Goal: Task Accomplishment & Management: Use online tool/utility

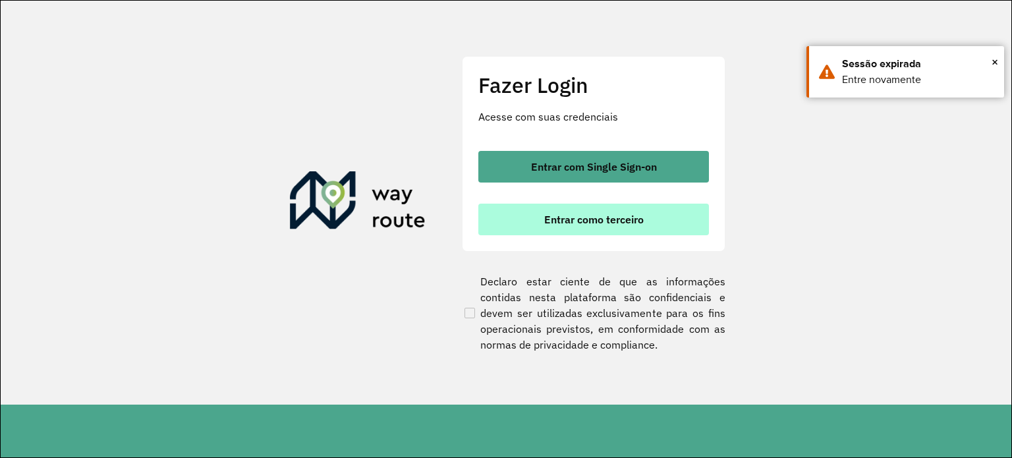
click at [582, 221] on span "Entrar como terceiro" at bounding box center [593, 219] width 99 height 11
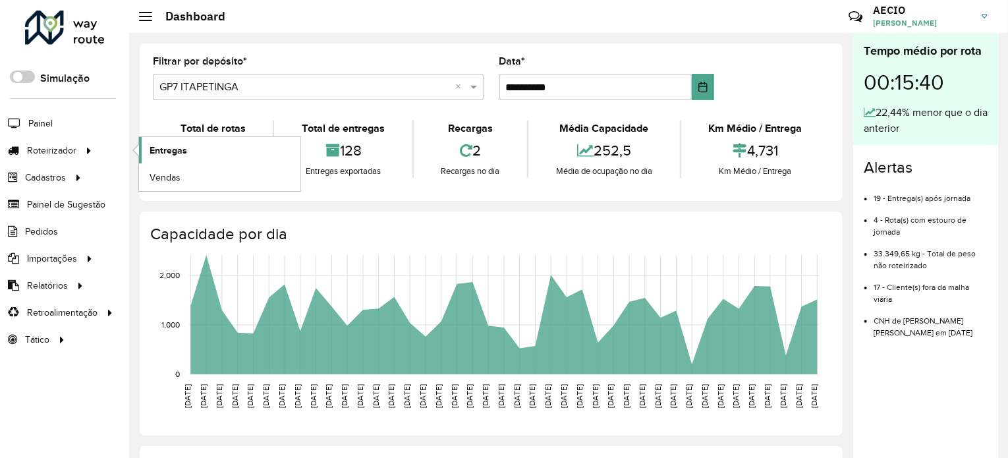
click at [177, 146] on span "Entregas" at bounding box center [169, 151] width 38 height 14
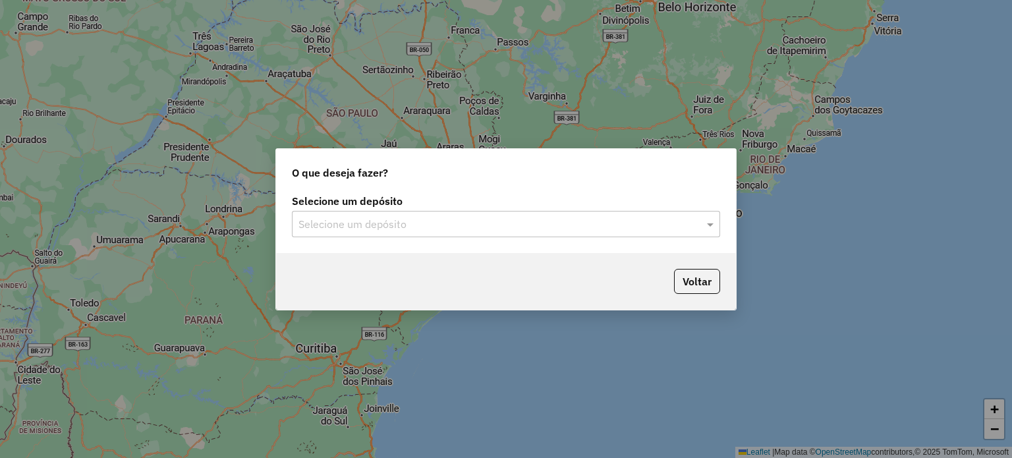
click at [490, 217] on input "text" at bounding box center [492, 225] width 389 height 16
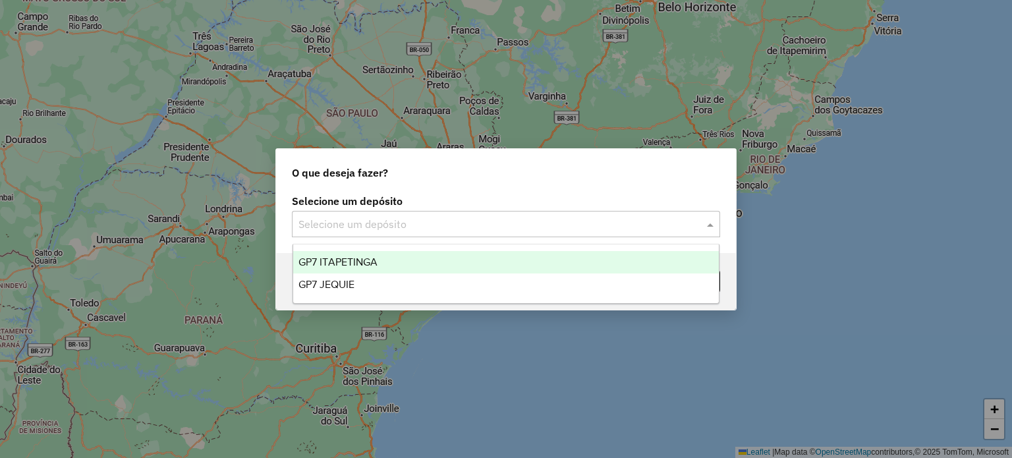
click at [384, 263] on div "GP7 ITAPETINGA" at bounding box center [506, 262] width 426 height 22
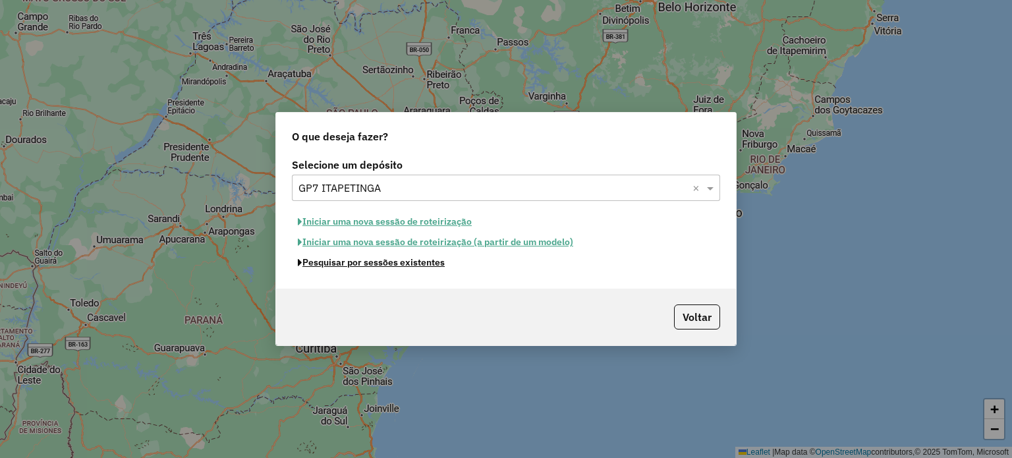
click at [370, 266] on button "Pesquisar por sessões existentes" at bounding box center [371, 262] width 159 height 20
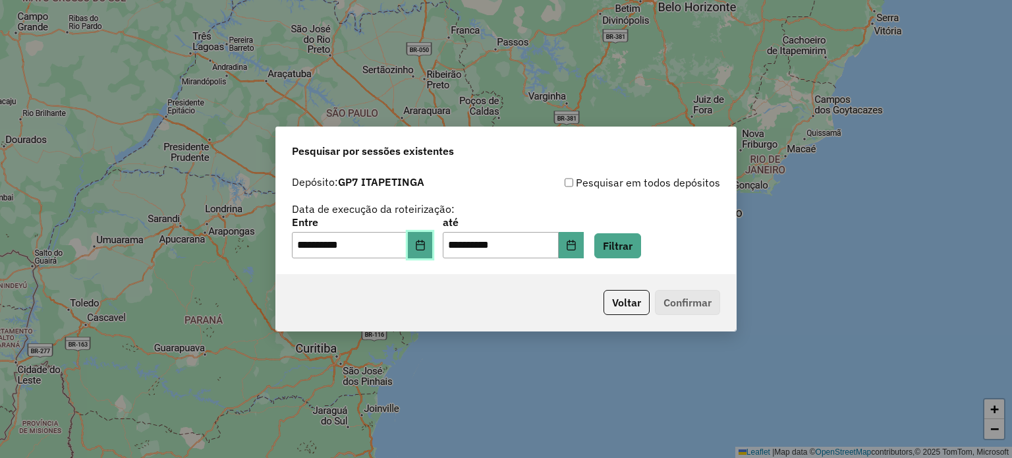
click at [426, 249] on icon "Choose Date" at bounding box center [420, 245] width 11 height 11
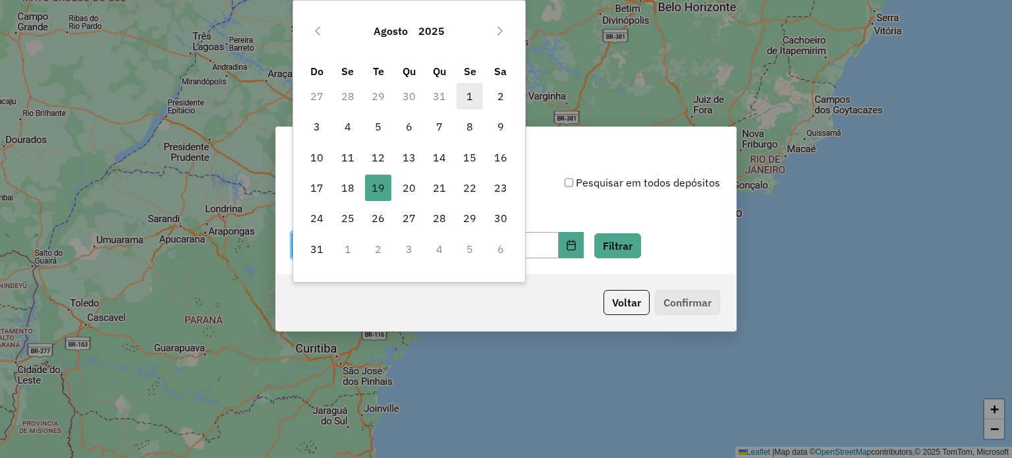
click at [469, 95] on span "1" at bounding box center [470, 96] width 26 height 26
type input "**********"
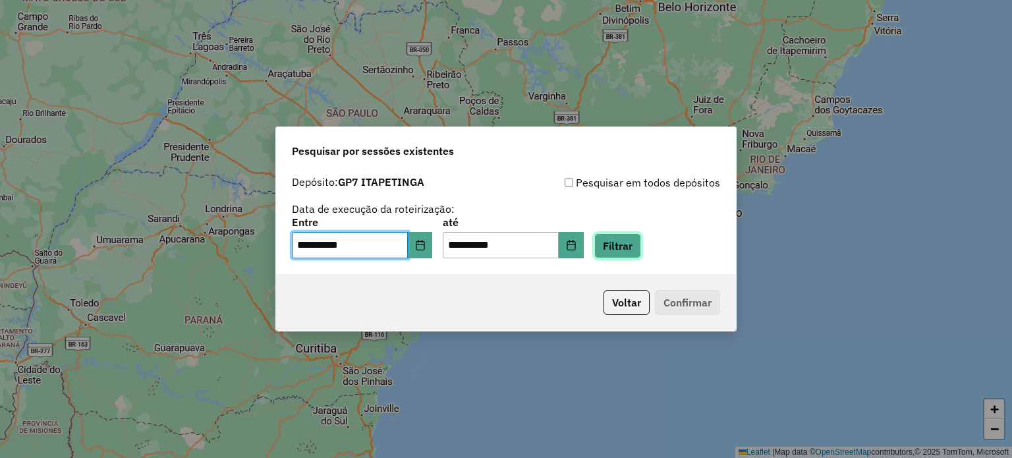
click at [641, 248] on button "Filtrar" at bounding box center [617, 245] width 47 height 25
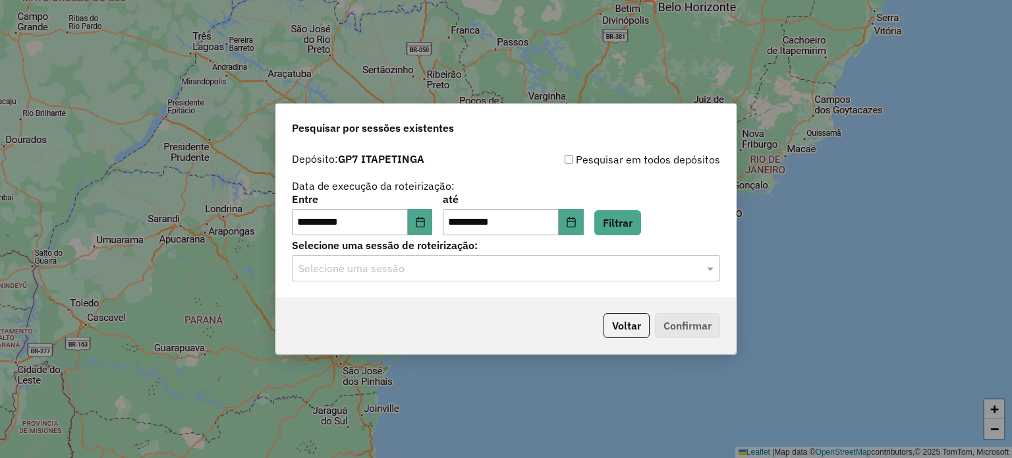
click at [457, 275] on input "text" at bounding box center [492, 269] width 389 height 16
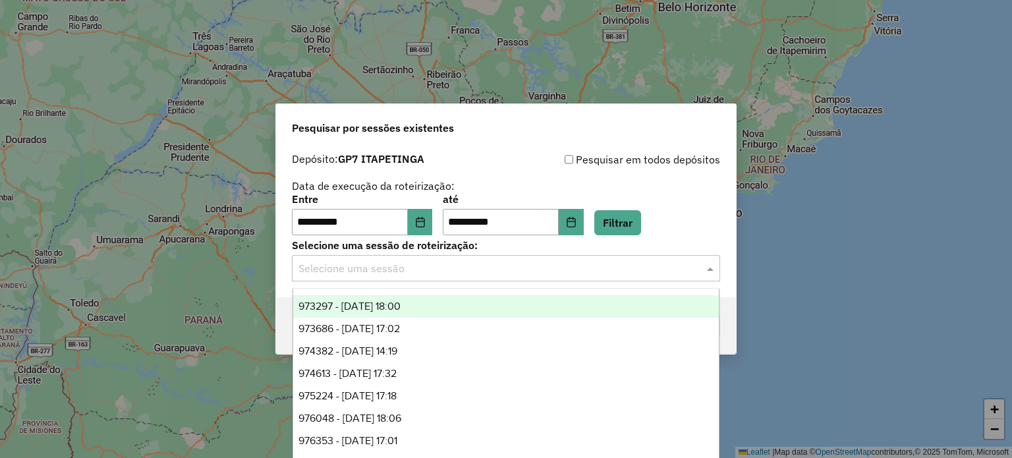
click at [401, 306] on span "973297 - 01/08/2025 18:00" at bounding box center [349, 305] width 102 height 11
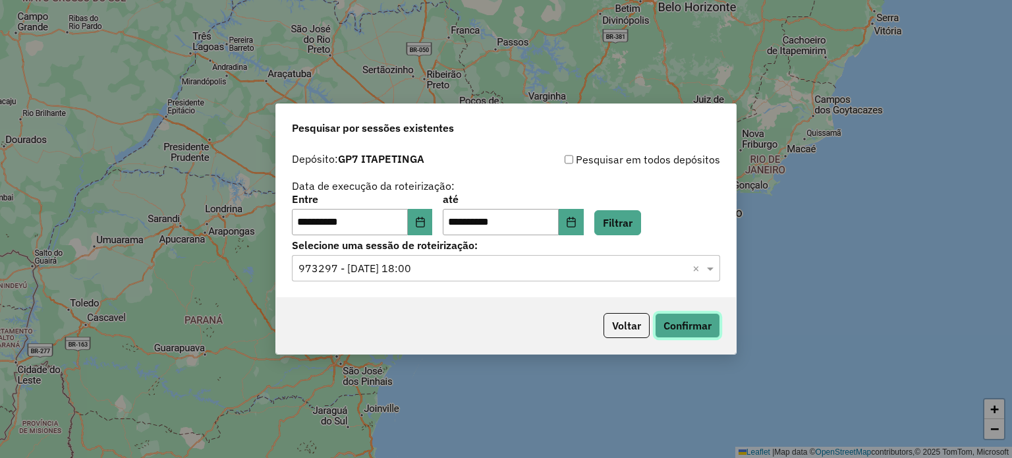
click at [696, 326] on button "Confirmar" at bounding box center [687, 325] width 65 height 25
click at [448, 268] on input "text" at bounding box center [492, 269] width 389 height 16
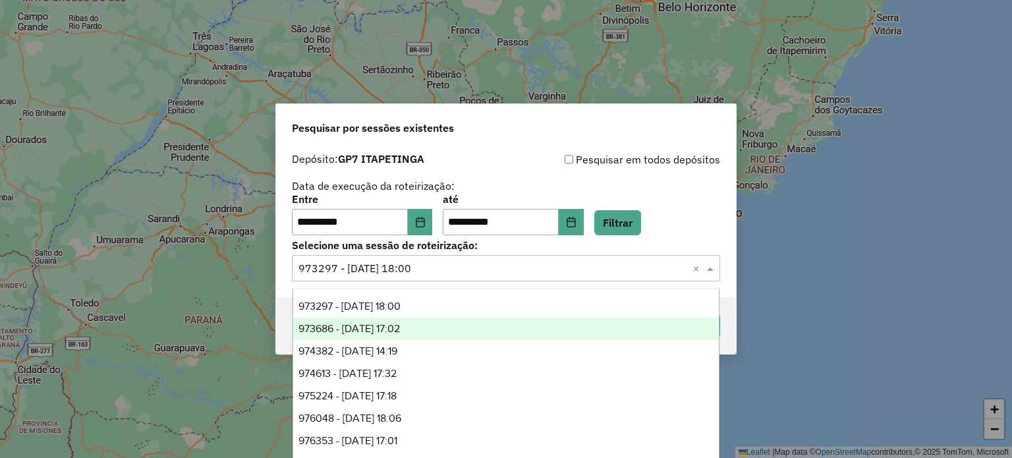
click at [375, 330] on span "973686 - 02/08/2025 17:02" at bounding box center [348, 328] width 101 height 11
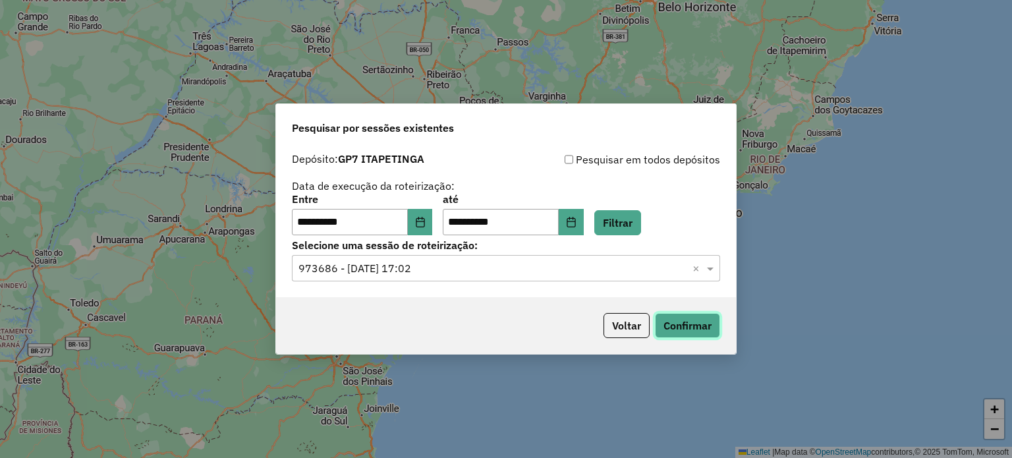
click at [679, 326] on button "Confirmar" at bounding box center [687, 325] width 65 height 25
click at [427, 271] on input "text" at bounding box center [492, 269] width 389 height 16
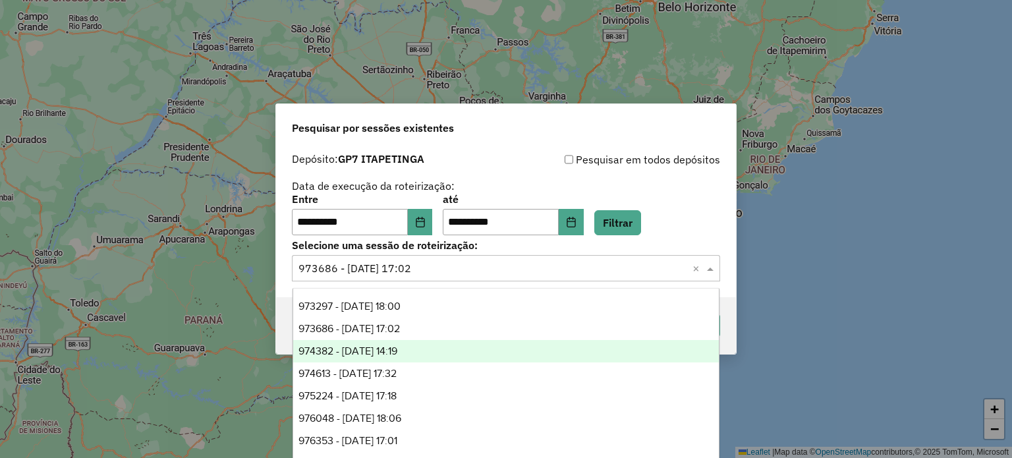
click at [397, 349] on span "974382 - 04/08/2025 14:19" at bounding box center [347, 350] width 99 height 11
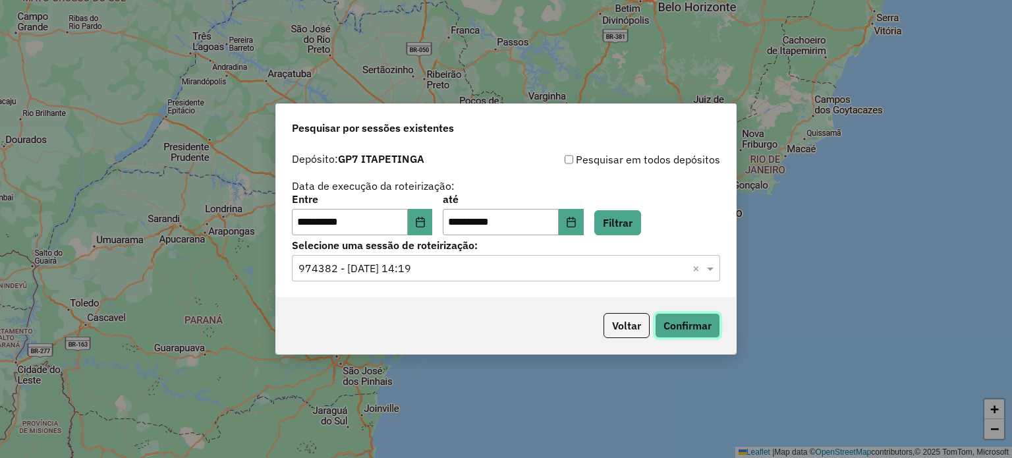
click at [684, 324] on button "Confirmar" at bounding box center [687, 325] width 65 height 25
click at [443, 266] on input "text" at bounding box center [492, 269] width 389 height 16
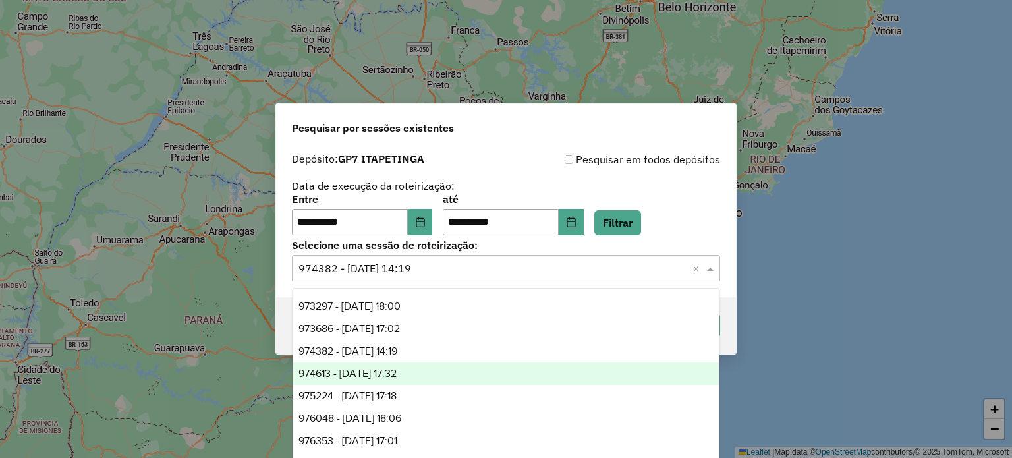
click at [397, 370] on span "974613 - 05/08/2025 17:32" at bounding box center [347, 373] width 98 height 11
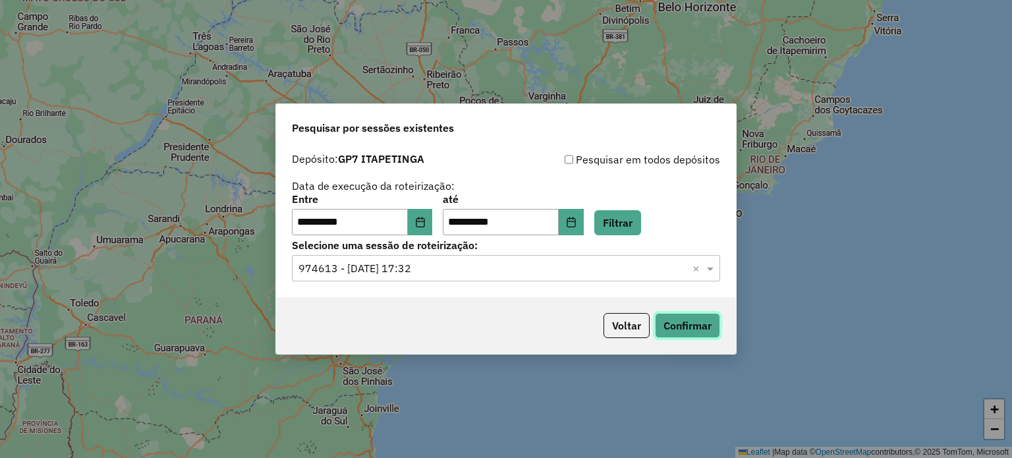
click at [675, 318] on button "Confirmar" at bounding box center [687, 325] width 65 height 25
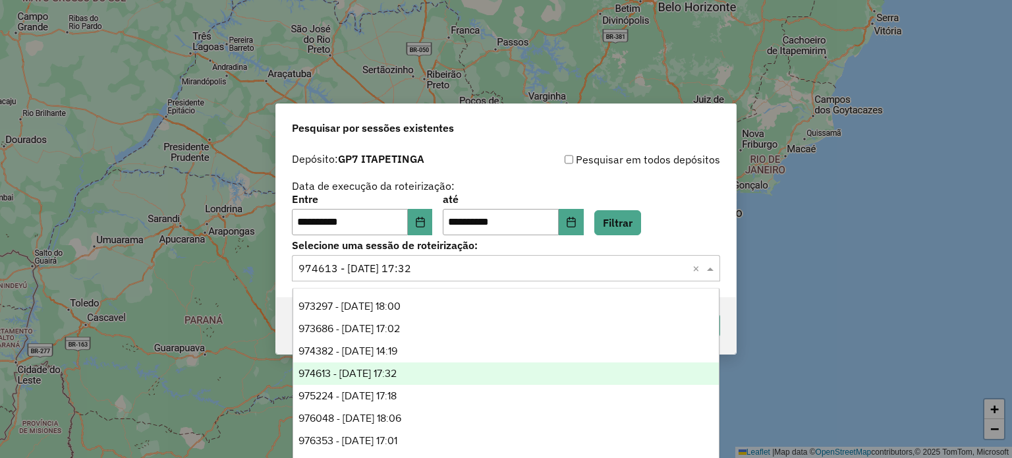
click at [470, 264] on input "text" at bounding box center [492, 269] width 389 height 16
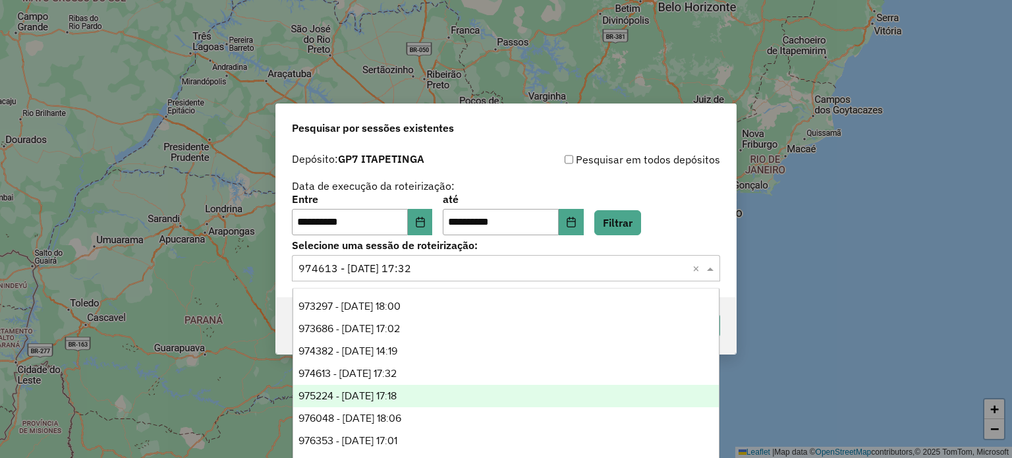
click at [387, 397] on span "975224 - 06/08/2025 17:18" at bounding box center [347, 395] width 98 height 11
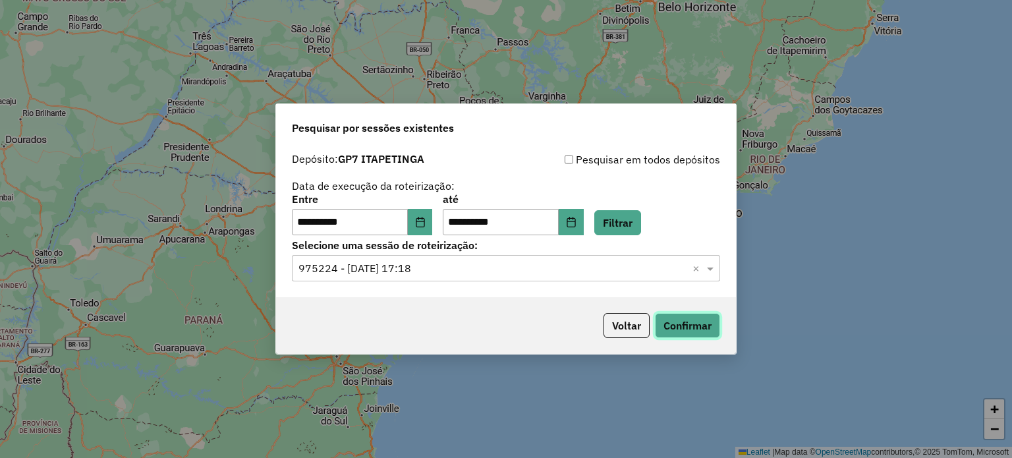
click at [664, 328] on button "Confirmar" at bounding box center [687, 325] width 65 height 25
click at [441, 271] on input "text" at bounding box center [492, 269] width 389 height 16
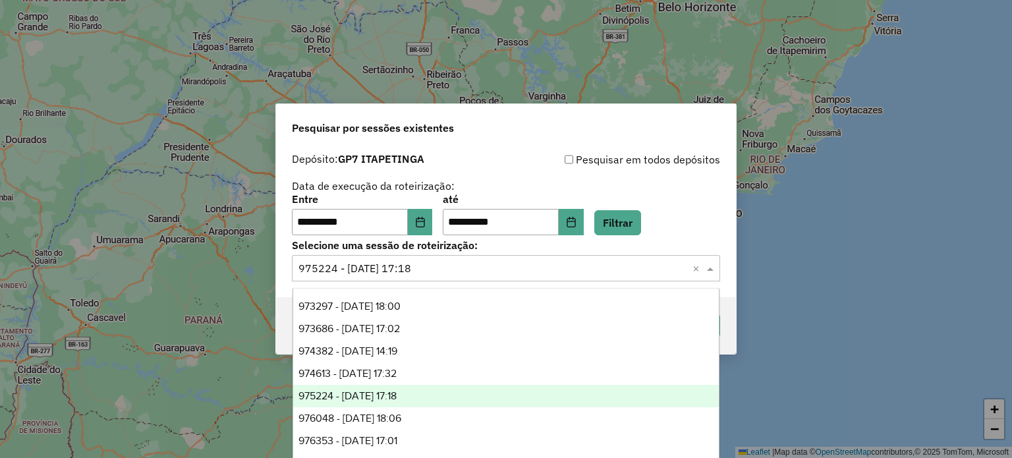
click at [397, 396] on span "975224 - 06/08/2025 17:18" at bounding box center [347, 395] width 98 height 11
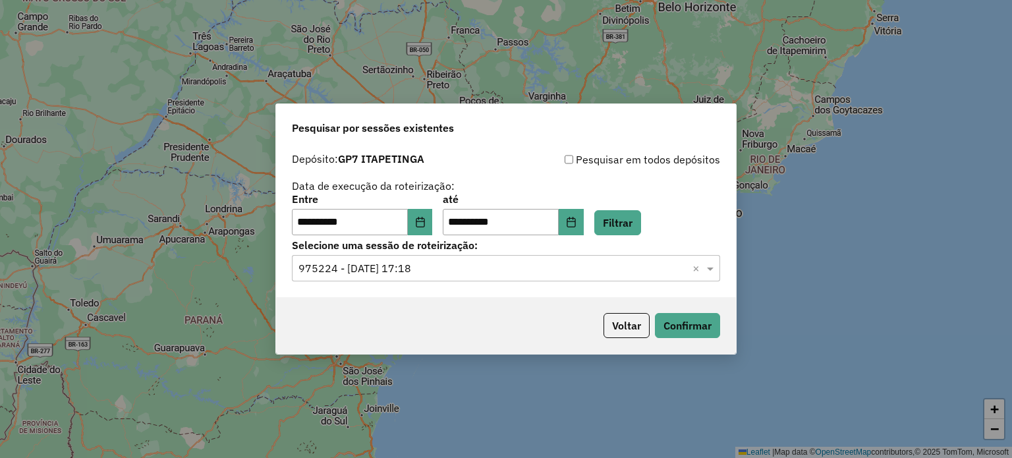
click at [426, 271] on input "text" at bounding box center [492, 269] width 389 height 16
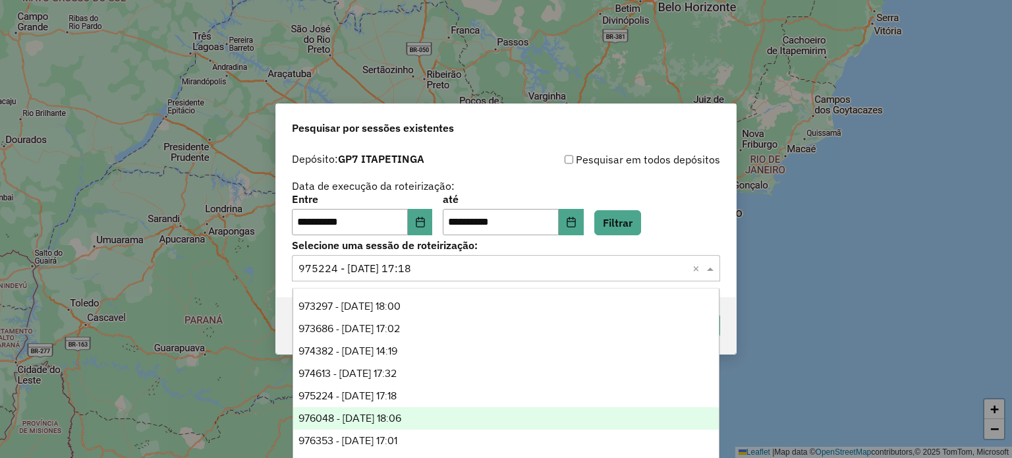
click at [429, 411] on div "976048 - 07/08/2025 18:06" at bounding box center [506, 418] width 426 height 22
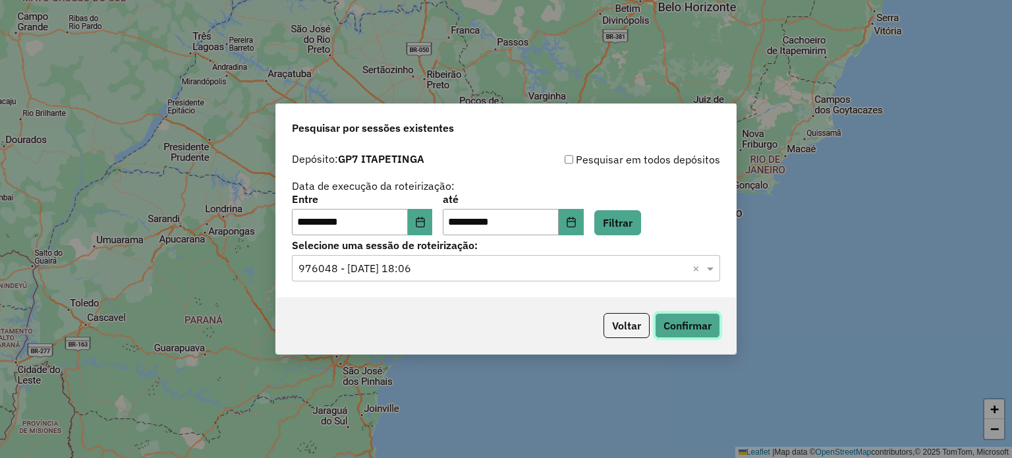
click at [687, 323] on button "Confirmar" at bounding box center [687, 325] width 65 height 25
click at [447, 268] on input "text" at bounding box center [492, 269] width 389 height 16
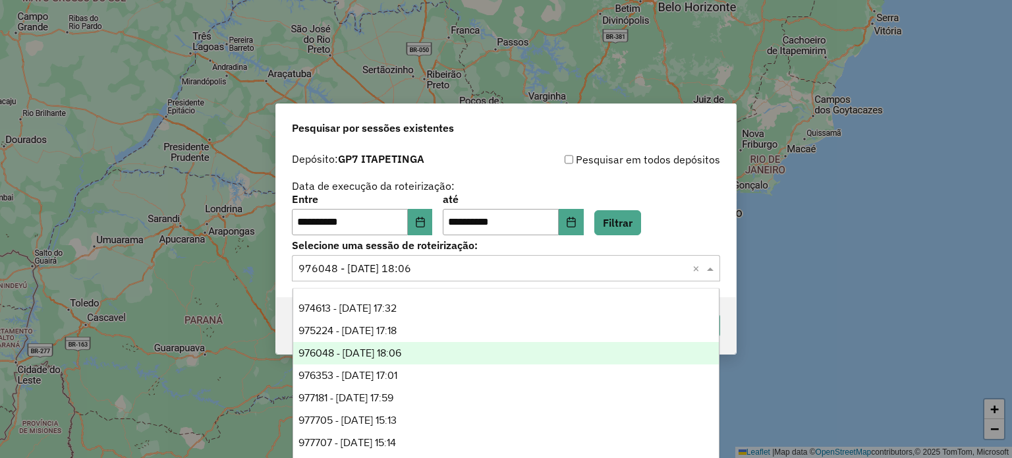
scroll to position [66, 0]
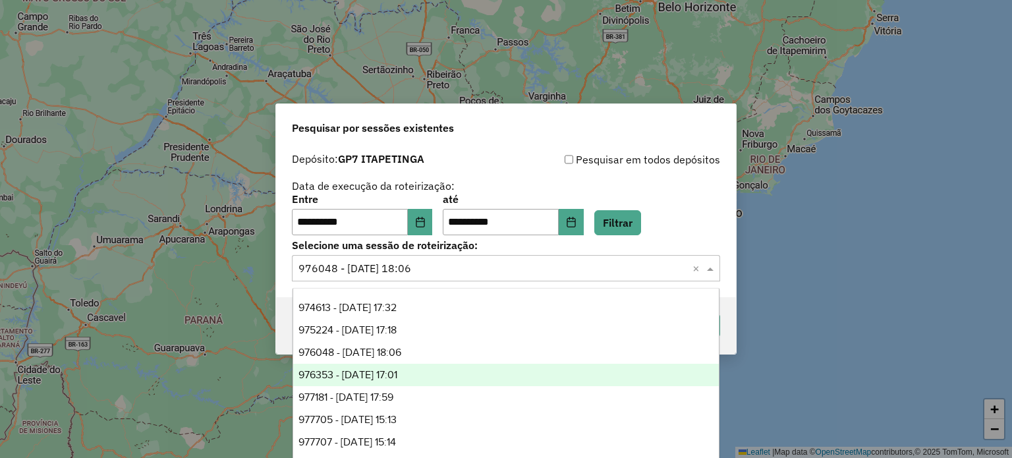
click at [432, 373] on div "976353 - 08/08/2025 17:01" at bounding box center [506, 375] width 426 height 22
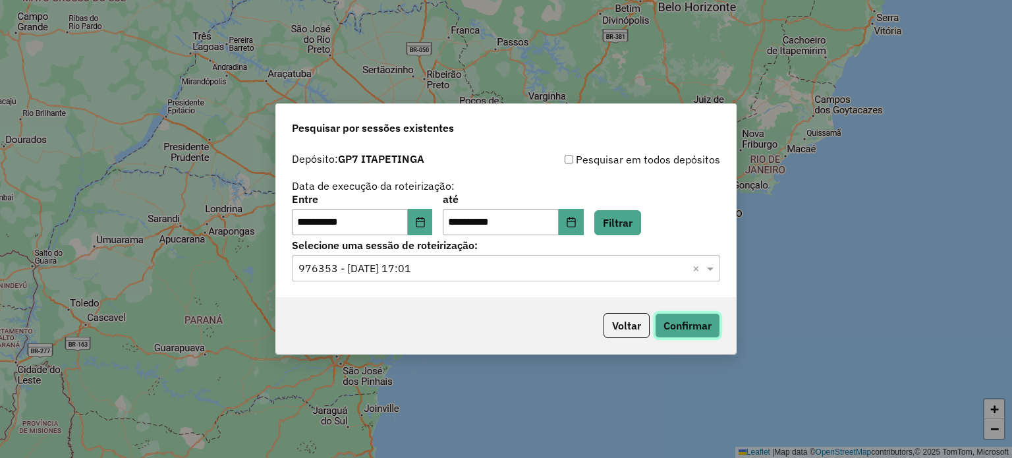
click at [674, 329] on button "Confirmar" at bounding box center [687, 325] width 65 height 25
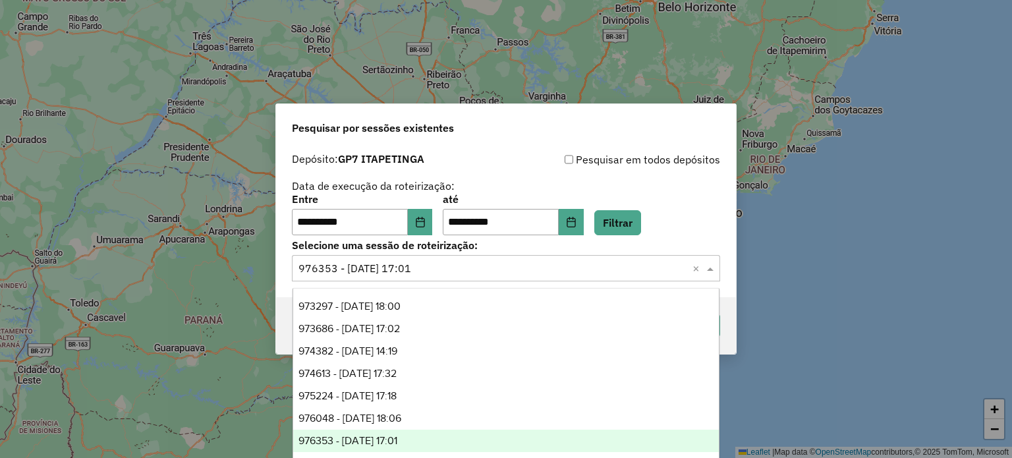
click at [409, 275] on input "text" at bounding box center [492, 269] width 389 height 16
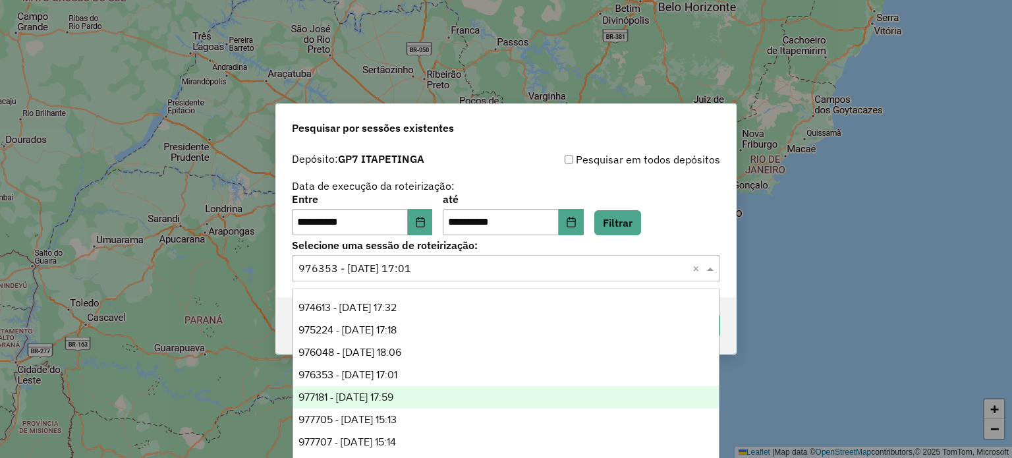
click at [393, 397] on span "977181 - 09/08/2025 17:59" at bounding box center [345, 396] width 95 height 11
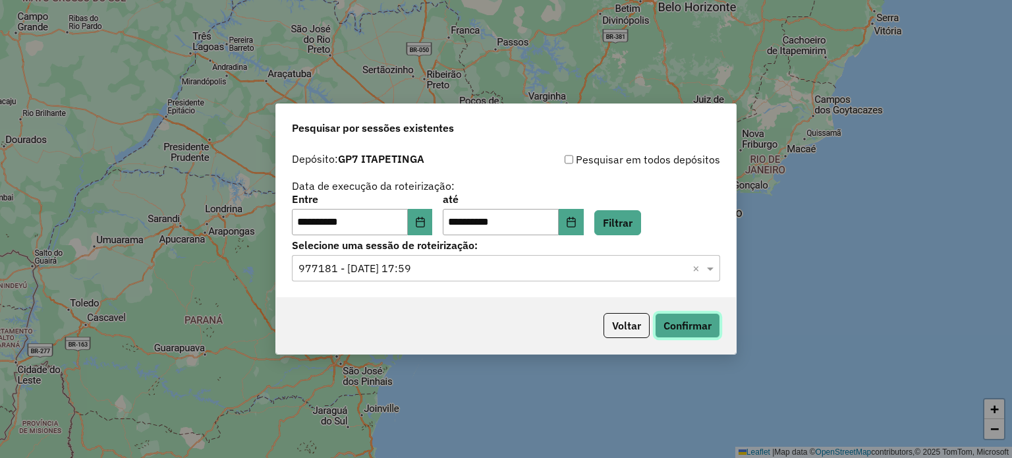
click at [680, 324] on button "Confirmar" at bounding box center [687, 325] width 65 height 25
click at [430, 272] on input "text" at bounding box center [492, 269] width 389 height 16
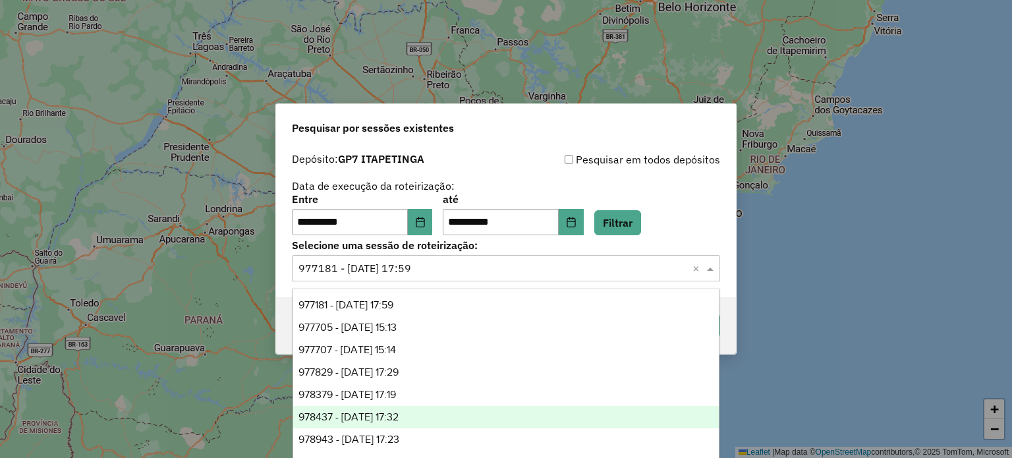
scroll to position [157, 0]
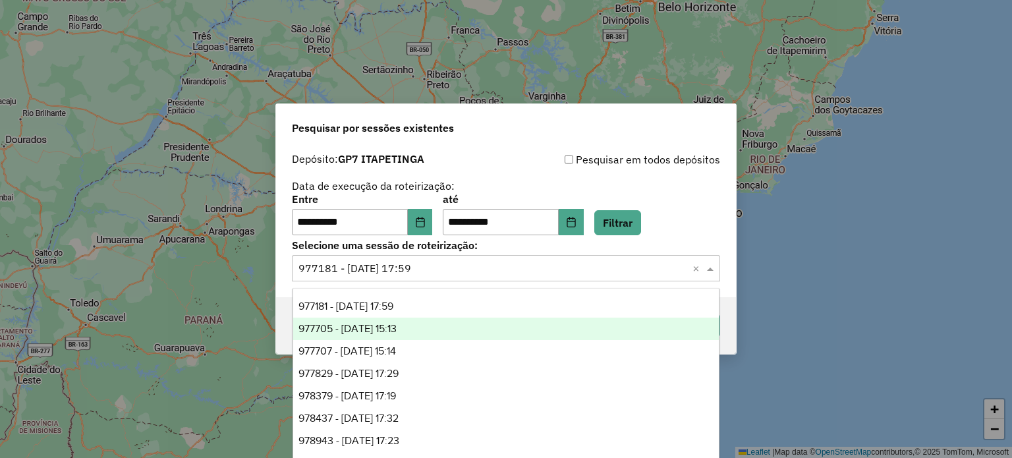
click at [385, 331] on span "977705 - 11/08/2025 15:13" at bounding box center [347, 328] width 98 height 11
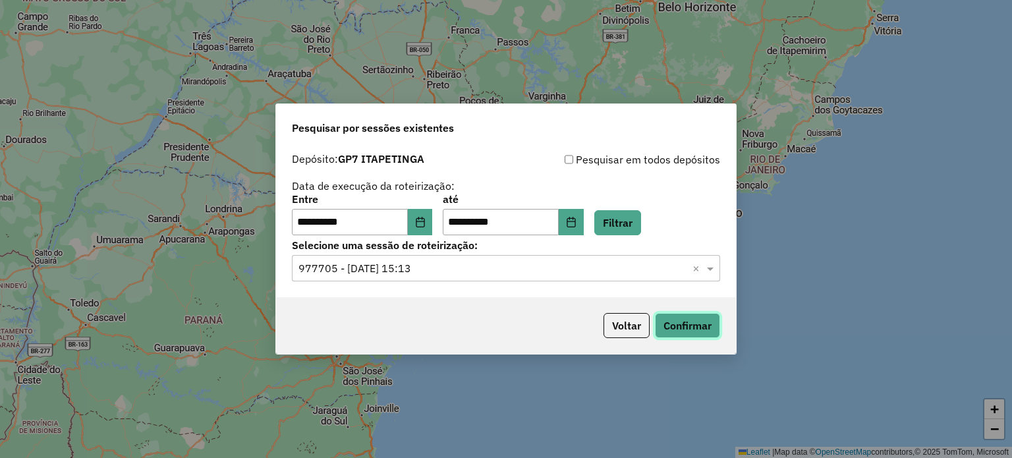
click at [675, 324] on button "Confirmar" at bounding box center [687, 325] width 65 height 25
click at [382, 273] on input "text" at bounding box center [492, 269] width 389 height 16
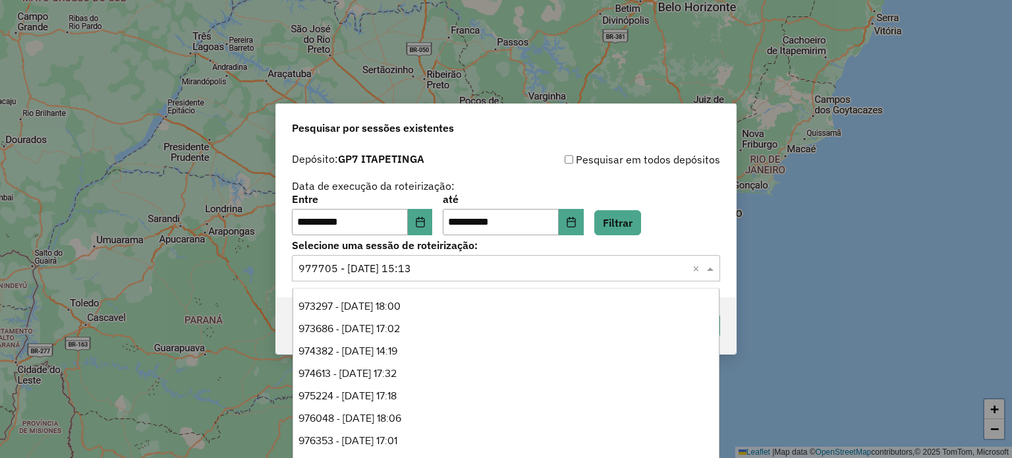
scroll to position [179, 0]
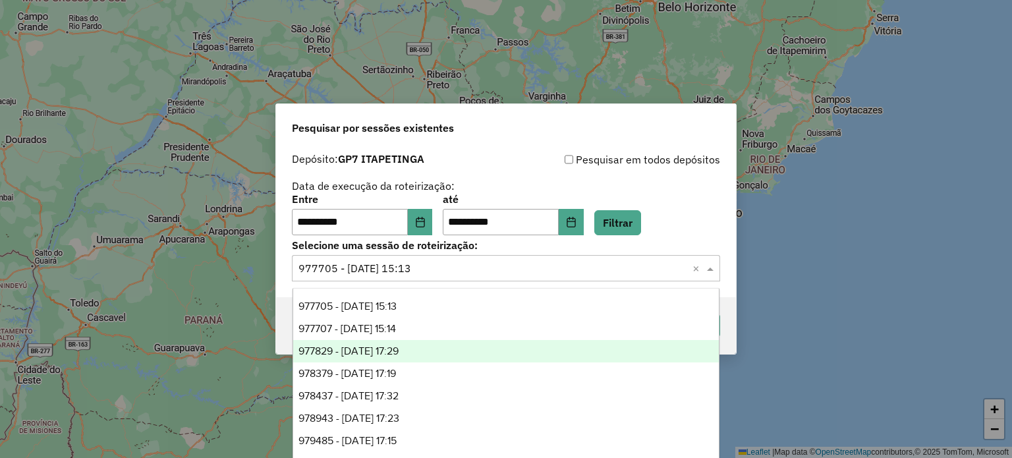
click at [360, 347] on span "977829 - 12/08/2025 17:29" at bounding box center [348, 350] width 100 height 11
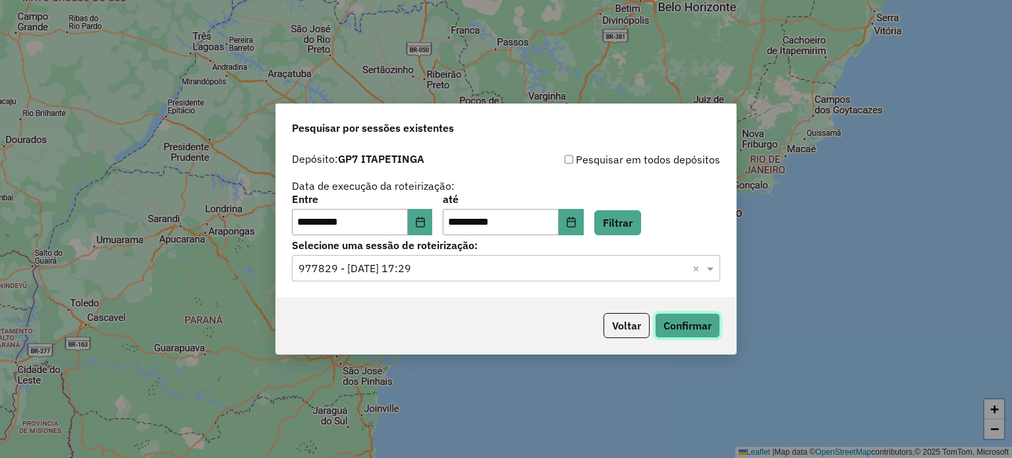
click at [675, 329] on button "Confirmar" at bounding box center [687, 325] width 65 height 25
click at [421, 270] on input "text" at bounding box center [492, 269] width 389 height 16
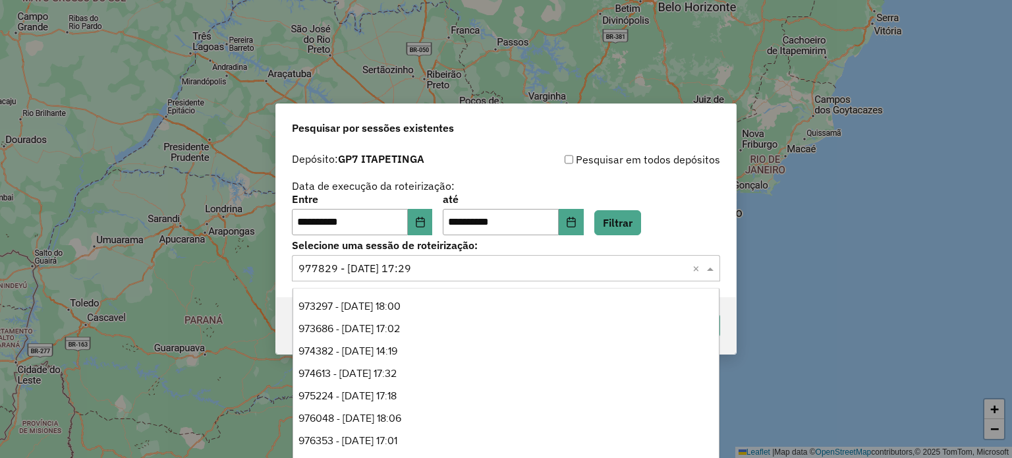
scroll to position [224, 0]
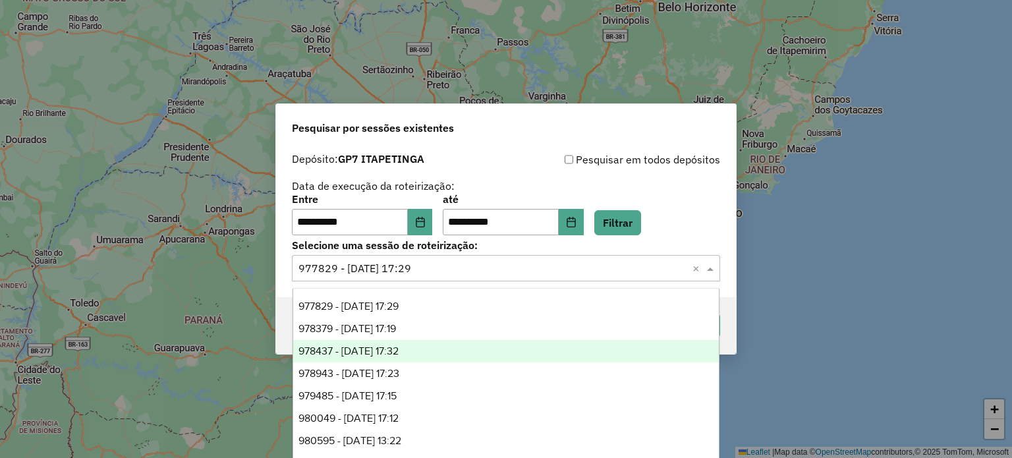
click at [394, 343] on div "978437 - 13/08/2025 17:32" at bounding box center [506, 351] width 426 height 22
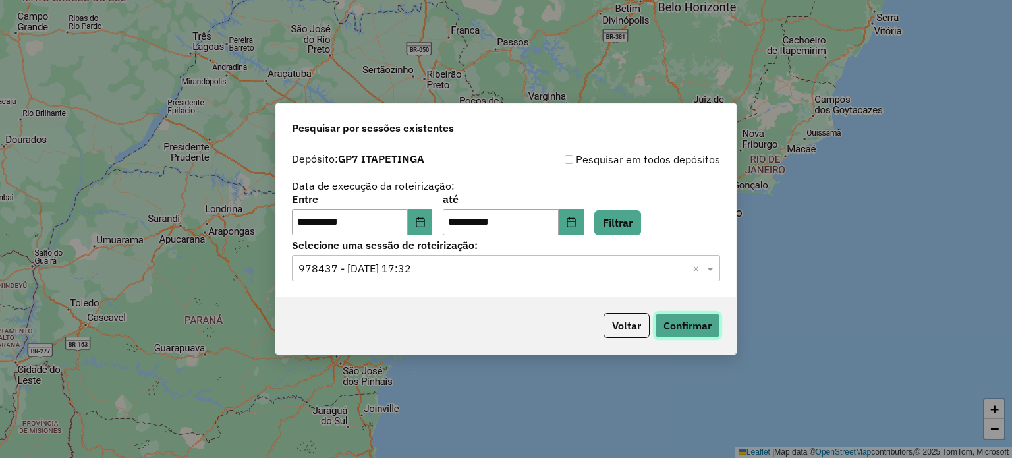
click at [689, 318] on button "Confirmar" at bounding box center [687, 325] width 65 height 25
click at [424, 266] on input "text" at bounding box center [492, 269] width 389 height 16
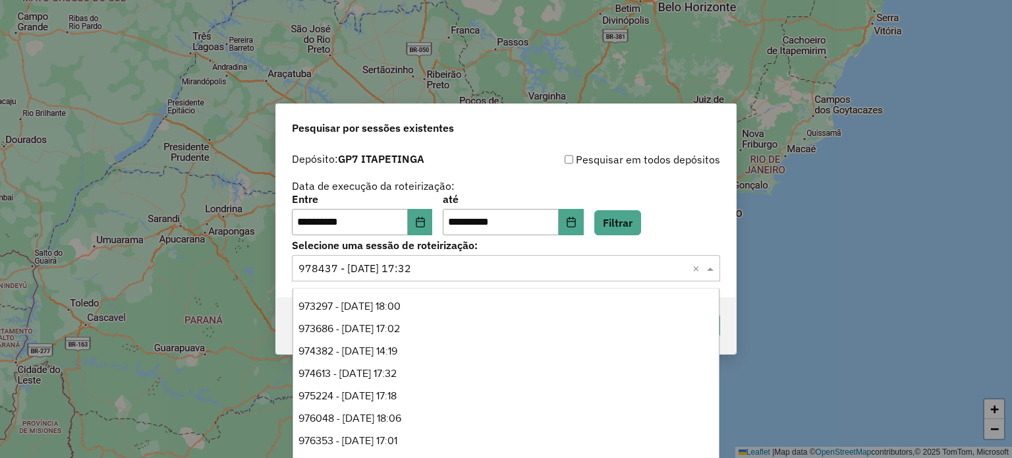
scroll to position [269, 0]
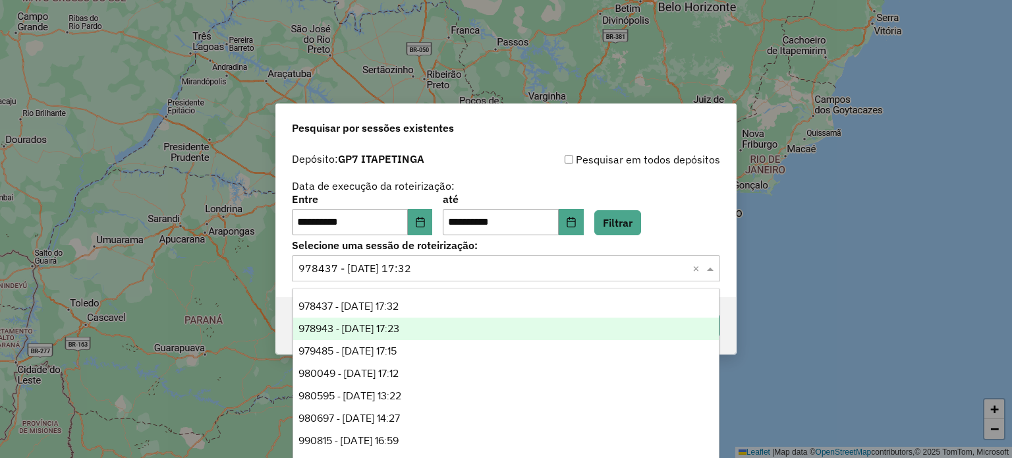
click at [391, 328] on span "978943 - 14/08/2025 17:23" at bounding box center [348, 328] width 101 height 11
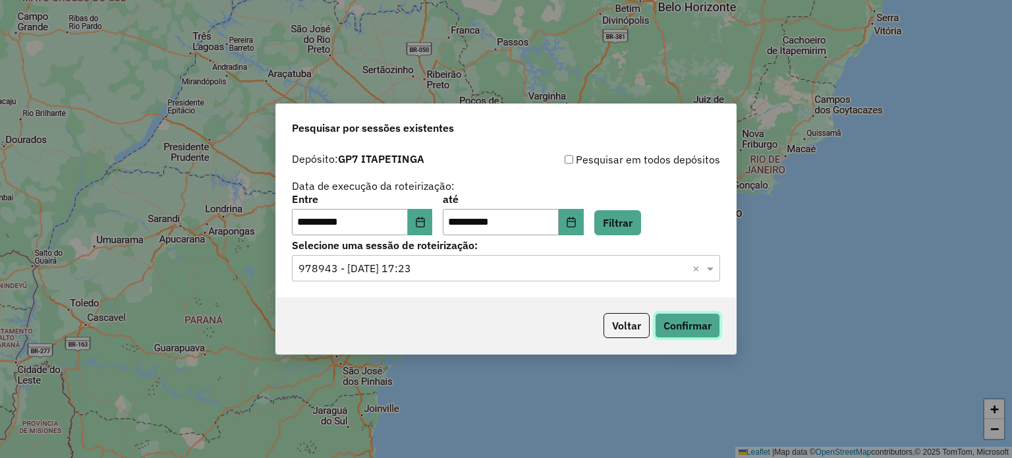
click at [701, 318] on button "Confirmar" at bounding box center [687, 325] width 65 height 25
click at [414, 279] on div "Selecione uma sessão × 978943 - 14/08/2025 17:23 ×" at bounding box center [506, 268] width 428 height 26
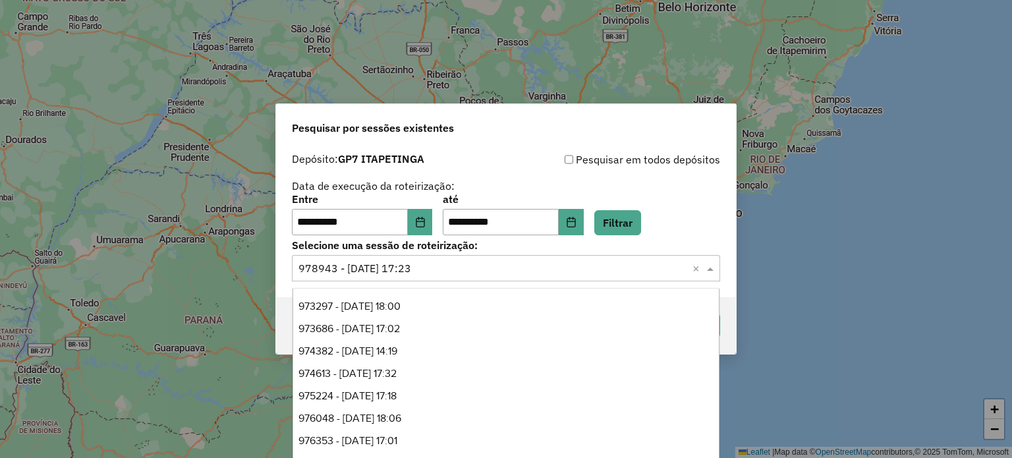
scroll to position [290, 0]
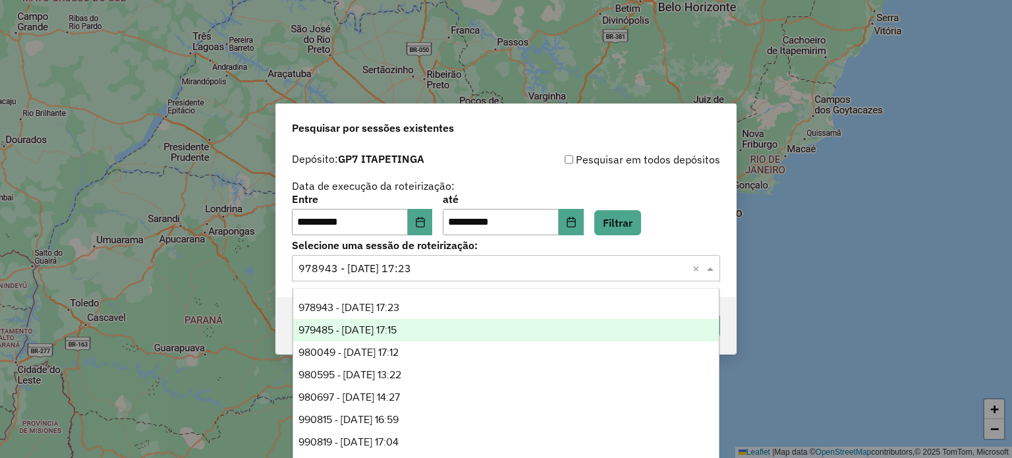
click at [382, 331] on span "979485 - 15/08/2025 17:15" at bounding box center [347, 329] width 98 height 11
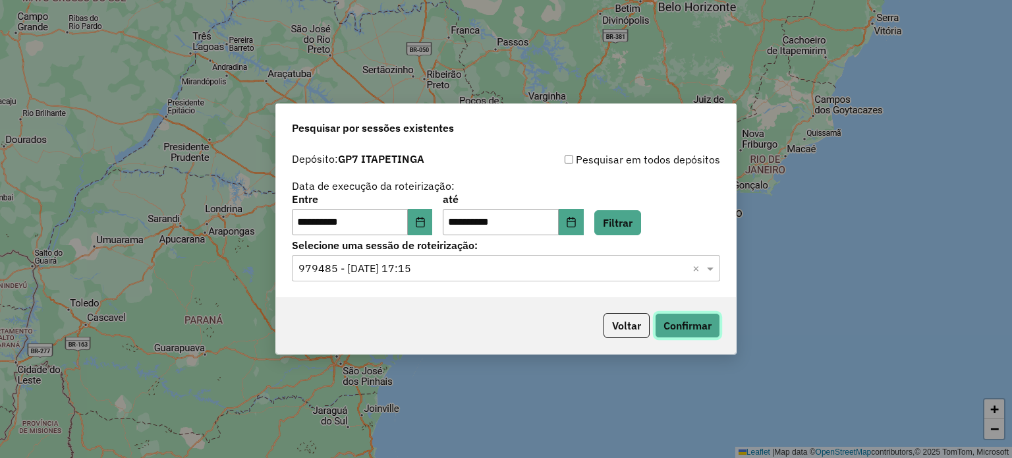
click at [705, 323] on button "Confirmar" at bounding box center [687, 325] width 65 height 25
click at [409, 270] on input "text" at bounding box center [492, 269] width 389 height 16
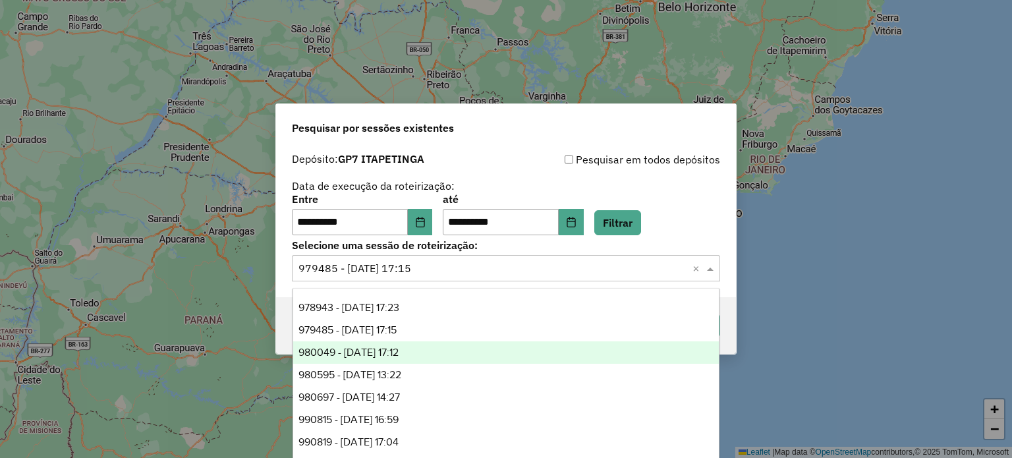
click at [399, 351] on span "980049 - 16/08/2025 17:12" at bounding box center [348, 352] width 100 height 11
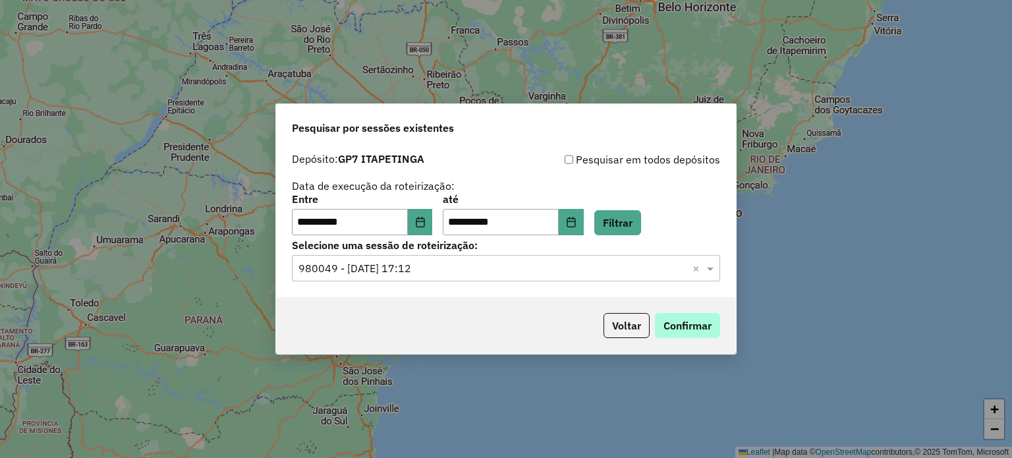
click at [687, 316] on button "Confirmar" at bounding box center [687, 325] width 65 height 25
click at [457, 271] on input "text" at bounding box center [492, 269] width 389 height 16
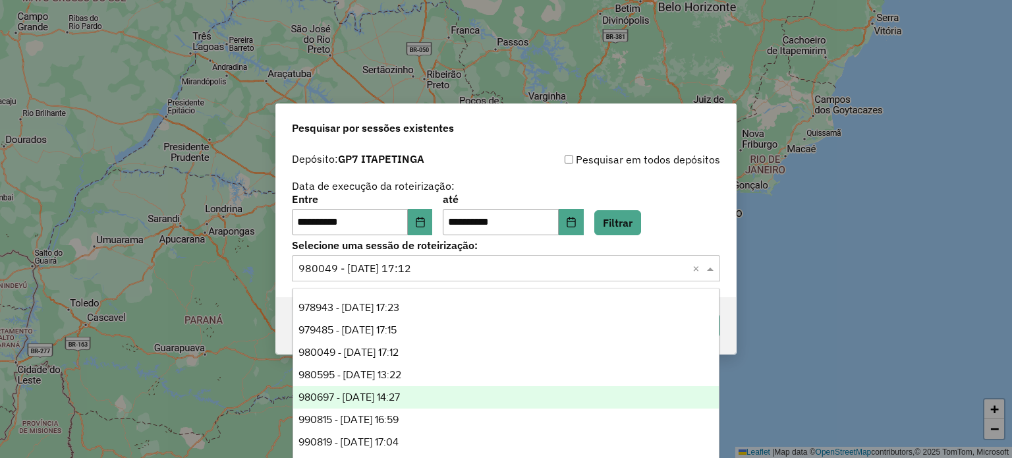
click at [400, 393] on span "980697 - 18/08/2025 14:27" at bounding box center [348, 396] width 101 height 11
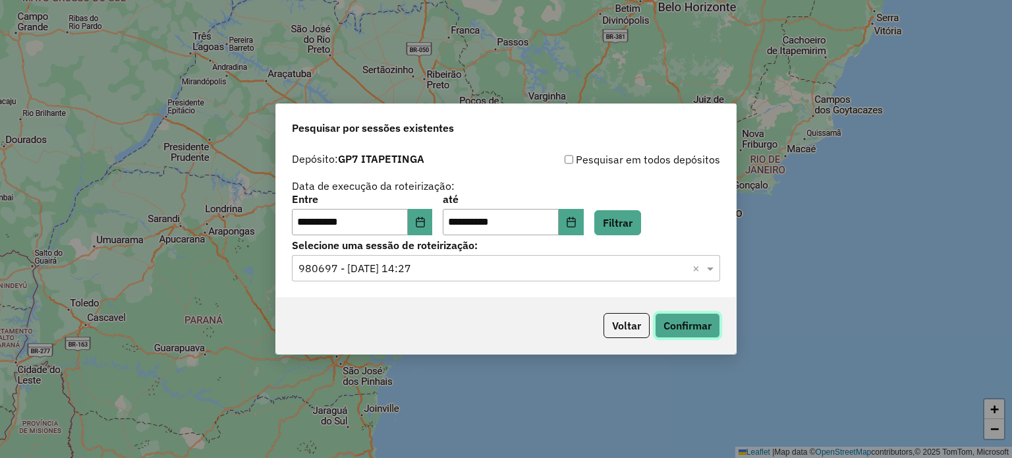
click at [681, 313] on button "Confirmar" at bounding box center [687, 325] width 65 height 25
click at [470, 260] on div "Selecione uma sessão × 980697 - 18/08/2025 14:27 ×" at bounding box center [506, 268] width 428 height 26
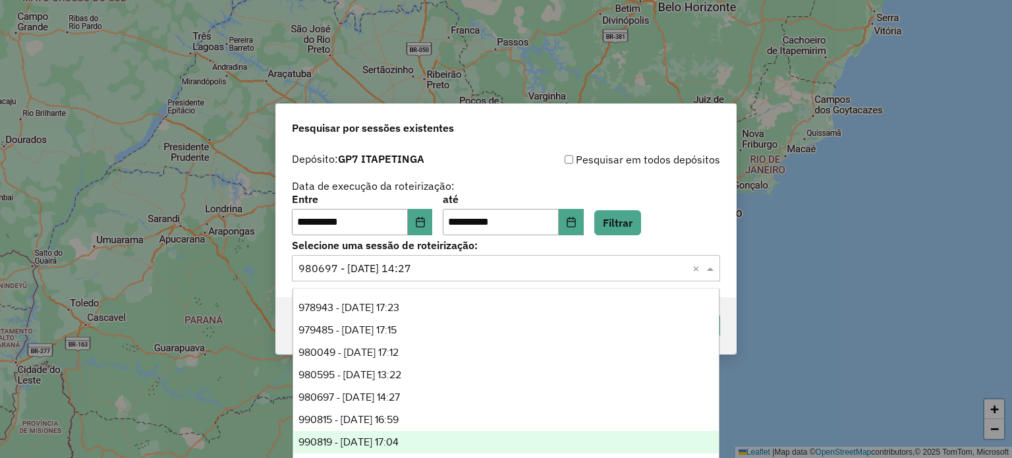
click at [399, 441] on span "990819 - 19/08/2025 17:04" at bounding box center [348, 441] width 100 height 11
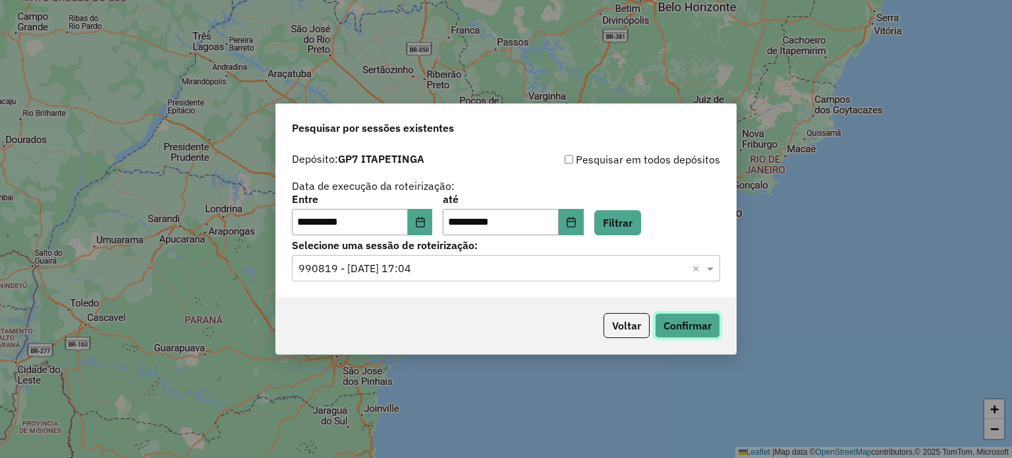
click at [680, 324] on button "Confirmar" at bounding box center [687, 325] width 65 height 25
click at [451, 264] on input "text" at bounding box center [492, 269] width 389 height 16
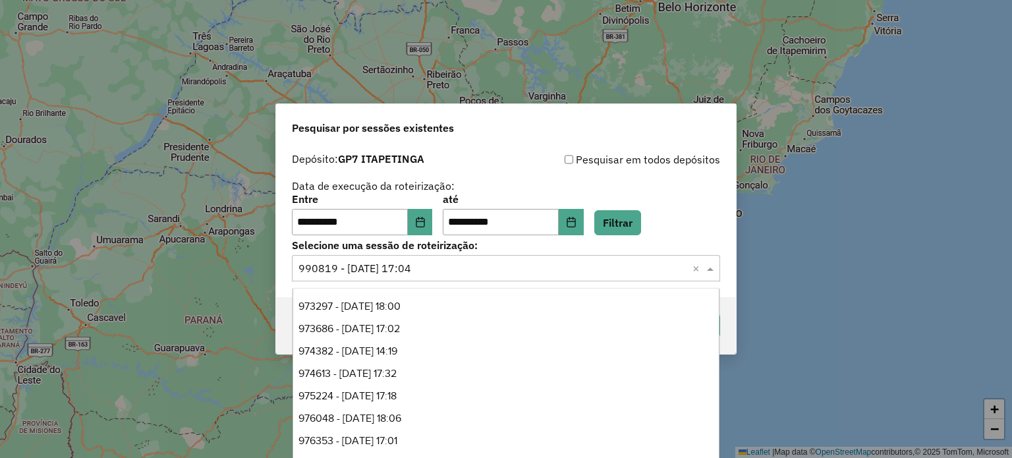
scroll to position [0, 0]
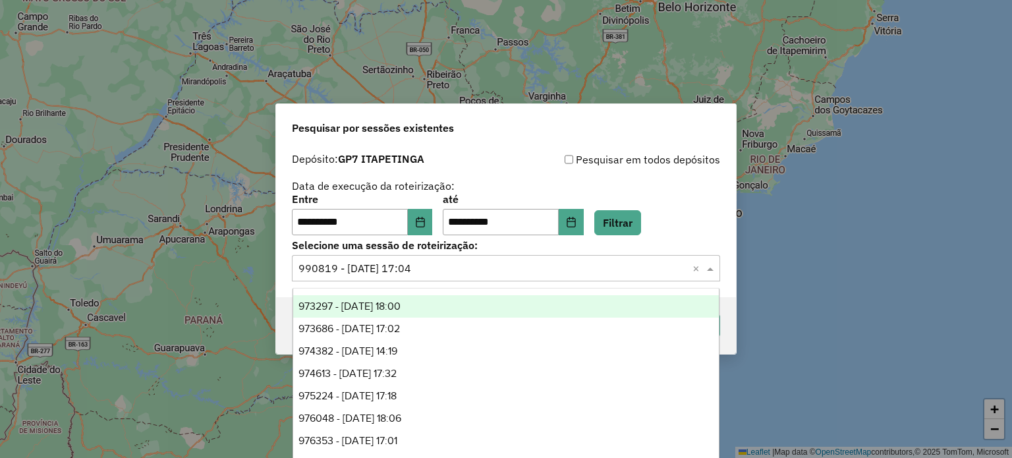
click at [709, 218] on div "**********" at bounding box center [506, 214] width 428 height 41
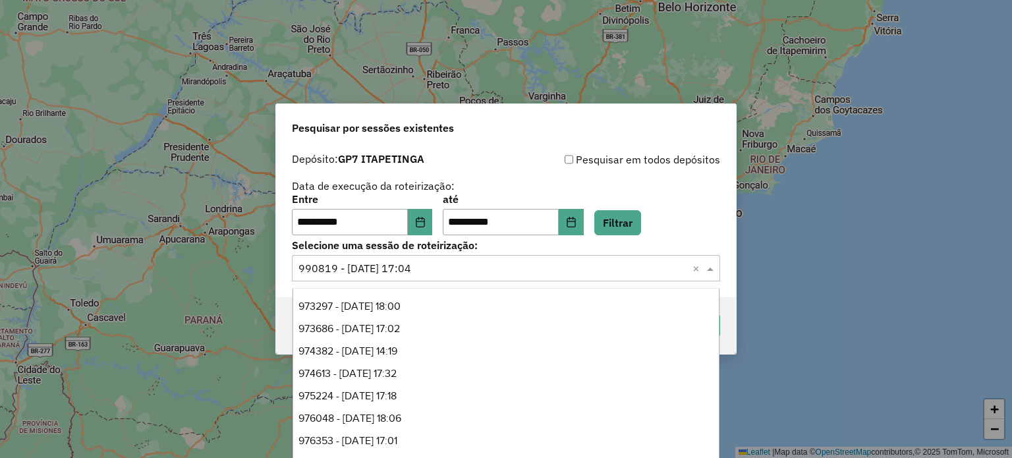
click at [438, 262] on input "text" at bounding box center [492, 269] width 389 height 16
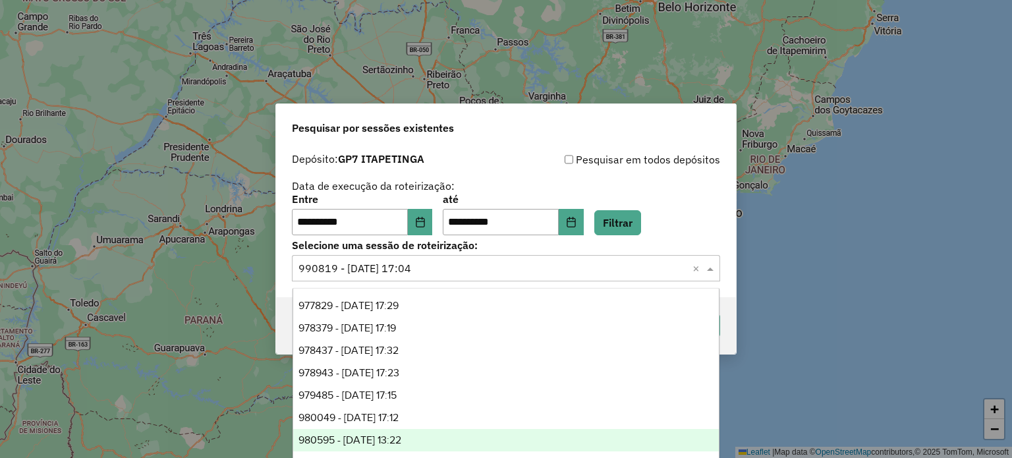
scroll to position [224, 0]
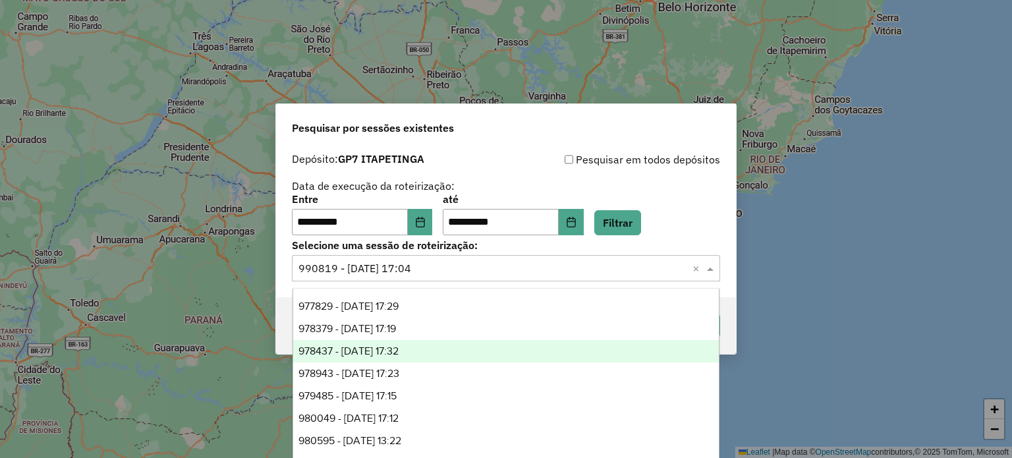
click at [370, 352] on span "978437 - 13/08/2025 17:32" at bounding box center [348, 350] width 100 height 11
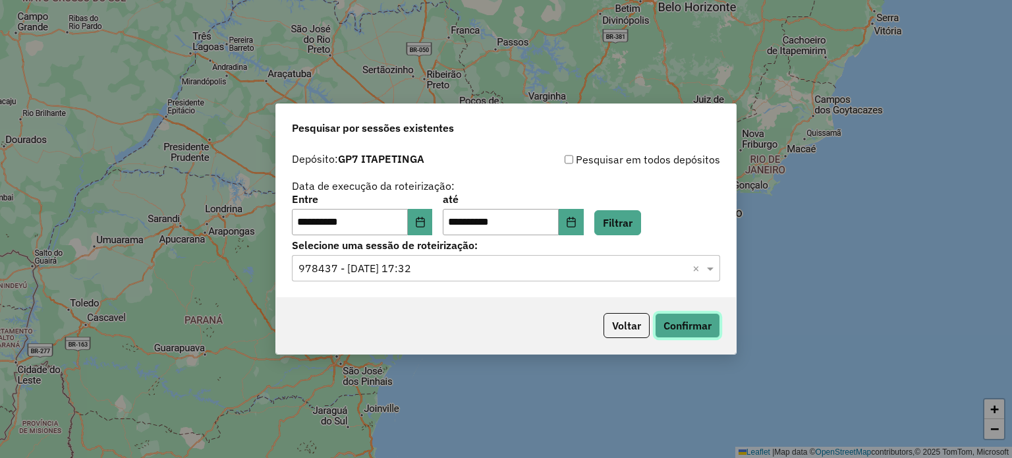
click at [696, 321] on button "Confirmar" at bounding box center [687, 325] width 65 height 25
click at [427, 273] on input "text" at bounding box center [492, 269] width 389 height 16
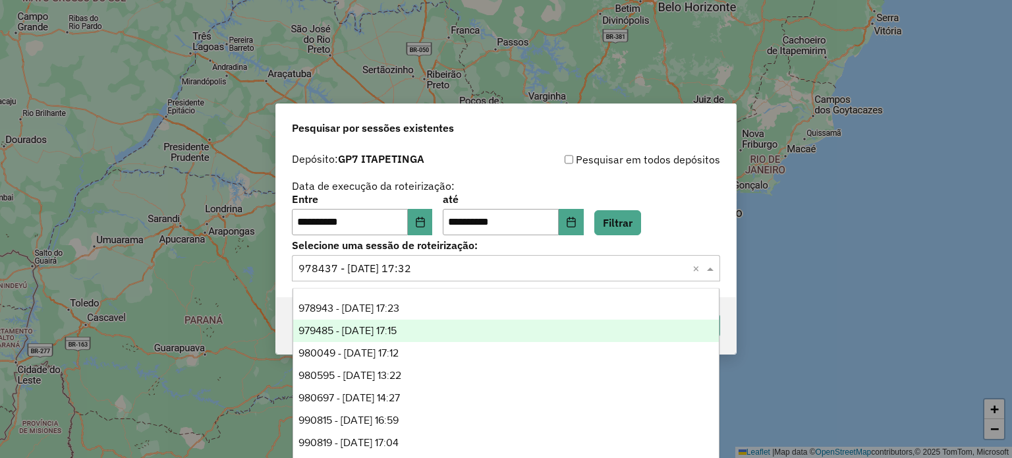
scroll to position [290, 0]
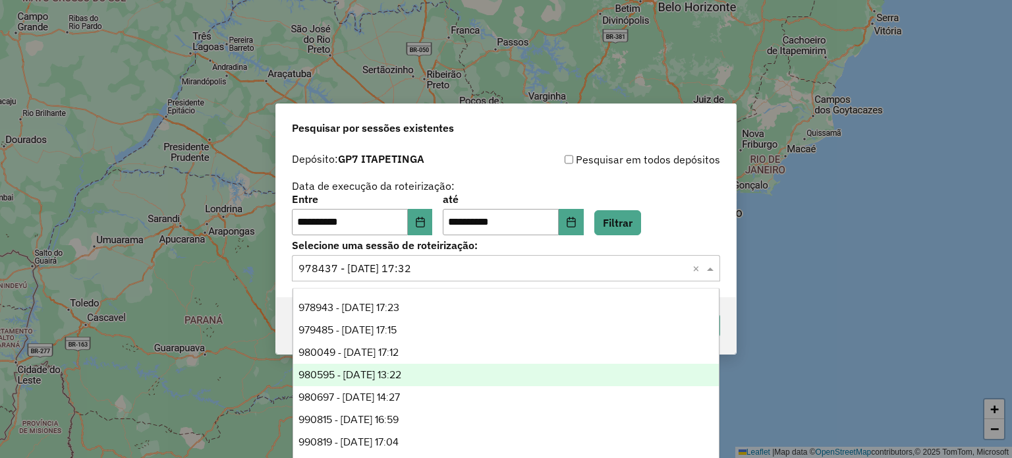
click at [406, 382] on div "980595 - 18/08/2025 13:22" at bounding box center [506, 375] width 426 height 22
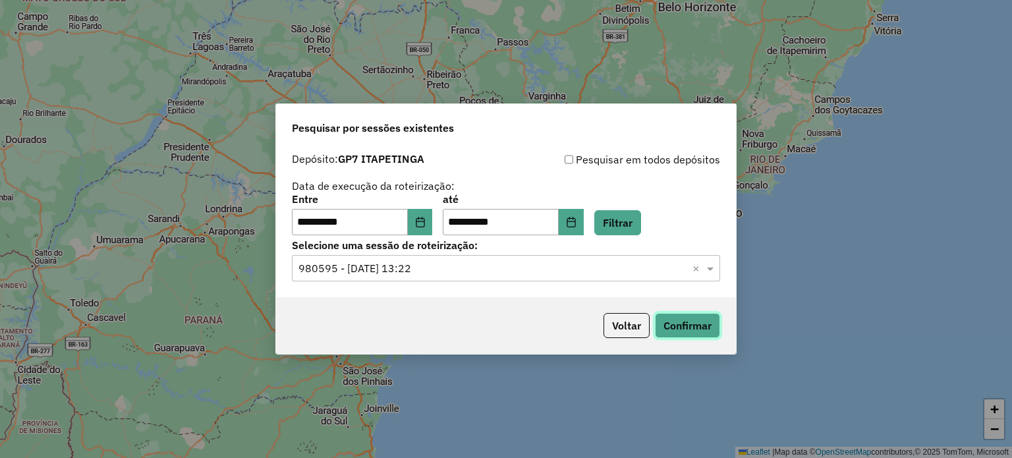
click at [694, 323] on button "Confirmar" at bounding box center [687, 325] width 65 height 25
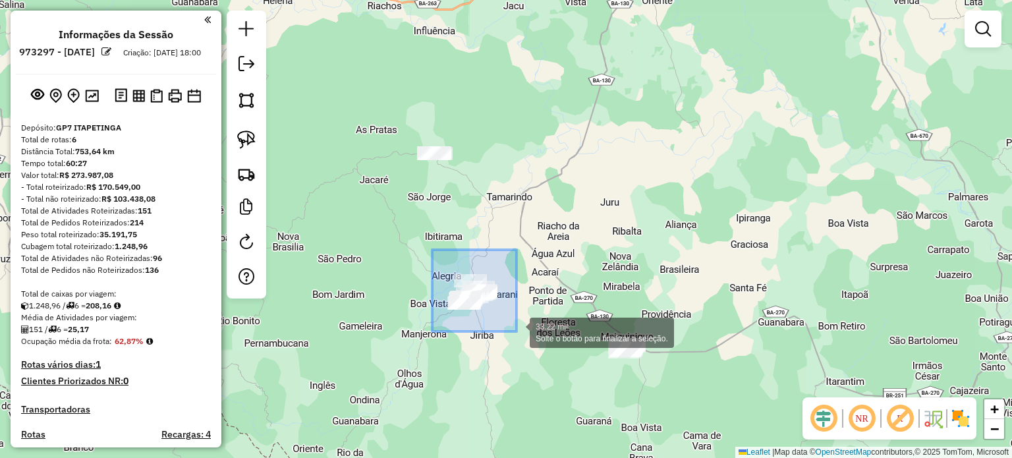
drag, startPoint x: 432, startPoint y: 250, endPoint x: 517, endPoint y: 331, distance: 117.4
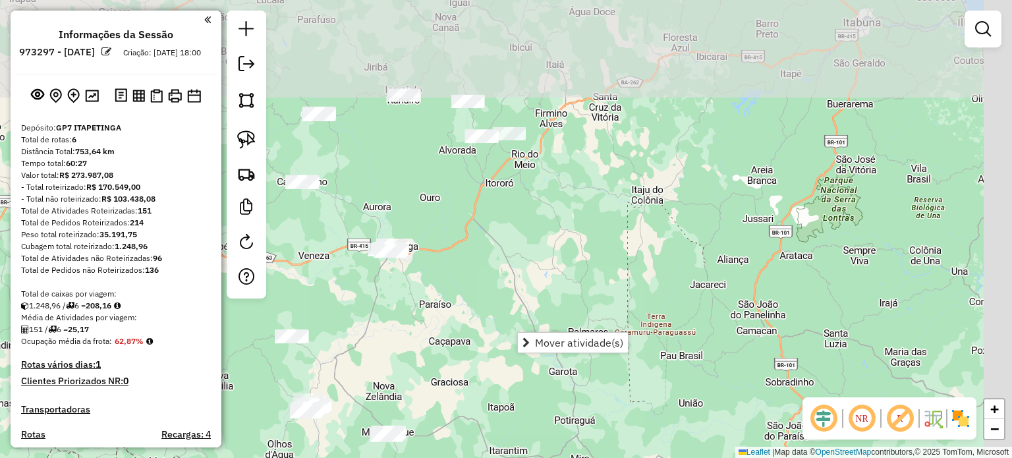
drag, startPoint x: 412, startPoint y: 324, endPoint x: 401, endPoint y: 325, distance: 11.3
click at [403, 329] on div "Janela de atendimento Grade de atendimento Capacidade Transportadoras Veículos …" at bounding box center [506, 229] width 1012 height 458
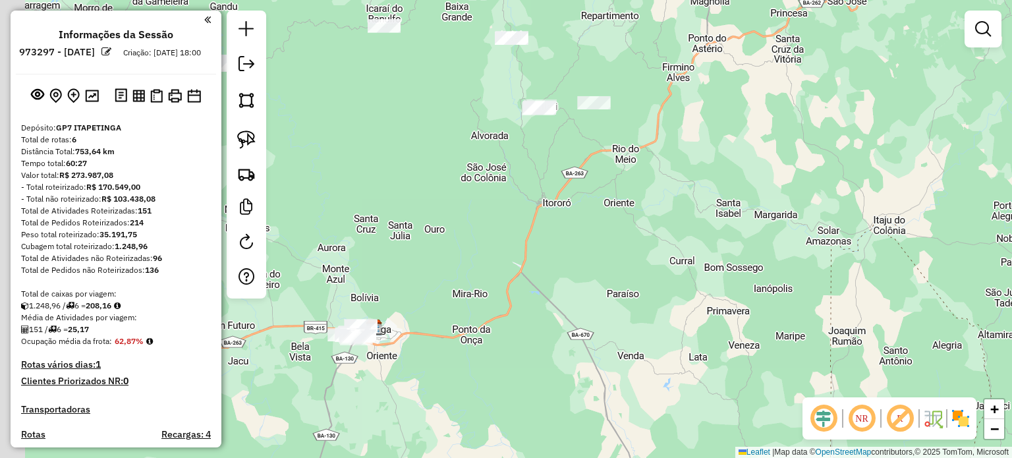
drag, startPoint x: 387, startPoint y: 242, endPoint x: 524, endPoint y: 231, distance: 136.9
click at [524, 231] on div "Janela de atendimento Grade de atendimento Capacidade Transportadoras Veículos …" at bounding box center [506, 229] width 1012 height 458
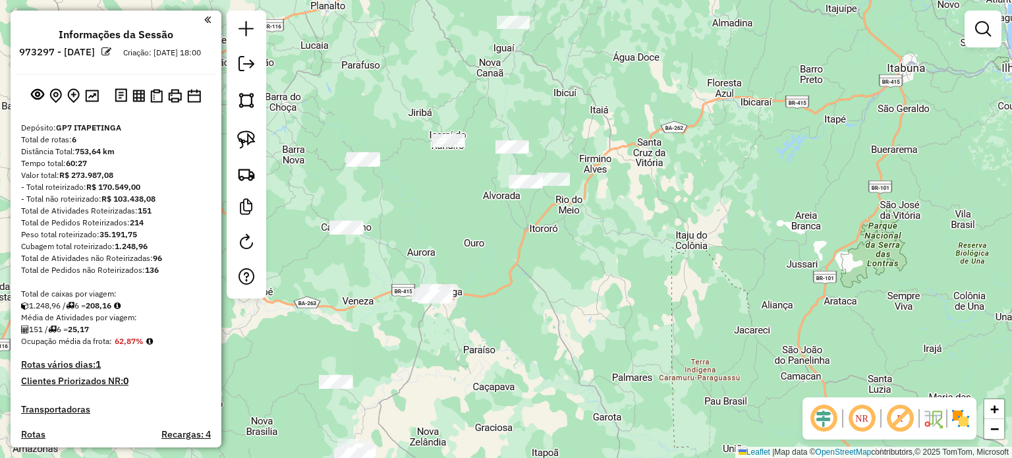
click at [461, 297] on div "Janela de atendimento Grade de atendimento Capacidade Transportadoras Veículos …" at bounding box center [506, 229] width 1012 height 458
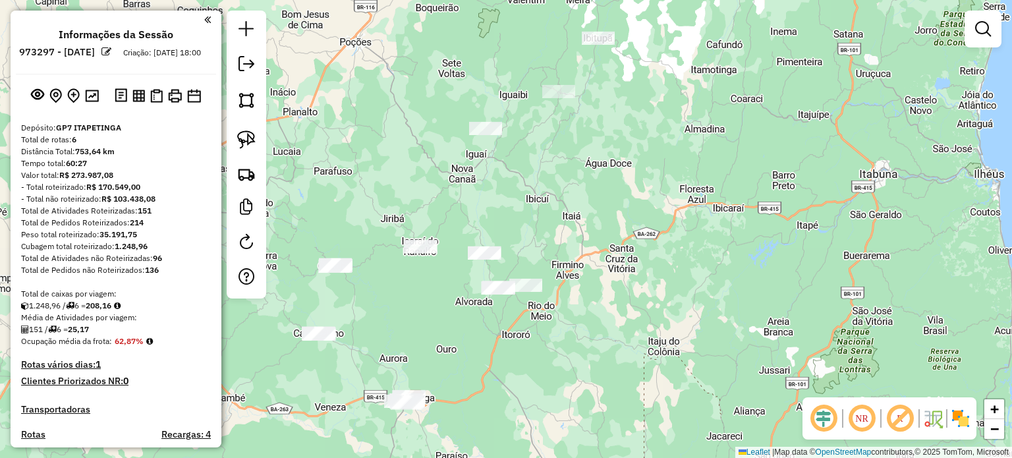
drag, startPoint x: 507, startPoint y: 206, endPoint x: 504, endPoint y: 217, distance: 11.7
click at [504, 217] on div "Janela de atendimento Grade de atendimento Capacidade Transportadoras Veículos …" at bounding box center [506, 229] width 1012 height 458
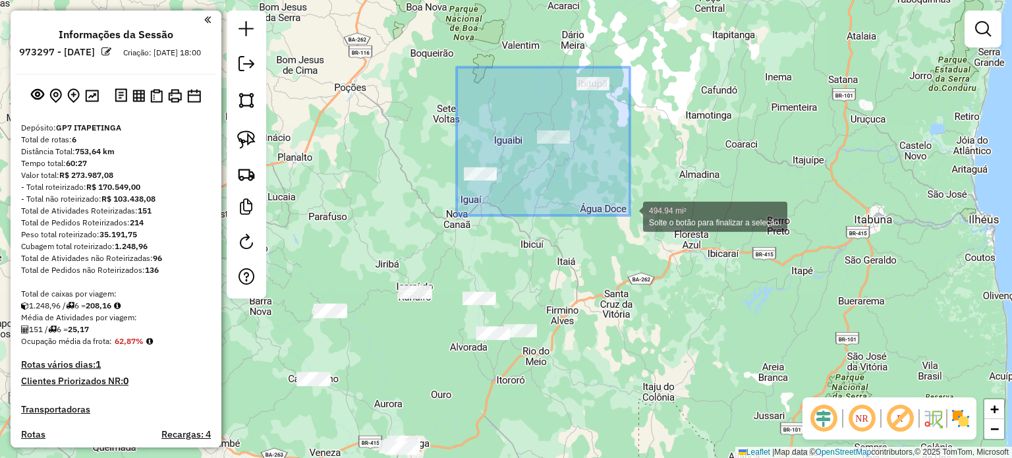
drag, startPoint x: 457, startPoint y: 67, endPoint x: 617, endPoint y: 242, distance: 237.4
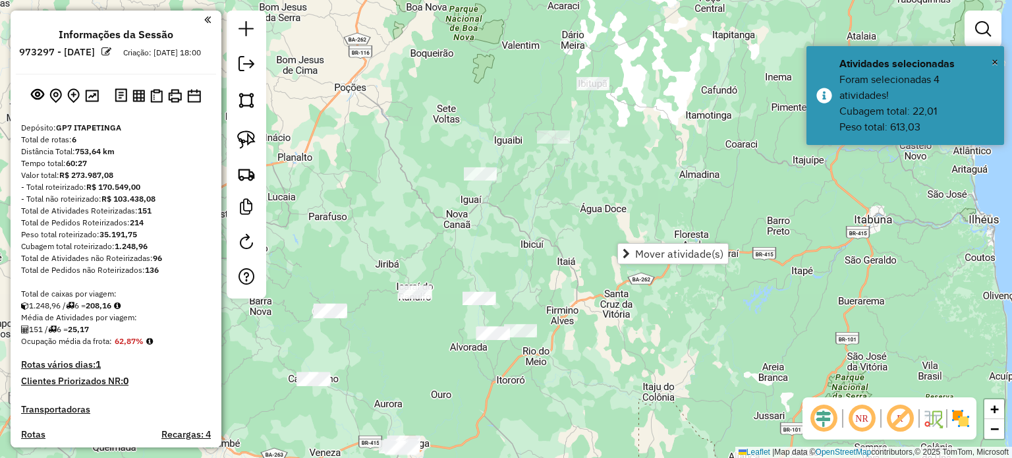
click at [537, 233] on div "Janela de atendimento Grade de atendimento Capacidade Transportadoras Veículos …" at bounding box center [506, 229] width 1012 height 458
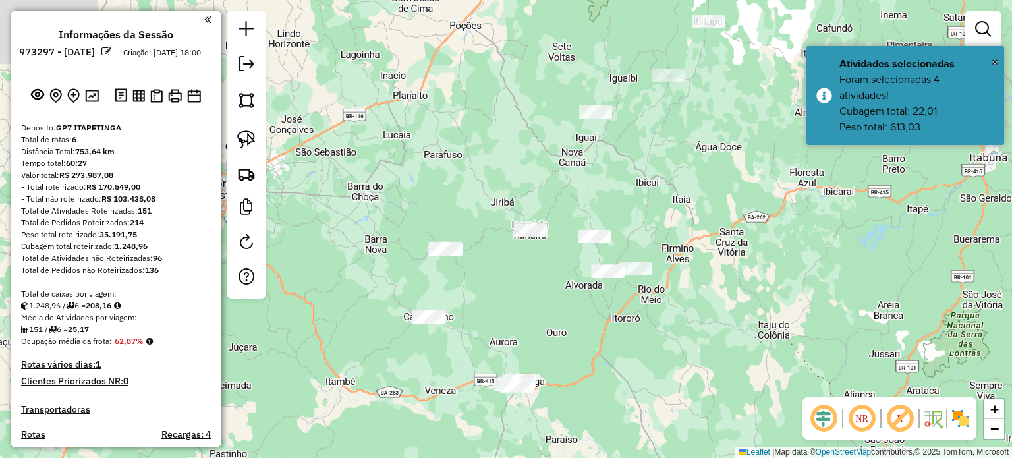
drag, startPoint x: 483, startPoint y: 252, endPoint x: 609, endPoint y: 184, distance: 143.0
click at [609, 184] on div "Janela de atendimento Grade de atendimento Capacidade Transportadoras Veículos …" at bounding box center [506, 229] width 1012 height 458
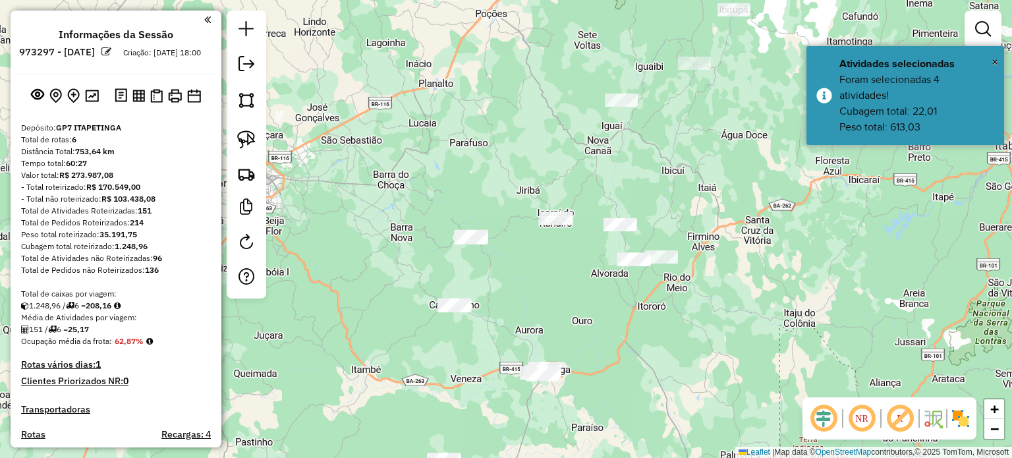
click at [482, 259] on div "Janela de atendimento Grade de atendimento Capacidade Transportadoras Veículos …" at bounding box center [506, 229] width 1012 height 458
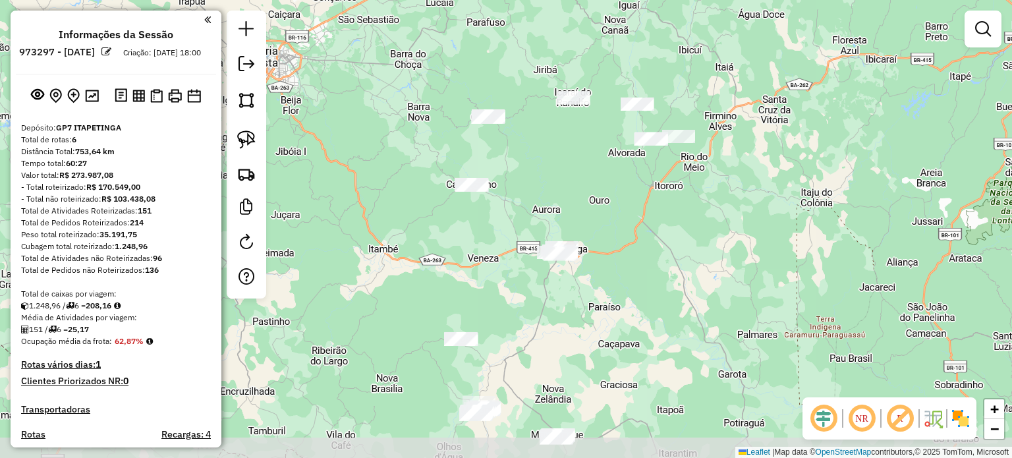
drag, startPoint x: 499, startPoint y: 320, endPoint x: 515, endPoint y: 200, distance: 120.4
click at [515, 202] on div "Janela de atendimento Grade de atendimento Capacidade Transportadoras Veículos …" at bounding box center [506, 229] width 1012 height 458
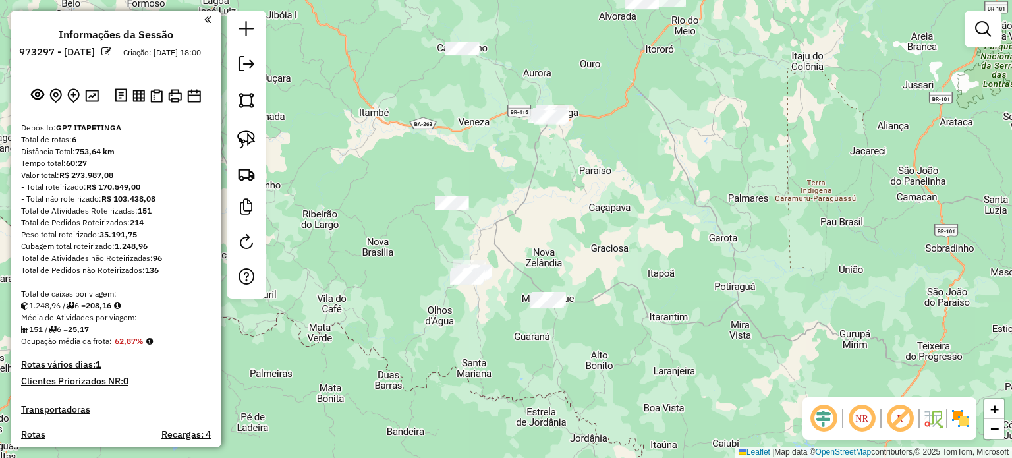
drag, startPoint x: 514, startPoint y: 388, endPoint x: 503, endPoint y: 227, distance: 161.1
click at [505, 234] on div "Janela de atendimento Grade de atendimento Capacidade Transportadoras Veículos …" at bounding box center [506, 229] width 1012 height 458
click at [505, 229] on div "Janela de atendimento Grade de atendimento Capacidade Transportadoras Veículos …" at bounding box center [506, 229] width 1012 height 458
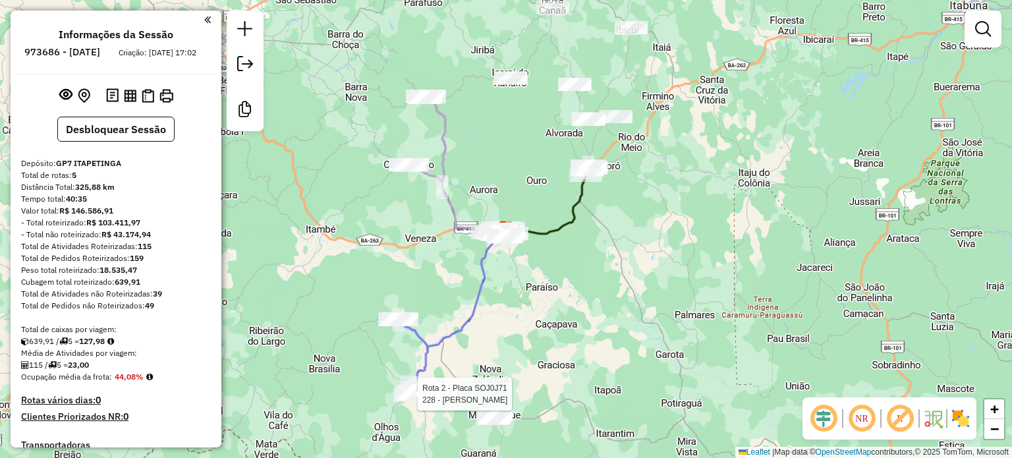
select select "**********"
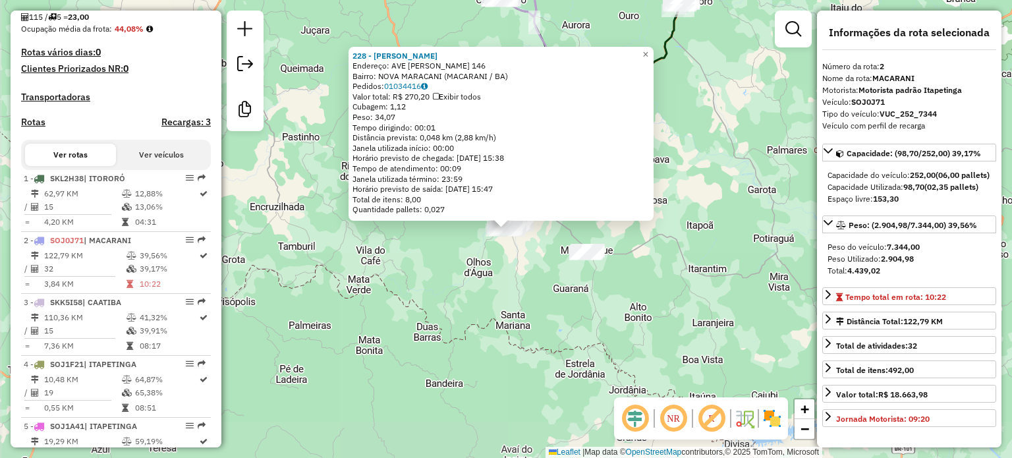
scroll to position [580, 0]
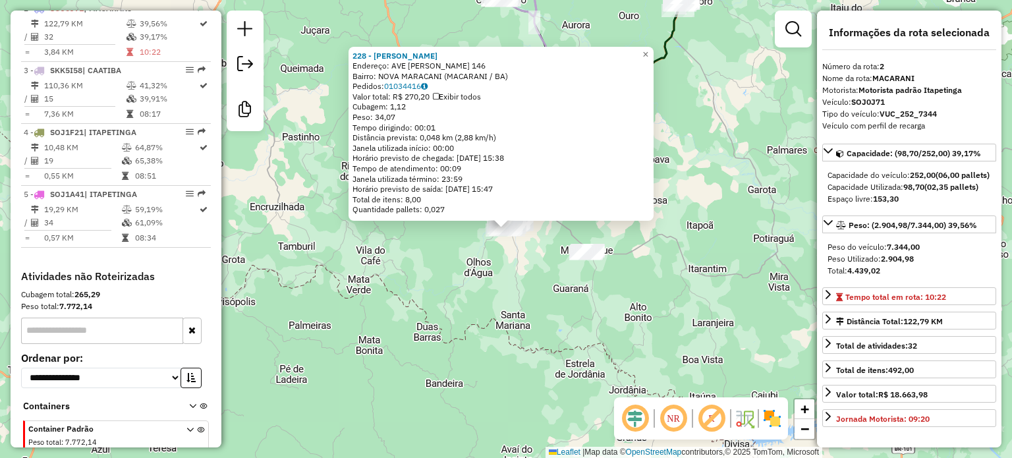
click at [496, 292] on div "228 - GISLEIDE RODRIGUES S Endereço: AVE GETULIO FERNANDES 146 Bairro: NOVA MAR…" at bounding box center [506, 229] width 1012 height 458
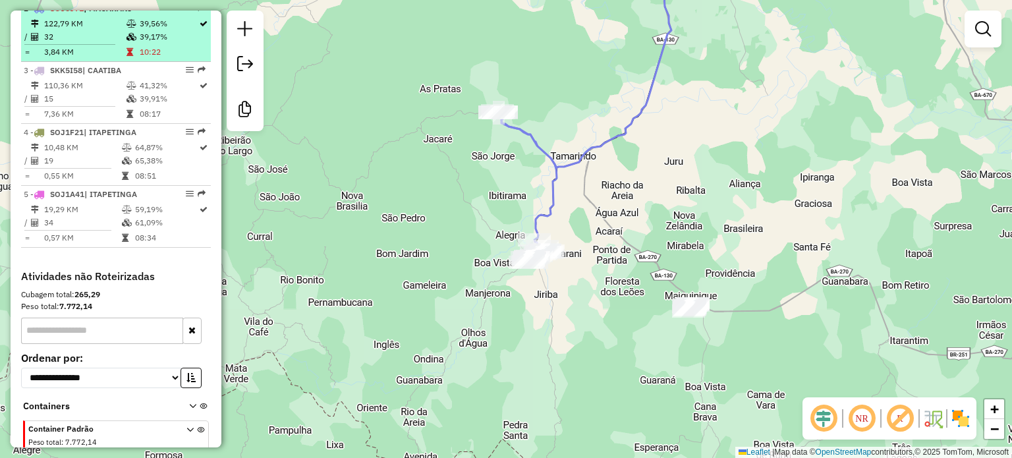
click at [140, 43] on td "39,17%" at bounding box center [168, 36] width 59 height 13
select select "**********"
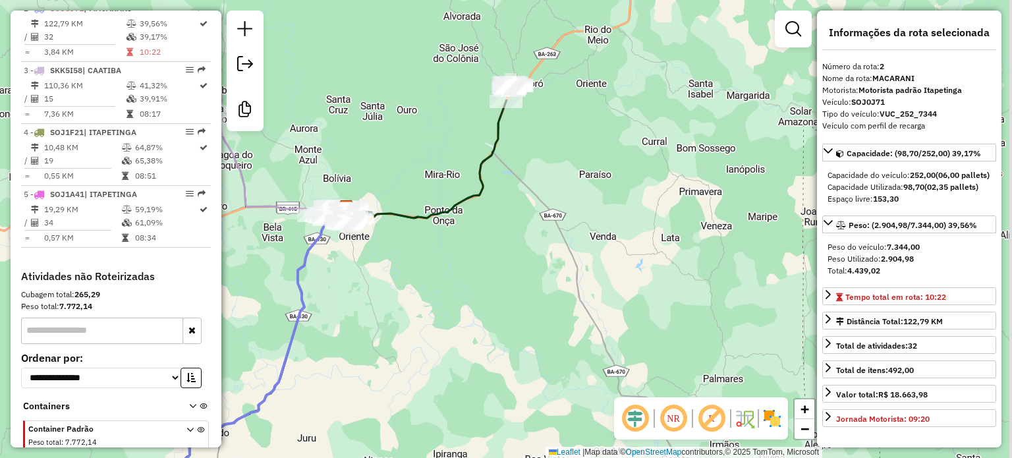
drag, startPoint x: 633, startPoint y: 200, endPoint x: 365, endPoint y: 366, distance: 314.9
click at [365, 366] on div "Janela de atendimento Grade de atendimento Capacidade Transportadoras Veículos …" at bounding box center [506, 229] width 1012 height 458
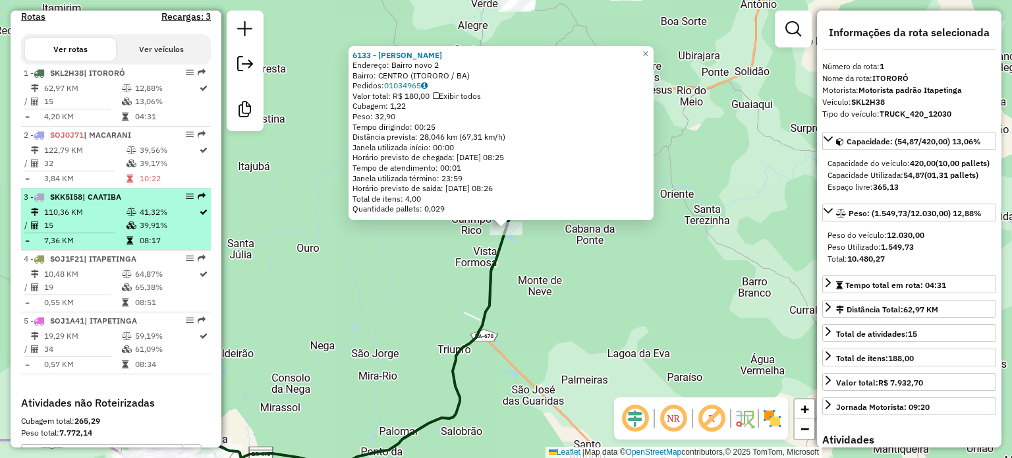
scroll to position [453, 0]
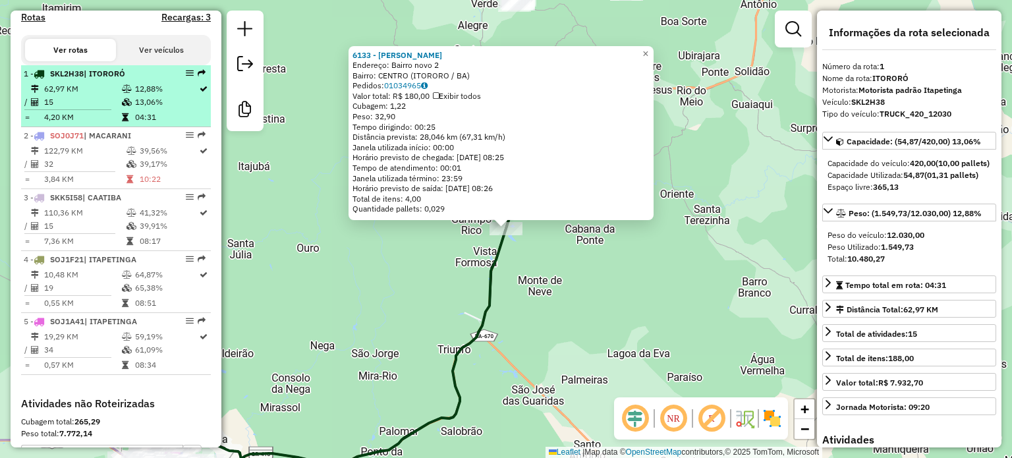
click at [103, 108] on td "15" at bounding box center [82, 102] width 78 height 13
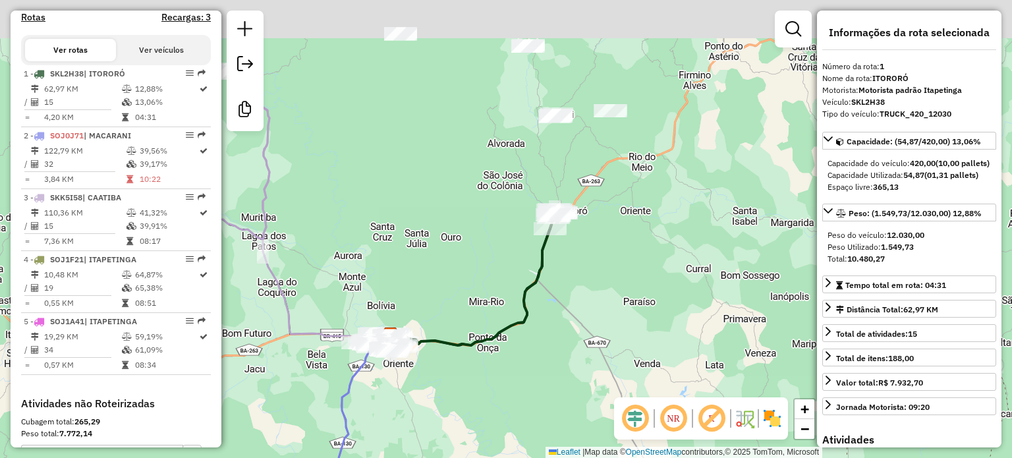
drag, startPoint x: 526, startPoint y: 223, endPoint x: 484, endPoint y: 279, distance: 70.5
click at [484, 279] on div "Janela de atendimento Grade de atendimento Capacidade Transportadoras Veículos …" at bounding box center [506, 229] width 1012 height 458
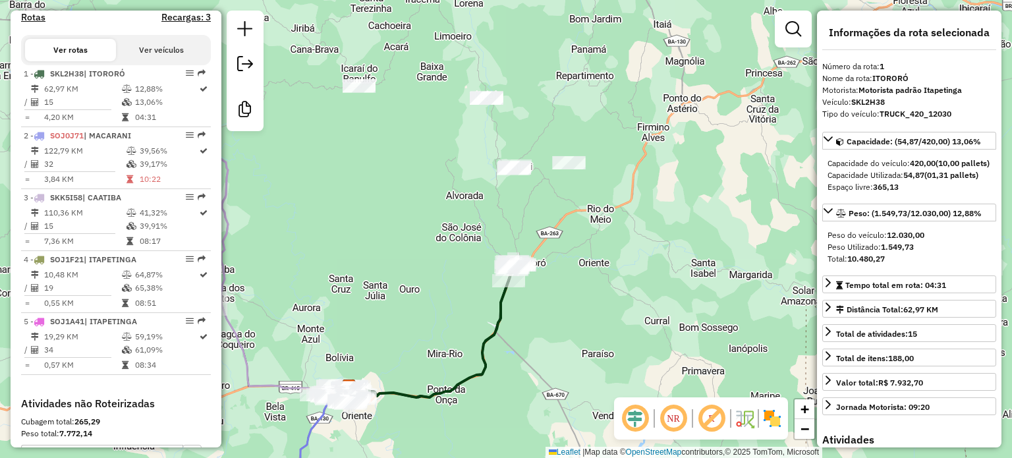
drag, startPoint x: 532, startPoint y: 153, endPoint x: 445, endPoint y: 266, distance: 143.3
click at [448, 266] on div "Janela de atendimento Grade de atendimento Capacidade Transportadoras Veículos …" at bounding box center [506, 229] width 1012 height 458
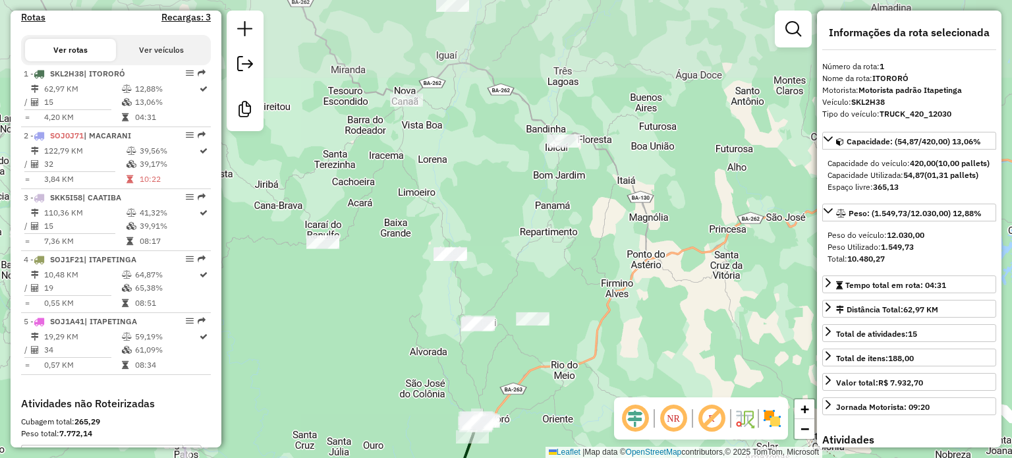
drag, startPoint x: 516, startPoint y: 138, endPoint x: 536, endPoint y: 244, distance: 107.4
click at [532, 244] on div "Janela de atendimento Grade de atendimento Capacidade Transportadoras Veículos …" at bounding box center [506, 229] width 1012 height 458
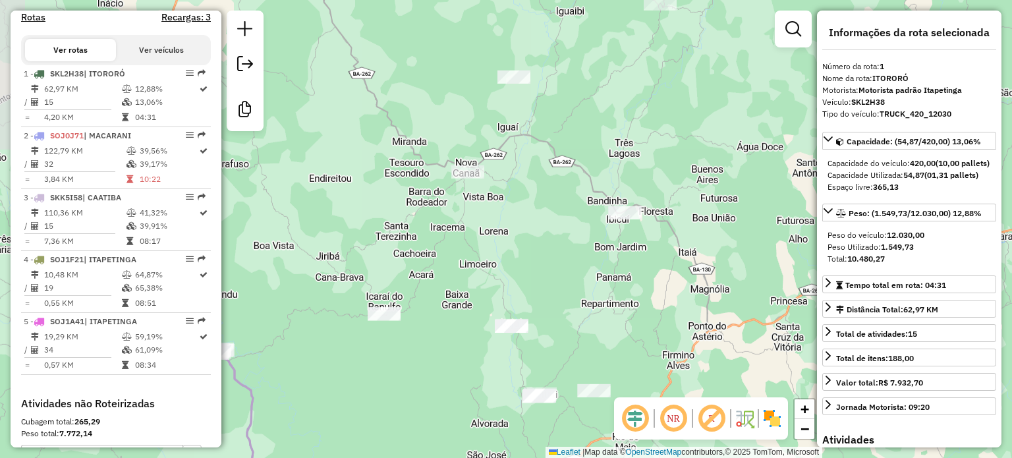
drag, startPoint x: 472, startPoint y: 162, endPoint x: 530, endPoint y: 231, distance: 89.8
click at [530, 231] on div "Janela de atendimento Grade de atendimento Capacidade Transportadoras Veículos …" at bounding box center [506, 229] width 1012 height 458
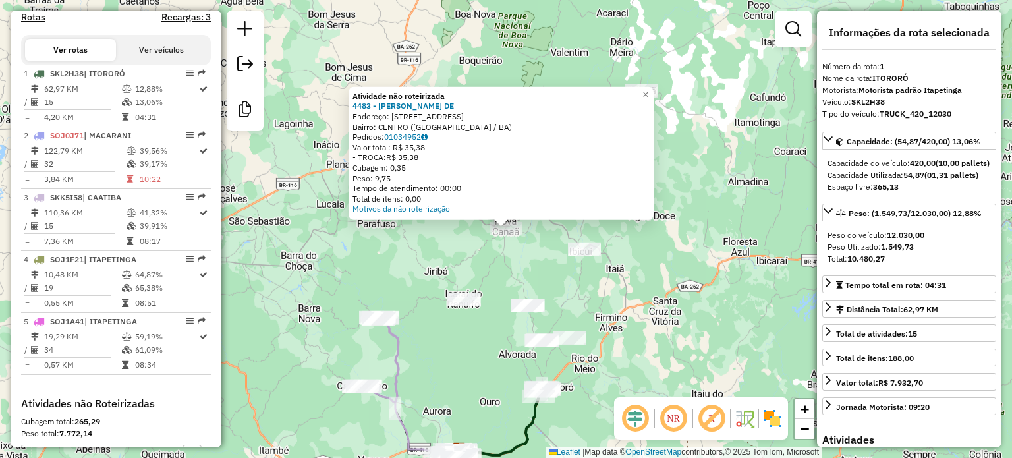
click at [499, 271] on div "Atividade não roteirizada 4483 - DIOGENES SAMPAIO DE Endereço: RUA R BERNADINO …" at bounding box center [506, 229] width 1012 height 458
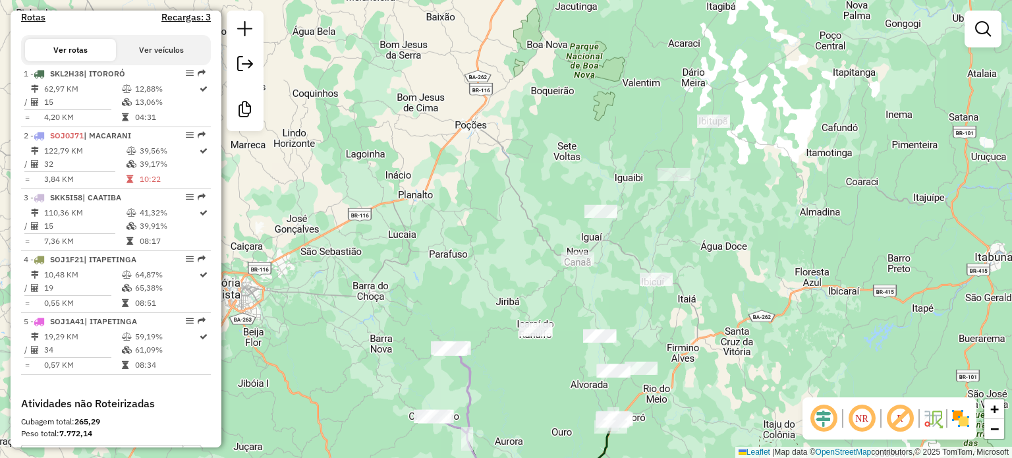
drag, startPoint x: 465, startPoint y: 75, endPoint x: 496, endPoint y: 93, distance: 35.7
click at [498, 94] on div "Janela de atendimento Grade de atendimento Capacidade Transportadoras Veículos …" at bounding box center [506, 229] width 1012 height 458
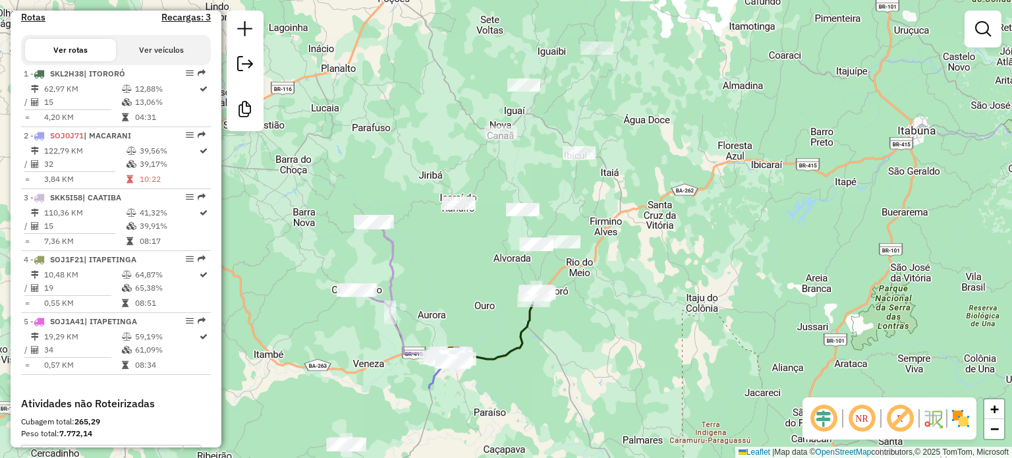
drag, startPoint x: 481, startPoint y: 366, endPoint x: 443, endPoint y: 250, distance: 122.1
click at [443, 250] on div "Janela de atendimento Grade de atendimento Capacidade Transportadoras Veículos …" at bounding box center [506, 229] width 1012 height 458
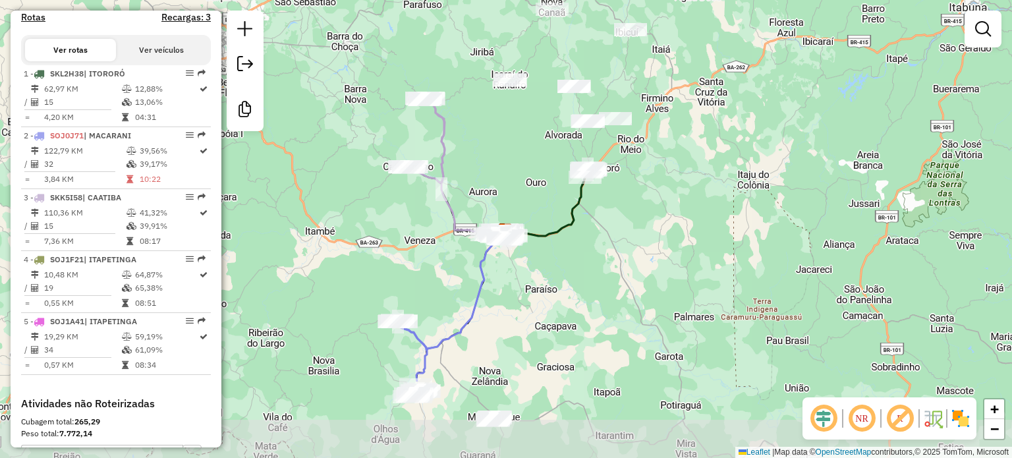
drag, startPoint x: 382, startPoint y: 395, endPoint x: 435, endPoint y: 268, distance: 137.7
click at [435, 269] on div "Janela de atendimento Grade de atendimento Capacidade Transportadoras Veículos …" at bounding box center [506, 229] width 1012 height 458
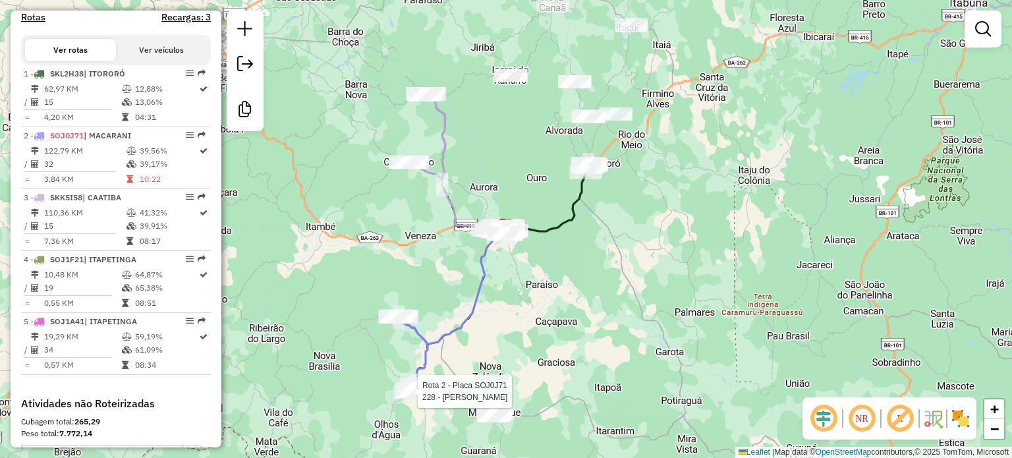
select select "**********"
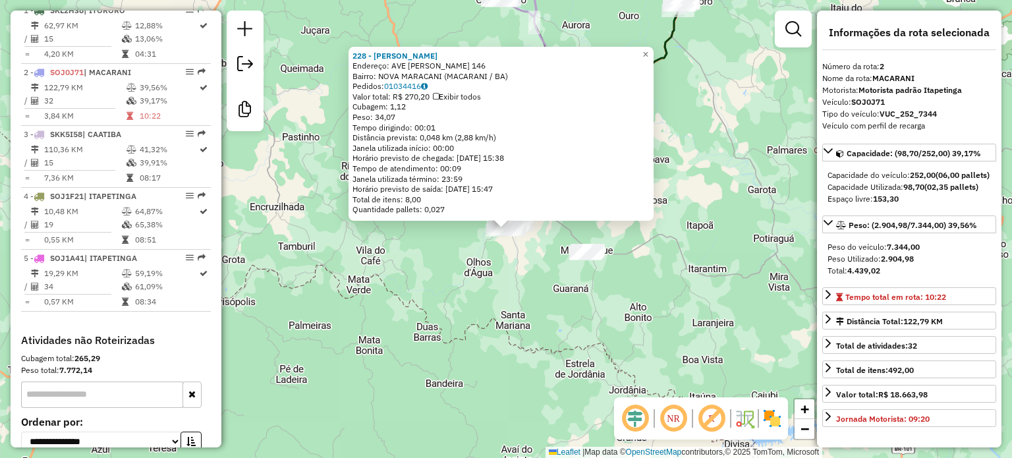
scroll to position [580, 0]
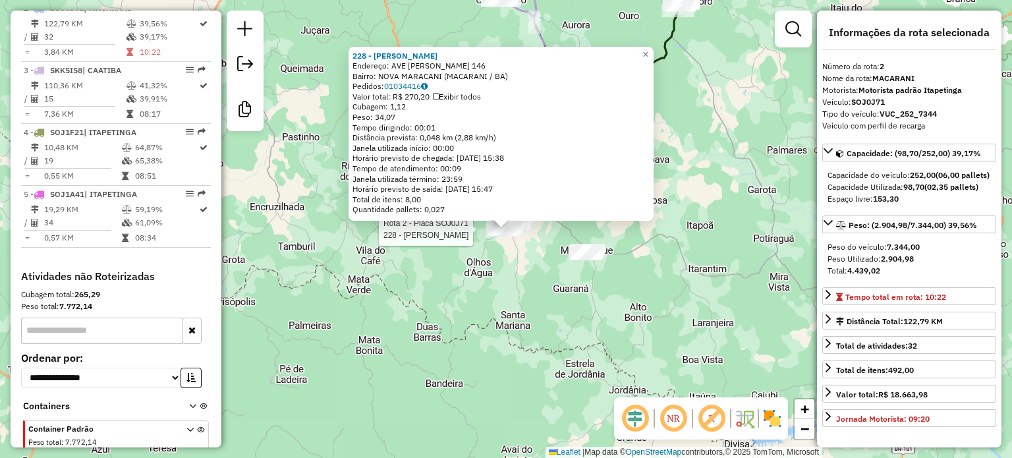
click at [446, 305] on div "Rota 2 - Placa SOJ0J71 228 - GISLEIDE RODRIGUES S 228 - GISLEIDE RODRIGUES S En…" at bounding box center [506, 229] width 1012 height 458
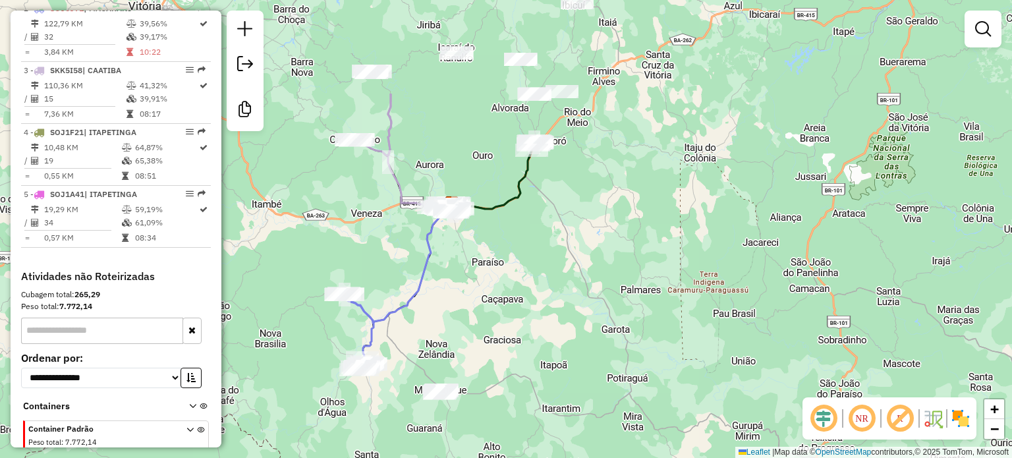
drag, startPoint x: 681, startPoint y: 146, endPoint x: 532, endPoint y: 287, distance: 206.0
click at [532, 287] on div "Janela de atendimento Grade de atendimento Capacidade Transportadoras Veículos …" at bounding box center [506, 229] width 1012 height 458
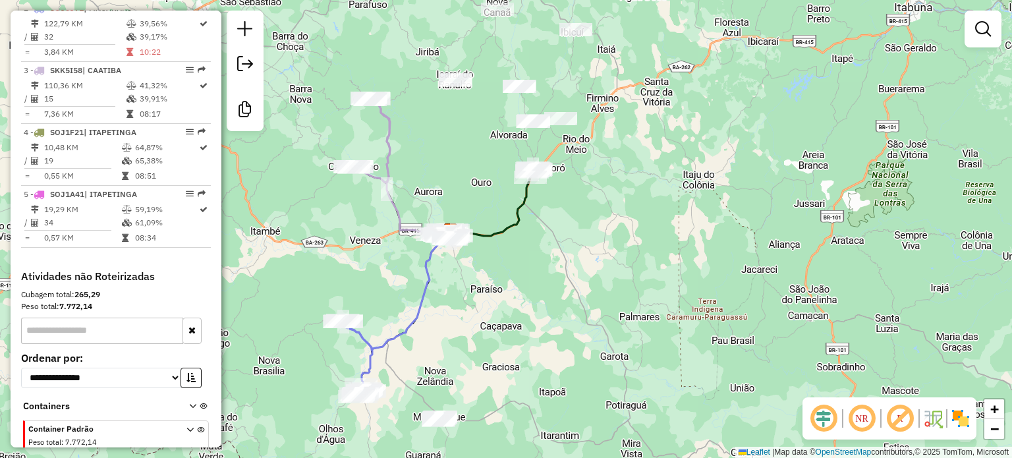
drag, startPoint x: 551, startPoint y: 252, endPoint x: 549, endPoint y: 289, distance: 37.6
click at [550, 288] on div "Janela de atendimento Grade de atendimento Capacidade Transportadoras Veículos …" at bounding box center [506, 229] width 1012 height 458
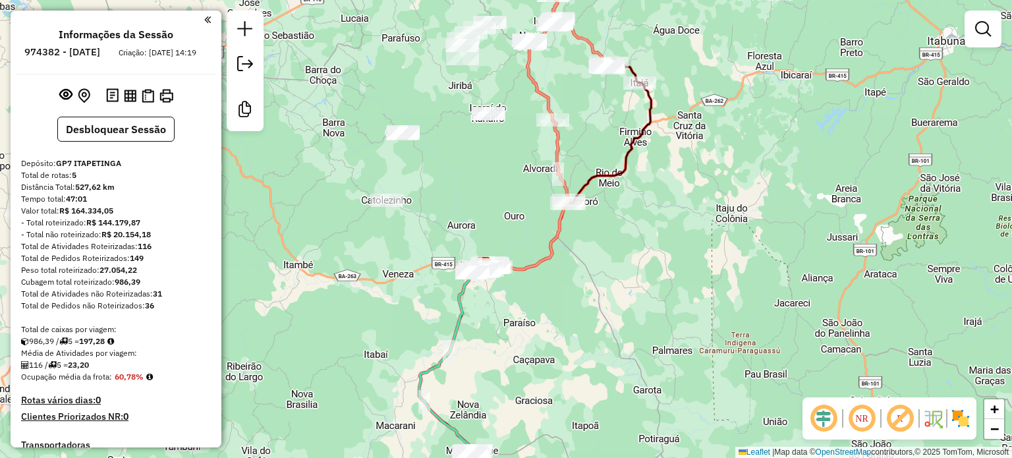
drag, startPoint x: 639, startPoint y: 229, endPoint x: 611, endPoint y: 228, distance: 27.7
click at [638, 229] on div "Janela de atendimento Grade de atendimento Capacidade Transportadoras Veículos …" at bounding box center [506, 229] width 1012 height 458
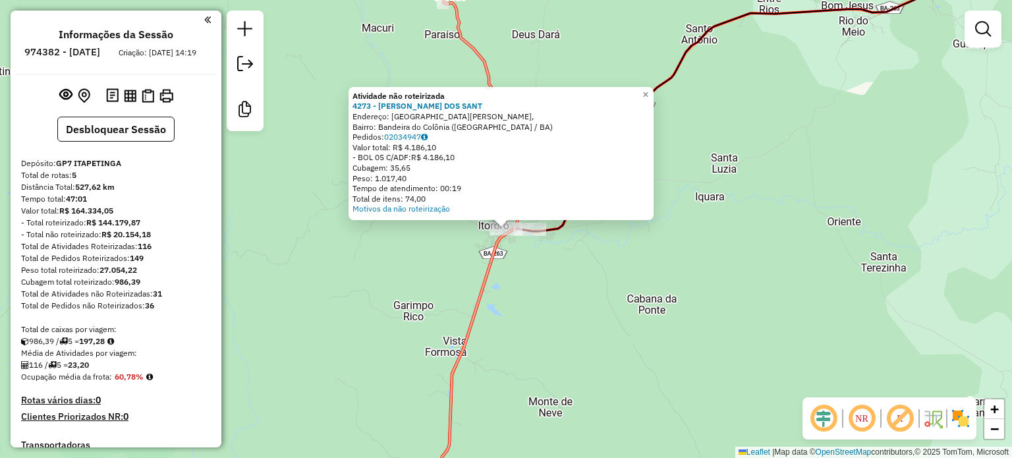
click at [577, 263] on div "Atividade não roteirizada 4273 - EGILA [GEOGRAPHIC_DATA]: [GEOGRAPHIC_DATA][PER…" at bounding box center [506, 229] width 1012 height 458
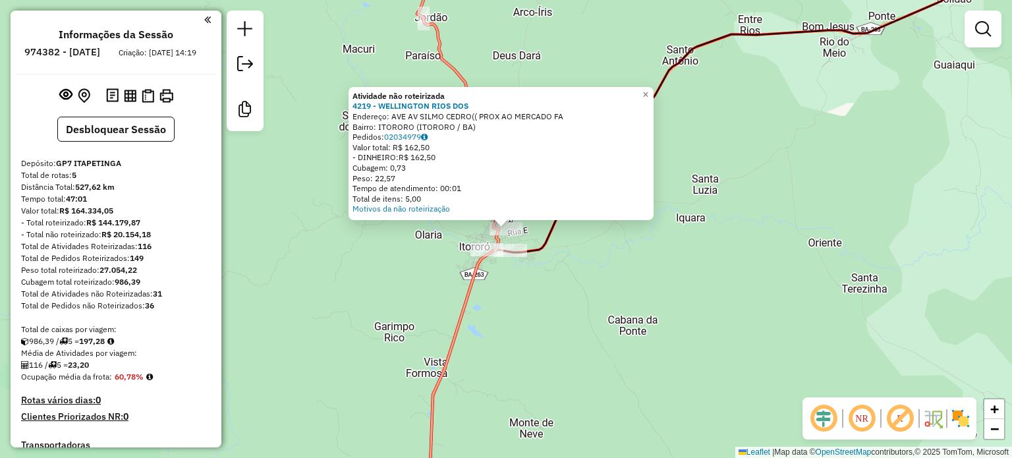
click at [548, 280] on div "Atividade não roteirizada 4219 - WELLINGTON RIOS DOS Endereço: AVE AV SILMO CED…" at bounding box center [506, 229] width 1012 height 458
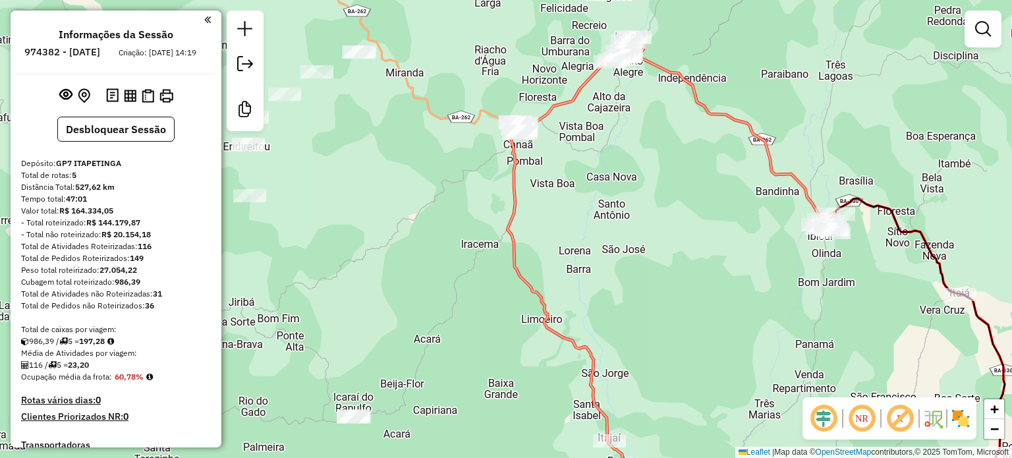
drag, startPoint x: 469, startPoint y: 79, endPoint x: 478, endPoint y: 178, distance: 99.2
click at [478, 177] on div "Janela de atendimento Grade de atendimento Capacidade Transportadoras Veículos …" at bounding box center [506, 229] width 1012 height 458
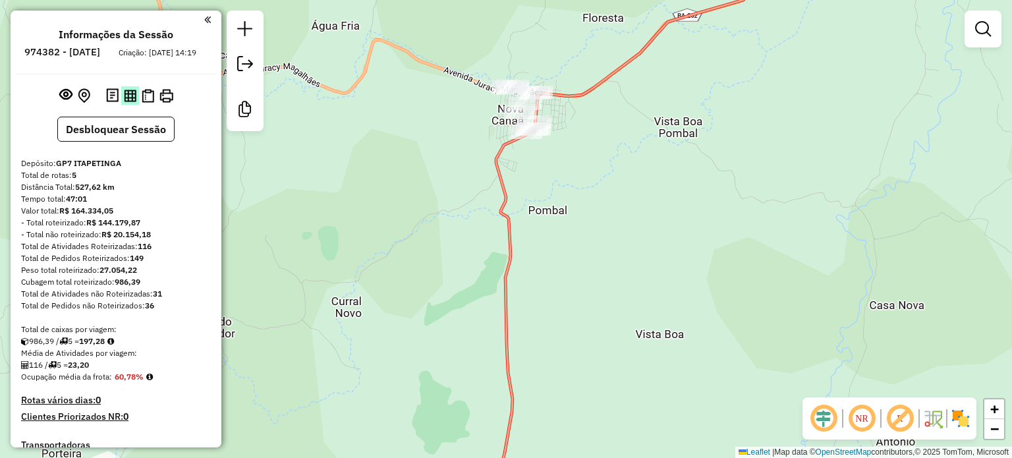
click at [128, 102] on img at bounding box center [130, 96] width 13 height 13
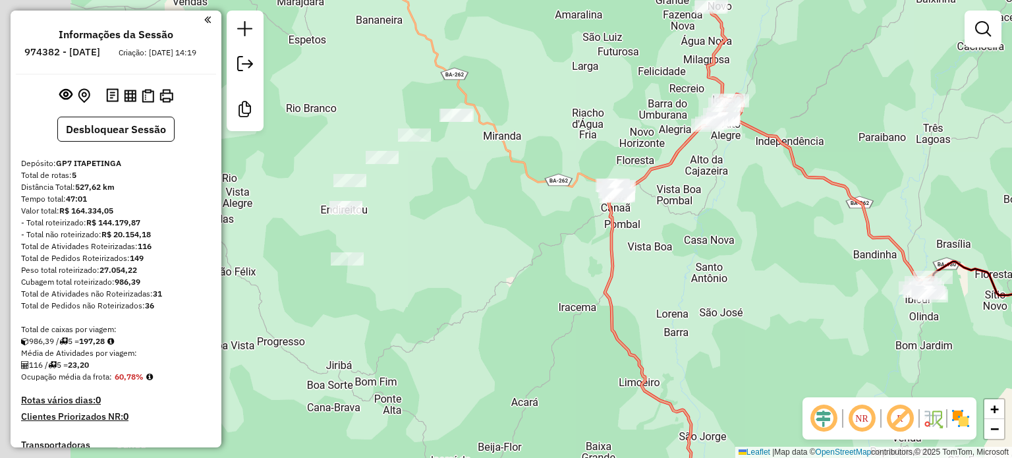
drag, startPoint x: 439, startPoint y: 159, endPoint x: 553, endPoint y: 217, distance: 128.5
click at [553, 217] on div "Janela de atendimento Grade de atendimento Capacidade Transportadoras Veículos …" at bounding box center [506, 229] width 1012 height 458
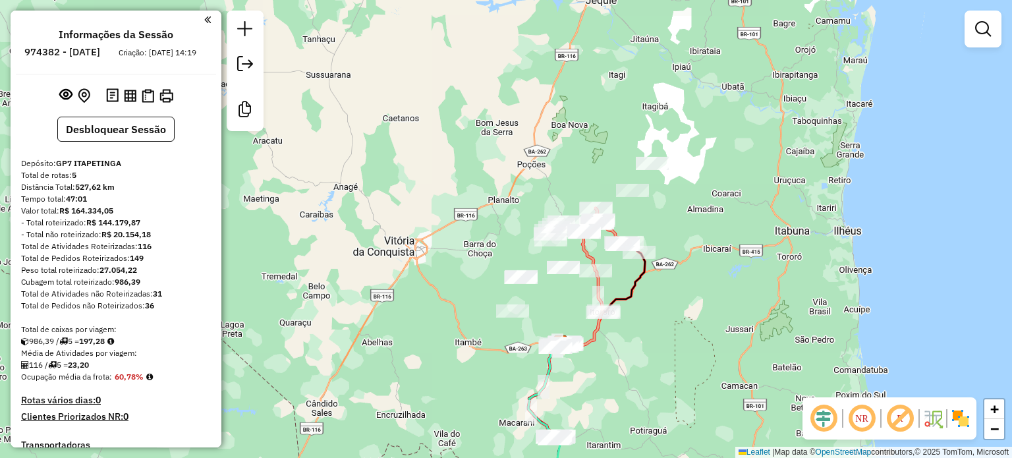
drag, startPoint x: 660, startPoint y: 331, endPoint x: 675, endPoint y: 297, distance: 37.5
click at [675, 297] on div "Janela de atendimento Grade de atendimento Capacidade Transportadoras Veículos …" at bounding box center [506, 229] width 1012 height 458
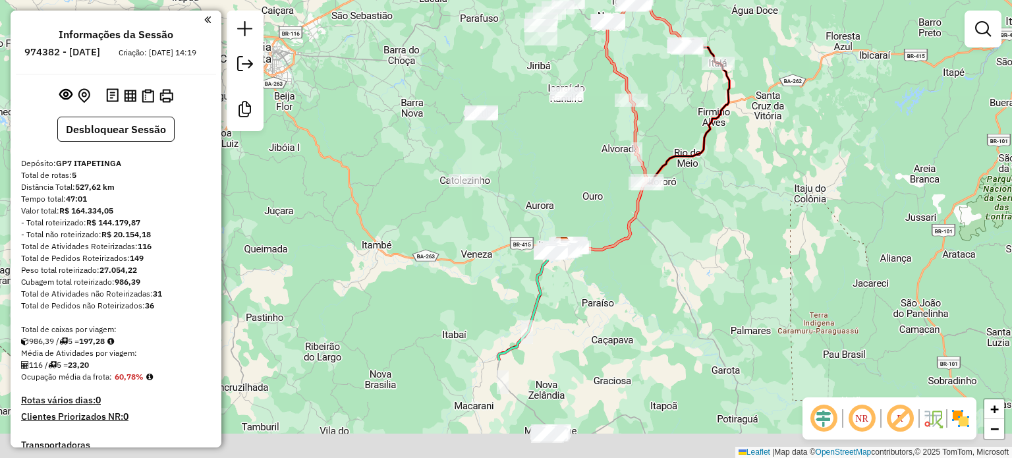
drag, startPoint x: 471, startPoint y: 318, endPoint x: 607, endPoint y: 163, distance: 205.9
click at [608, 144] on div "Janela de atendimento Grade de atendimento Capacidade Transportadoras Veículos …" at bounding box center [506, 229] width 1012 height 458
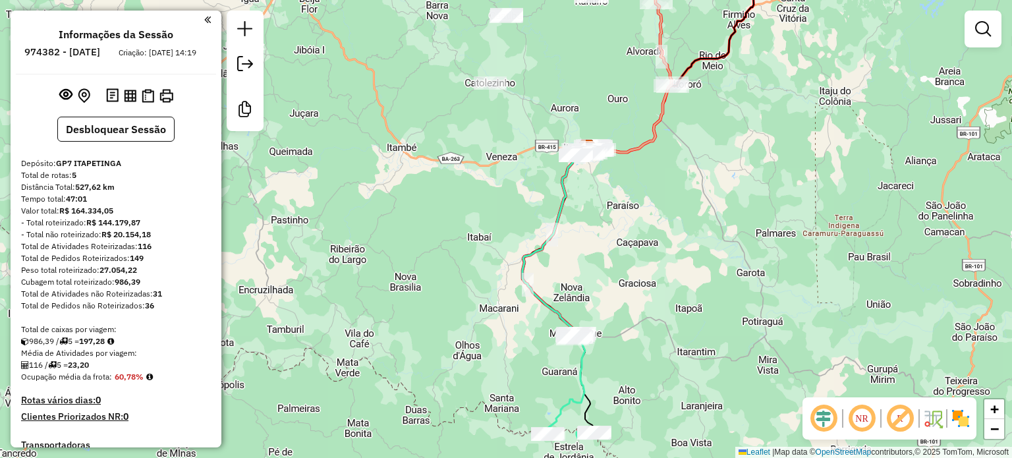
drag, startPoint x: 473, startPoint y: 384, endPoint x: 473, endPoint y: 304, distance: 80.4
click at [473, 304] on div "Janela de atendimento Grade de atendimento Capacidade Transportadoras Veículos …" at bounding box center [506, 229] width 1012 height 458
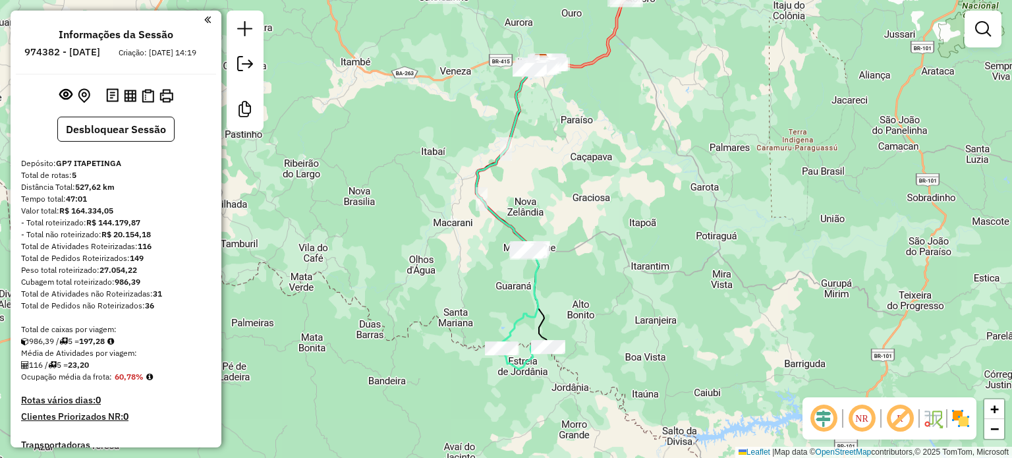
drag, startPoint x: 503, startPoint y: 359, endPoint x: 457, endPoint y: 291, distance: 82.6
click at [457, 291] on div "Janela de atendimento Grade de atendimento Capacidade Transportadoras Veículos …" at bounding box center [506, 229] width 1012 height 458
select select "**********"
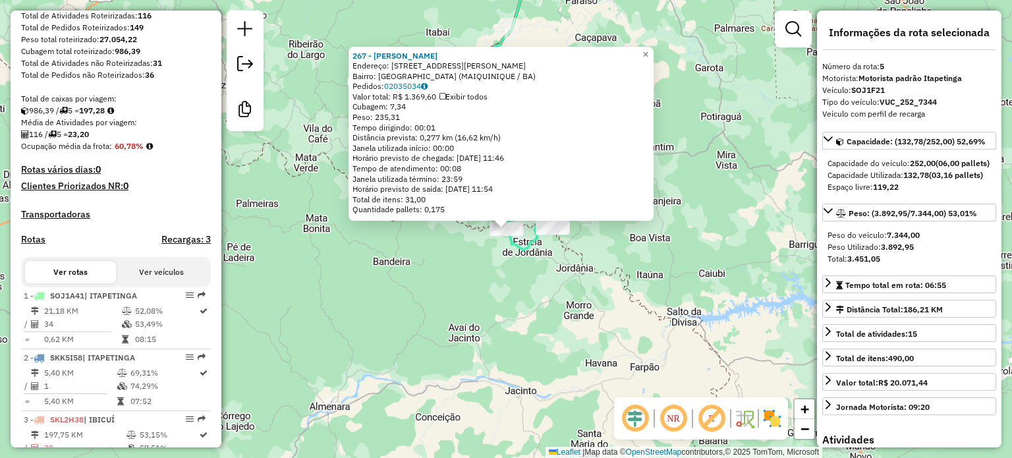
scroll to position [619, 0]
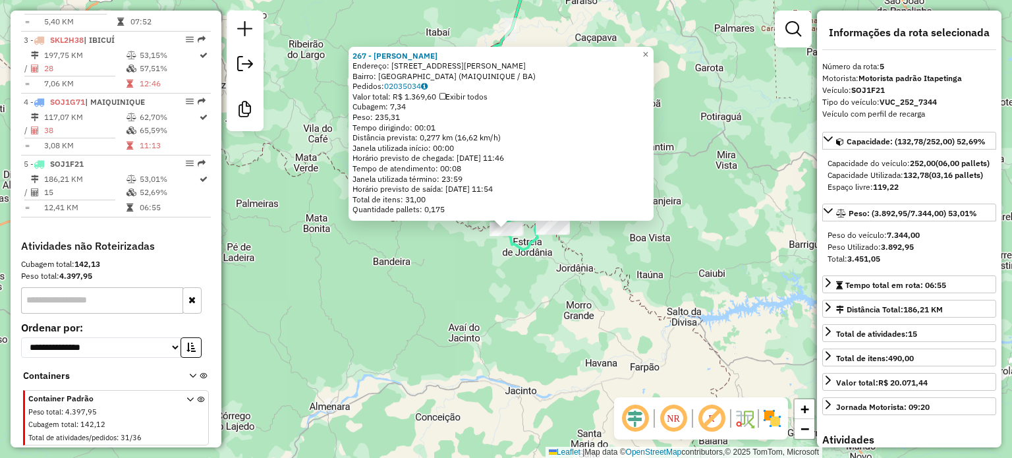
click at [504, 295] on div "267 - Maria da juda Endereço: Rua Jose Martins 1 Bairro: ALTO DA COLINA (MAIQUI…" at bounding box center [506, 229] width 1012 height 458
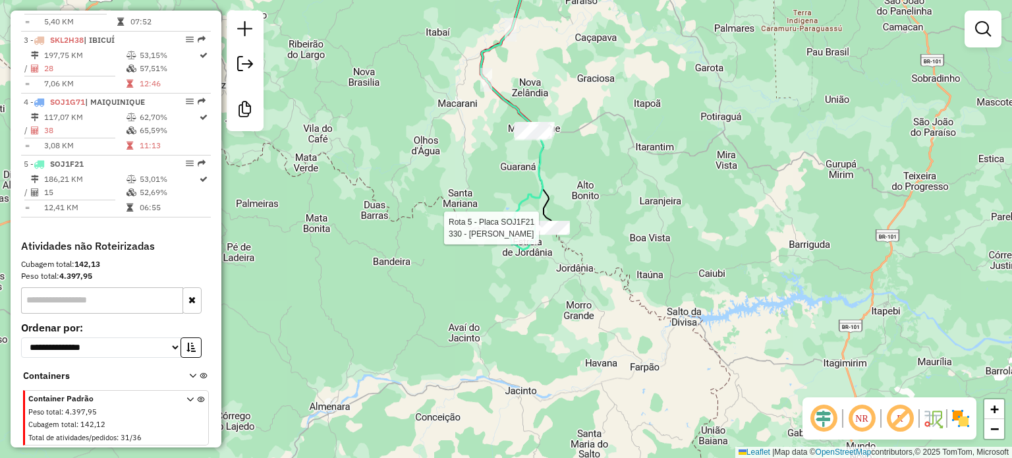
select select "**********"
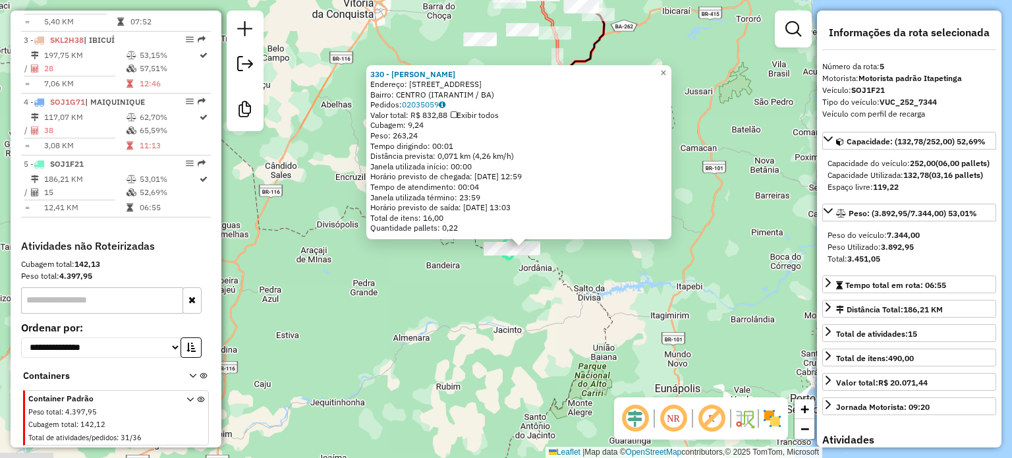
click at [522, 279] on div "330 - Paulo Pereira de Sou Endereço: Rua barao do rio branco 14 Bairro: CENTRO …" at bounding box center [506, 229] width 1012 height 458
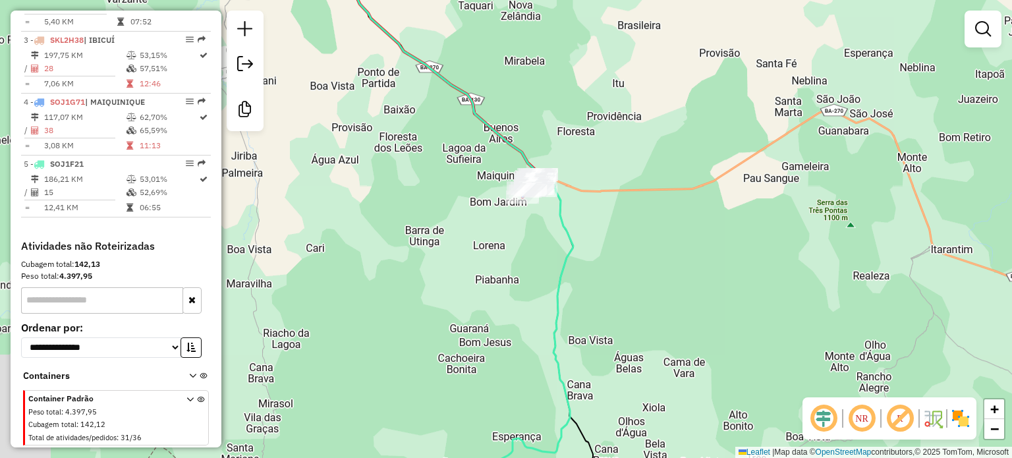
drag, startPoint x: 531, startPoint y: 289, endPoint x: 528, endPoint y: 201, distance: 88.3
click at [530, 202] on div "Janela de atendimento Grade de atendimento Capacidade Transportadoras Veículos …" at bounding box center [506, 229] width 1012 height 458
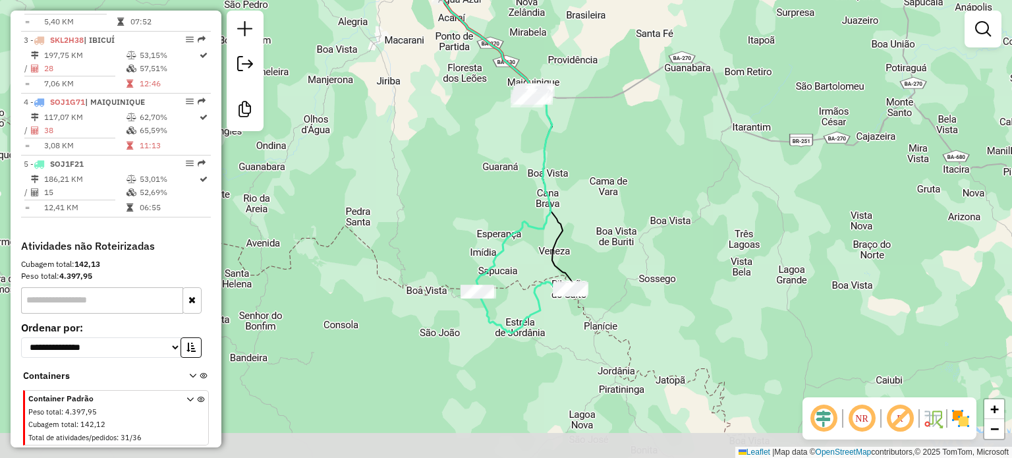
drag, startPoint x: 508, startPoint y: 363, endPoint x: 517, endPoint y: 287, distance: 76.3
click at [523, 279] on div "Janela de atendimento Grade de atendimento Capacidade Transportadoras Veículos …" at bounding box center [506, 229] width 1012 height 458
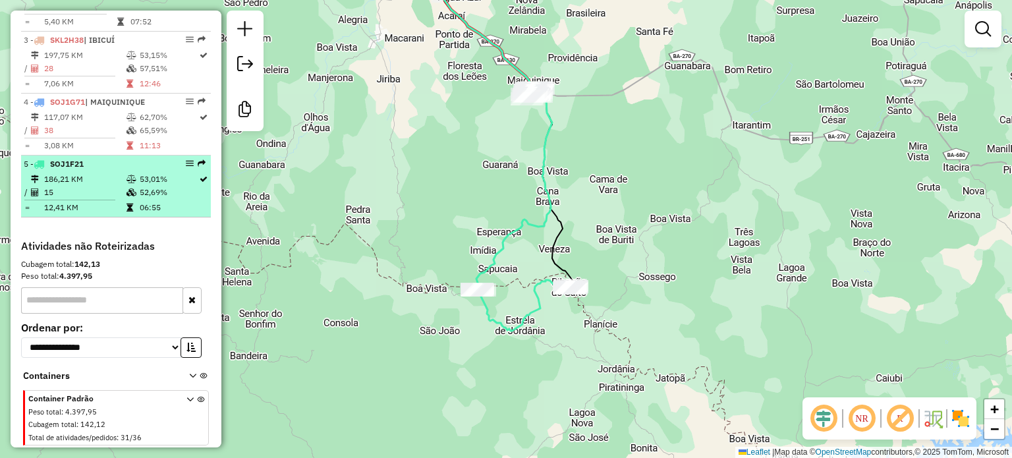
click at [142, 206] on td "06:55" at bounding box center [168, 207] width 59 height 13
select select "**********"
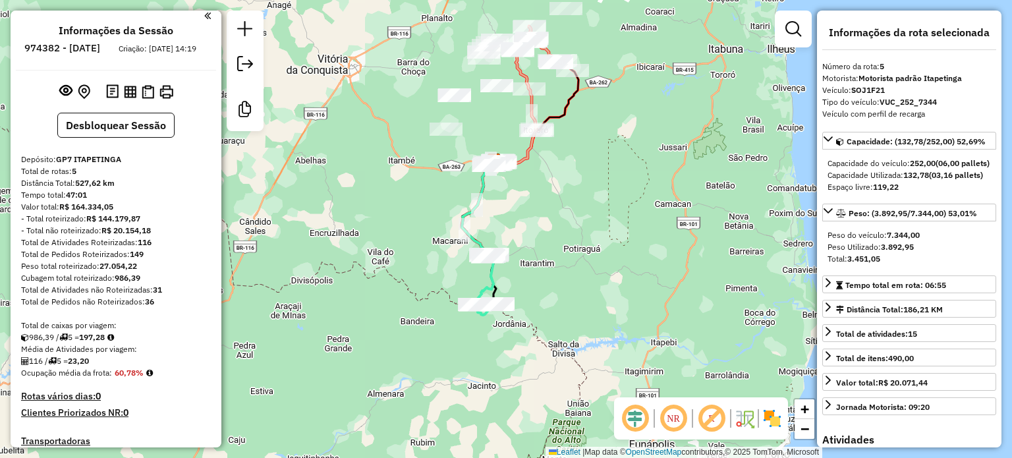
scroll to position [0, 0]
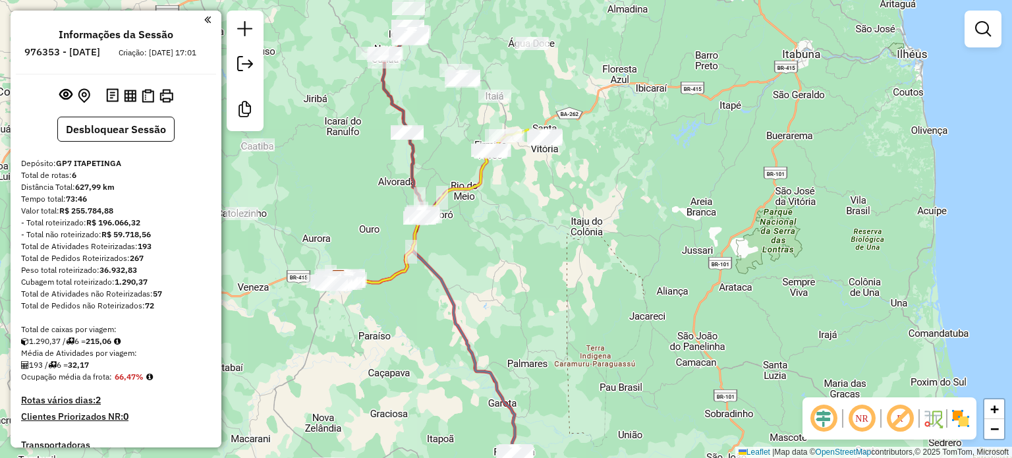
drag, startPoint x: 568, startPoint y: 310, endPoint x: 399, endPoint y: 360, distance: 176.0
click at [399, 360] on div "Janela de atendimento Grade de atendimento Capacidade Transportadoras Veículos …" at bounding box center [506, 229] width 1012 height 458
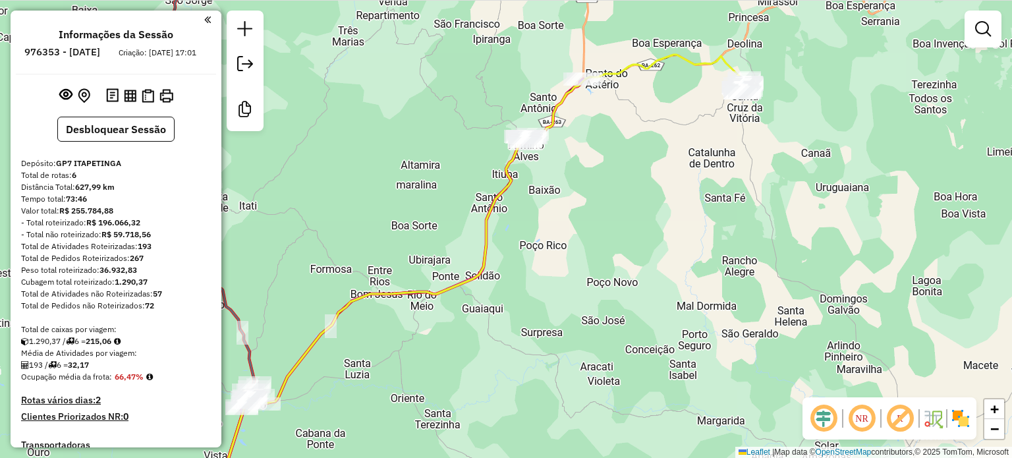
drag, startPoint x: 503, startPoint y: 202, endPoint x: 686, endPoint y: 189, distance: 183.0
click at [686, 189] on div "Janela de atendimento Grade de atendimento Capacidade Transportadoras Veículos …" at bounding box center [506, 229] width 1012 height 458
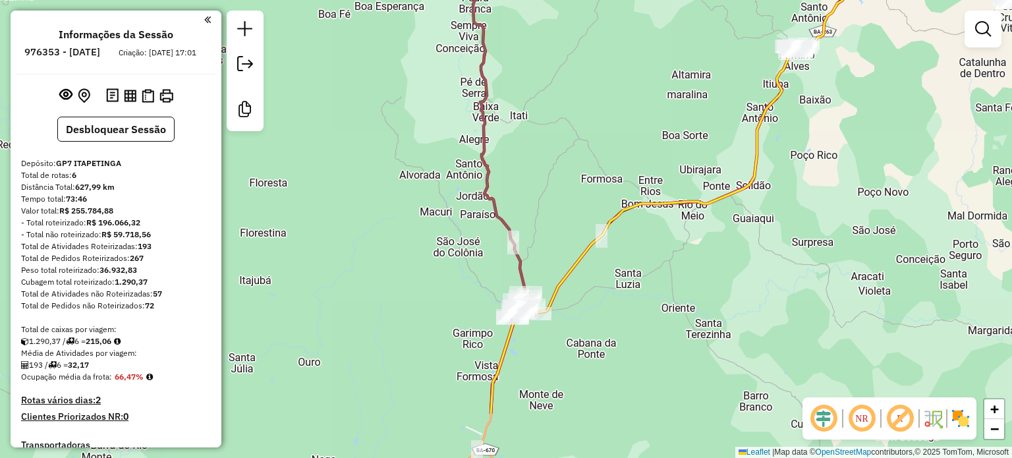
drag, startPoint x: 351, startPoint y: 249, endPoint x: 625, endPoint y: 157, distance: 289.2
click at [625, 157] on div "Janela de atendimento Grade de atendimento Capacidade Transportadoras Veículos …" at bounding box center [506, 229] width 1012 height 458
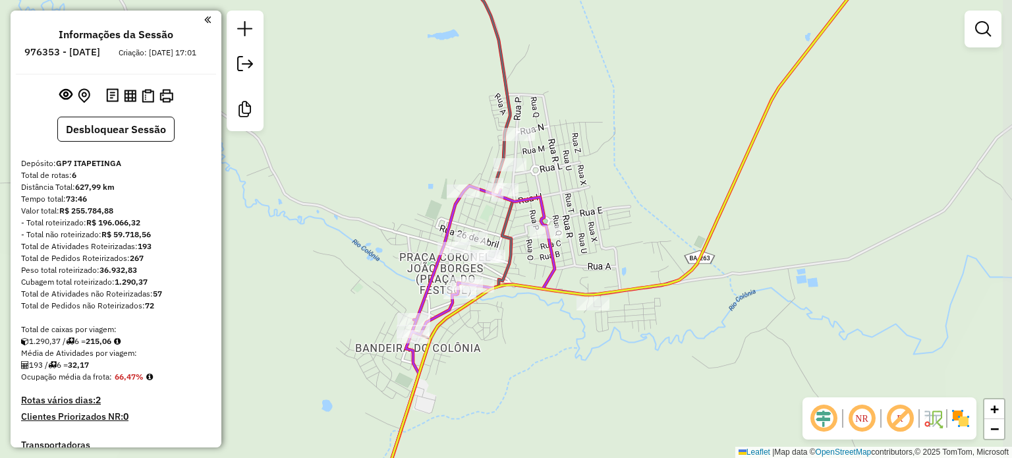
drag, startPoint x: 440, startPoint y: 281, endPoint x: 362, endPoint y: 264, distance: 80.3
click at [362, 264] on div "Janela de atendimento Grade de atendimento Capacidade Transportadoras Veículos …" at bounding box center [506, 229] width 1012 height 458
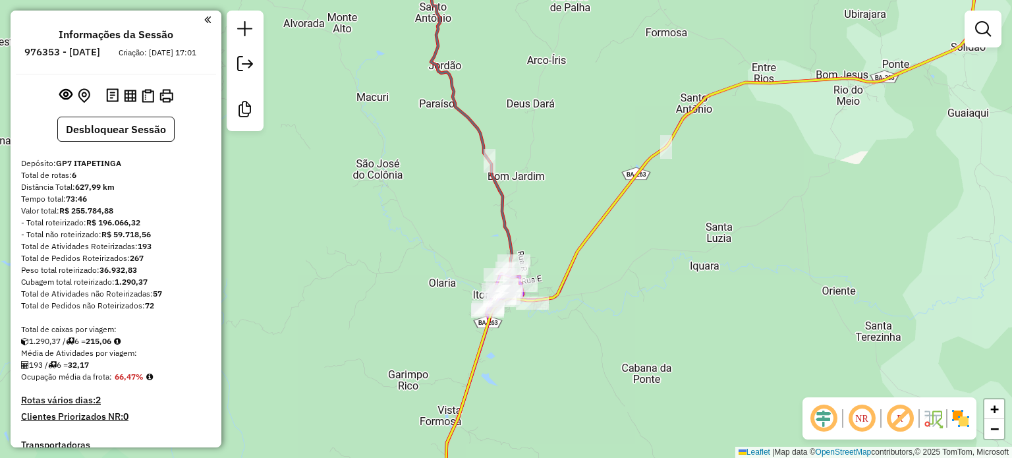
drag, startPoint x: 347, startPoint y: 226, endPoint x: 468, endPoint y: 257, distance: 125.8
click at [467, 257] on div "Janela de atendimento Grade de atendimento Capacidade Transportadoras Veículos …" at bounding box center [506, 229] width 1012 height 458
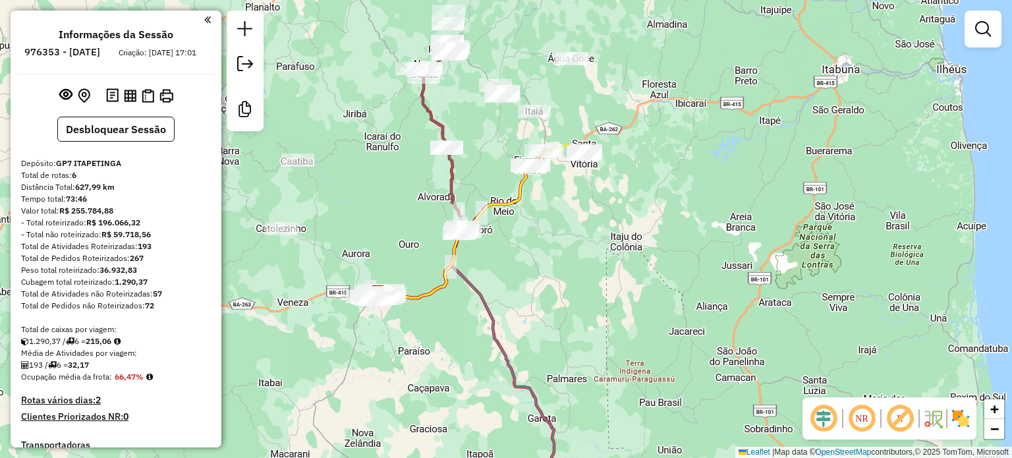
drag, startPoint x: 411, startPoint y: 167, endPoint x: 430, endPoint y: 238, distance: 73.5
click at [430, 237] on div "Janela de atendimento Grade de atendimento Capacidade Transportadoras Veículos …" at bounding box center [506, 229] width 1012 height 458
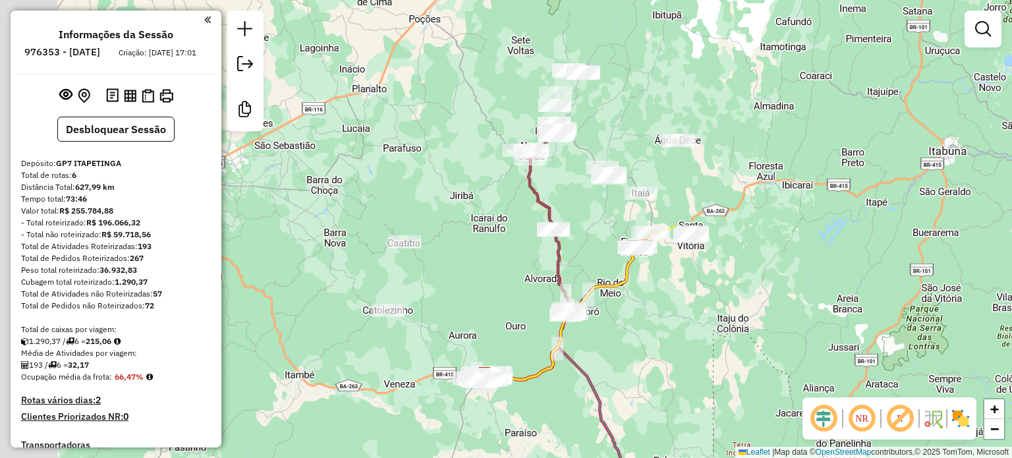
drag, startPoint x: 464, startPoint y: 258, endPoint x: 590, endPoint y: 215, distance: 133.4
click at [590, 215] on div "Janela de atendimento Grade de atendimento Capacidade Transportadoras Veículos …" at bounding box center [506, 229] width 1012 height 458
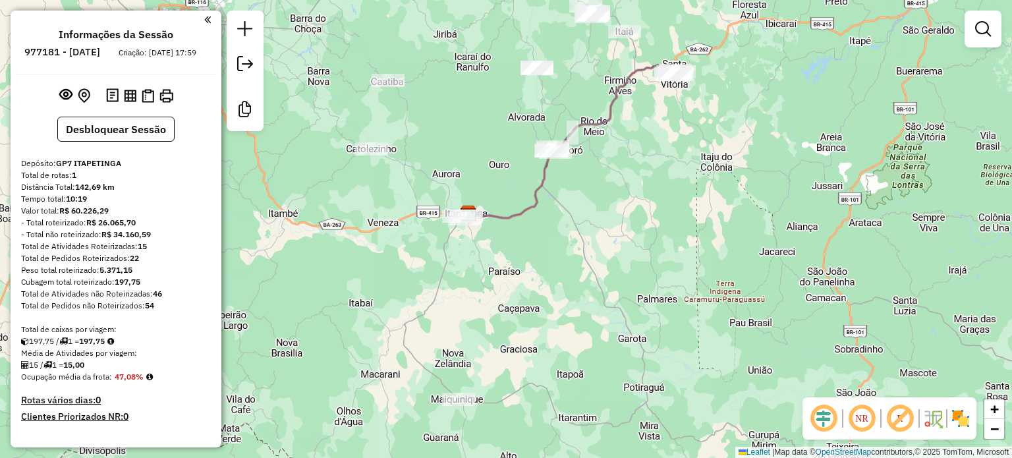
drag, startPoint x: 523, startPoint y: 337, endPoint x: 473, endPoint y: 372, distance: 60.5
click at [476, 373] on div "Janela de atendimento Grade de atendimento Capacidade Transportadoras Veículos …" at bounding box center [506, 229] width 1012 height 458
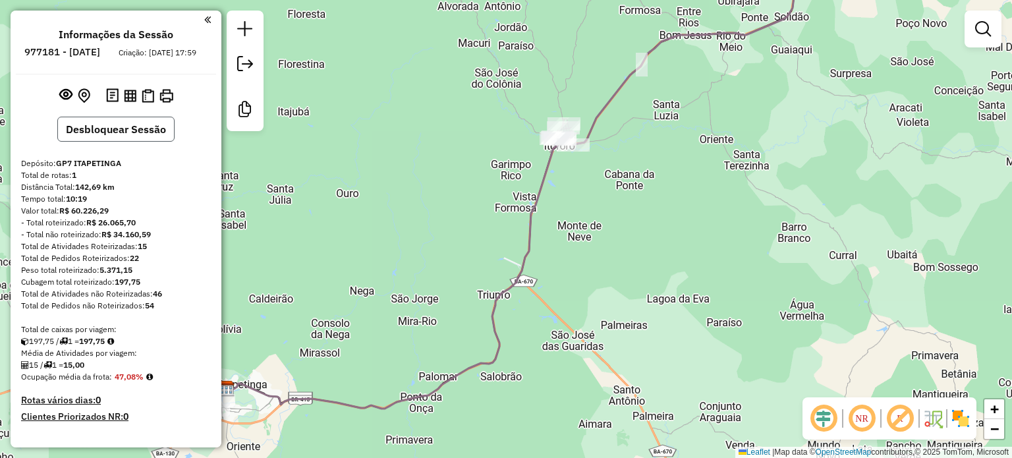
click at [137, 142] on button "Desbloquear Sessão" at bounding box center [115, 129] width 117 height 25
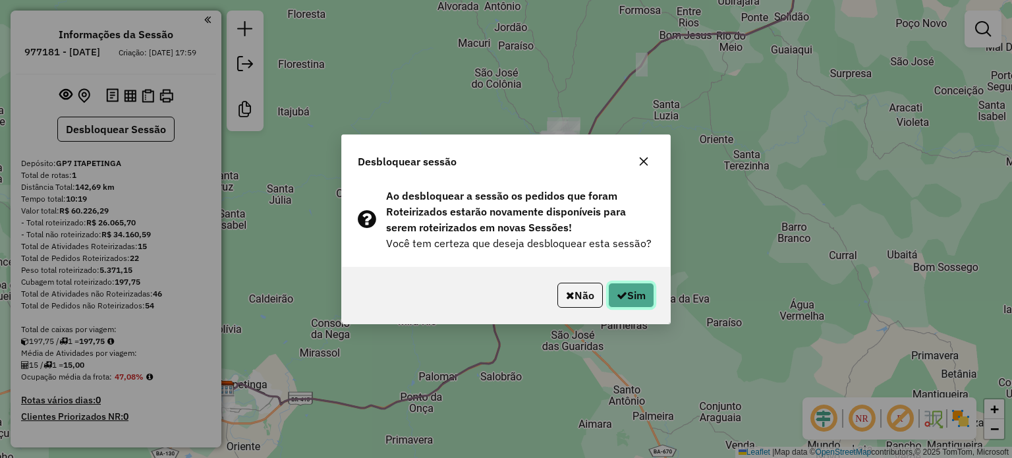
click at [630, 297] on button "Sim" at bounding box center [631, 295] width 46 height 25
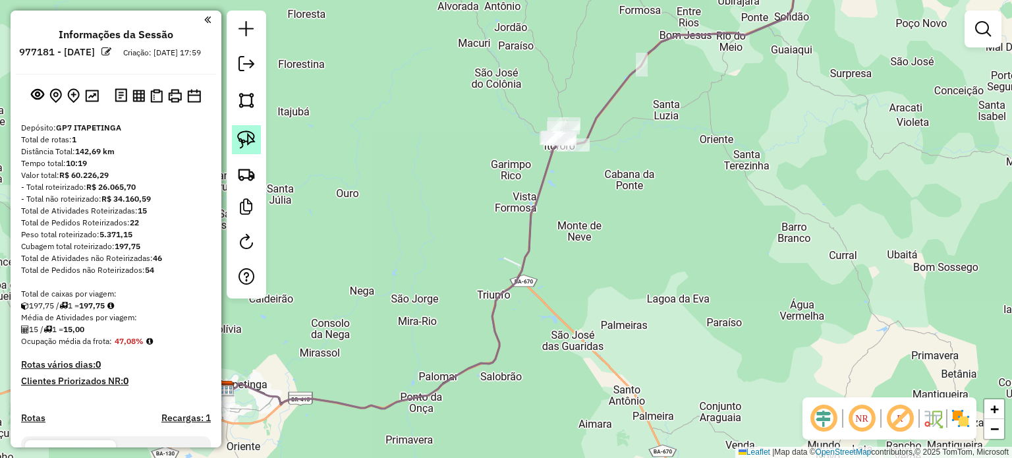
click at [245, 134] on img at bounding box center [246, 139] width 18 height 18
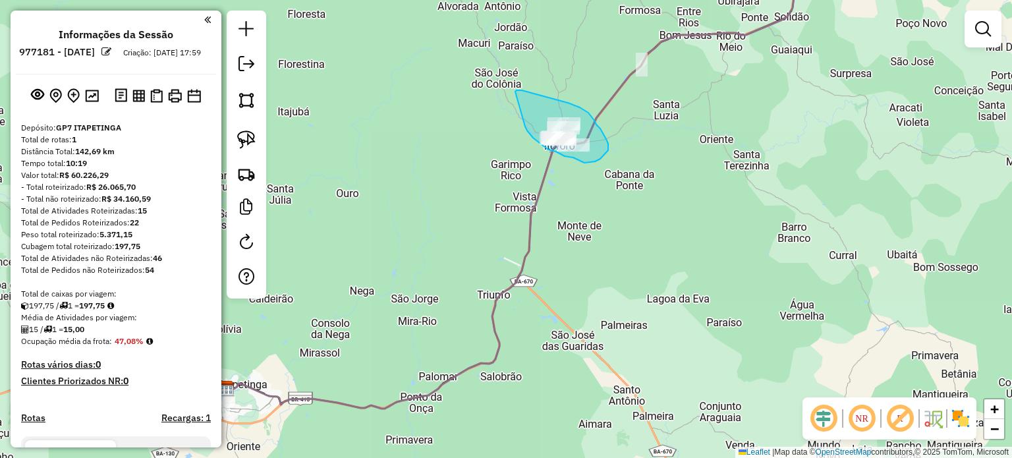
drag, startPoint x: 515, startPoint y: 92, endPoint x: 524, endPoint y: 125, distance: 34.2
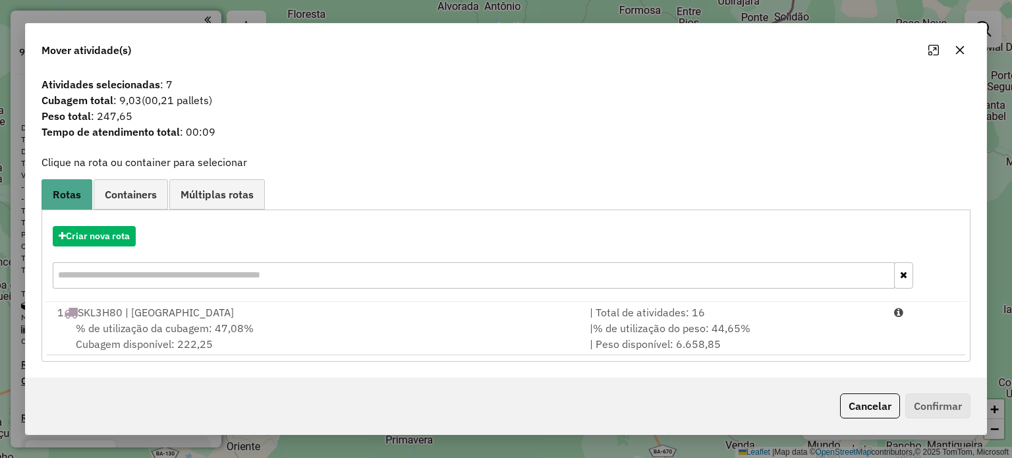
click at [959, 55] on icon "button" at bounding box center [960, 50] width 11 height 11
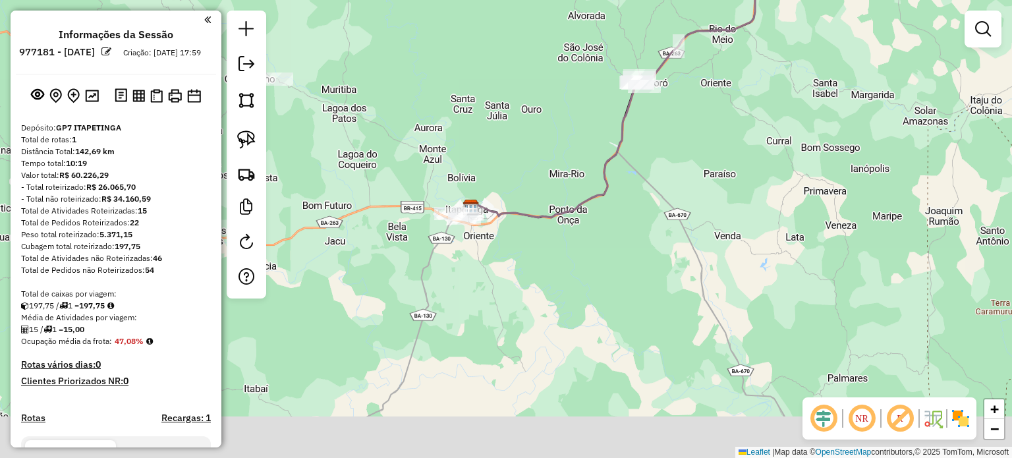
drag, startPoint x: 498, startPoint y: 350, endPoint x: 564, endPoint y: 213, distance: 152.1
click at [563, 220] on div "Janela de atendimento Grade de atendimento Capacidade Transportadoras Veículos …" at bounding box center [506, 229] width 1012 height 458
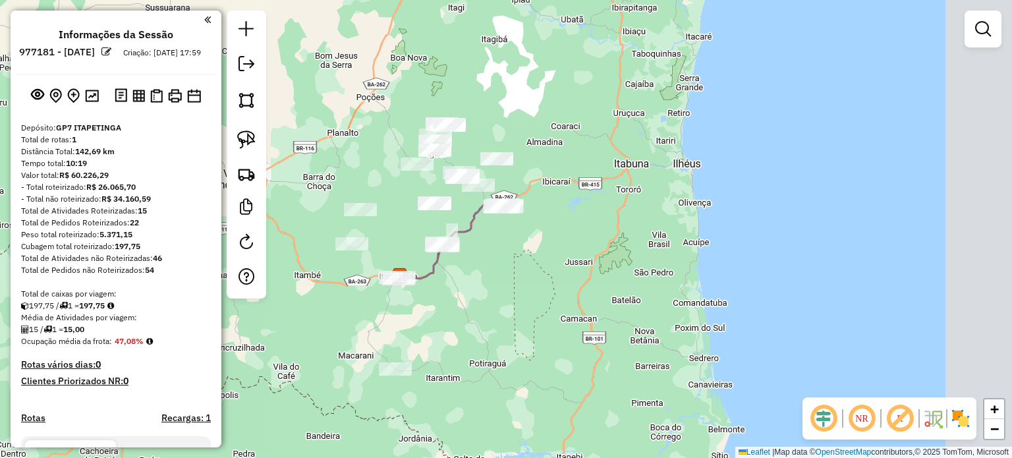
drag, startPoint x: 537, startPoint y: 255, endPoint x: 412, endPoint y: 325, distance: 142.8
click at [412, 325] on div "Janela de atendimento Grade de atendimento Capacidade Transportadoras Veículos …" at bounding box center [506, 229] width 1012 height 458
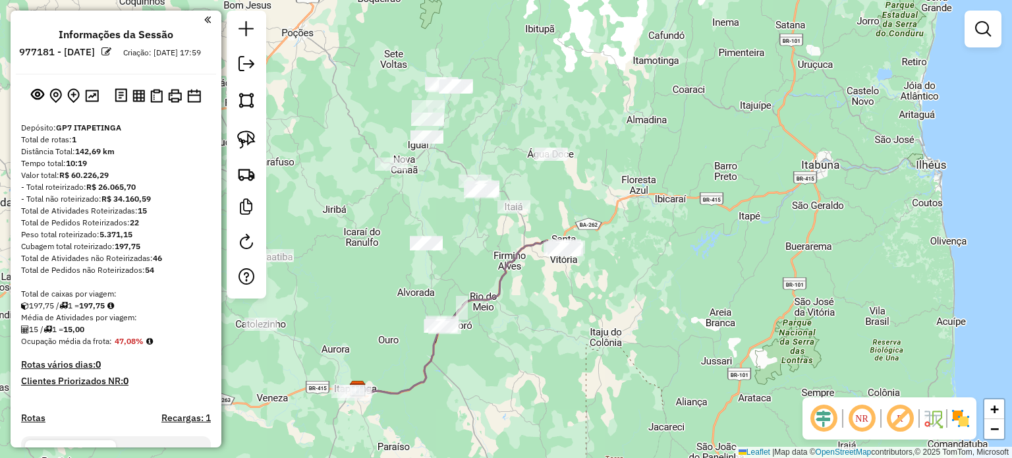
drag, startPoint x: 483, startPoint y: 253, endPoint x: 558, endPoint y: 295, distance: 86.1
click at [564, 309] on div "Janela de atendimento Grade de atendimento Capacidade Transportadoras Veículos …" at bounding box center [506, 229] width 1012 height 458
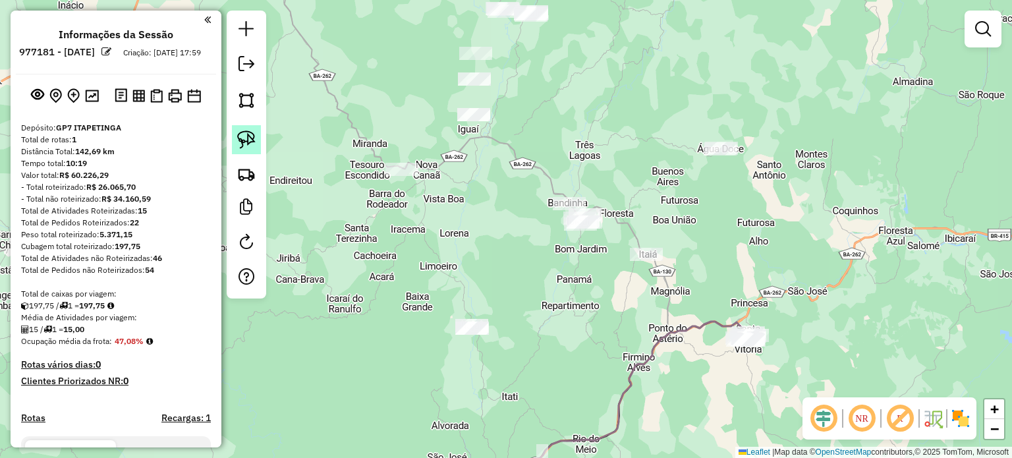
click at [244, 136] on img at bounding box center [246, 139] width 18 height 18
drag, startPoint x: 376, startPoint y: 146, endPoint x: 441, endPoint y: 202, distance: 86.4
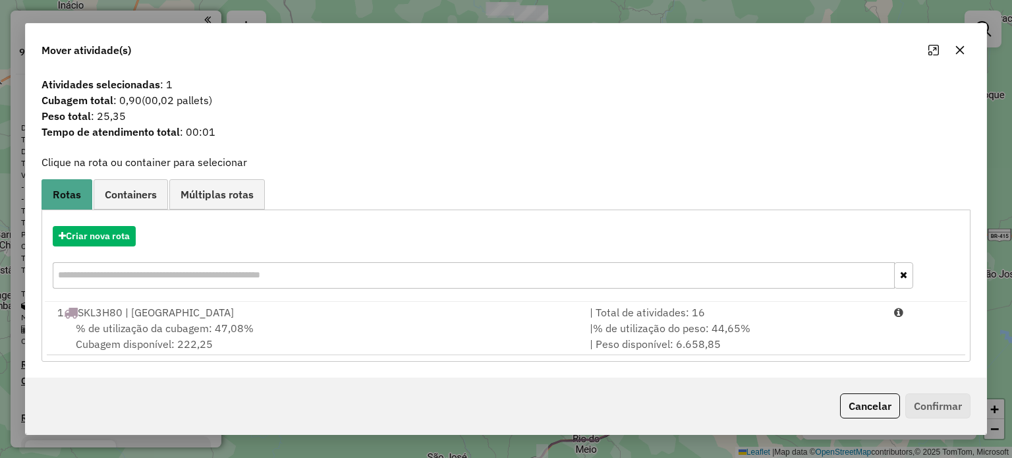
click at [957, 50] on icon "button" at bounding box center [960, 50] width 11 height 11
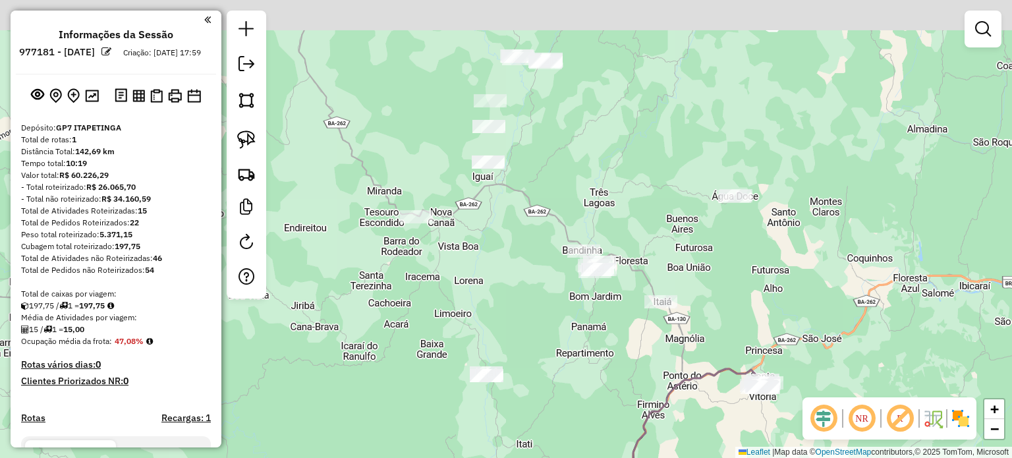
drag, startPoint x: 511, startPoint y: 181, endPoint x: 533, endPoint y: 252, distance: 75.0
click at [533, 252] on div "Janela de atendimento Grade de atendimento Capacidade Transportadoras Veículos …" at bounding box center [506, 229] width 1012 height 458
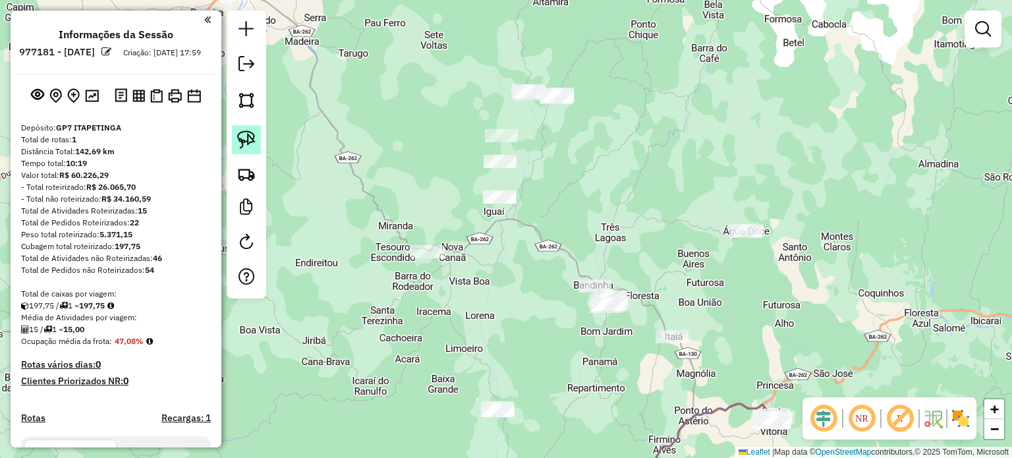
click at [250, 138] on img at bounding box center [246, 139] width 18 height 18
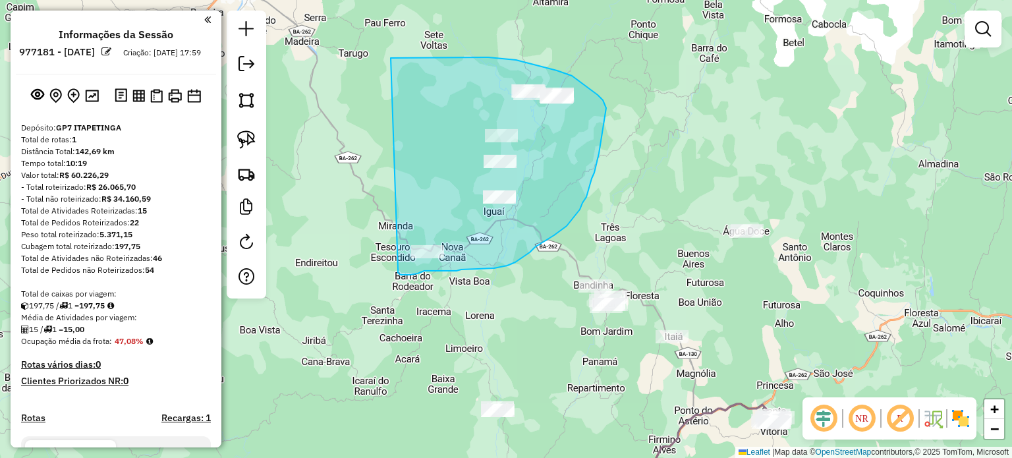
drag, startPoint x: 391, startPoint y: 58, endPoint x: 398, endPoint y: 250, distance: 192.5
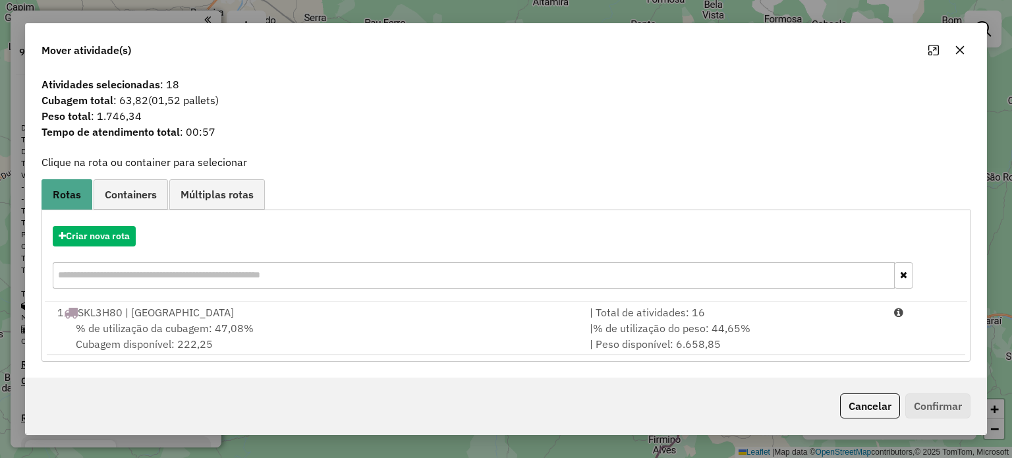
click at [951, 49] on button "button" at bounding box center [959, 50] width 21 height 21
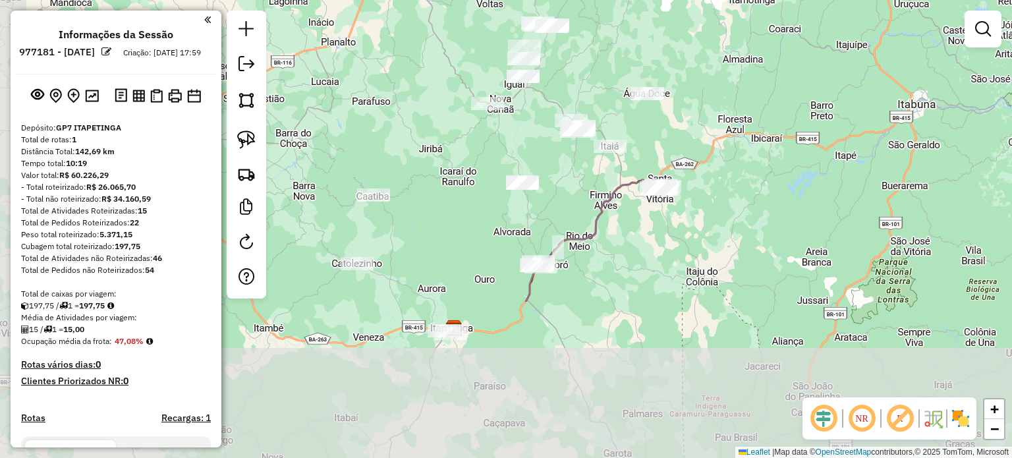
drag, startPoint x: 514, startPoint y: 405, endPoint x: 564, endPoint y: 155, distance: 254.7
click at [564, 161] on div "Janela de atendimento Grade de atendimento Capacidade Transportadoras Veículos …" at bounding box center [506, 229] width 1012 height 458
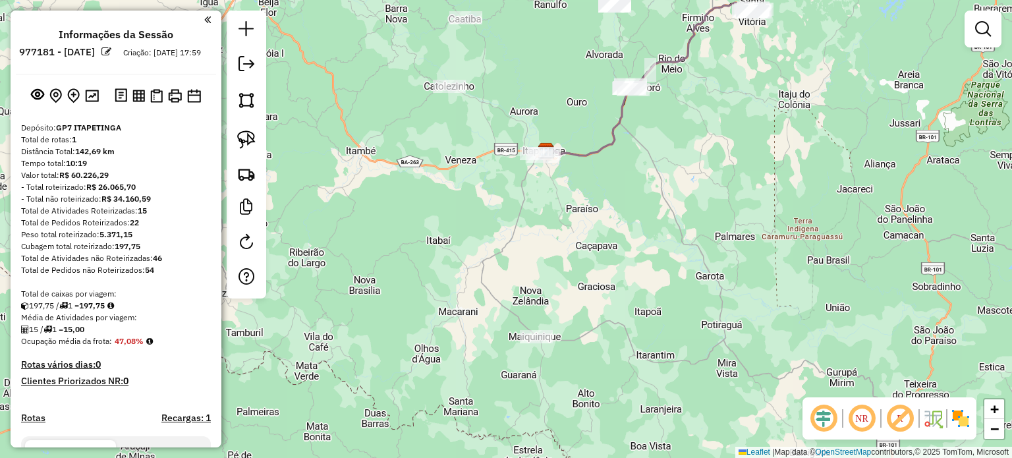
drag, startPoint x: 453, startPoint y: 387, endPoint x: 528, endPoint y: 261, distance: 147.1
click at [528, 261] on div "Janela de atendimento Grade de atendimento Capacidade Transportadoras Veículos …" at bounding box center [506, 229] width 1012 height 458
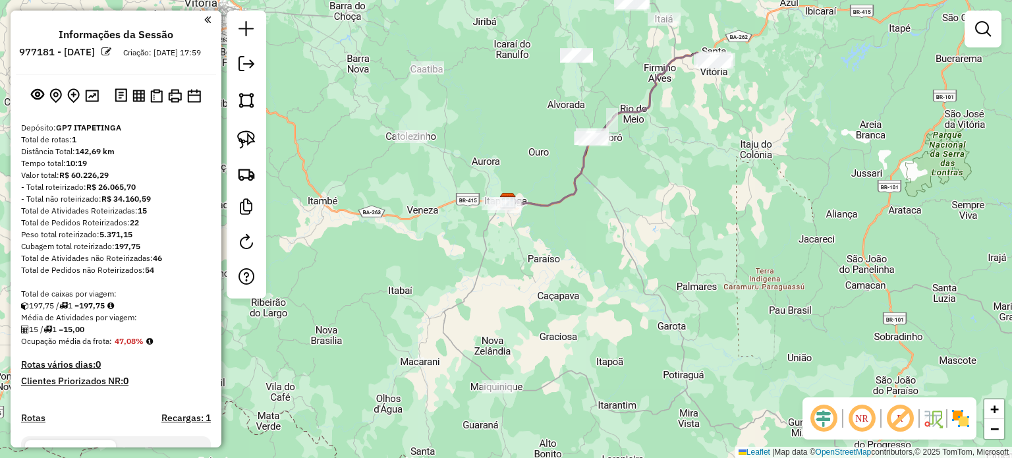
drag, startPoint x: 586, startPoint y: 221, endPoint x: 487, endPoint y: 305, distance: 130.4
click at [488, 331] on div "Janela de atendimento Grade de atendimento Capacidade Transportadoras Veículos …" at bounding box center [506, 229] width 1012 height 458
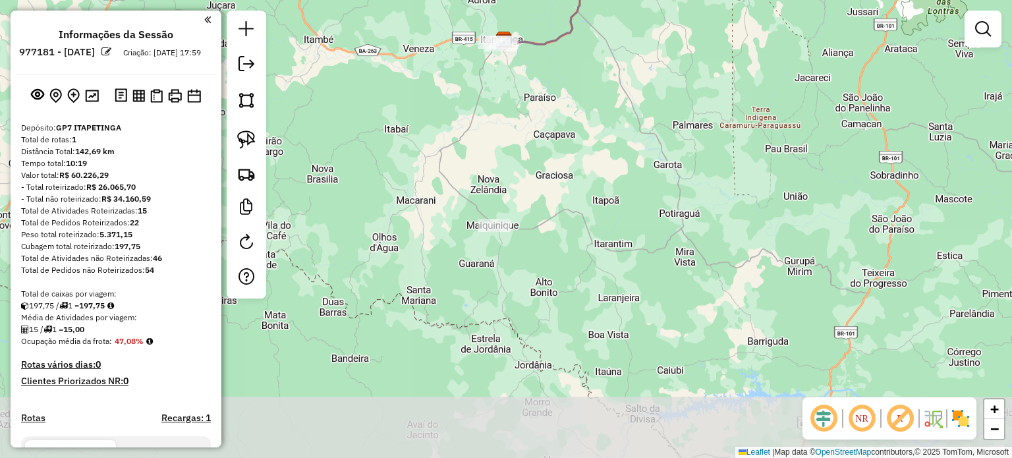
drag, startPoint x: 448, startPoint y: 379, endPoint x: 509, endPoint y: 142, distance: 244.8
click at [509, 142] on div "Janela de atendimento Grade de atendimento Capacidade Transportadoras Veículos …" at bounding box center [506, 229] width 1012 height 458
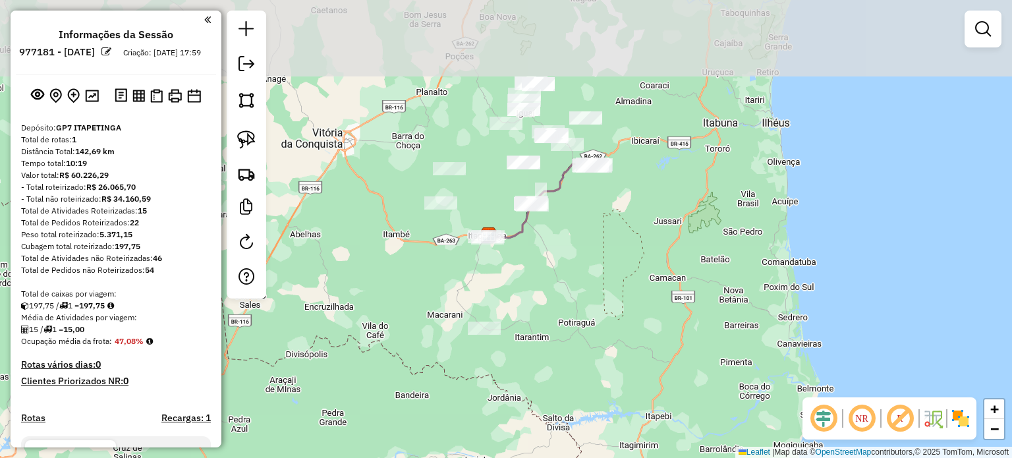
drag, startPoint x: 575, startPoint y: 190, endPoint x: 540, endPoint y: 302, distance: 118.0
click at [540, 302] on div "Janela de atendimento Grade de atendimento Capacidade Transportadoras Veículos …" at bounding box center [506, 229] width 1012 height 458
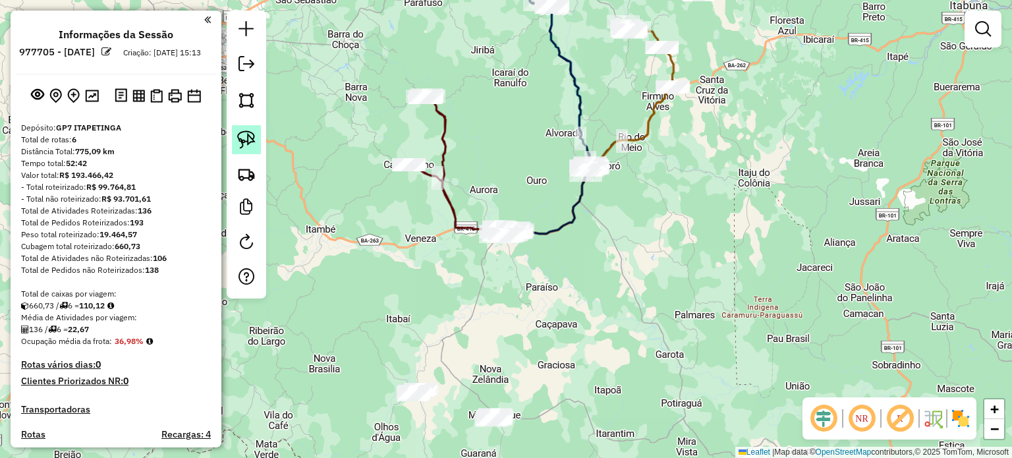
click at [256, 136] on link at bounding box center [246, 139] width 29 height 29
drag, startPoint x: 411, startPoint y: 363, endPoint x: 390, endPoint y: 391, distance: 35.3
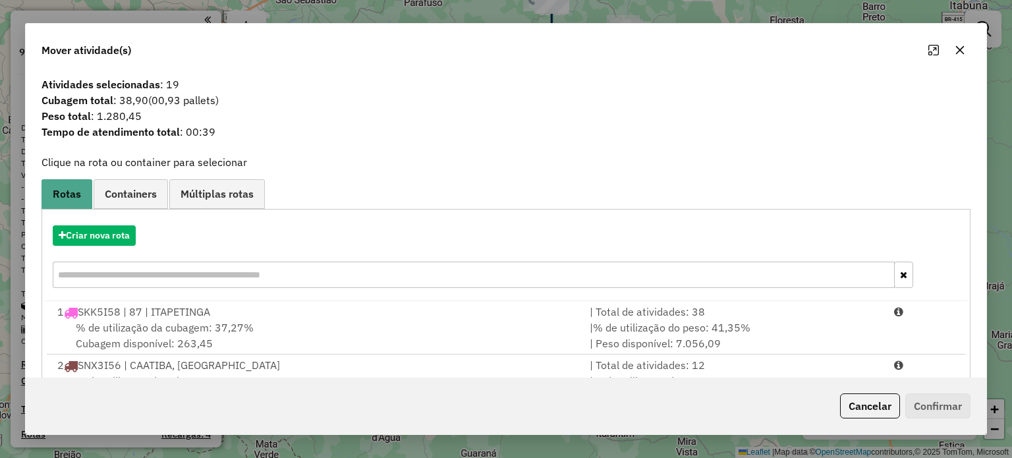
click at [959, 47] on icon "button" at bounding box center [960, 50] width 11 height 11
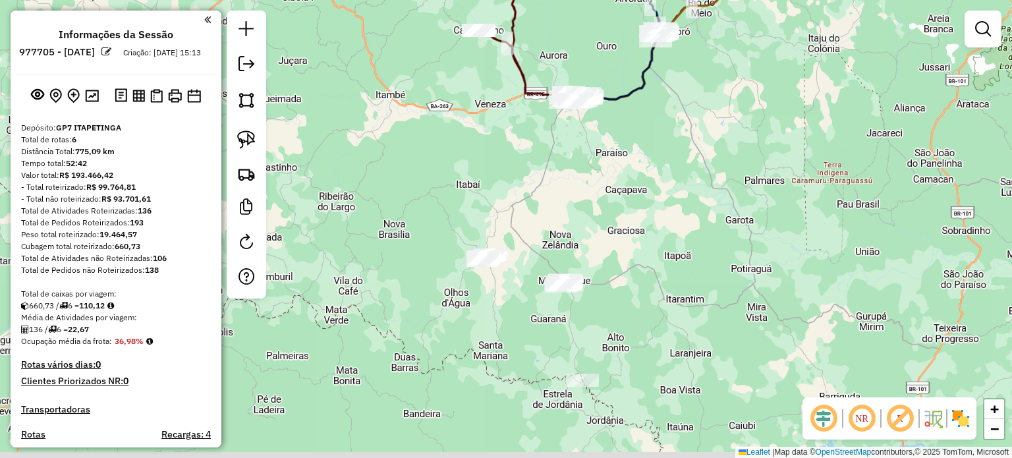
drag, startPoint x: 556, startPoint y: 308, endPoint x: 667, endPoint y: 115, distance: 222.9
click at [656, 133] on div "Janela de atendimento Grade de atendimento Capacidade Transportadoras Veículos …" at bounding box center [506, 229] width 1012 height 458
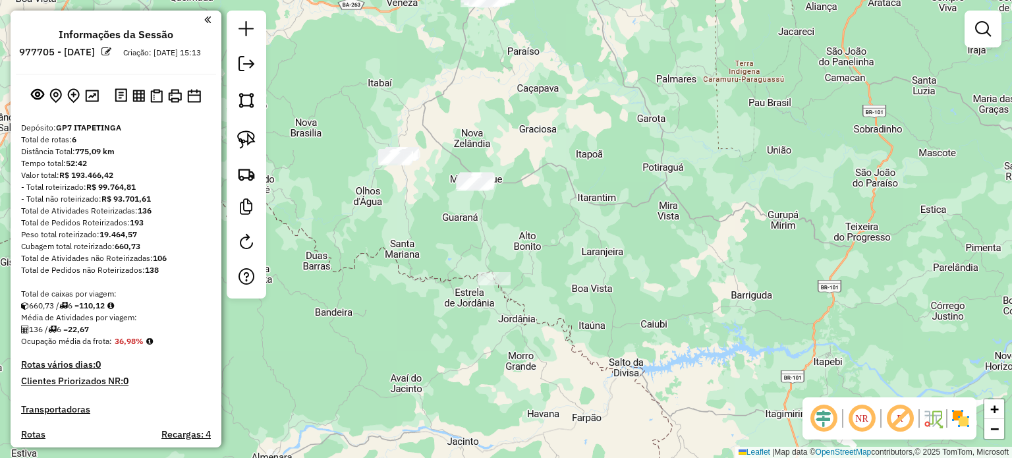
drag, startPoint x: 652, startPoint y: 339, endPoint x: 493, endPoint y: 281, distance: 169.7
click at [502, 285] on div "Janela de atendimento Grade de atendimento Capacidade Transportadoras Veículos …" at bounding box center [506, 229] width 1012 height 458
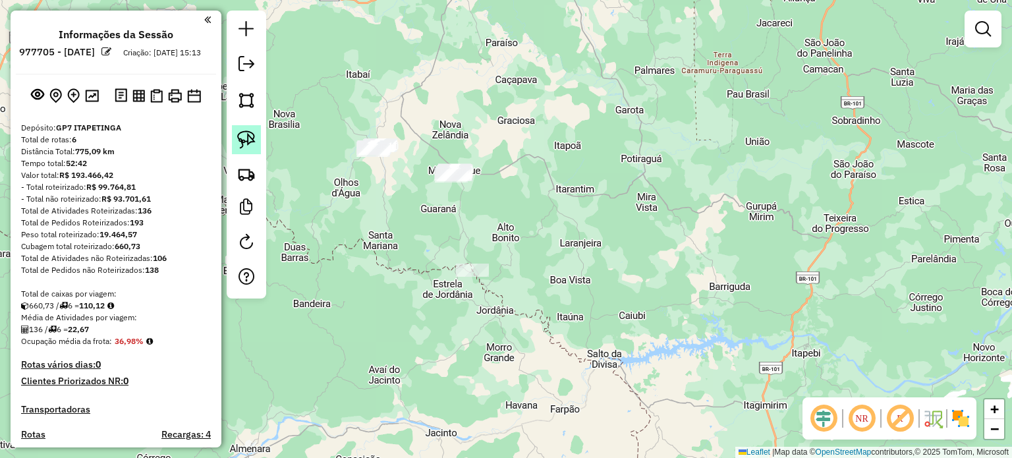
click at [246, 139] on img at bounding box center [246, 139] width 18 height 18
drag, startPoint x: 433, startPoint y: 243, endPoint x: 456, endPoint y: 288, distance: 50.4
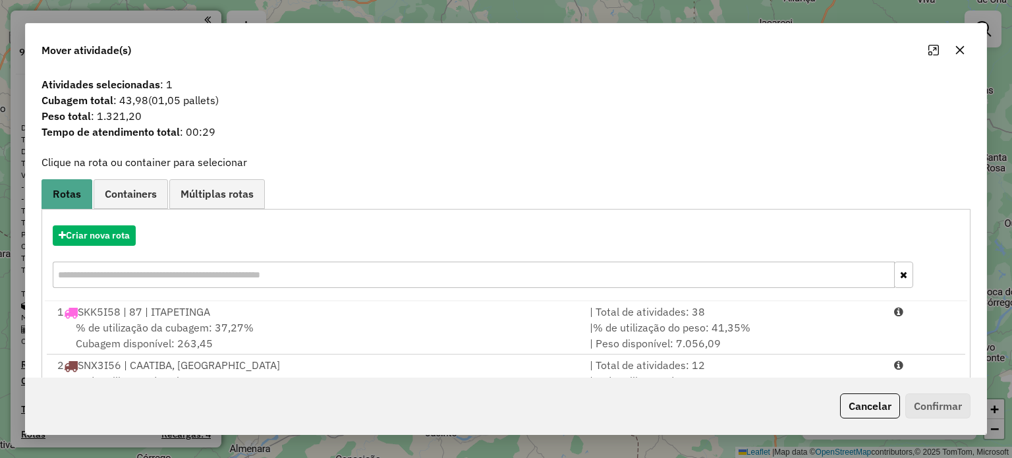
click at [957, 55] on icon "button" at bounding box center [960, 50] width 11 height 11
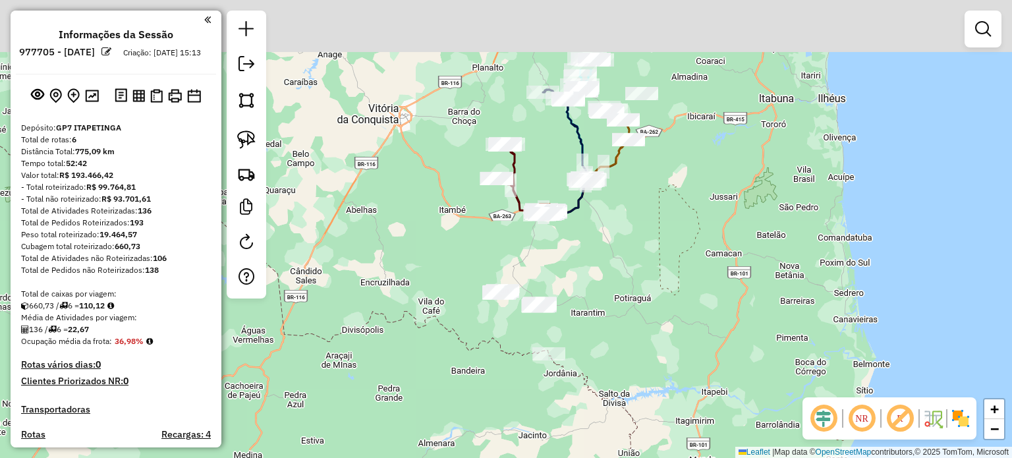
drag, startPoint x: 601, startPoint y: 242, endPoint x: 609, endPoint y: 345, distance: 103.1
click at [609, 345] on div "Janela de atendimento Grade de atendimento Capacidade Transportadoras Veículos …" at bounding box center [506, 229] width 1012 height 458
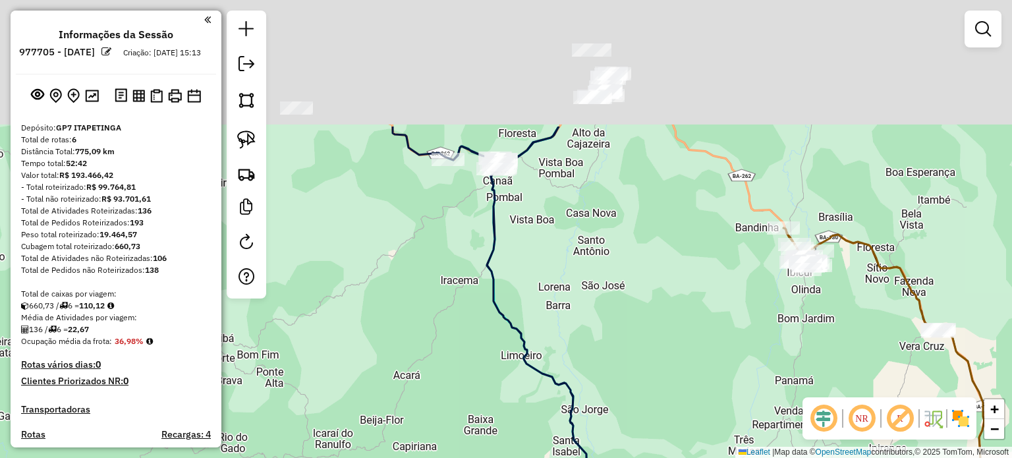
drag, startPoint x: 566, startPoint y: 180, endPoint x: 571, endPoint y: 342, distance: 162.2
click at [571, 340] on div "Janela de atendimento Grade de atendimento Capacidade Transportadoras Veículos …" at bounding box center [506, 229] width 1012 height 458
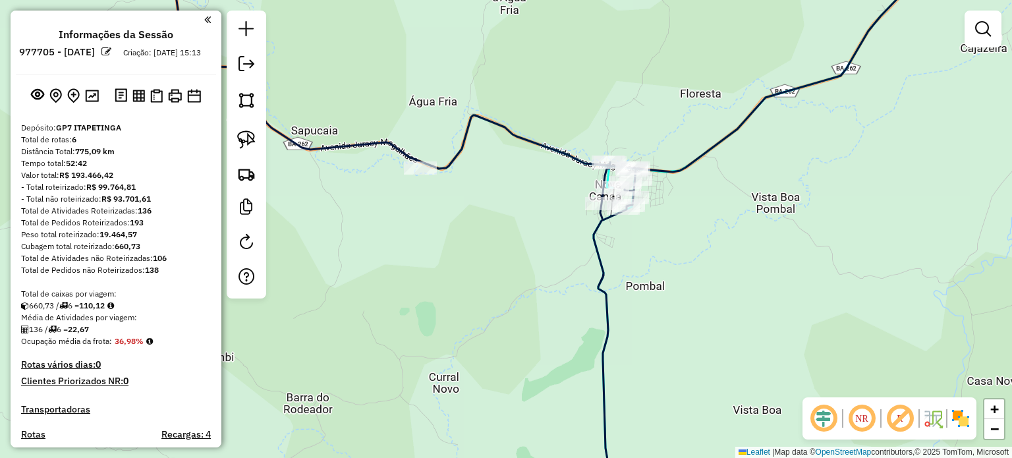
drag, startPoint x: 445, startPoint y: 224, endPoint x: 598, endPoint y: 264, distance: 157.4
click at [598, 264] on div "Janela de atendimento Grade de atendimento Capacidade Transportadoras Veículos …" at bounding box center [506, 229] width 1012 height 458
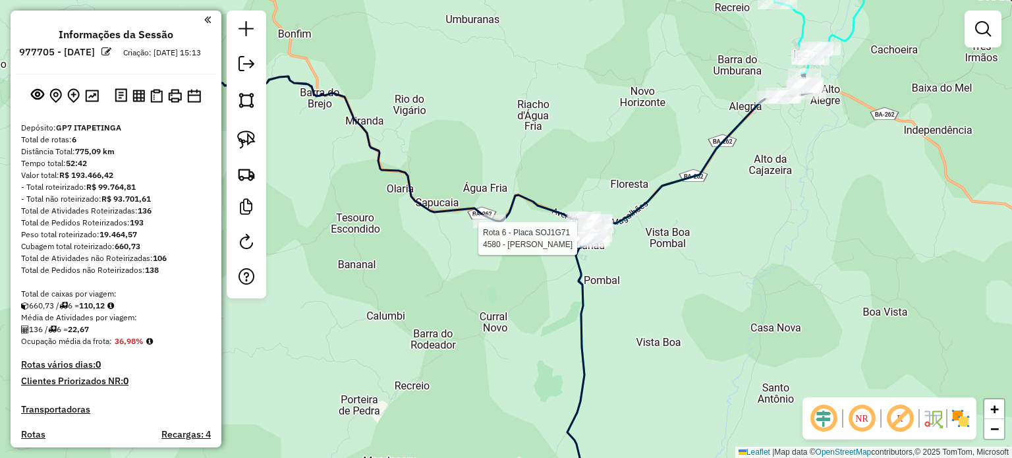
select select "**********"
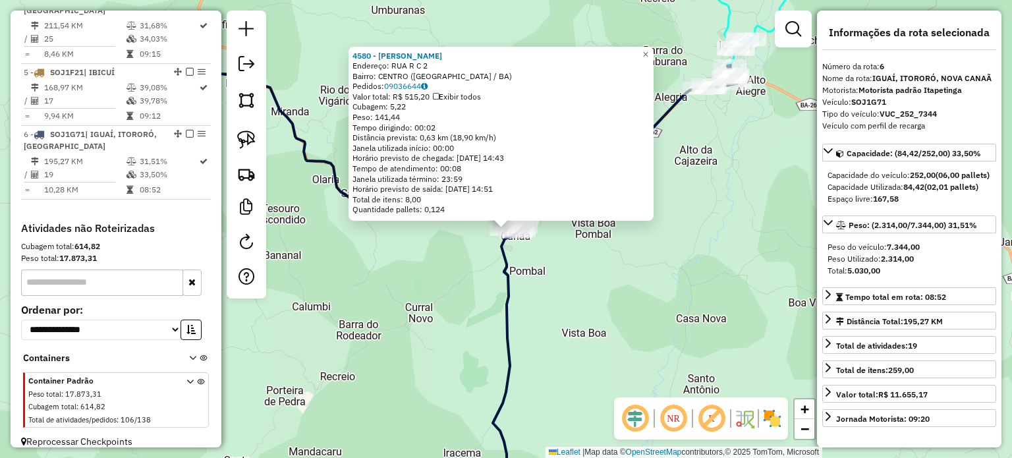
scroll to position [738, 0]
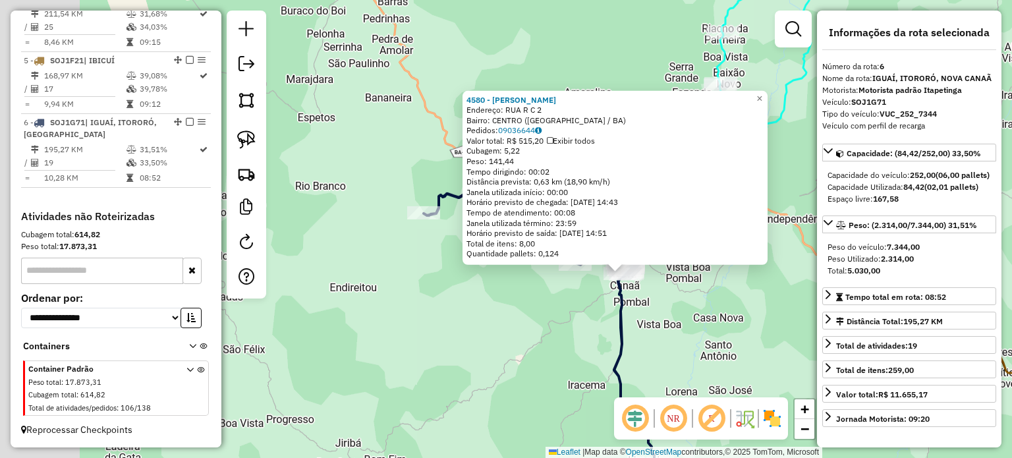
drag, startPoint x: 404, startPoint y: 289, endPoint x: 579, endPoint y: 318, distance: 177.5
click at [575, 318] on div "4580 - ZORAIDE SOUZA Endereço: RUA R C 2 Bairro: CENTRO (NOVA CANAA / BA) Pedid…" at bounding box center [506, 229] width 1012 height 458
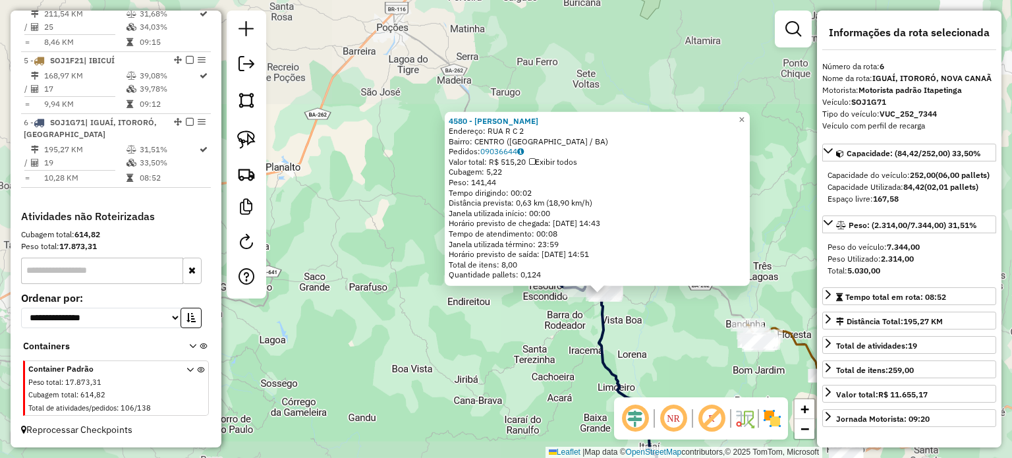
click at [544, 320] on div "4580 - ZORAIDE SOUZA Endereço: RUA R C 2 Bairro: CENTRO (NOVA CANAA / BA) Pedid…" at bounding box center [506, 229] width 1012 height 458
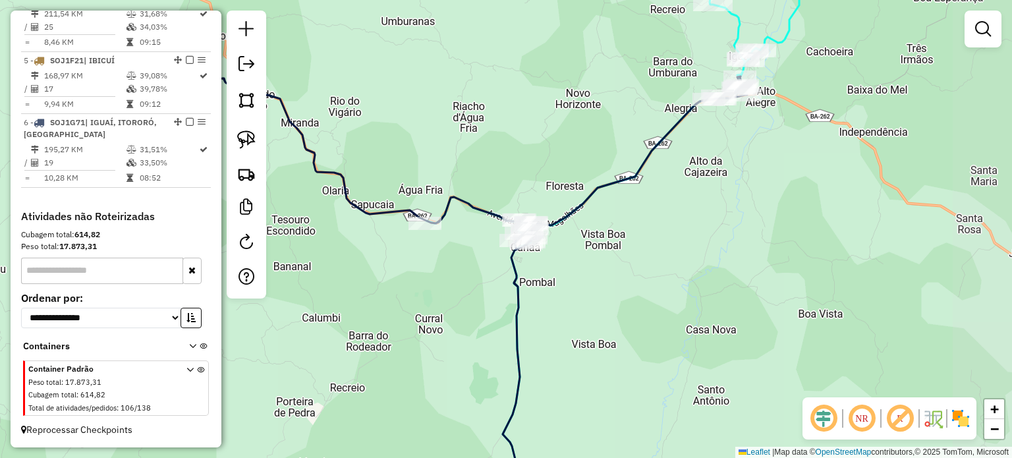
drag, startPoint x: 693, startPoint y: 318, endPoint x: 611, endPoint y: 285, distance: 89.0
click at [611, 285] on div "Janela de atendimento Grade de atendimento Capacidade Transportadoras Veículos …" at bounding box center [506, 229] width 1012 height 458
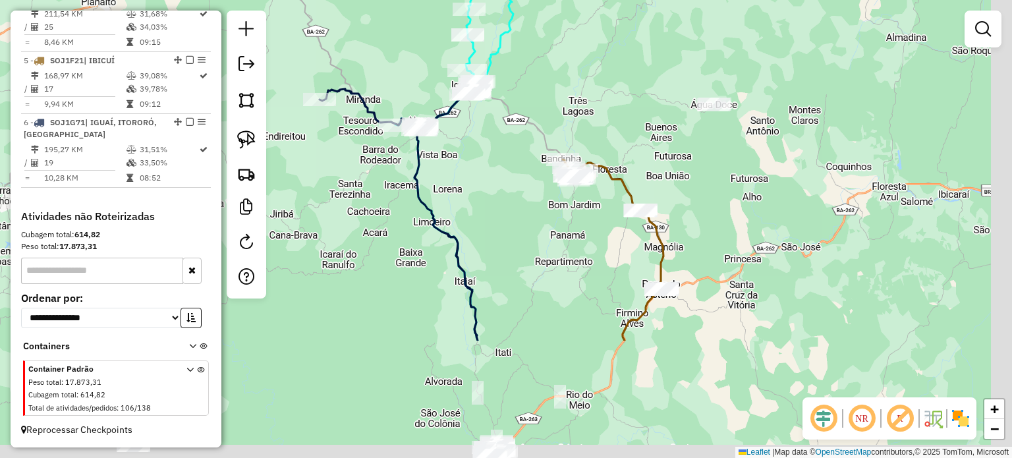
drag, startPoint x: 650, startPoint y: 378, endPoint x: 440, endPoint y: 176, distance: 291.7
click at [441, 181] on div "Janela de atendimento Grade de atendimento Capacidade Transportadoras Veículos …" at bounding box center [506, 229] width 1012 height 458
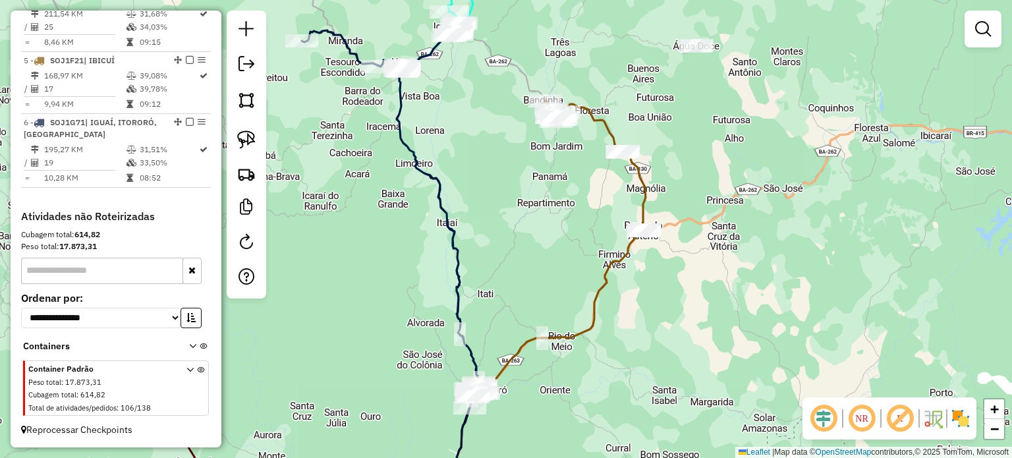
drag, startPoint x: 501, startPoint y: 300, endPoint x: 506, endPoint y: 166, distance: 133.9
click at [511, 177] on div "Janela de atendimento Grade de atendimento Capacidade Transportadoras Veículos …" at bounding box center [506, 229] width 1012 height 458
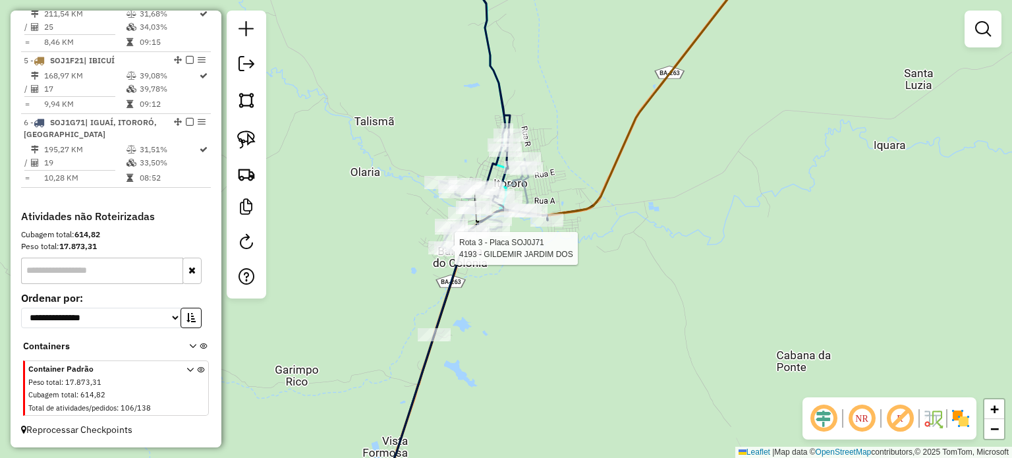
select select "**********"
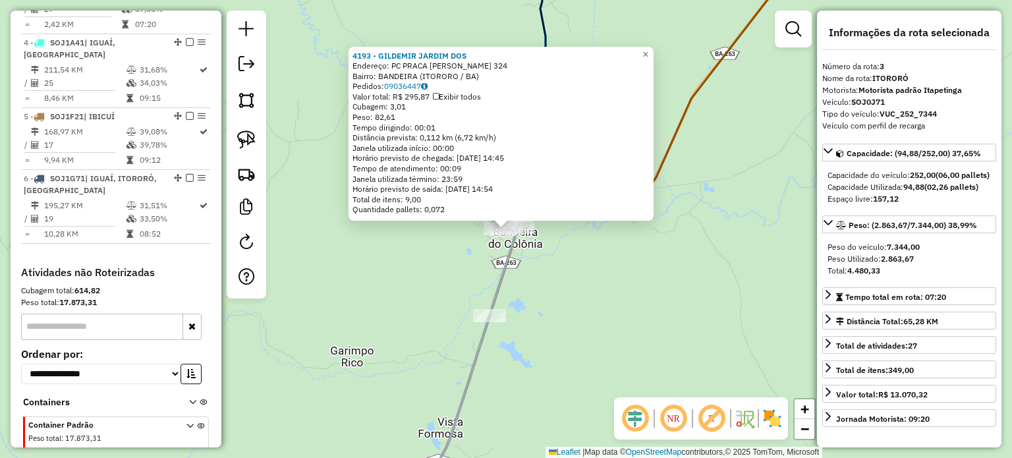
scroll to position [645, 0]
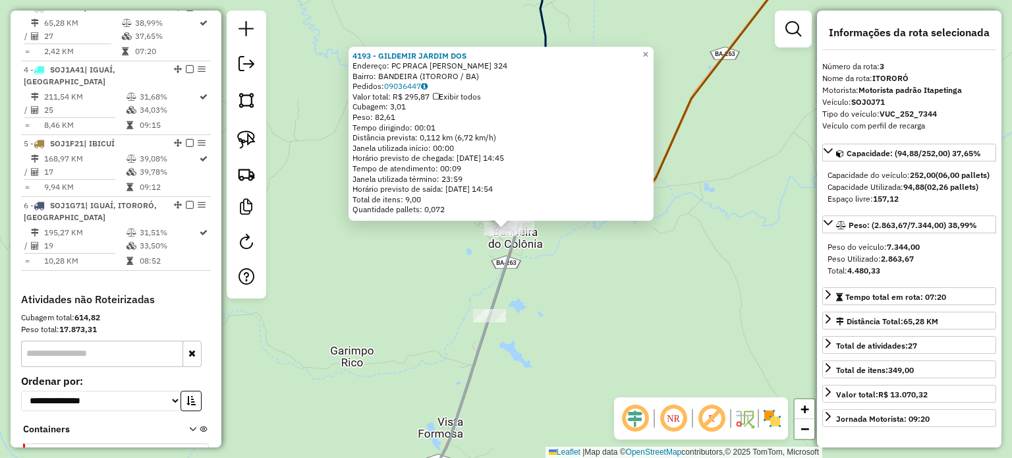
click at [573, 294] on div "Rota 3 - Placa SOJ0J71 4193 - GILDEMIR JARDIM DOS 4193 - GILDEMIR JARDIM DOS En…" at bounding box center [506, 229] width 1012 height 458
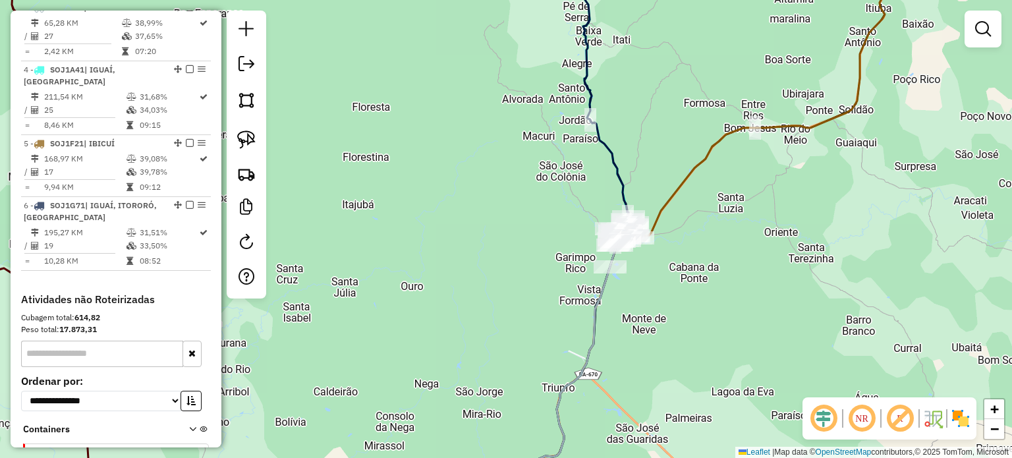
drag, startPoint x: 722, startPoint y: 244, endPoint x: 537, endPoint y: 291, distance: 191.0
click at [539, 292] on div "Janela de atendimento Grade de atendimento Capacidade Transportadoras Veículos …" at bounding box center [506, 229] width 1012 height 458
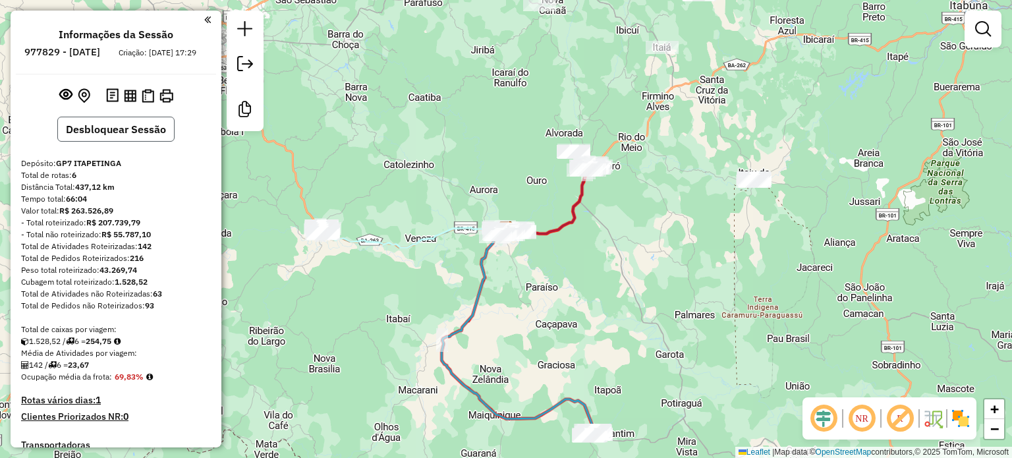
click at [147, 142] on button "Desbloquear Sessão" at bounding box center [115, 129] width 117 height 25
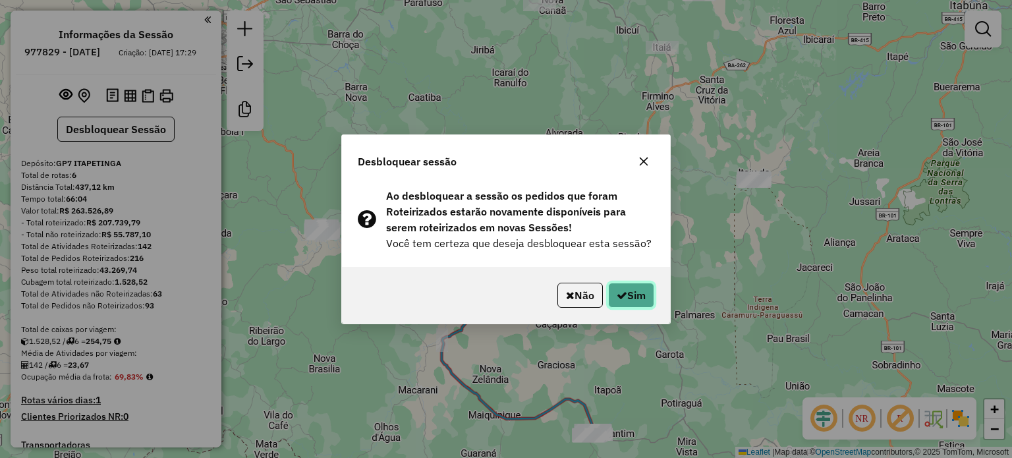
click at [619, 292] on icon "button" at bounding box center [622, 295] width 11 height 11
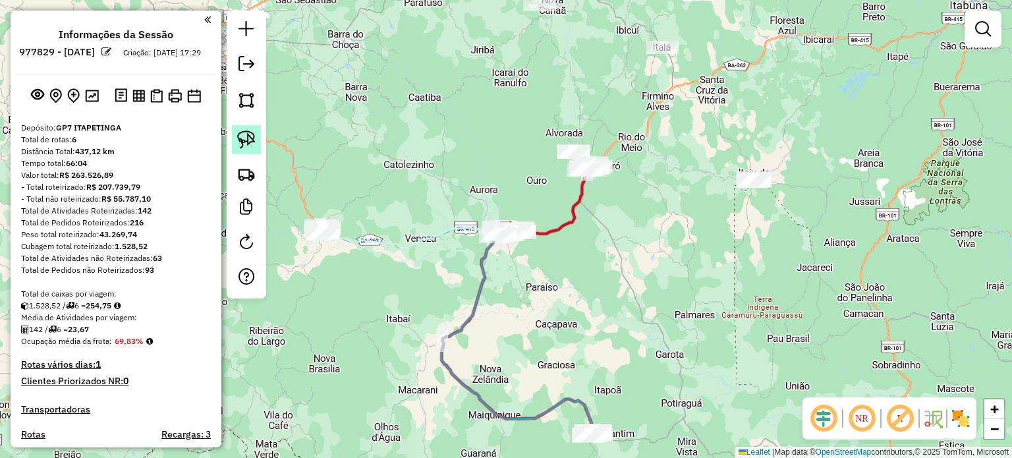
click at [246, 136] on img at bounding box center [246, 139] width 18 height 18
click at [739, 182] on div "Janela de atendimento Grade de atendimento Capacidade Transportadoras Veículos …" at bounding box center [506, 229] width 1012 height 458
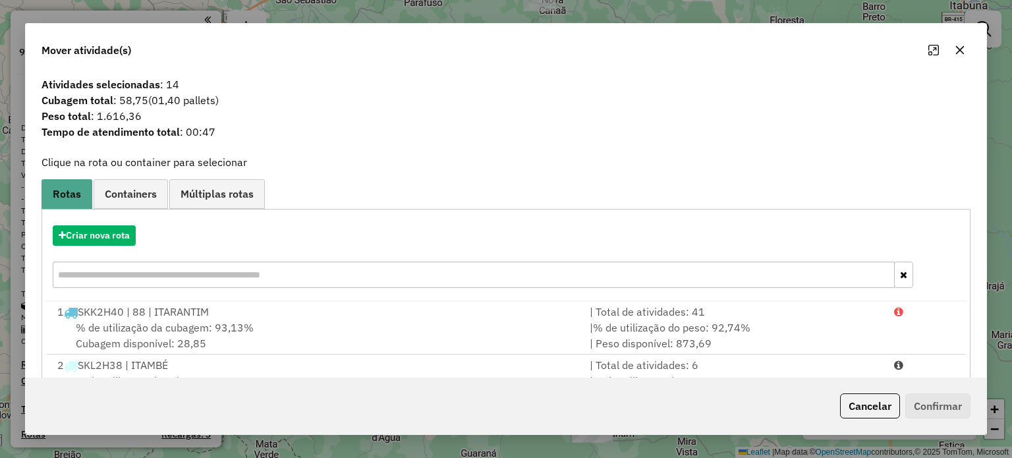
click at [955, 51] on icon "button" at bounding box center [960, 50] width 11 height 11
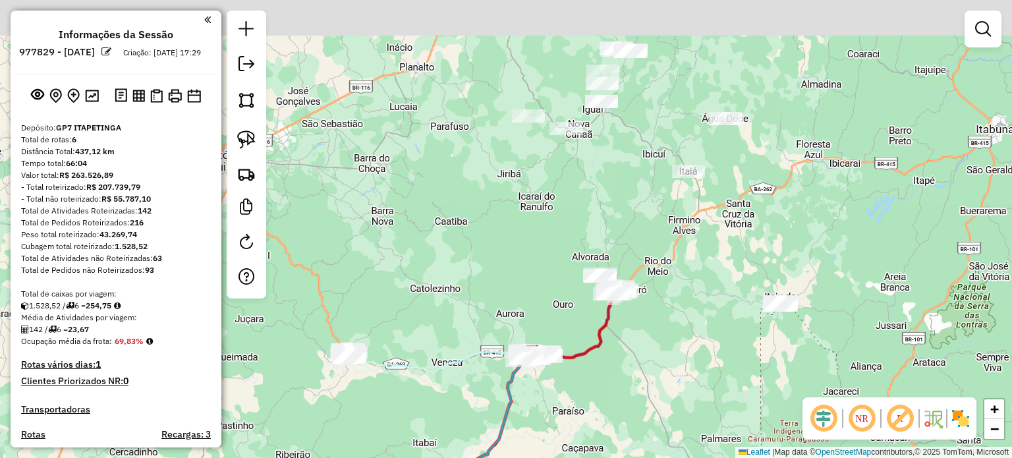
drag, startPoint x: 544, startPoint y: 256, endPoint x: 554, endPoint y: 402, distance: 146.0
click at [556, 401] on div "Janela de atendimento Grade de atendimento Capacidade Transportadoras Veículos …" at bounding box center [506, 229] width 1012 height 458
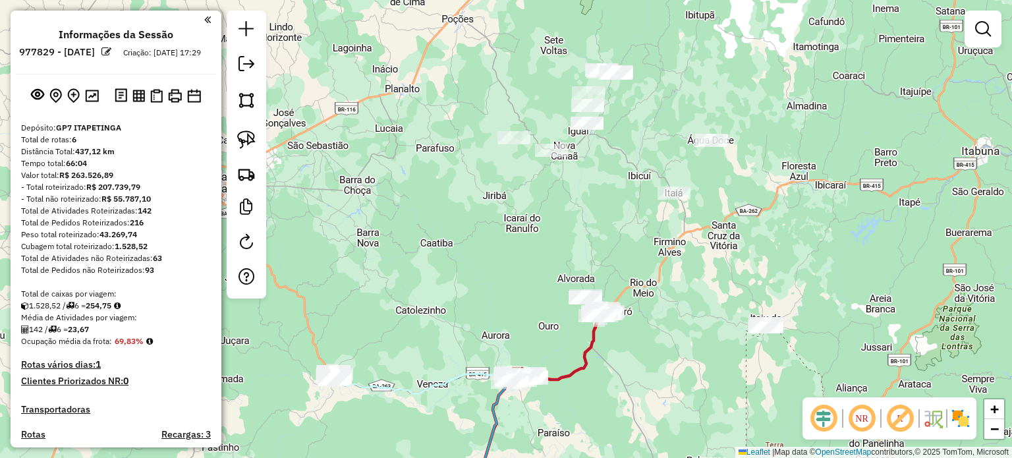
drag, startPoint x: 588, startPoint y: 228, endPoint x: 569, endPoint y: 292, distance: 66.7
click at [570, 289] on div "Janela de atendimento Grade de atendimento Capacidade Transportadoras Veículos …" at bounding box center [506, 229] width 1012 height 458
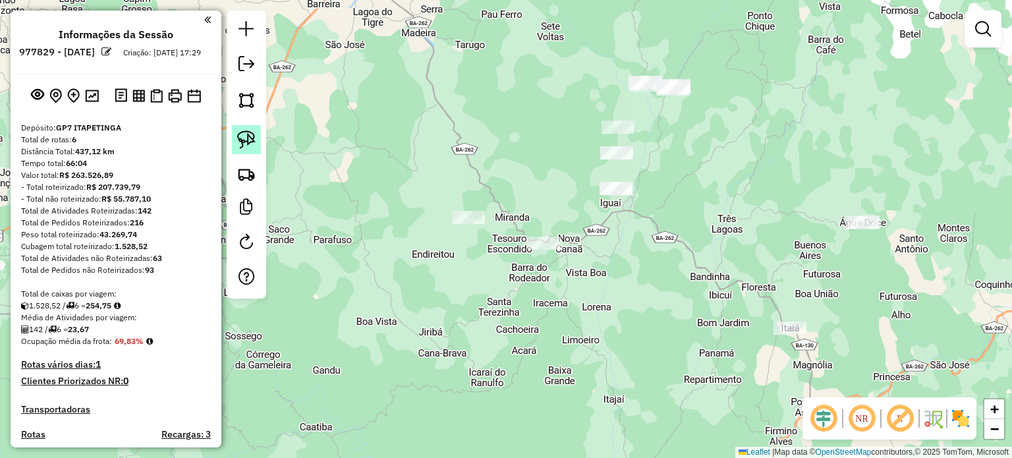
click at [258, 136] on link at bounding box center [246, 139] width 29 height 29
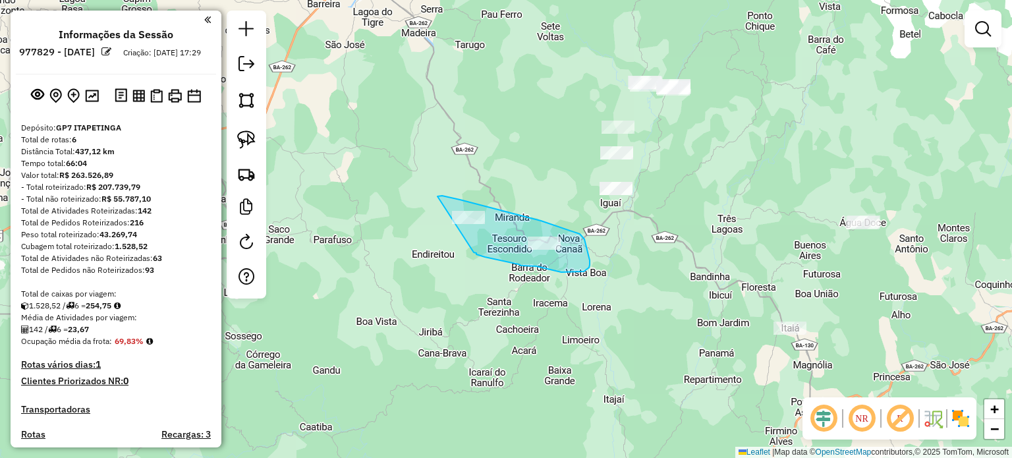
drag, startPoint x: 440, startPoint y: 196, endPoint x: 474, endPoint y: 252, distance: 65.9
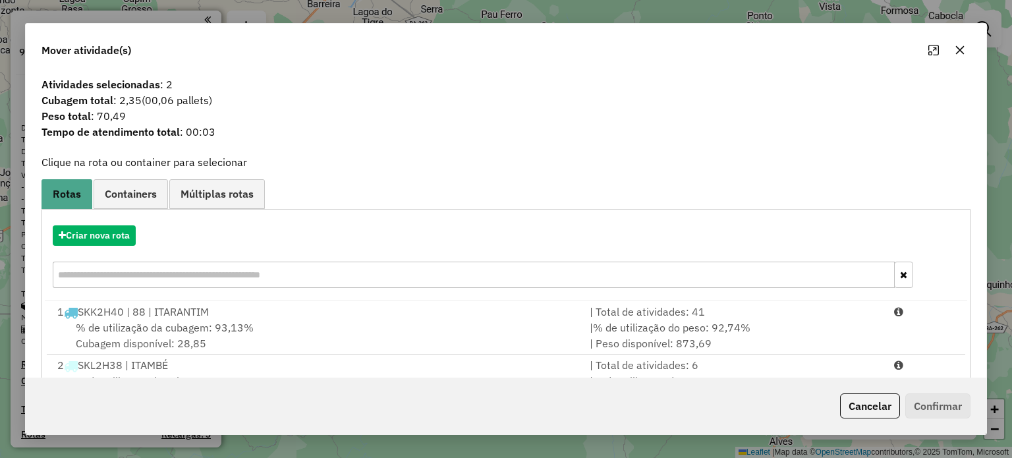
click at [964, 51] on icon "button" at bounding box center [960, 50] width 11 height 11
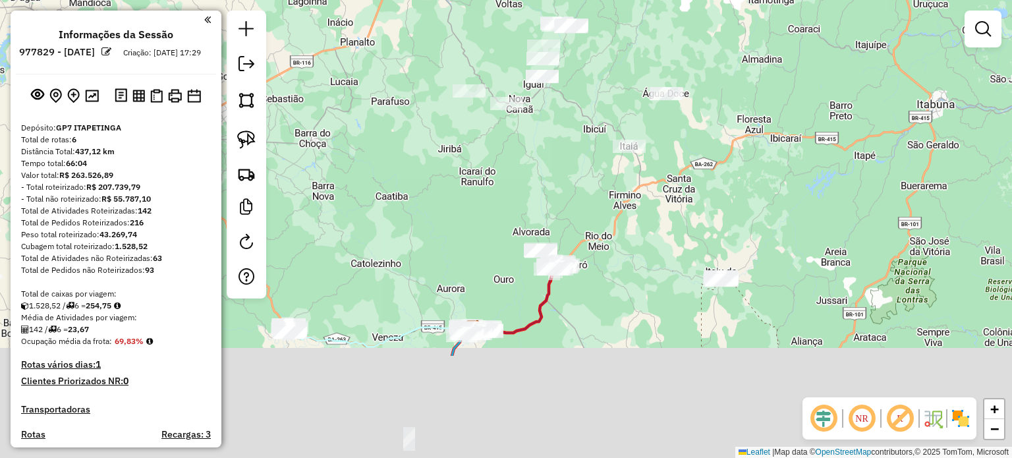
drag, startPoint x: 644, startPoint y: 343, endPoint x: 559, endPoint y: 186, distance: 178.1
click at [559, 186] on div "Janela de atendimento Grade de atendimento Capacidade Transportadoras Veículos …" at bounding box center [506, 229] width 1012 height 458
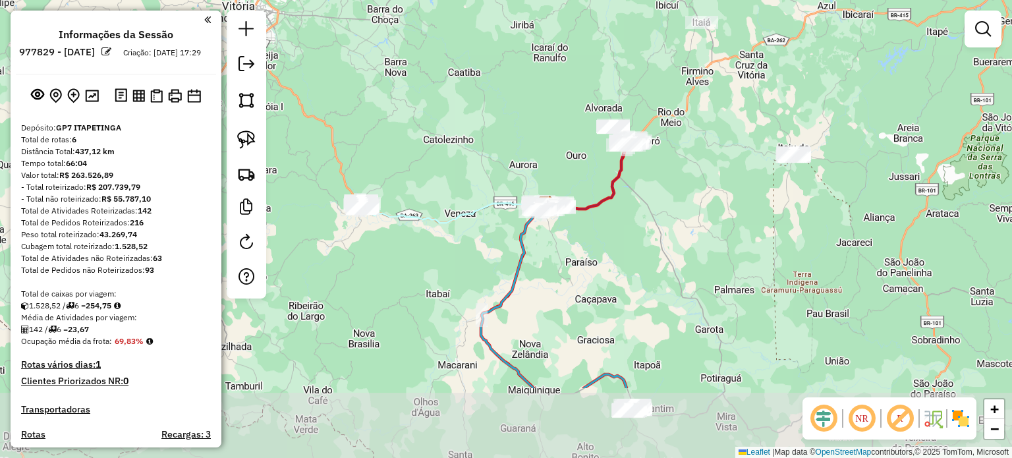
drag, startPoint x: 644, startPoint y: 310, endPoint x: 788, endPoint y: 148, distance: 216.6
click at [786, 148] on div "Janela de atendimento Grade de atendimento Capacidade Transportadoras Veículos …" at bounding box center [506, 229] width 1012 height 458
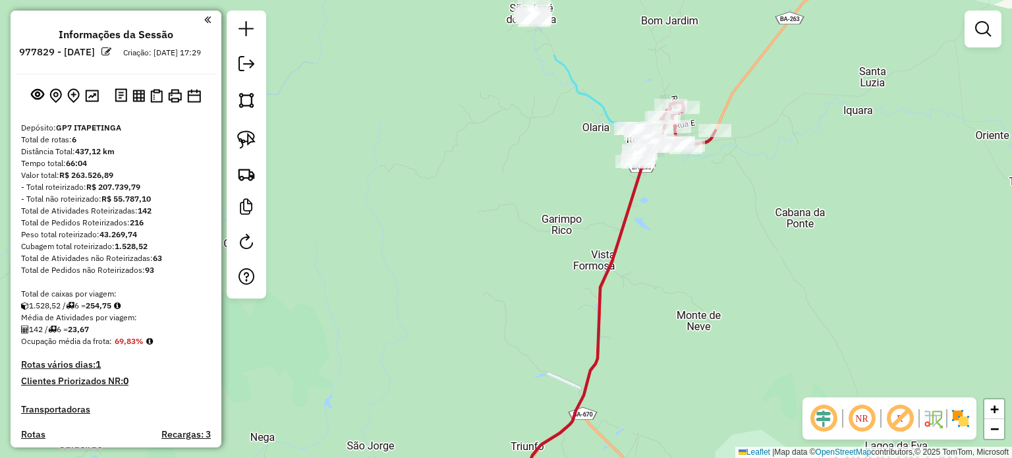
drag, startPoint x: 694, startPoint y: 84, endPoint x: 675, endPoint y: 201, distance: 118.1
click at [676, 201] on div "Janela de atendimento Grade de atendimento Capacidade Transportadoras Veículos …" at bounding box center [506, 229] width 1012 height 458
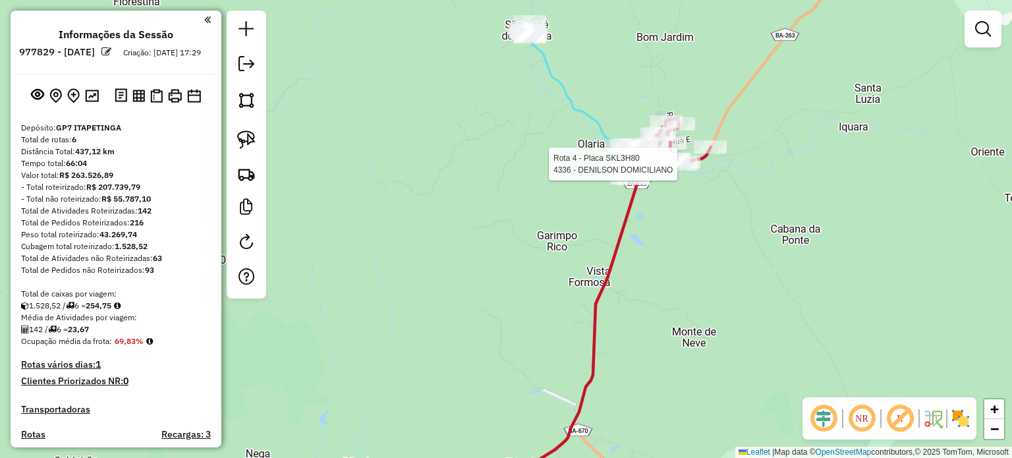
select select "**********"
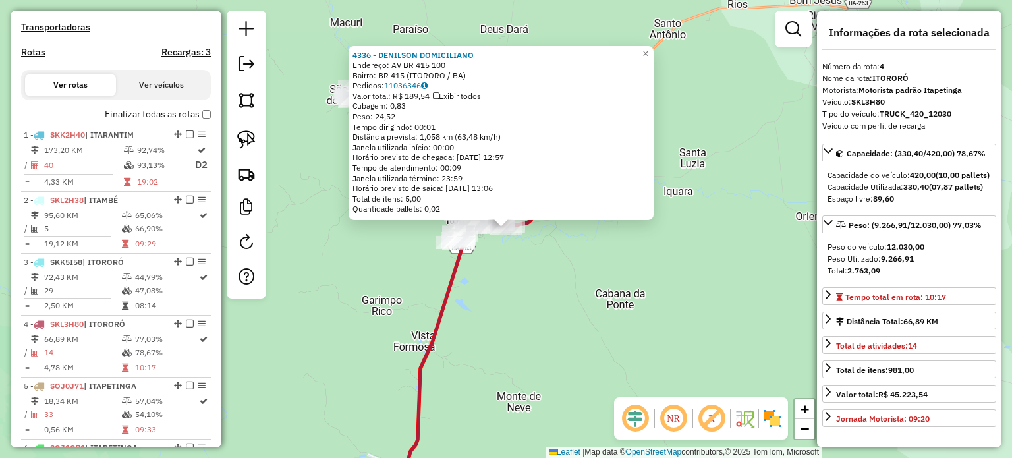
scroll to position [698, 0]
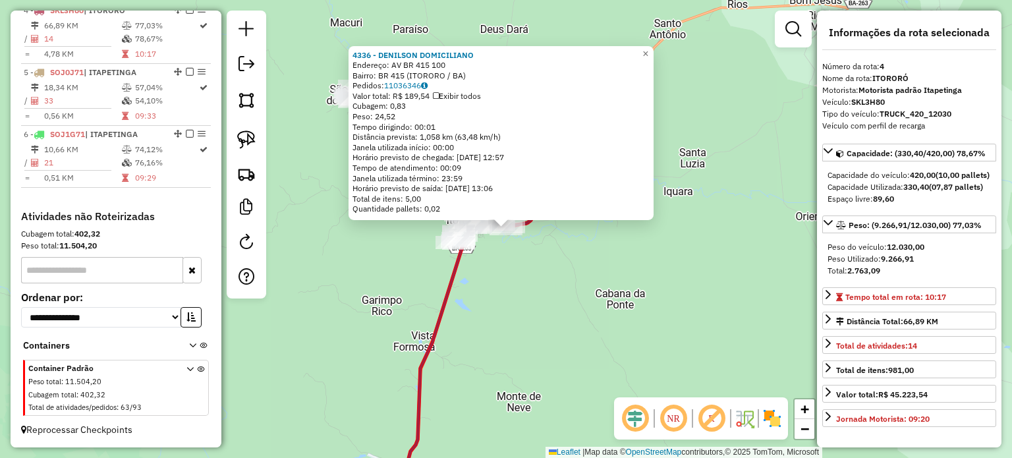
click at [518, 262] on div "4336 - DENILSON DOMICILIANO Endereço: AV BR 415 100 Bairro: BR 415 (ITORORO / B…" at bounding box center [506, 229] width 1012 height 458
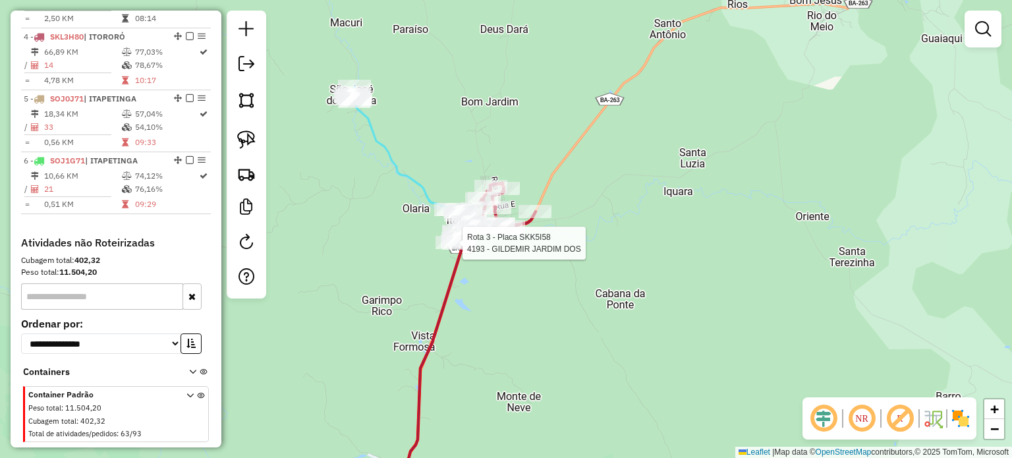
select select "**********"
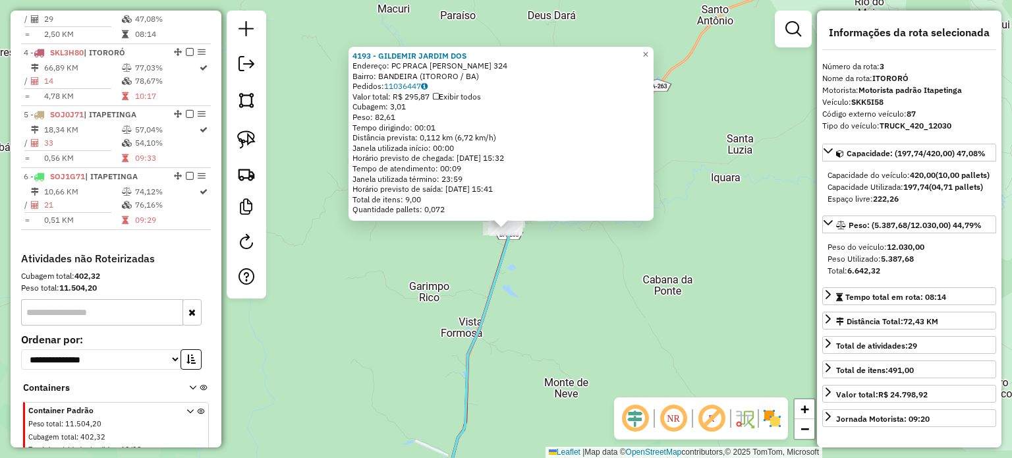
scroll to position [636, 0]
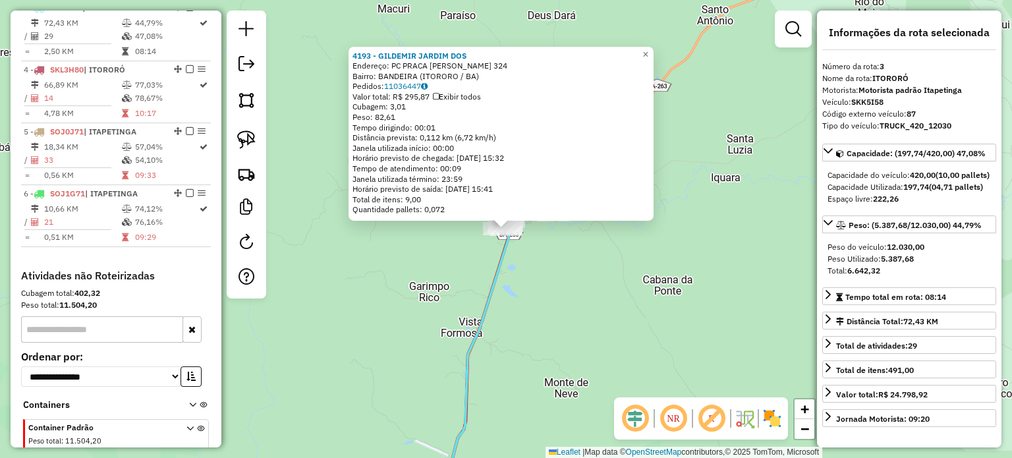
click at [604, 271] on div "4193 - GILDEMIR JARDIM DOS Endereço: PC PRACA CLEMENTE MARIANO 324 Bairro: BAND…" at bounding box center [506, 229] width 1012 height 458
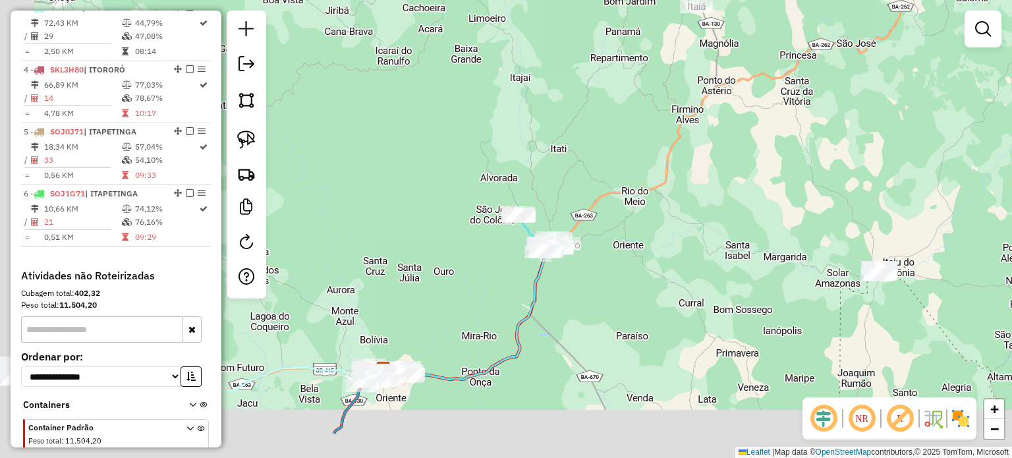
drag, startPoint x: 414, startPoint y: 371, endPoint x: 585, endPoint y: 92, distance: 326.8
click at [573, 107] on div "Janela de atendimento Grade de atendimento Capacidade Transportadoras Veículos …" at bounding box center [506, 229] width 1012 height 458
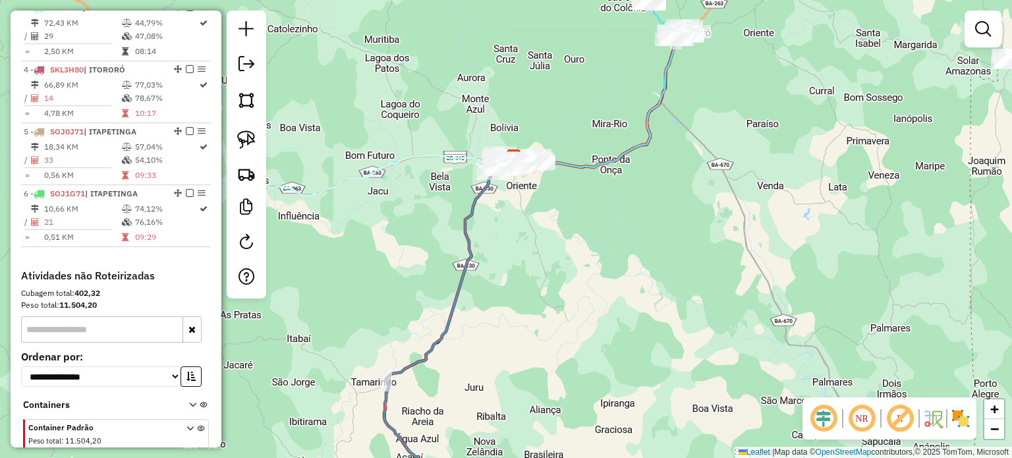
drag, startPoint x: 477, startPoint y: 376, endPoint x: 602, endPoint y: 145, distance: 262.7
click at [600, 156] on div "Janela de atendimento Grade de atendimento Capacidade Transportadoras Veículos …" at bounding box center [506, 229] width 1012 height 458
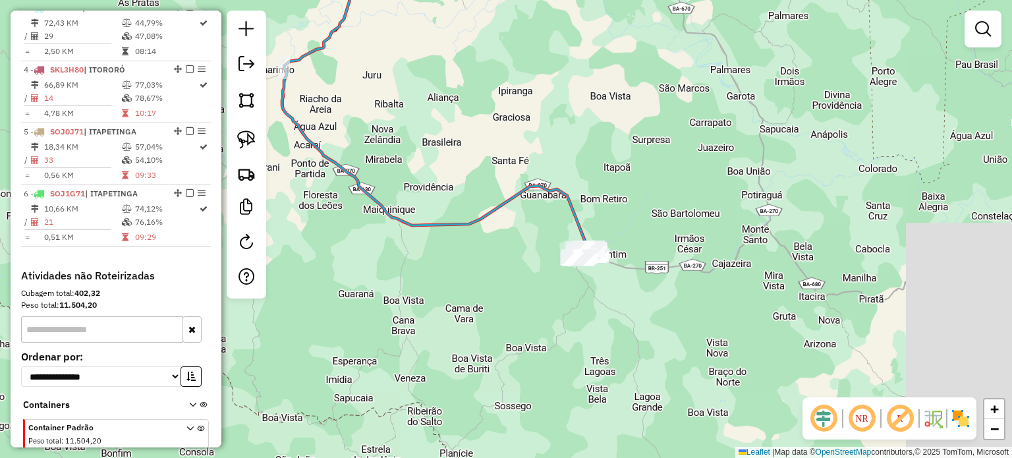
drag, startPoint x: 727, startPoint y: 333, endPoint x: 489, endPoint y: 275, distance: 244.8
click at [489, 275] on div "Janela de atendimento Grade de atendimento Capacidade Transportadoras Veículos …" at bounding box center [506, 229] width 1012 height 458
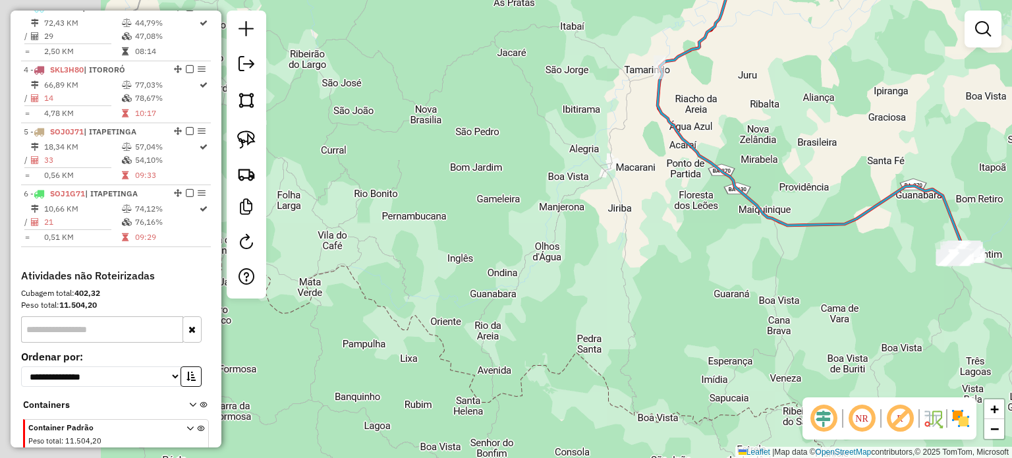
drag, startPoint x: 376, startPoint y: 283, endPoint x: 764, endPoint y: 288, distance: 388.1
click at [764, 287] on div "Janela de atendimento Grade de atendimento Capacidade Transportadoras Veículos …" at bounding box center [506, 229] width 1012 height 458
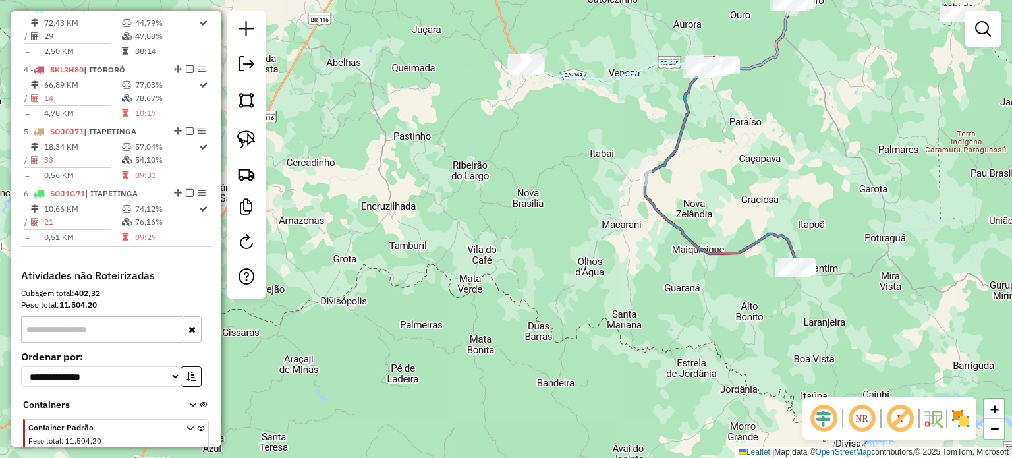
drag, startPoint x: 604, startPoint y: 205, endPoint x: 600, endPoint y: 345, distance: 139.7
click at [600, 345] on div "Janela de atendimento Grade de atendimento Capacidade Transportadoras Veículos …" at bounding box center [506, 229] width 1012 height 458
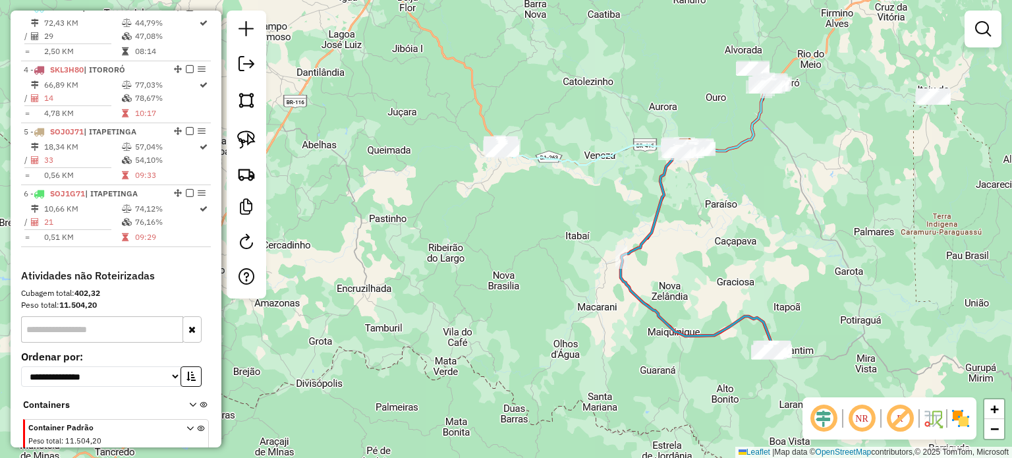
drag, startPoint x: 642, startPoint y: 374, endPoint x: 428, endPoint y: 223, distance: 262.1
click at [428, 225] on div "Janela de atendimento Grade de atendimento Capacidade Transportadoras Veículos …" at bounding box center [506, 229] width 1012 height 458
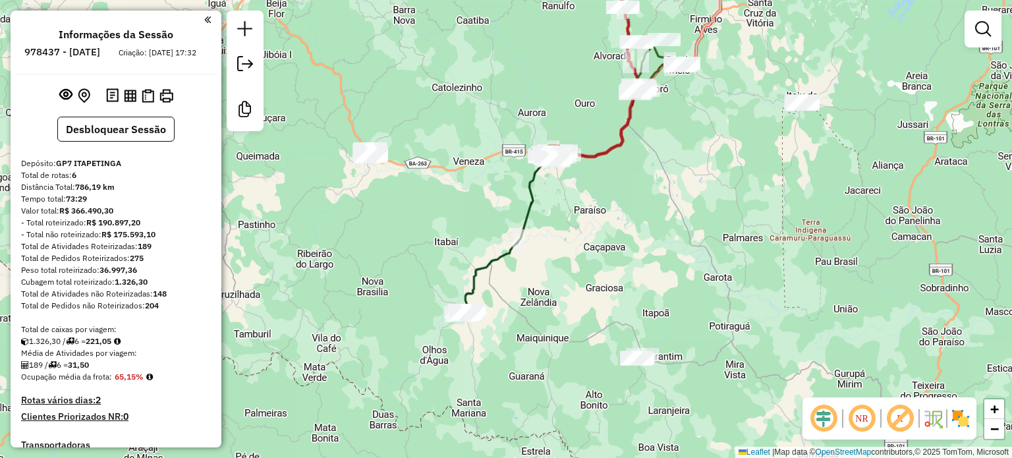
drag, startPoint x: 509, startPoint y: 389, endPoint x: 608, endPoint y: 235, distance: 182.8
click at [611, 233] on div "Janela de atendimento Grade de atendimento Capacidade Transportadoras Veículos …" at bounding box center [506, 229] width 1012 height 458
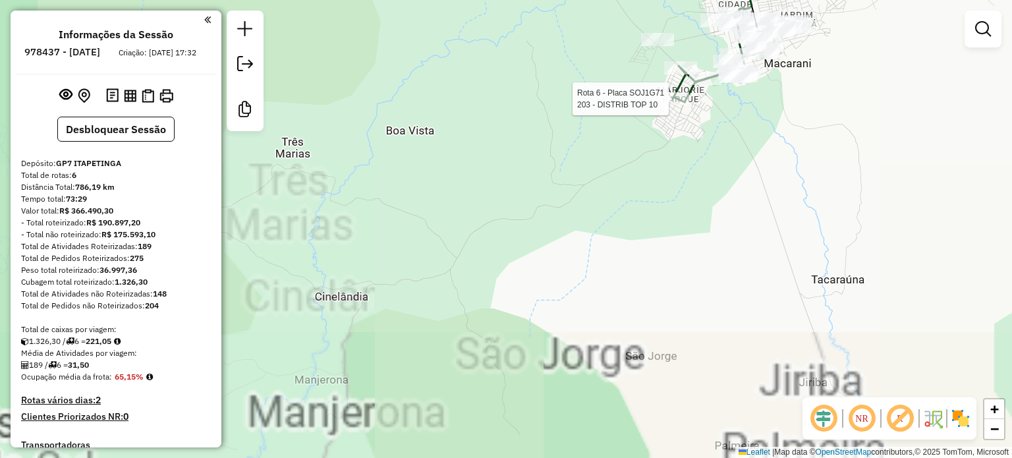
select select "**********"
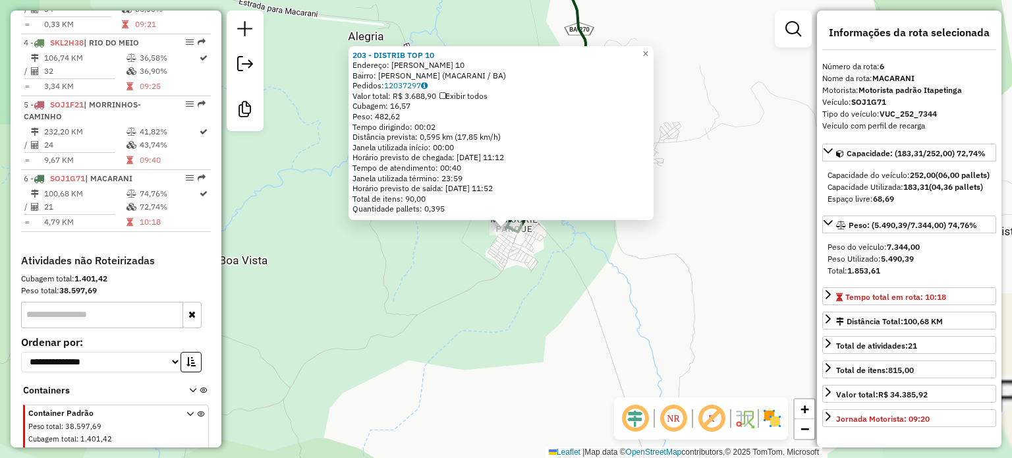
scroll to position [699, 0]
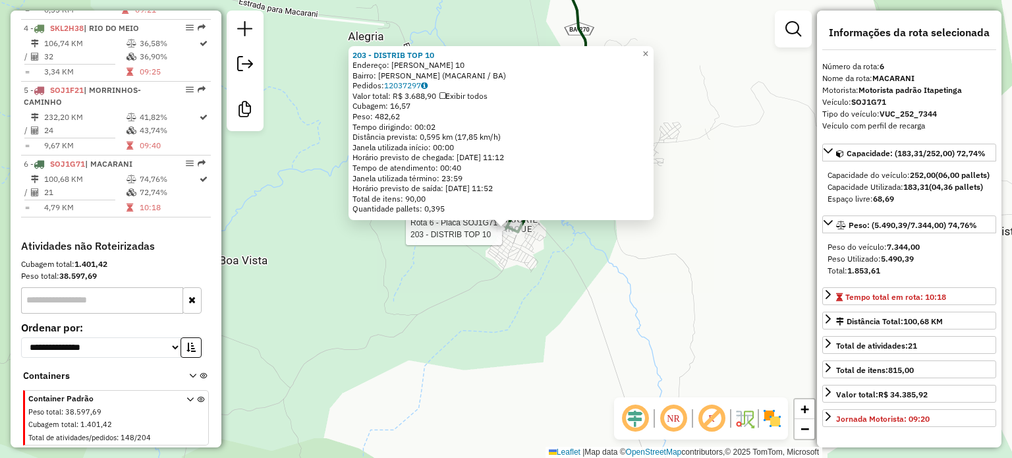
click at [503, 304] on div "Rota 6 - Placa SOJ1G71 203 - DISTRIB TOP 10 203 - DISTRIB TOP 10 Endereço: [PER…" at bounding box center [506, 229] width 1012 height 458
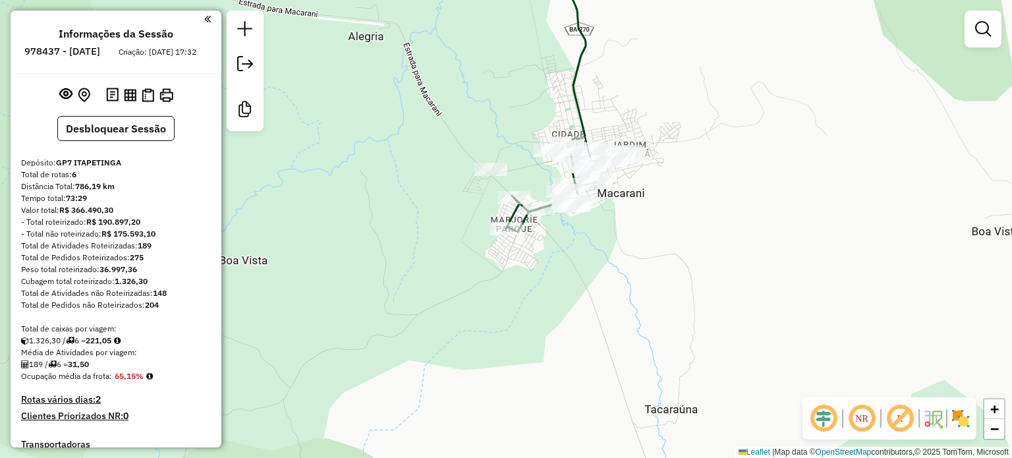
scroll to position [0, 0]
click at [146, 140] on button "Desbloquear Sessão" at bounding box center [115, 129] width 117 height 25
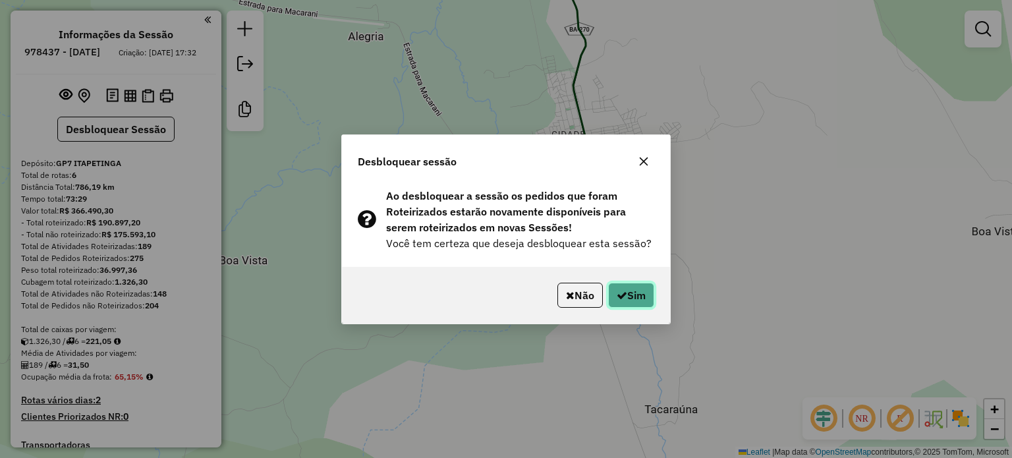
click at [618, 283] on button "Sim" at bounding box center [631, 295] width 46 height 25
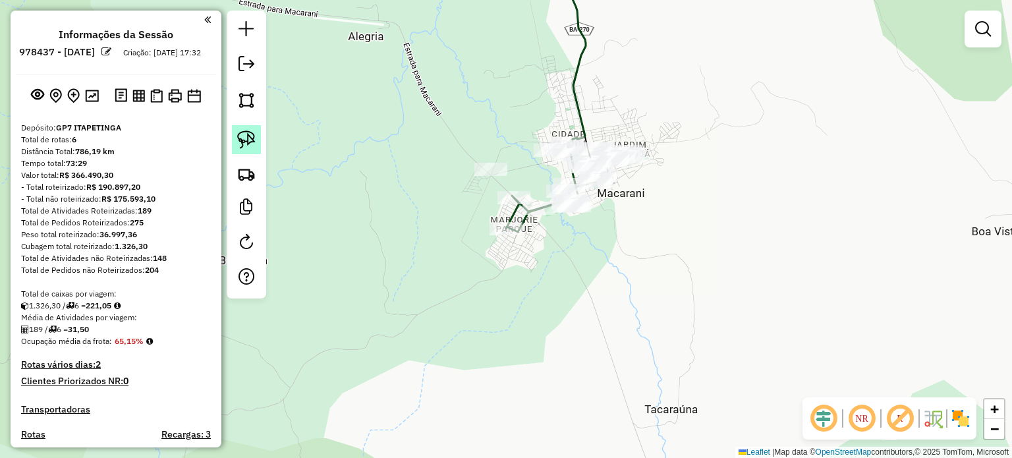
click at [259, 144] on link at bounding box center [246, 139] width 29 height 29
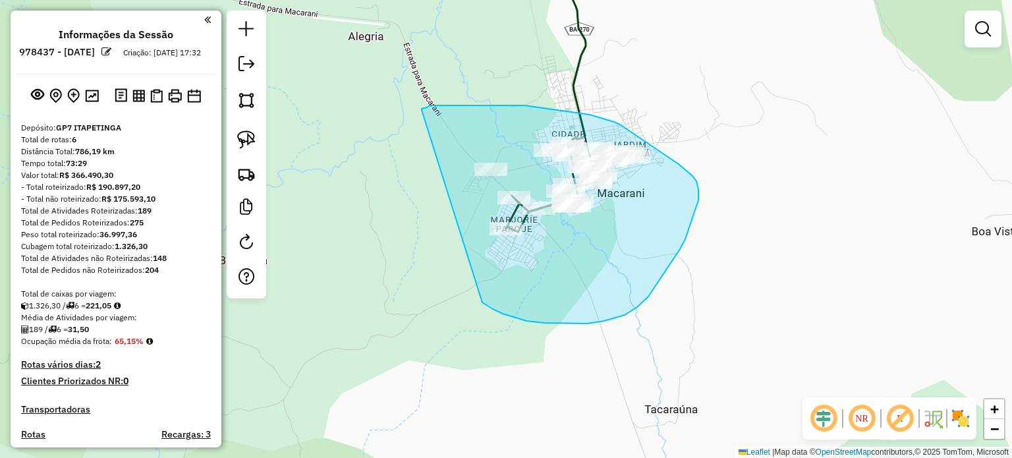
drag, startPoint x: 422, startPoint y: 110, endPoint x: 448, endPoint y: 188, distance: 82.1
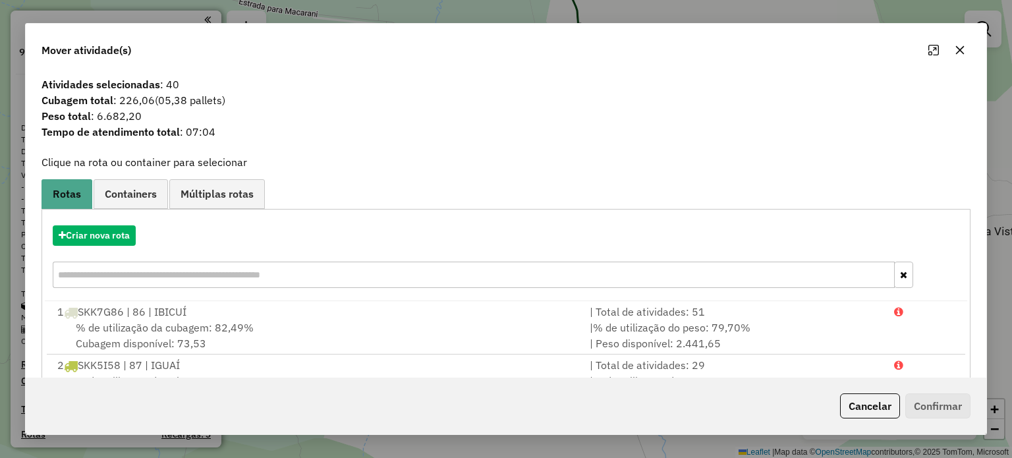
click at [961, 50] on icon "button" at bounding box center [960, 50] width 11 height 11
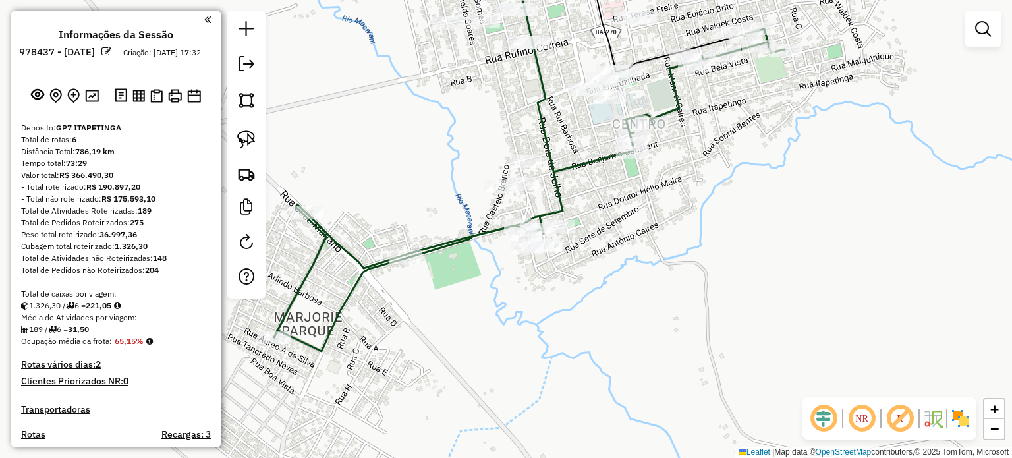
drag, startPoint x: 679, startPoint y: 181, endPoint x: 664, endPoint y: 258, distance: 77.8
click at [669, 257] on div "Janela de atendimento Grade de atendimento Capacidade Transportadoras Veículos …" at bounding box center [506, 229] width 1012 height 458
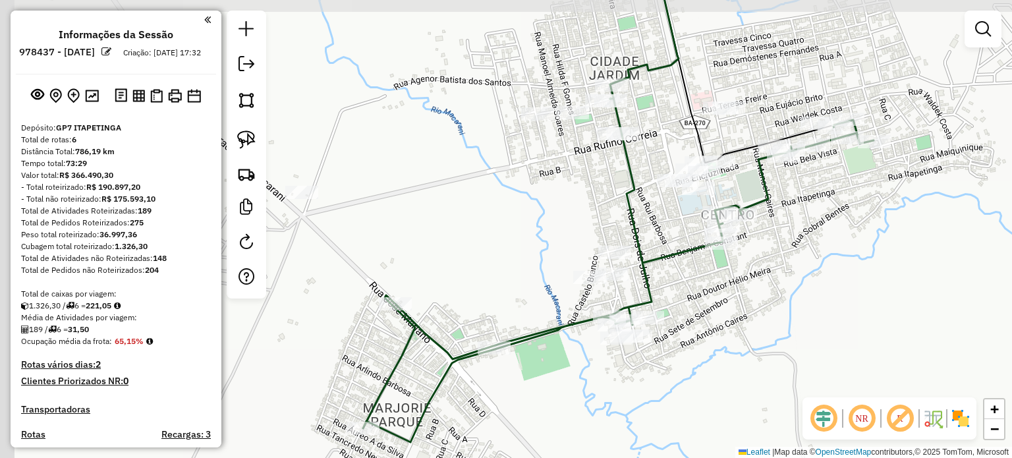
drag, startPoint x: 630, startPoint y: 247, endPoint x: 722, endPoint y: 283, distance: 99.1
click at [722, 283] on div "Janela de atendimento Grade de atendimento Capacidade Transportadoras Veículos …" at bounding box center [506, 229] width 1012 height 458
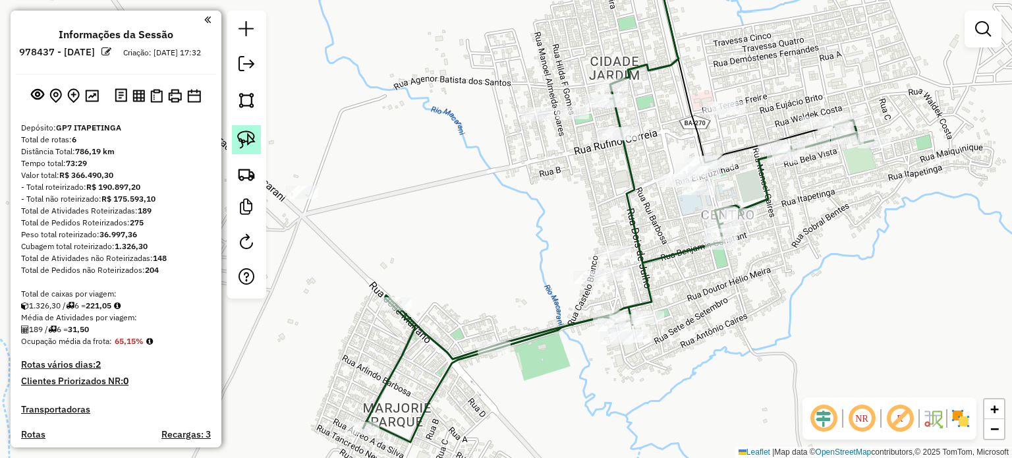
click at [241, 133] on img at bounding box center [246, 139] width 18 height 18
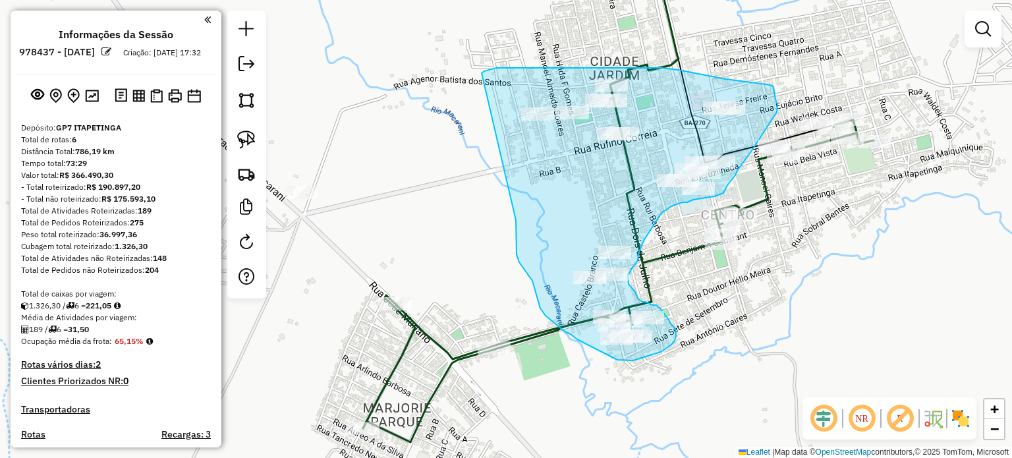
drag, startPoint x: 484, startPoint y: 72, endPoint x: 524, endPoint y: 179, distance: 114.3
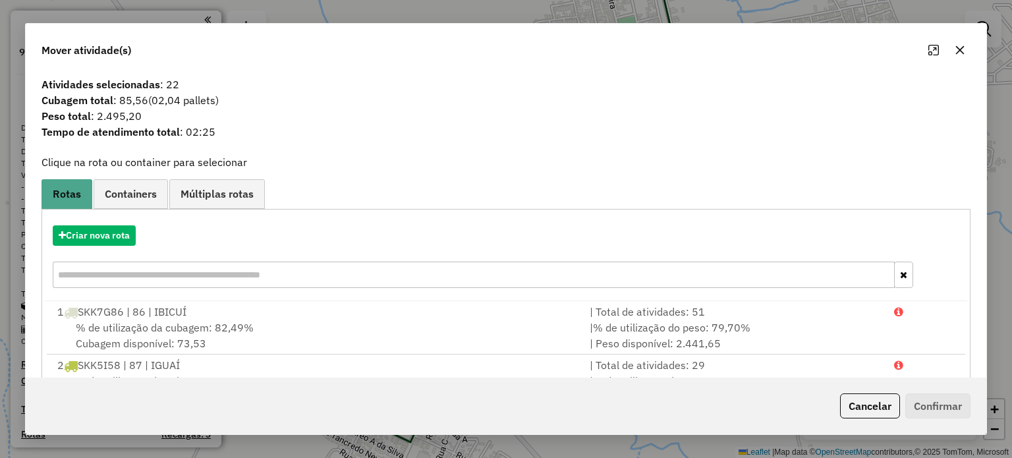
click at [957, 48] on icon "button" at bounding box center [959, 49] width 9 height 9
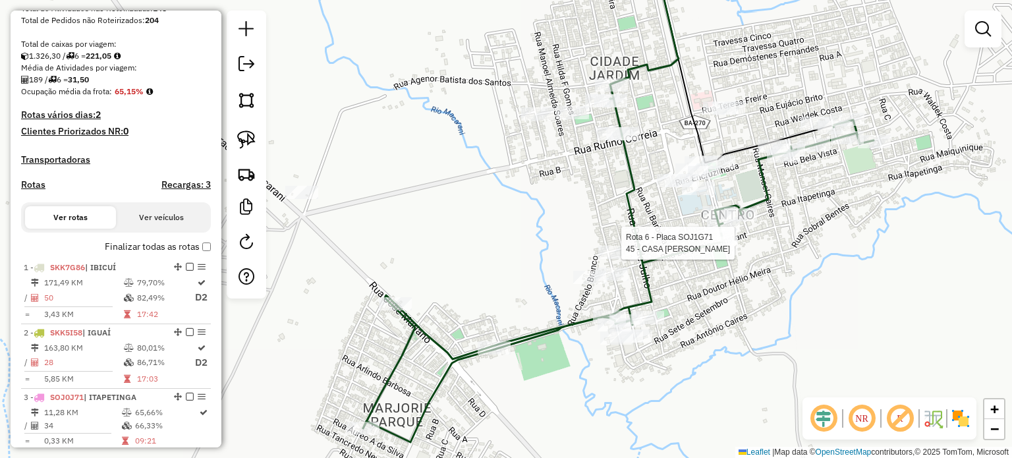
select select "**********"
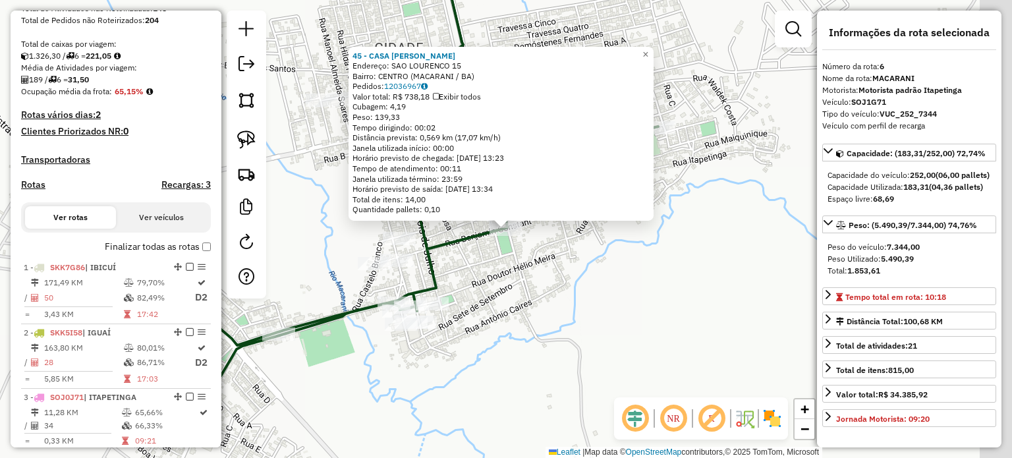
scroll to position [720, 0]
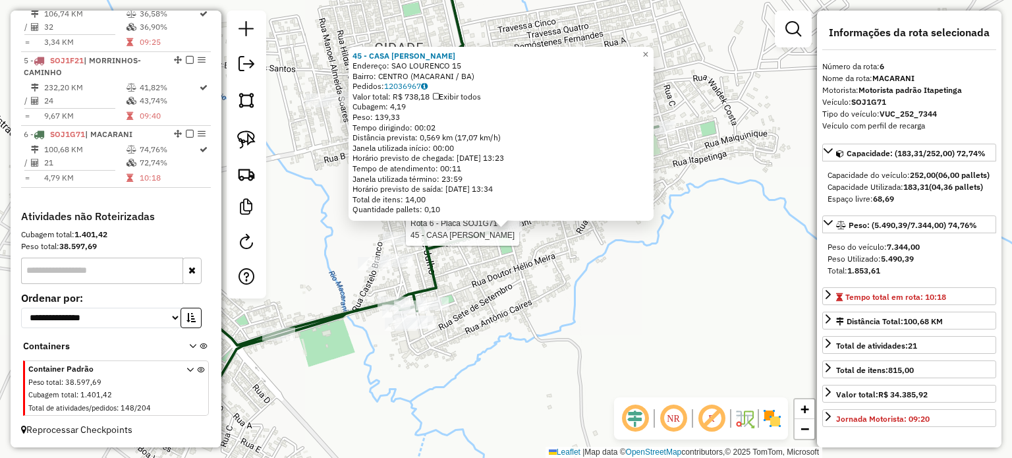
click at [494, 331] on div "Rota 6 - Placa SOJ1G71 45 - CASA MOTA 45 - CASA MOTA Endereço: SAO LOURENCO 15 …" at bounding box center [506, 229] width 1012 height 458
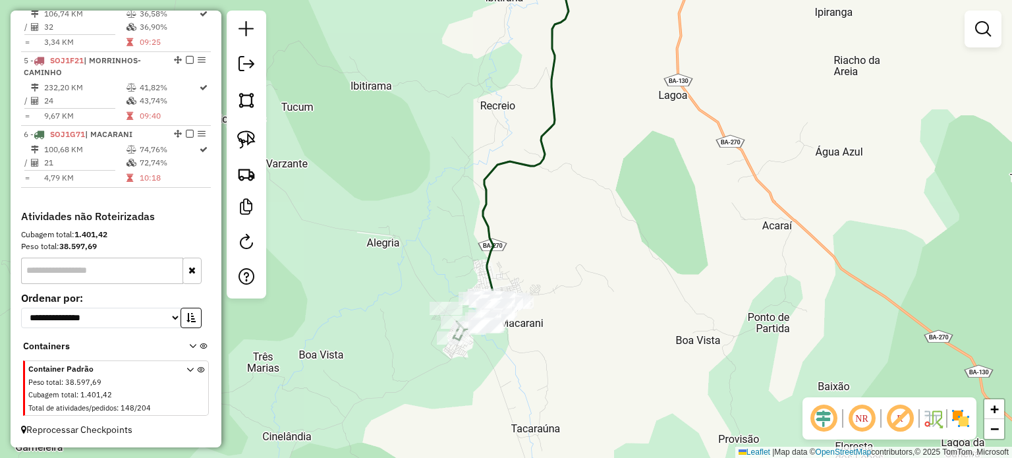
drag, startPoint x: 544, startPoint y: 378, endPoint x: 551, endPoint y: 123, distance: 255.8
click at [548, 127] on div "Janela de atendimento Grade de atendimento Capacidade Transportadoras Veículos …" at bounding box center [506, 229] width 1012 height 458
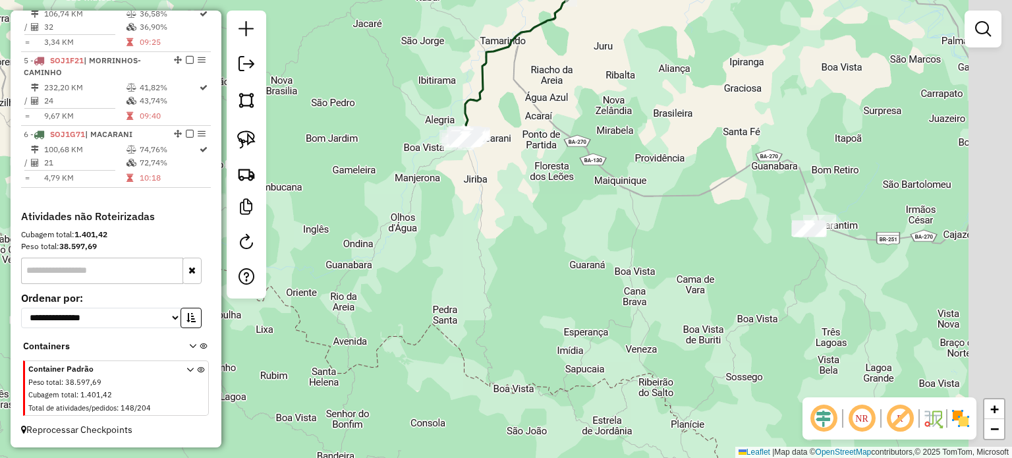
drag, startPoint x: 592, startPoint y: 249, endPoint x: 527, endPoint y: 211, distance: 75.0
click at [528, 212] on div "Janela de atendimento Grade de atendimento Capacidade Transportadoras Veículos …" at bounding box center [506, 229] width 1012 height 458
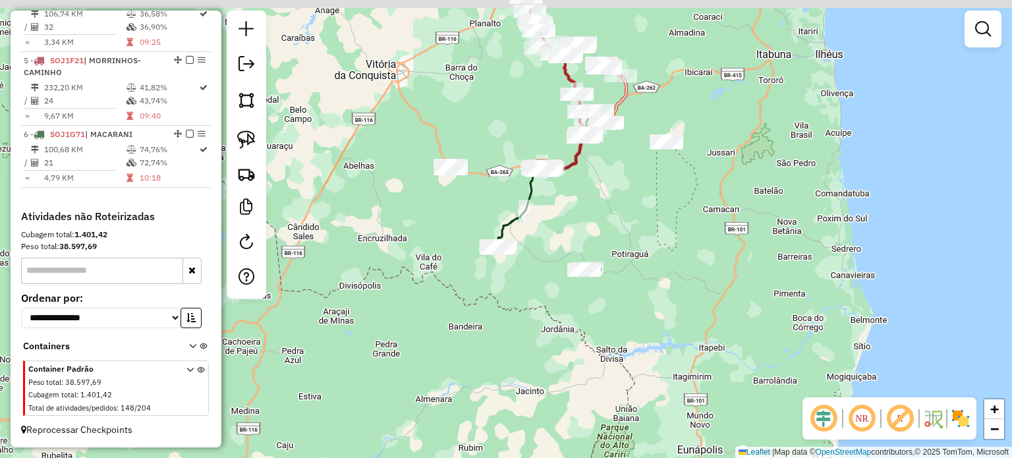
drag, startPoint x: 633, startPoint y: 150, endPoint x: 612, endPoint y: 231, distance: 83.6
click at [612, 231] on div "Janela de atendimento Grade de atendimento Capacidade Transportadoras Veículos …" at bounding box center [506, 229] width 1012 height 458
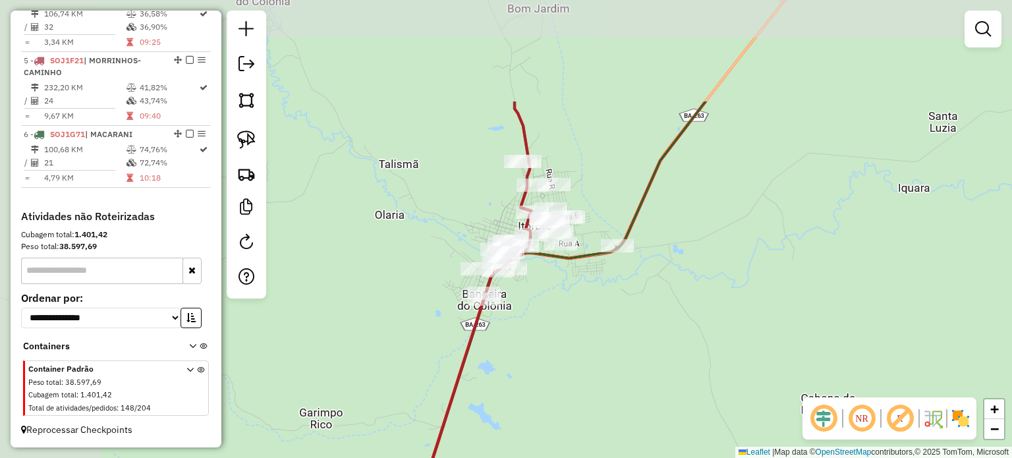
drag, startPoint x: 488, startPoint y: 176, endPoint x: 691, endPoint y: 319, distance: 248.3
click at [691, 323] on div "Janela de atendimento Grade de atendimento Capacidade Transportadoras Veículos …" at bounding box center [506, 229] width 1012 height 458
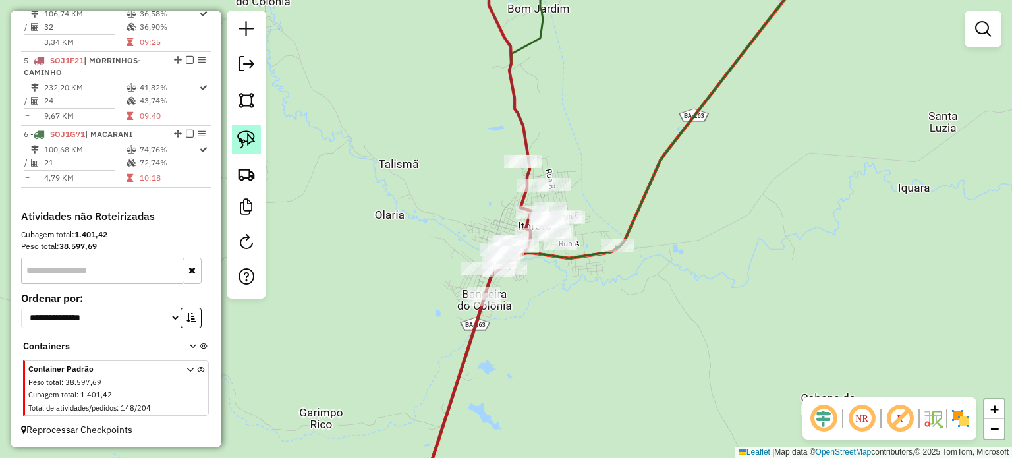
click at [252, 137] on img at bounding box center [246, 139] width 18 height 18
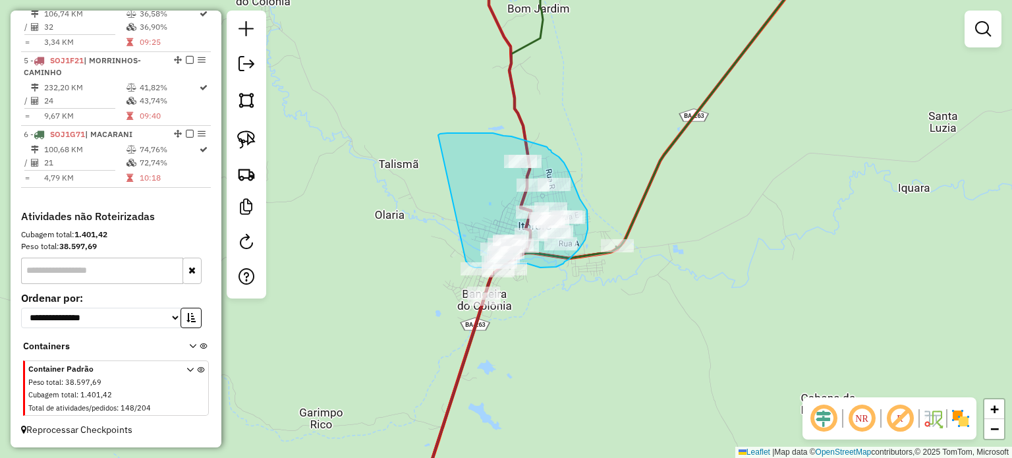
drag, startPoint x: 438, startPoint y: 135, endPoint x: 459, endPoint y: 246, distance: 112.6
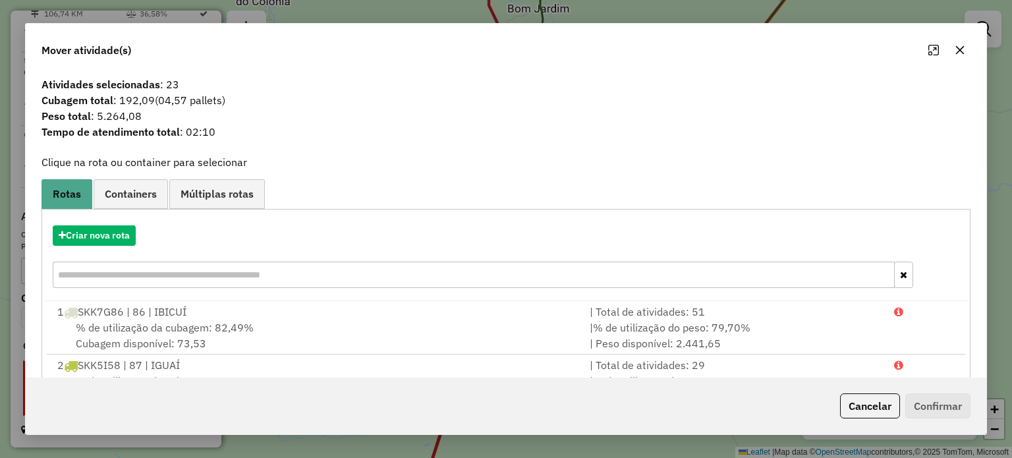
click at [956, 49] on icon "button" at bounding box center [960, 50] width 11 height 11
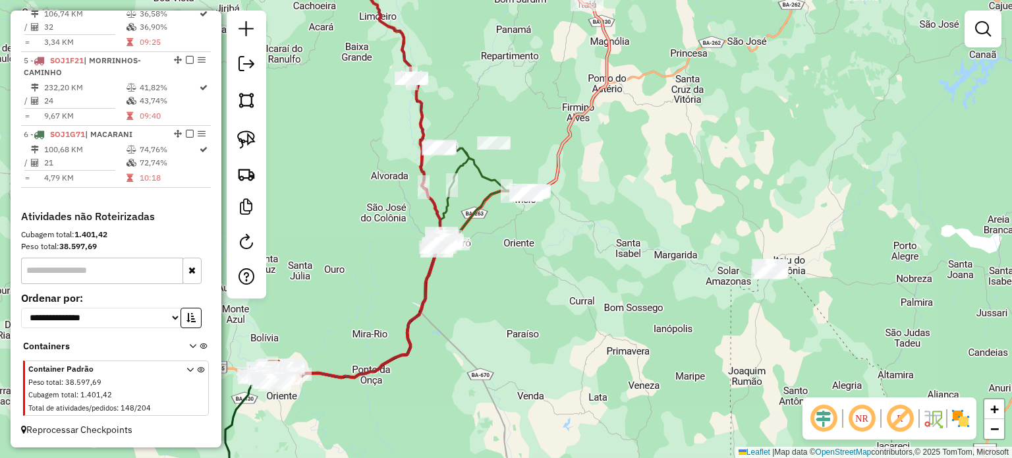
drag, startPoint x: 656, startPoint y: 223, endPoint x: 459, endPoint y: 183, distance: 201.8
click at [477, 188] on div "Janela de atendimento Grade de atendimento Capacidade Transportadoras Veículos …" at bounding box center [506, 229] width 1012 height 458
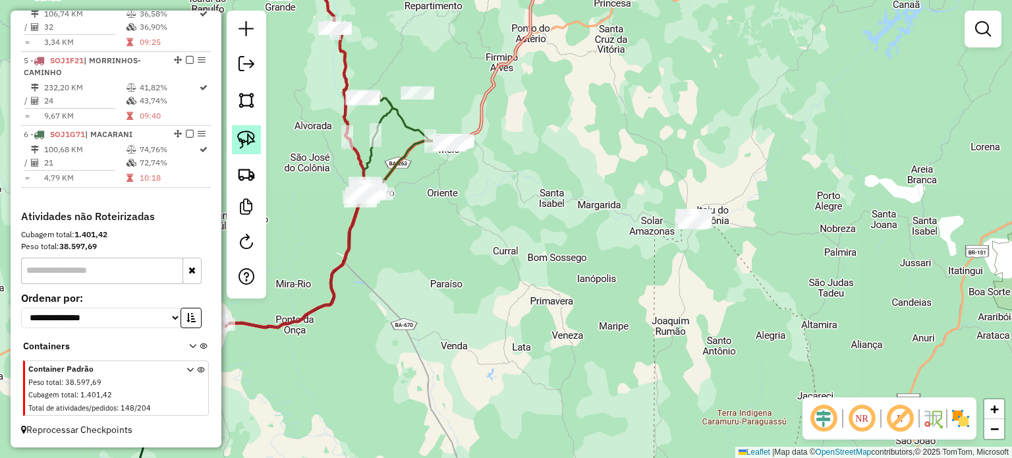
click at [254, 135] on img at bounding box center [246, 139] width 18 height 18
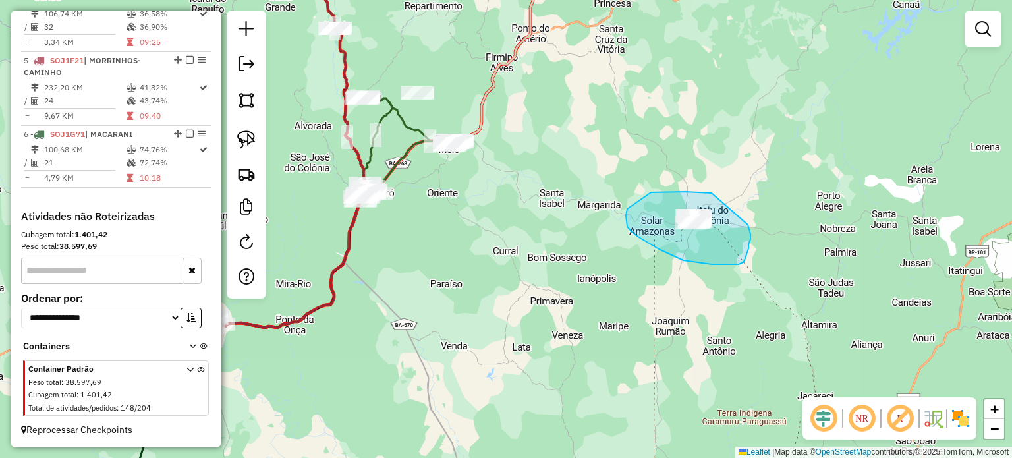
drag, startPoint x: 704, startPoint y: 192, endPoint x: 743, endPoint y: 210, distance: 42.2
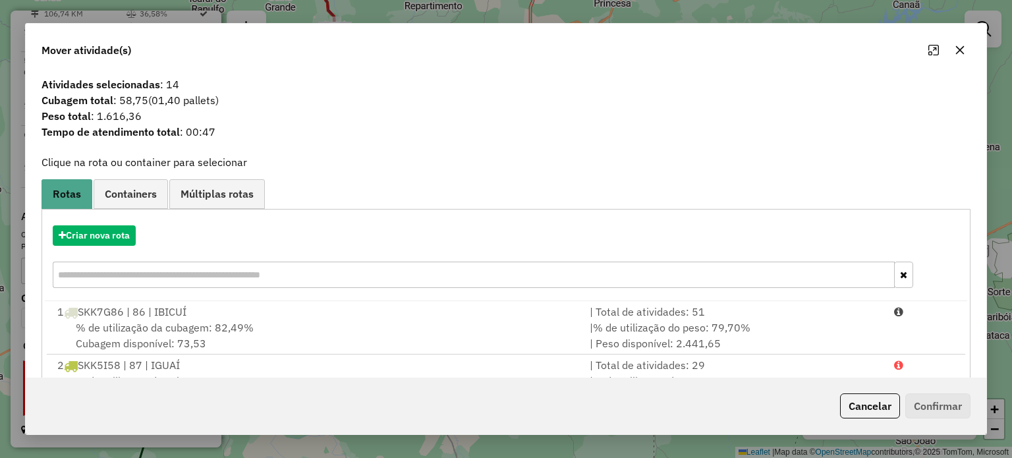
click at [958, 45] on icon "button" at bounding box center [960, 50] width 11 height 11
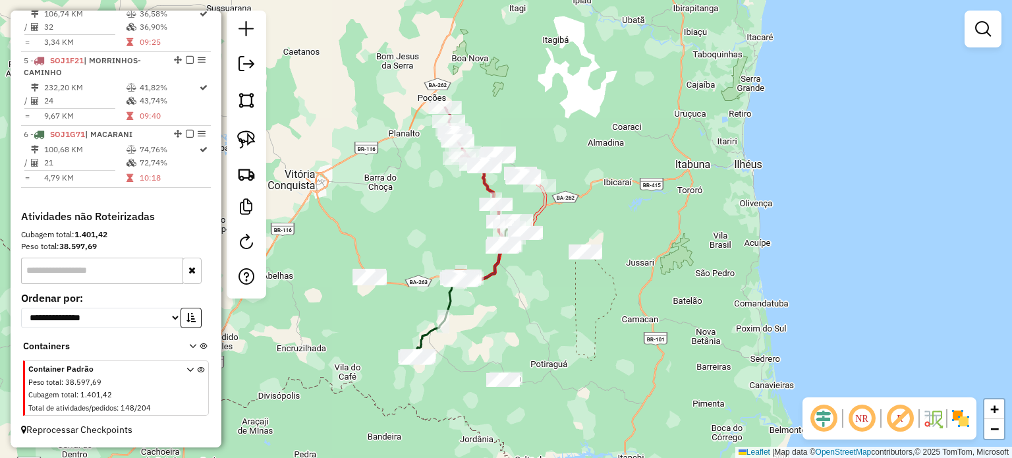
drag, startPoint x: 368, startPoint y: 146, endPoint x: 434, endPoint y: 188, distance: 77.3
click at [405, 205] on div "Janela de atendimento Grade de atendimento Capacidade Transportadoras Veículos …" at bounding box center [506, 229] width 1012 height 458
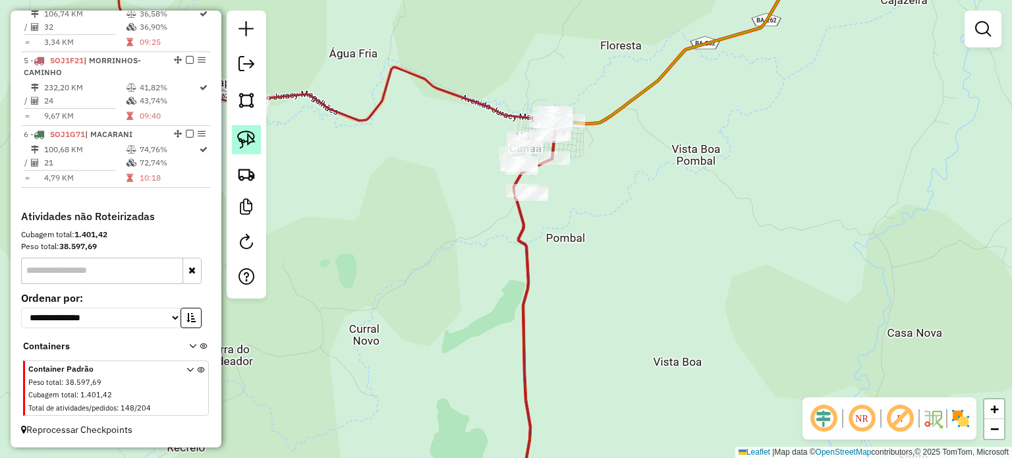
click at [250, 130] on img at bounding box center [246, 139] width 18 height 18
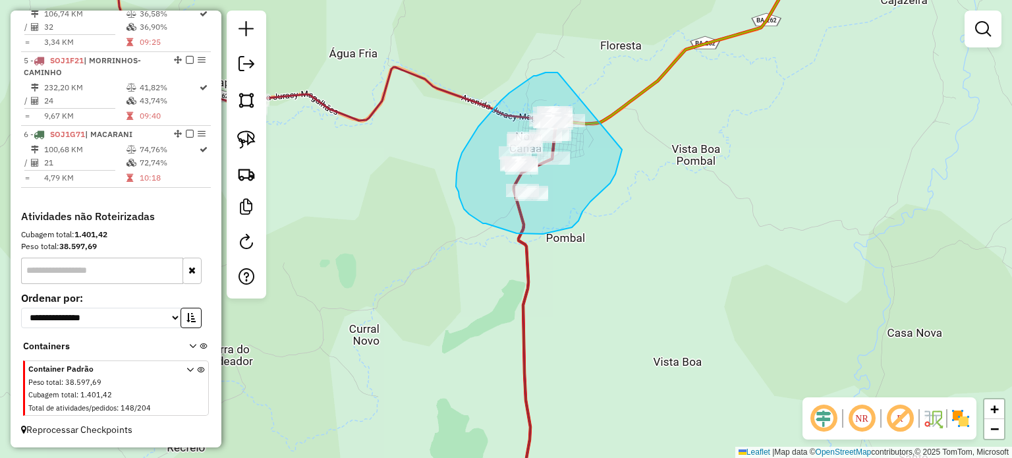
drag, startPoint x: 559, startPoint y: 74, endPoint x: 624, endPoint y: 144, distance: 95.6
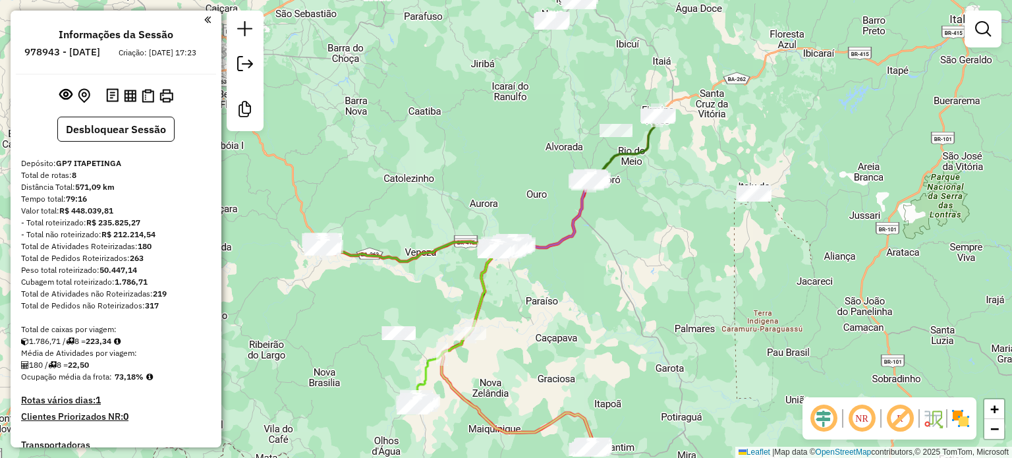
drag, startPoint x: 559, startPoint y: 83, endPoint x: 575, endPoint y: 196, distance: 113.8
click at [575, 192] on div "Janela de atendimento Grade de atendimento Capacidade Transportadoras Veículos …" at bounding box center [506, 229] width 1012 height 458
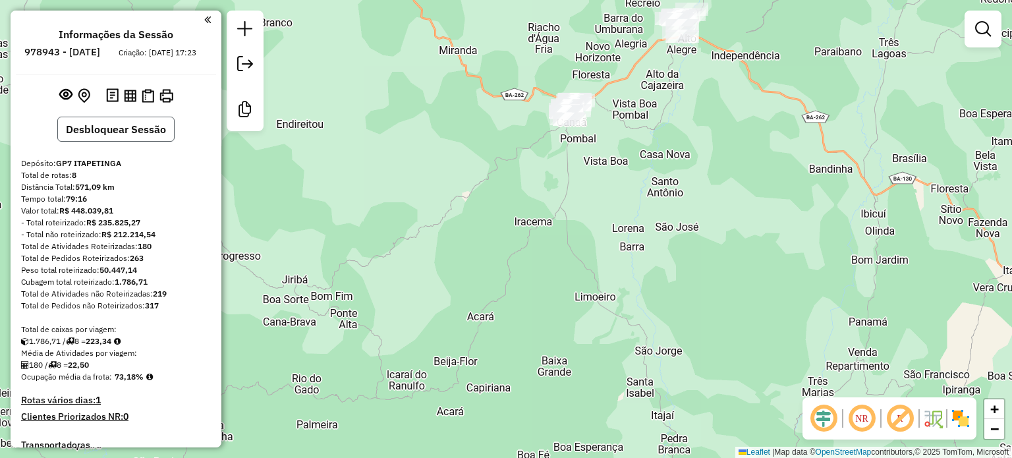
click at [153, 142] on button "Desbloquear Sessão" at bounding box center [115, 129] width 117 height 25
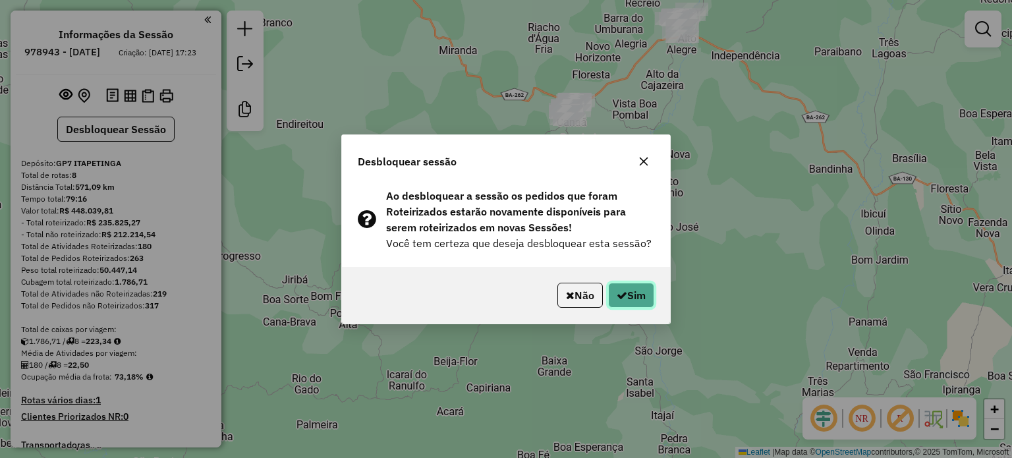
click at [642, 295] on button "Sim" at bounding box center [631, 295] width 46 height 25
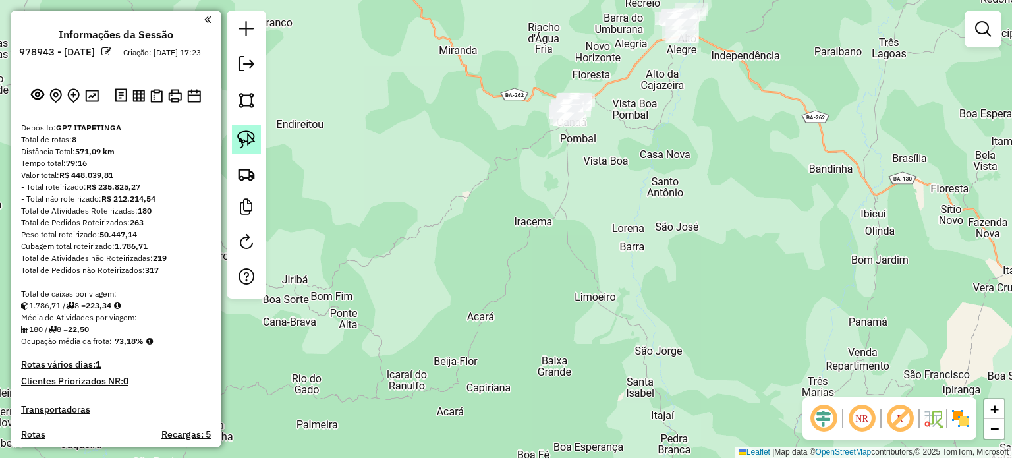
click at [248, 136] on img at bounding box center [246, 139] width 18 height 18
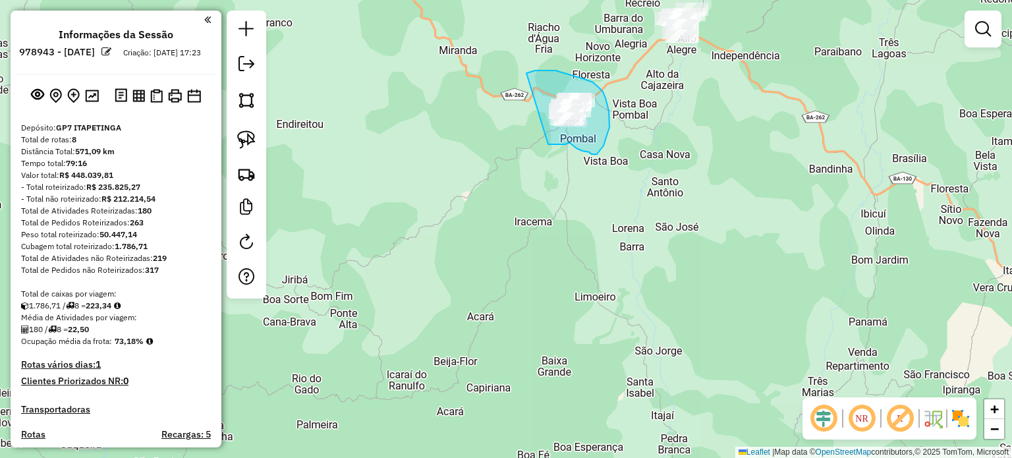
drag, startPoint x: 527, startPoint y: 73, endPoint x: 548, endPoint y: 144, distance: 74.2
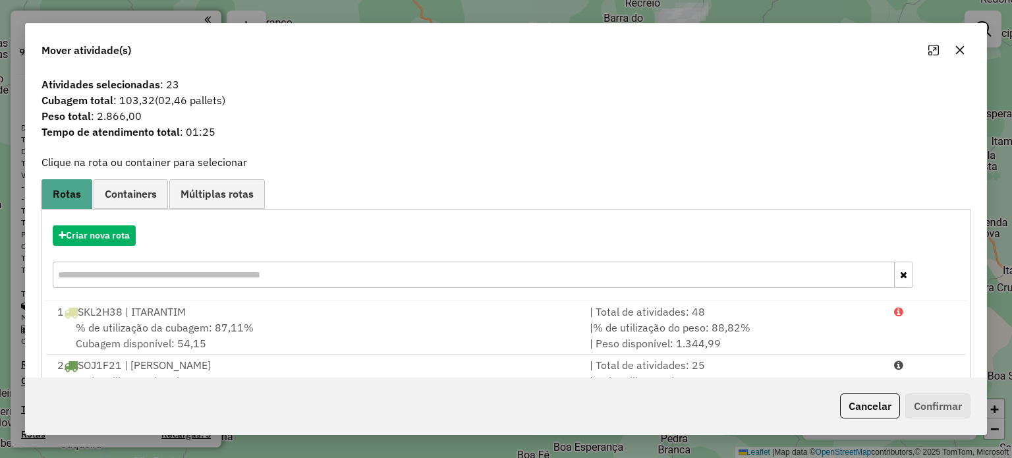
click at [959, 47] on icon "button" at bounding box center [960, 50] width 11 height 11
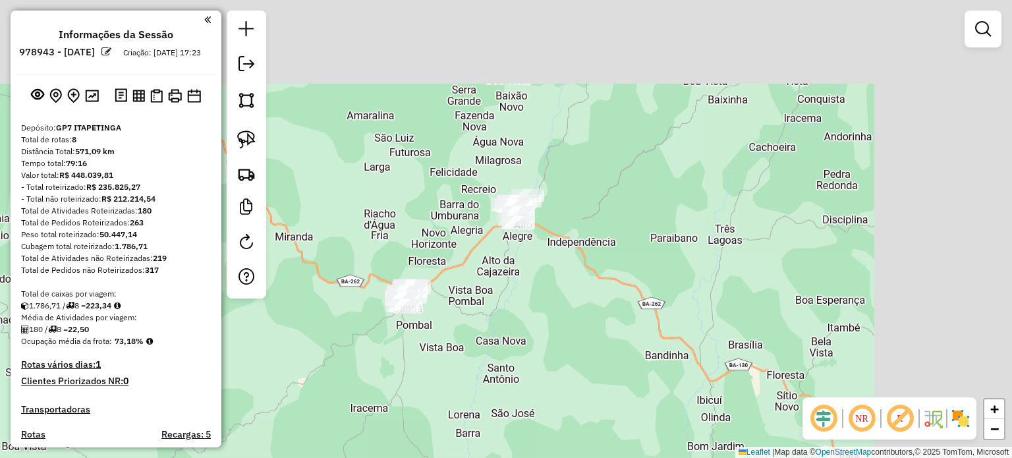
drag, startPoint x: 581, startPoint y: 230, endPoint x: 487, endPoint y: 295, distance: 114.6
click at [508, 294] on div "Janela de atendimento Grade de atendimento Capacidade Transportadoras Veículos …" at bounding box center [506, 229] width 1012 height 458
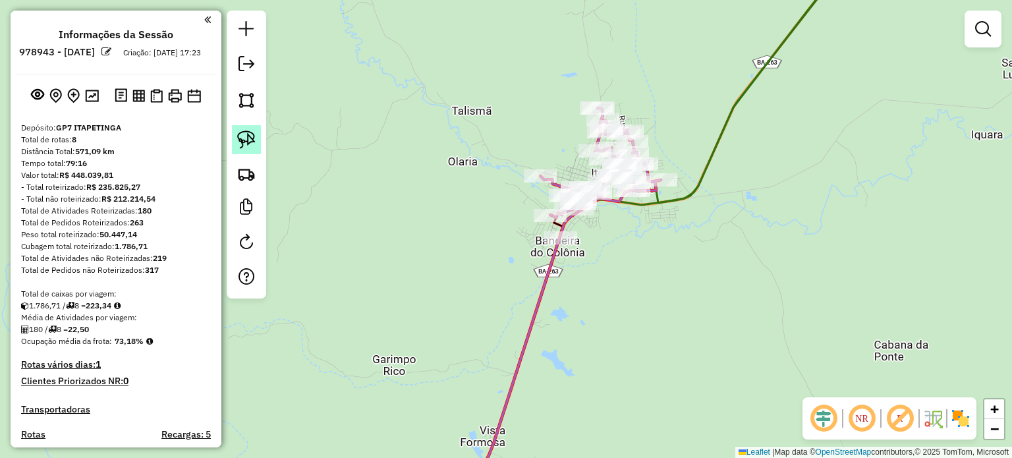
click at [253, 140] on img at bounding box center [246, 139] width 18 height 18
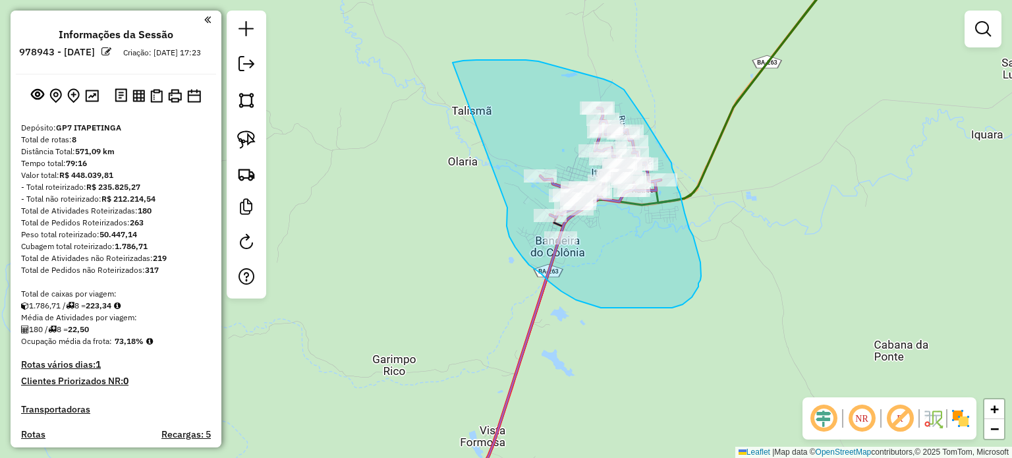
drag, startPoint x: 453, startPoint y: 63, endPoint x: 507, endPoint y: 189, distance: 137.6
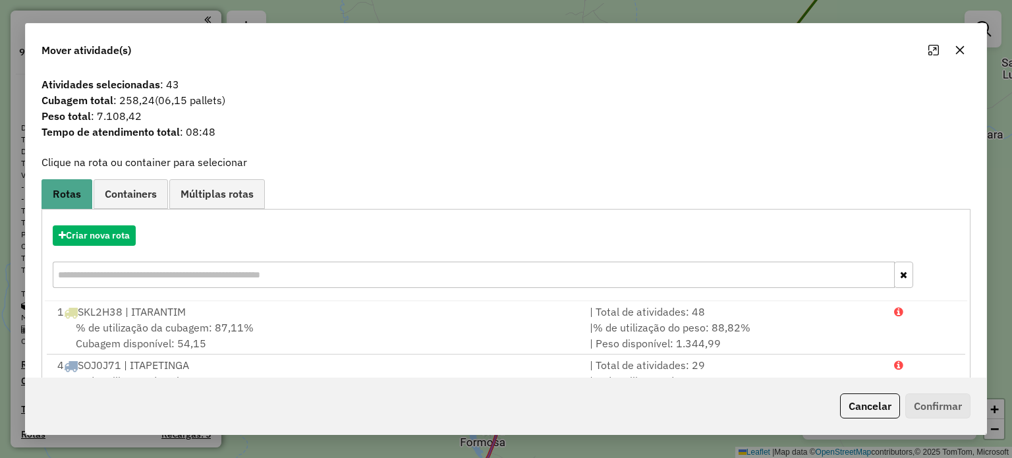
click at [961, 54] on icon "button" at bounding box center [960, 50] width 11 height 11
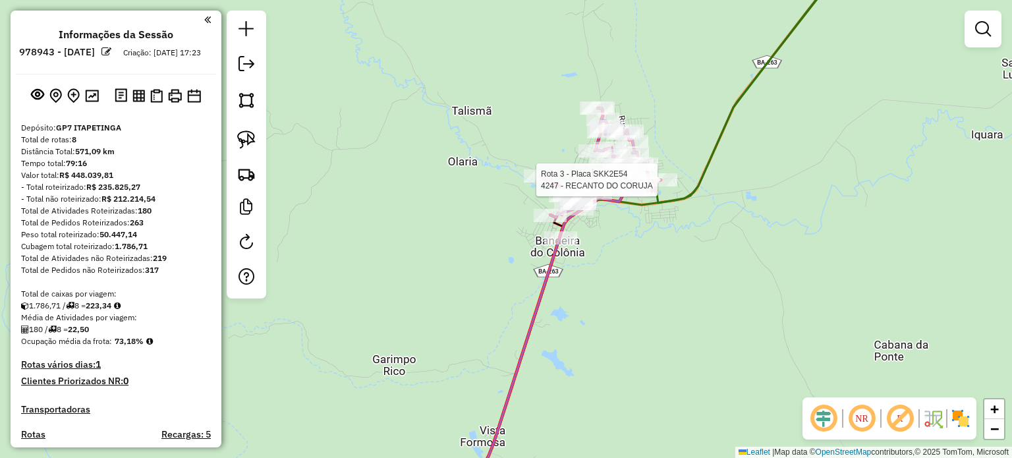
select select "**********"
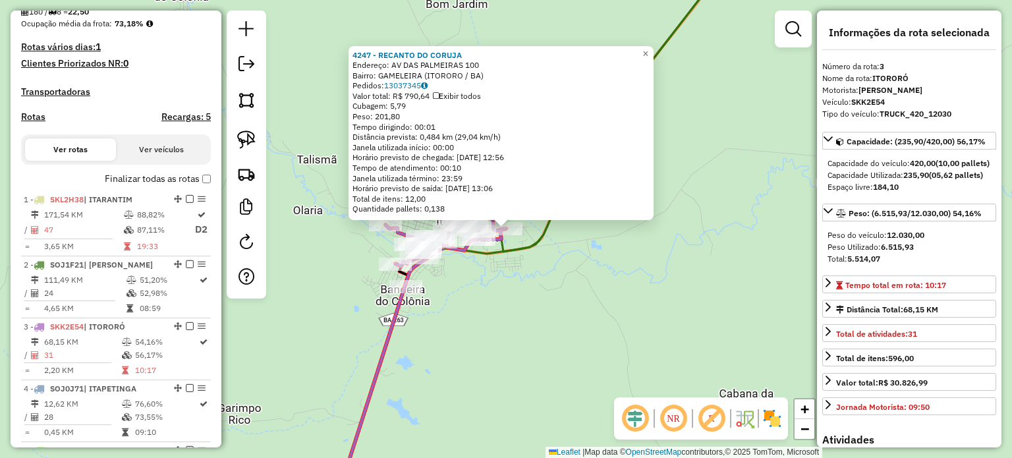
scroll to position [636, 0]
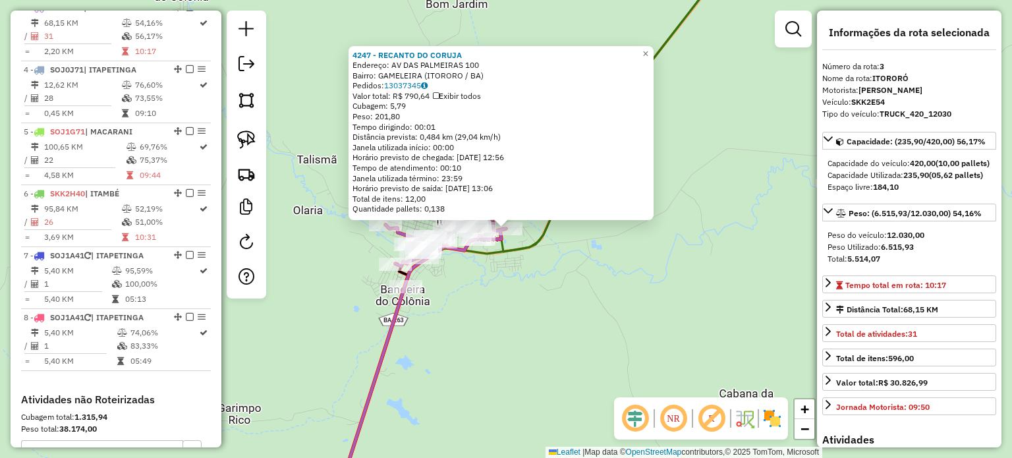
click at [601, 289] on div "4247 - RECANTO DO CORUJA Endereço: AV DAS PALMEIRAS 100 Bairro: GAMELEIRA (ITOR…" at bounding box center [506, 229] width 1012 height 458
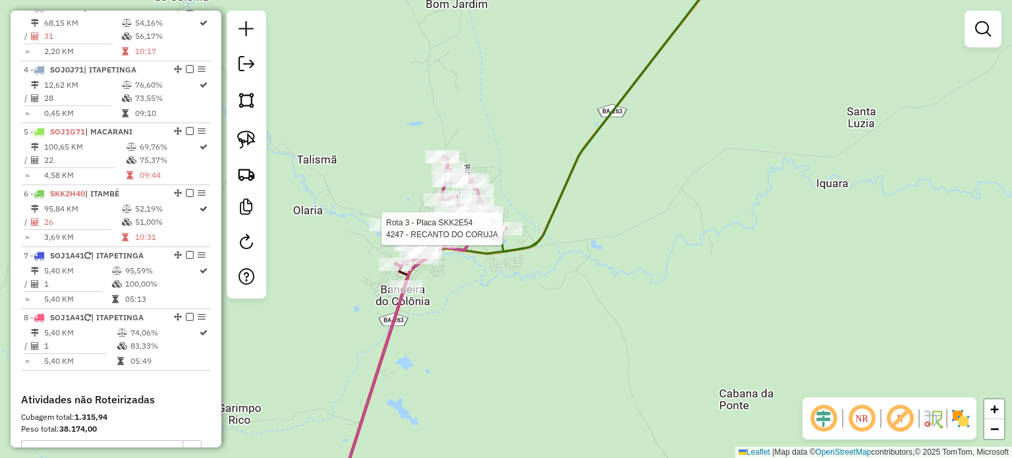
select select "**********"
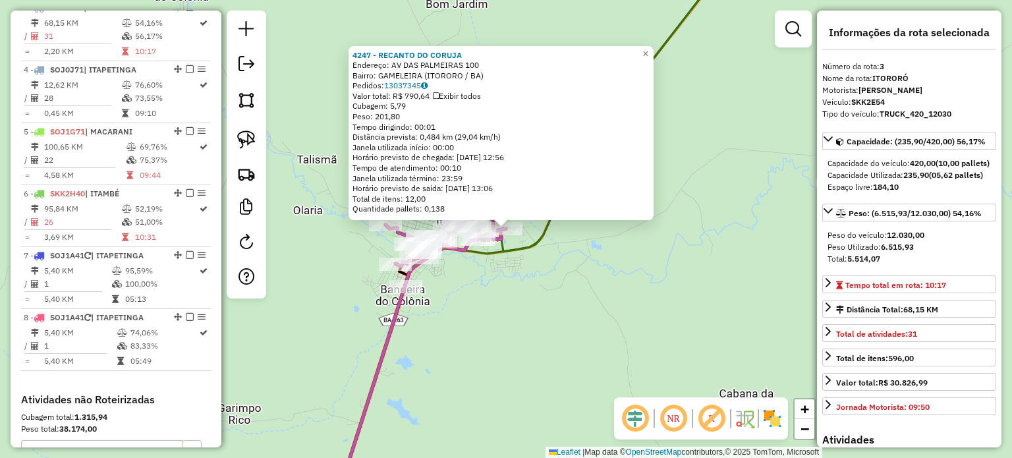
click at [592, 310] on div "Rota 3 - Placa SKK2E54 4247 - RECANTO DO CORUJA 4247 - RECANTO DO CORUJA Endere…" at bounding box center [506, 229] width 1012 height 458
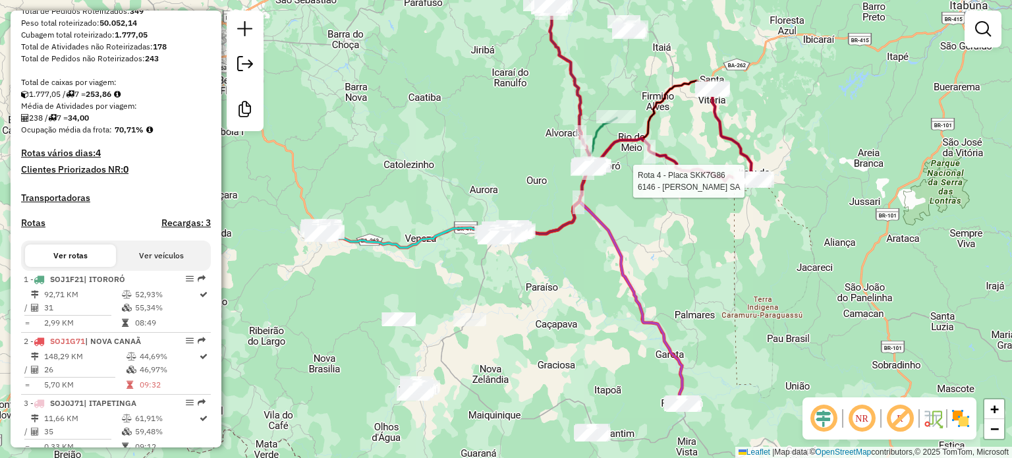
select select "**********"
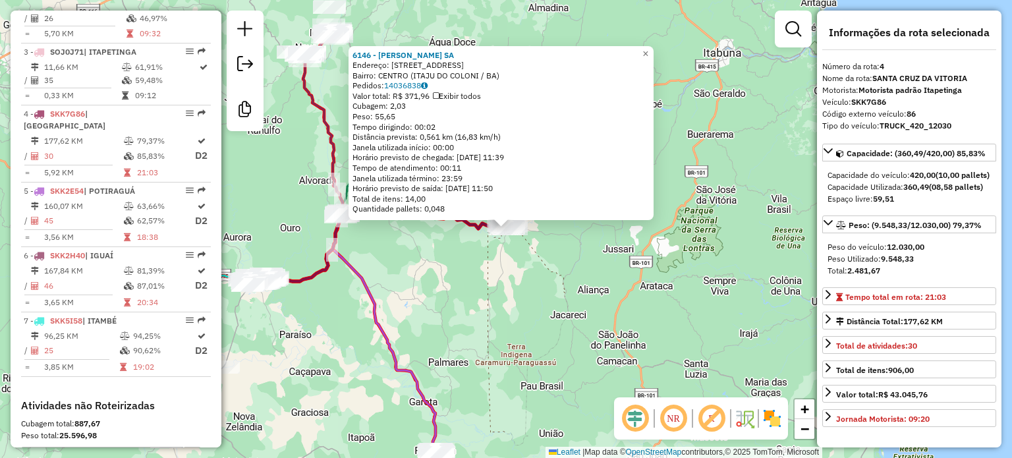
scroll to position [704, 0]
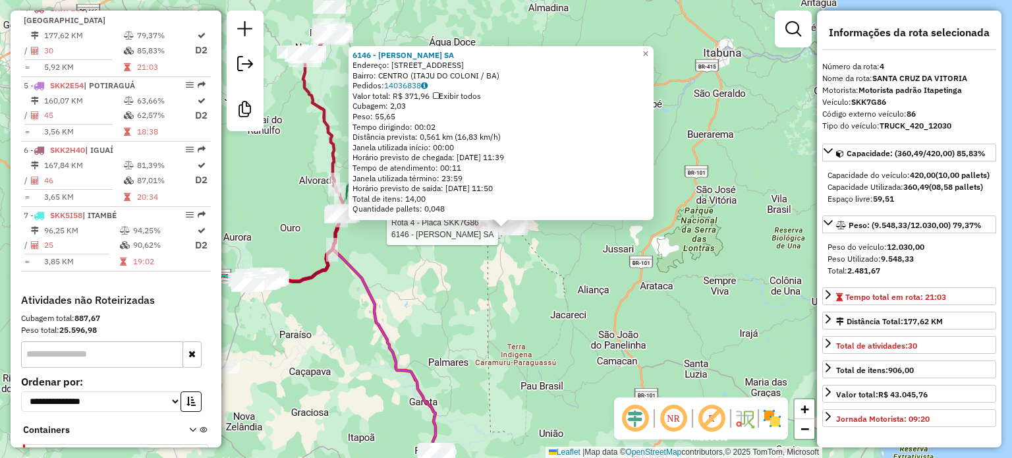
click at [625, 300] on div "Rota 4 - Placa SKK7G86 6146 - [PERSON_NAME] SA 6146 - [PERSON_NAME] SA Endereço…" at bounding box center [506, 229] width 1012 height 458
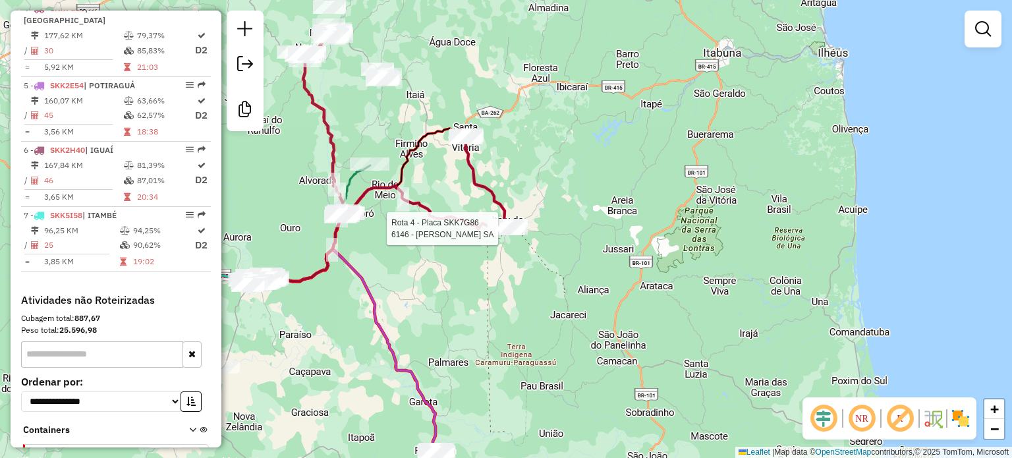
select select "**********"
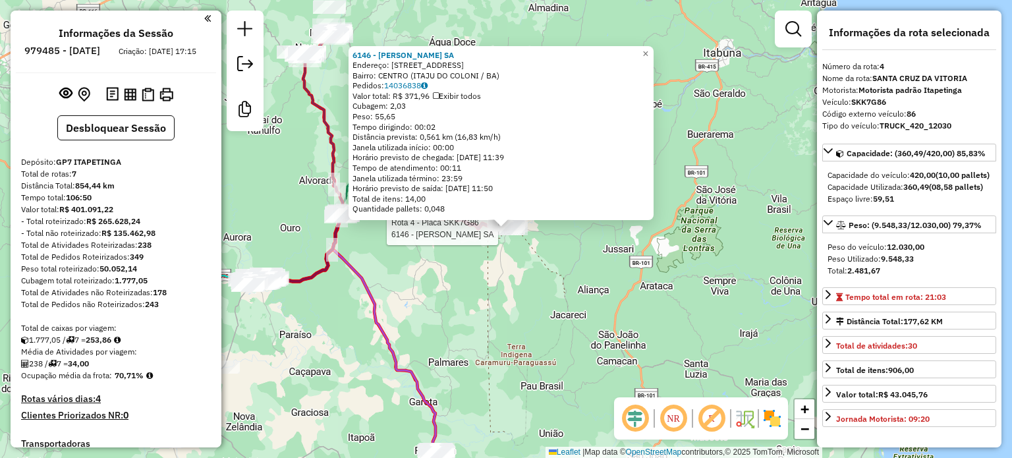
scroll to position [0, 0]
click at [544, 267] on div "Rota 4 - Placa SKK7G86 6146 - JENIFER DA SILVA SA Rota 4 - Placa SKK7G86 4114 -…" at bounding box center [506, 229] width 1012 height 458
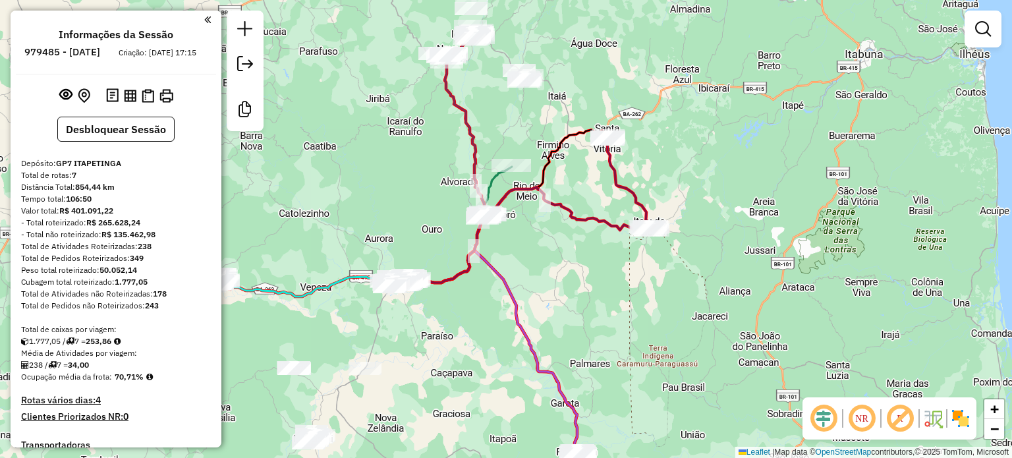
drag, startPoint x: 387, startPoint y: 258, endPoint x: 580, endPoint y: 259, distance: 193.7
click at [579, 259] on div "Janela de atendimento Grade de atendimento Capacidade Transportadoras Veículos …" at bounding box center [506, 229] width 1012 height 458
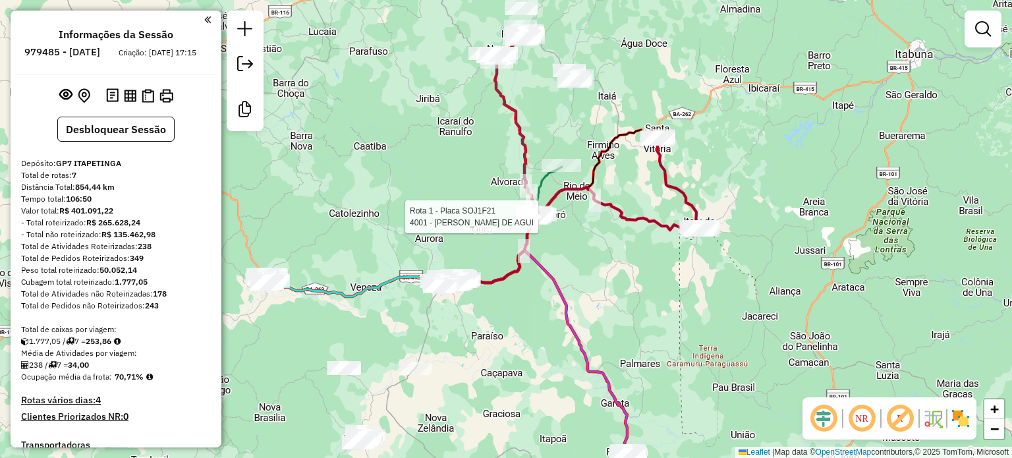
select select "**********"
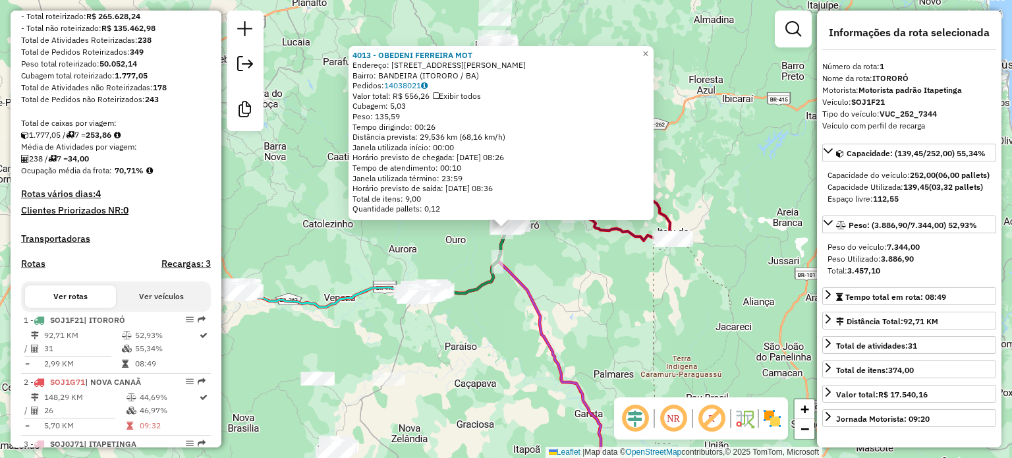
scroll to position [519, 0]
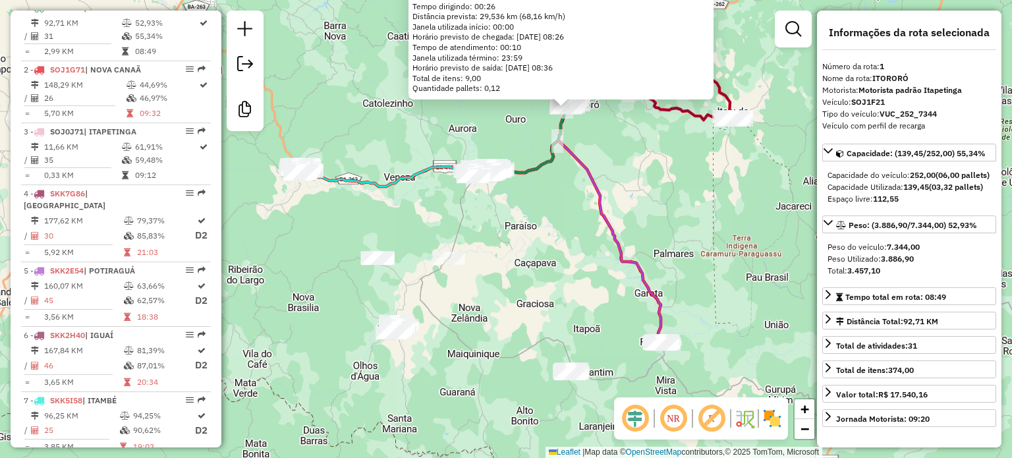
drag, startPoint x: 445, startPoint y: 378, endPoint x: 524, endPoint y: 229, distance: 168.3
click at [523, 229] on div "4013 - OBEDENI FERREIRA MOT Endereço: R RUA CLEMENTE MARIANO 143 Bairro: BANDEI…" at bounding box center [506, 229] width 1012 height 458
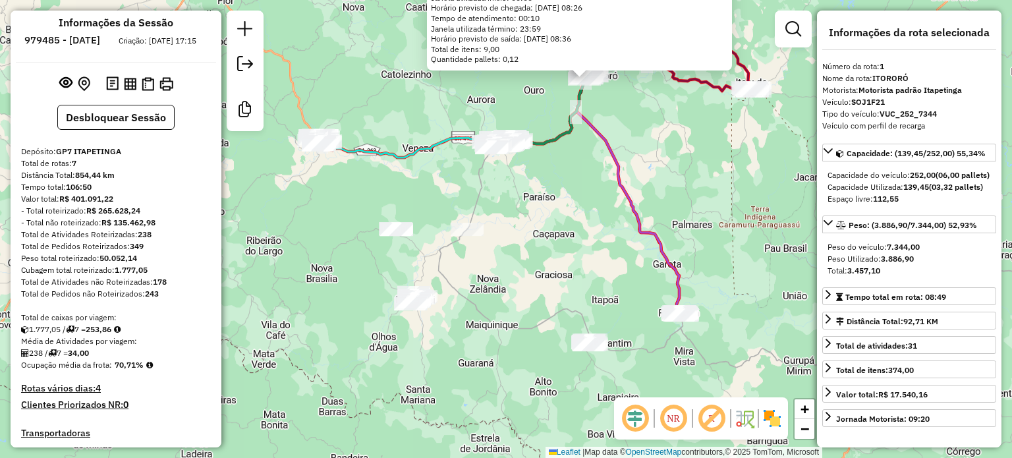
scroll to position [0, 0]
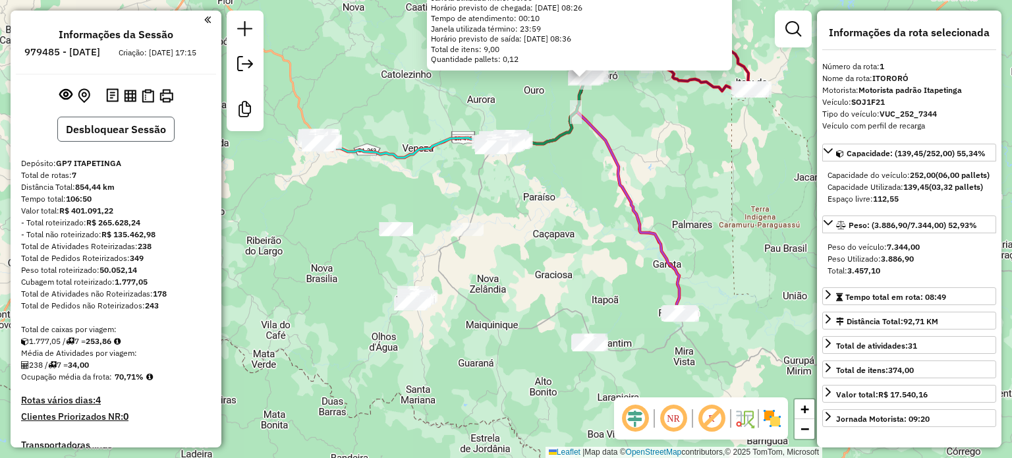
click at [131, 142] on button "Desbloquear Sessão" at bounding box center [115, 129] width 117 height 25
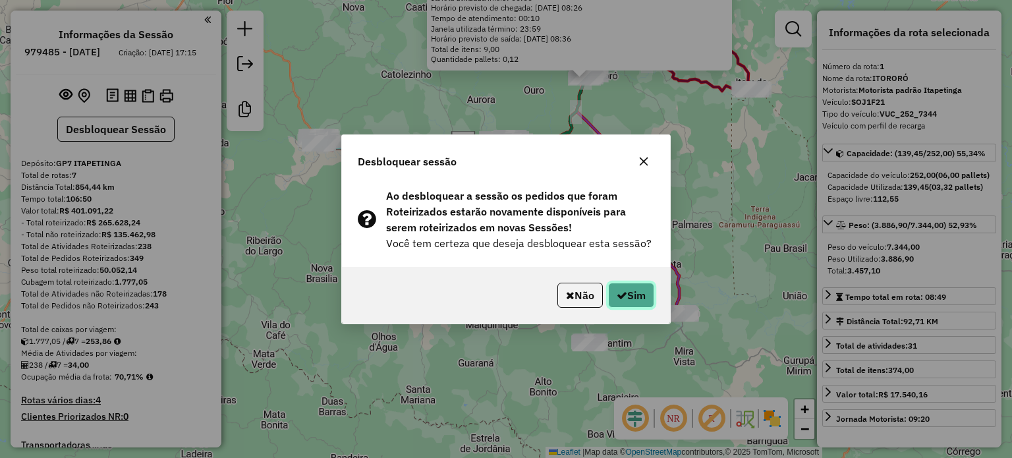
click at [633, 294] on button "Sim" at bounding box center [631, 295] width 46 height 25
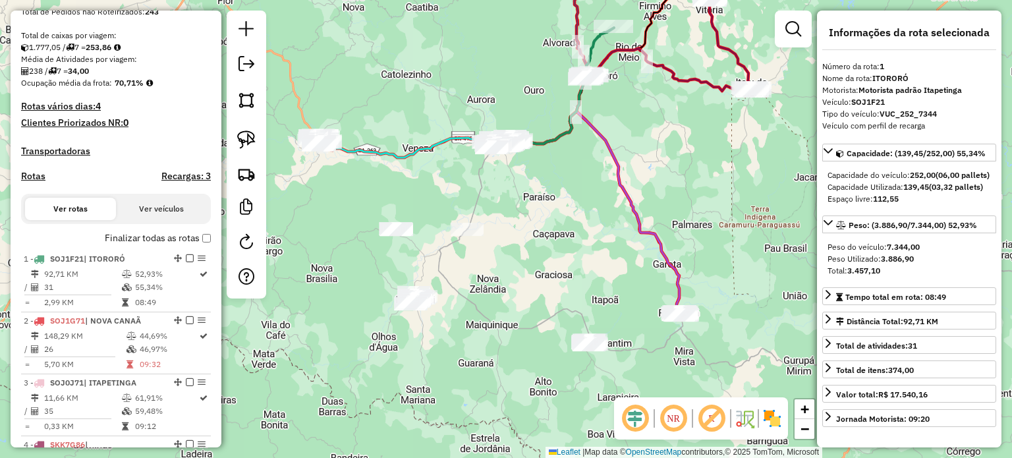
scroll to position [519, 0]
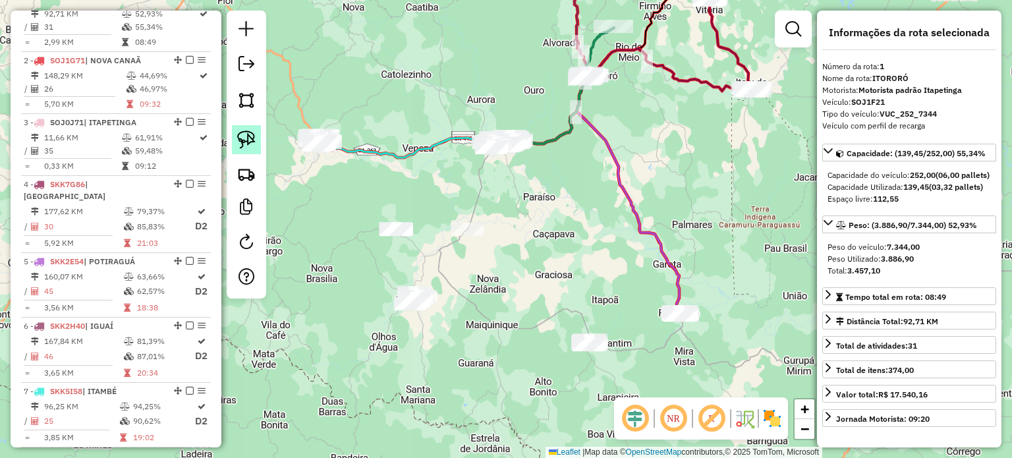
click at [240, 125] on link at bounding box center [246, 139] width 29 height 29
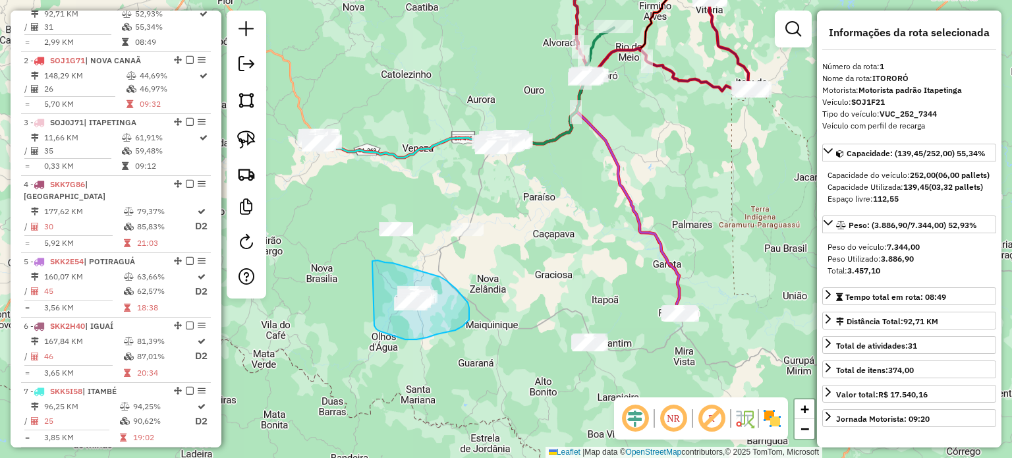
drag, startPoint x: 372, startPoint y: 261, endPoint x: 374, endPoint y: 325, distance: 64.6
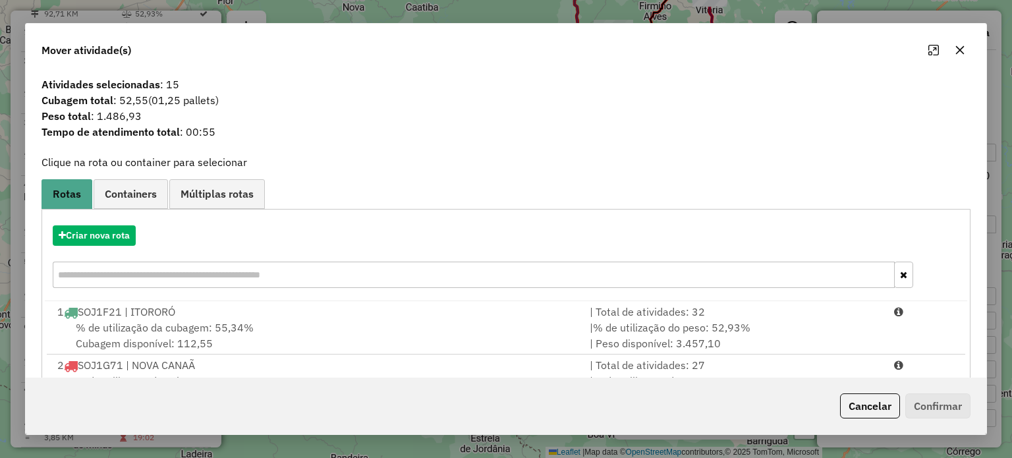
click at [957, 54] on icon "button" at bounding box center [960, 50] width 11 height 11
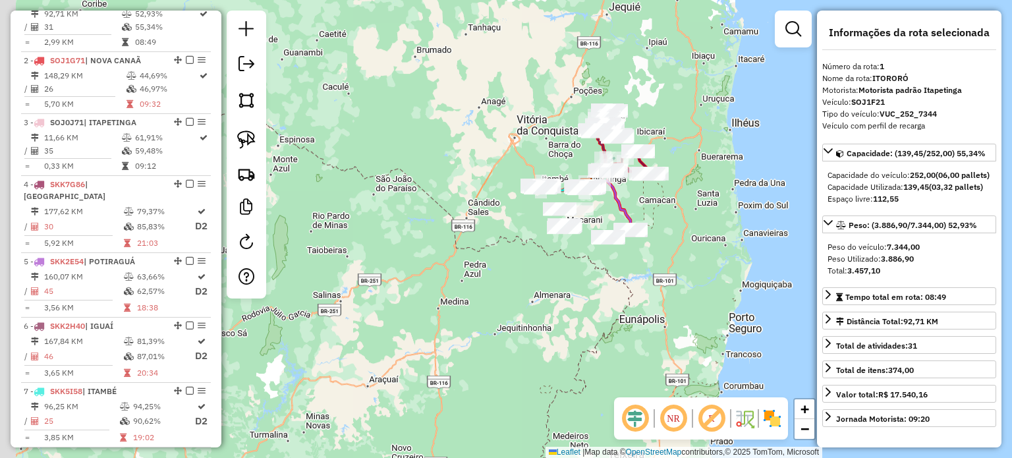
drag, startPoint x: 542, startPoint y: 133, endPoint x: 497, endPoint y: 200, distance: 80.2
click at [497, 200] on div "Janela de atendimento Grade de atendimento Capacidade Transportadoras Veículos …" at bounding box center [506, 229] width 1012 height 458
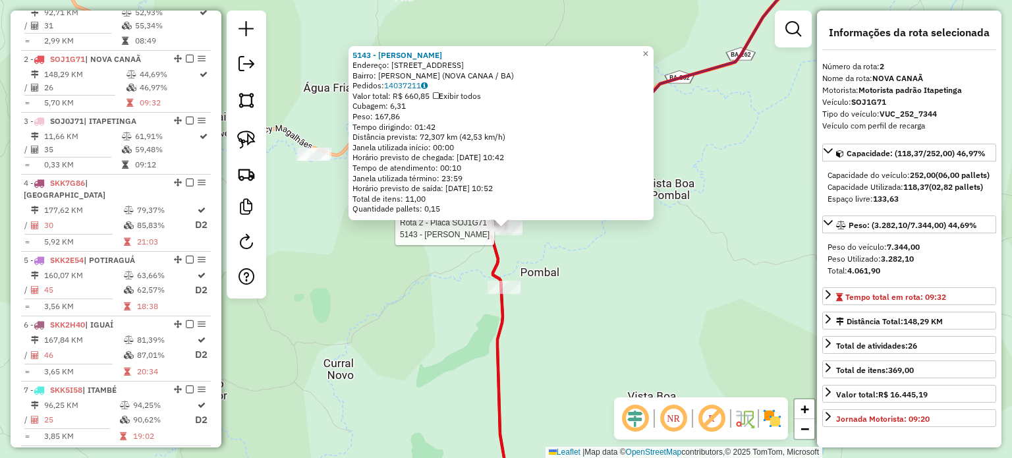
scroll to position [374, 0]
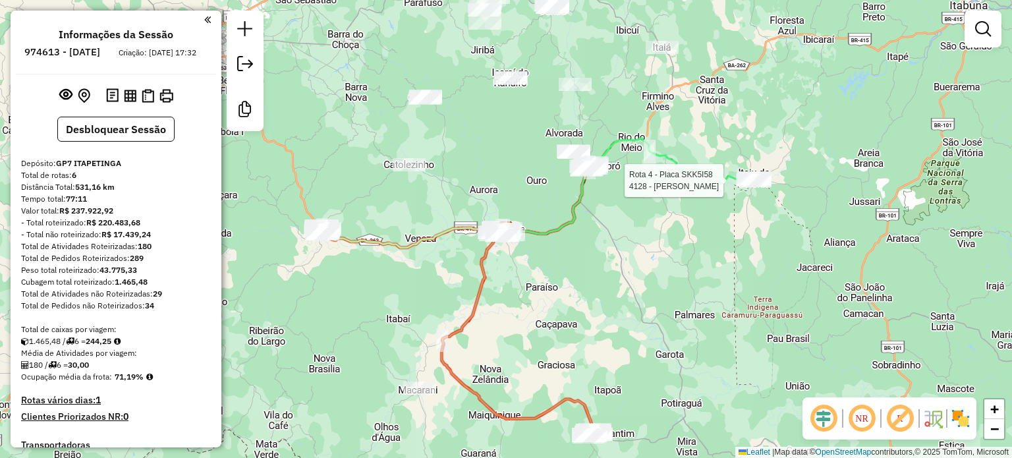
select select "**********"
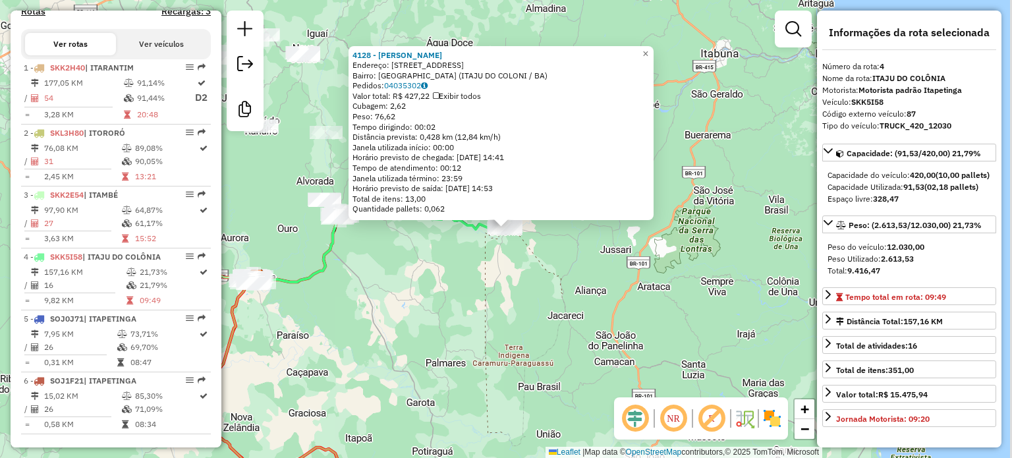
scroll to position [696, 0]
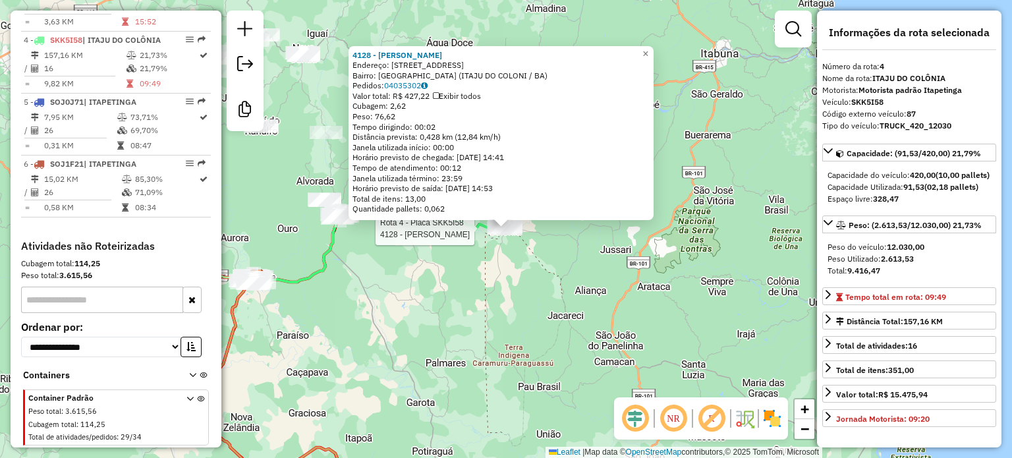
click at [409, 283] on div "Rota 4 - Placa SKK5I58 4128 - [PERSON_NAME] 4128 - [PERSON_NAME]: [STREET_ADDRE…" at bounding box center [506, 229] width 1012 height 458
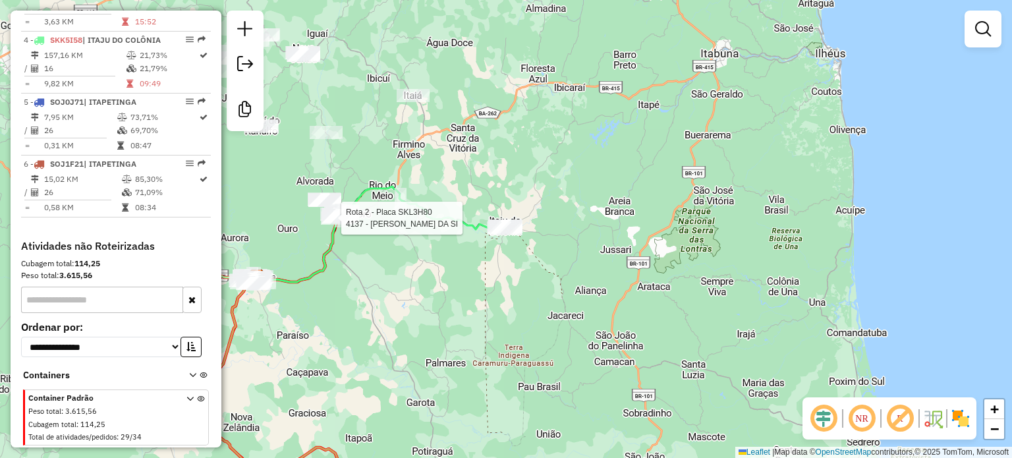
select select "**********"
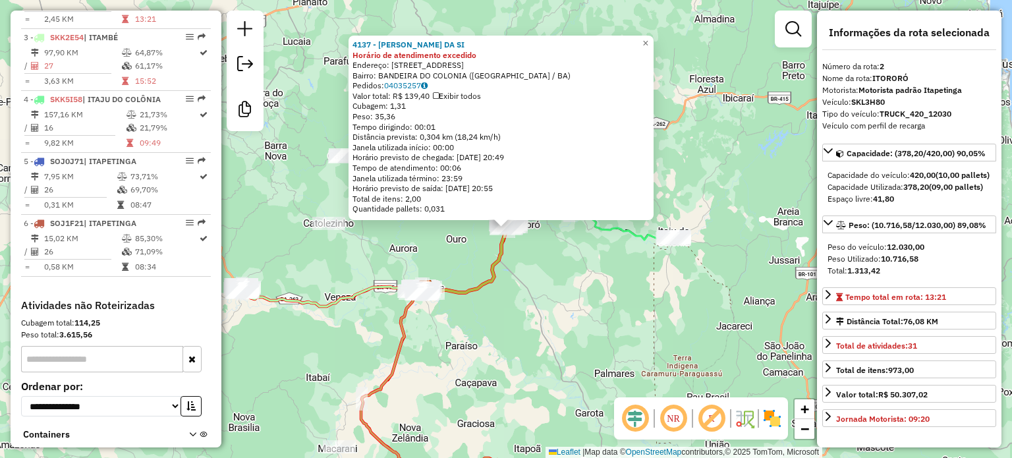
scroll to position [582, 0]
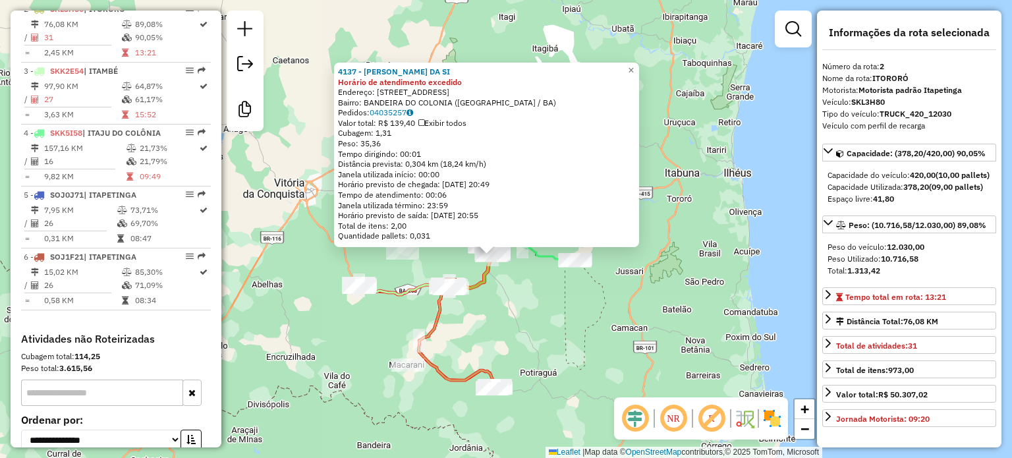
drag, startPoint x: 446, startPoint y: 380, endPoint x: 480, endPoint y: 309, distance: 79.0
click at [477, 312] on div "4137 - JOABE OLIVEIRA DA SI Horário de atendimento excedido Endereço: R HERMOGE…" at bounding box center [506, 229] width 1012 height 458
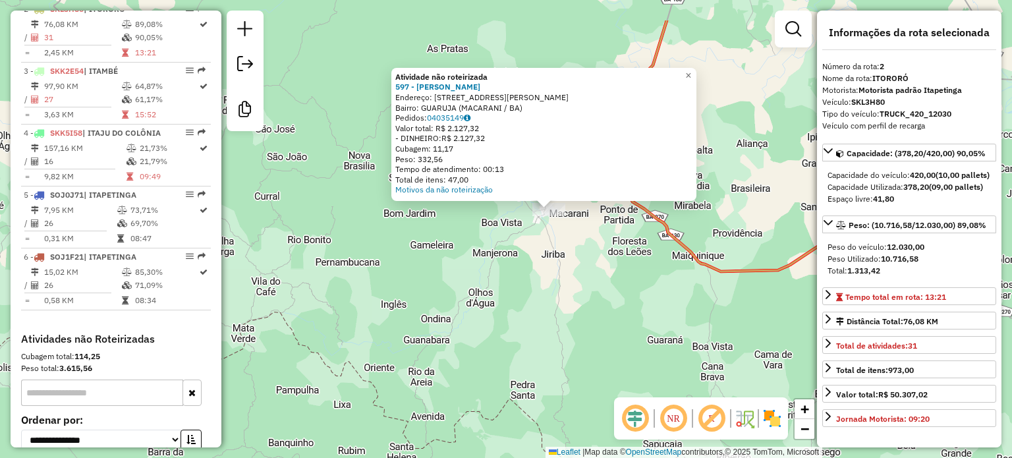
drag, startPoint x: 538, startPoint y: 179, endPoint x: 530, endPoint y: 248, distance: 70.3
click at [531, 248] on div "Atividade não roteirizada 597 - GUSTAVO SOARES ALVES Endereço: RUA rua alceu so…" at bounding box center [506, 229] width 1012 height 458
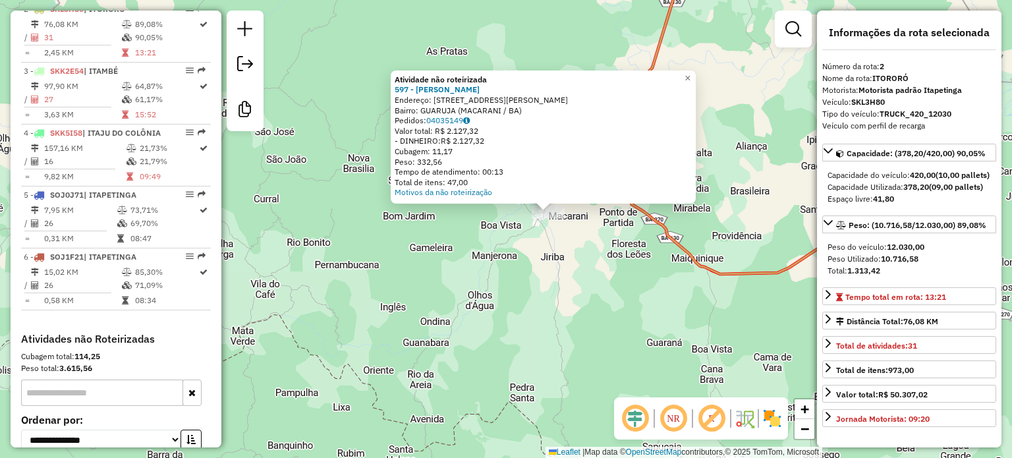
click at [430, 305] on div "Atividade não roteirizada 597 - GUSTAVO SOARES ALVES Endereço: RUA rua alceu so…" at bounding box center [506, 229] width 1012 height 458
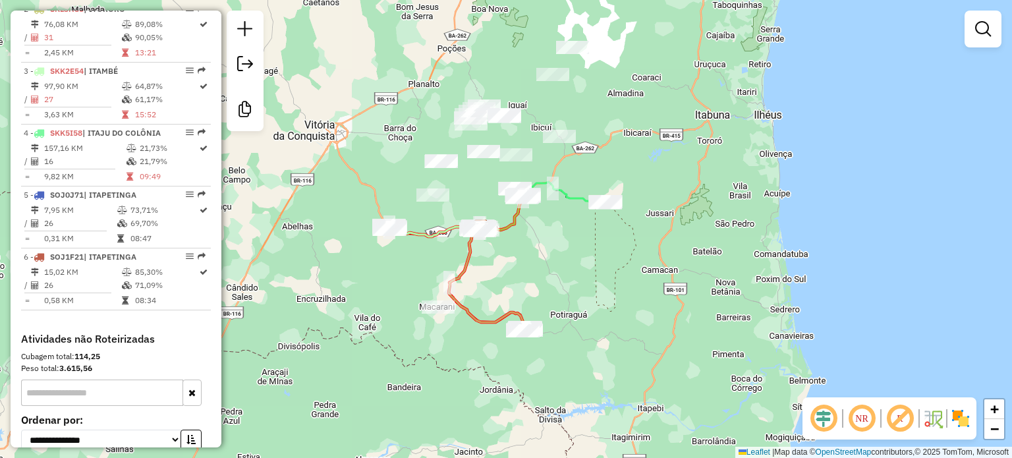
drag, startPoint x: 548, startPoint y: 216, endPoint x: 476, endPoint y: 296, distance: 106.9
click at [481, 306] on div "Janela de atendimento Grade de atendimento Capacidade Transportadoras Veículos …" at bounding box center [506, 229] width 1012 height 458
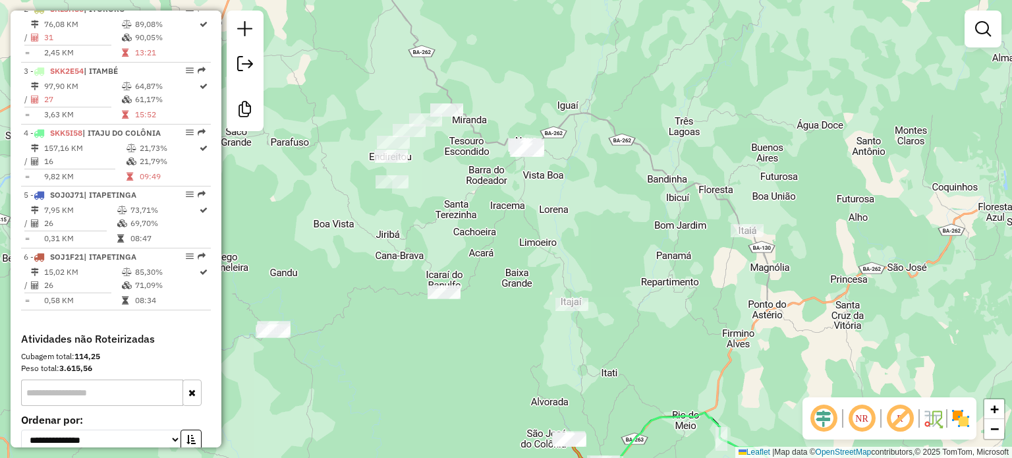
drag, startPoint x: 478, startPoint y: 152, endPoint x: 489, endPoint y: 209, distance: 58.4
click at [488, 206] on div "Janela de atendimento Grade de atendimento Capacidade Transportadoras Veículos …" at bounding box center [506, 229] width 1012 height 458
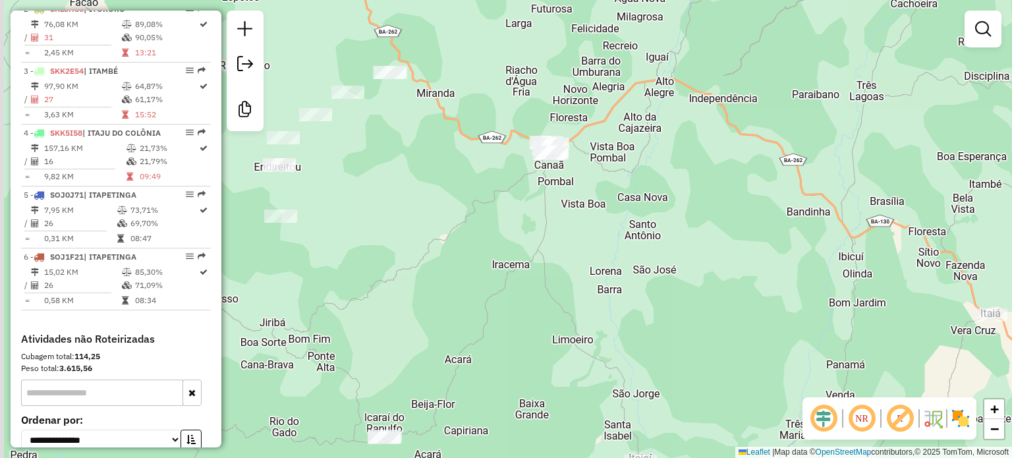
drag, startPoint x: 456, startPoint y: 198, endPoint x: 517, endPoint y: 203, distance: 60.8
click at [514, 203] on div "Janela de atendimento Grade de atendimento Capacidade Transportadoras Veículos …" at bounding box center [506, 229] width 1012 height 458
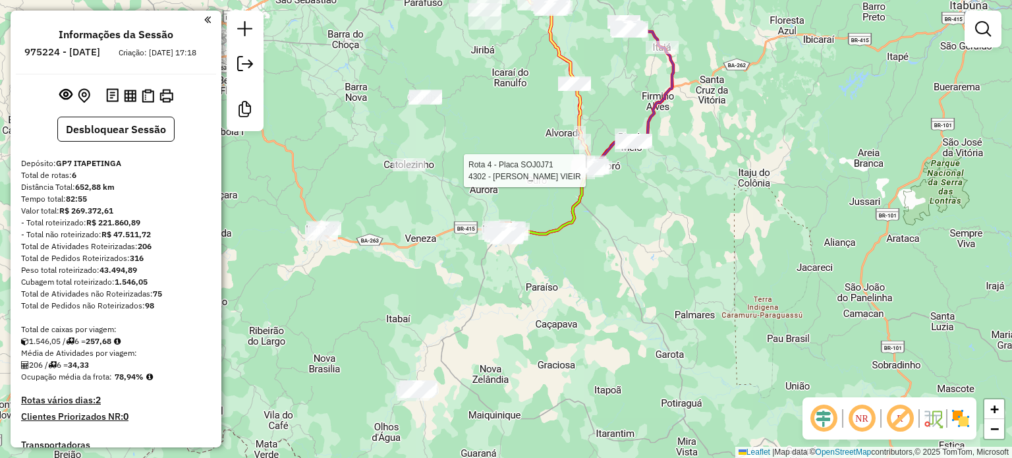
select select "**********"
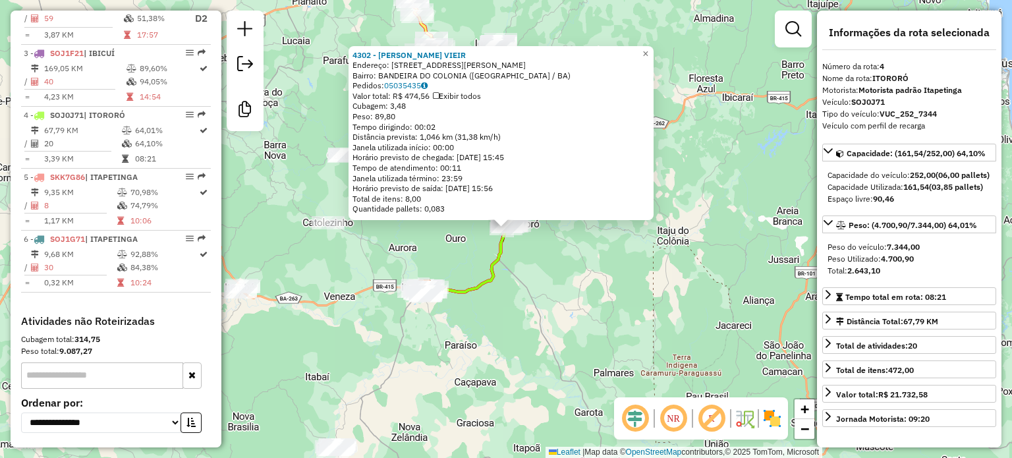
scroll to position [687, 0]
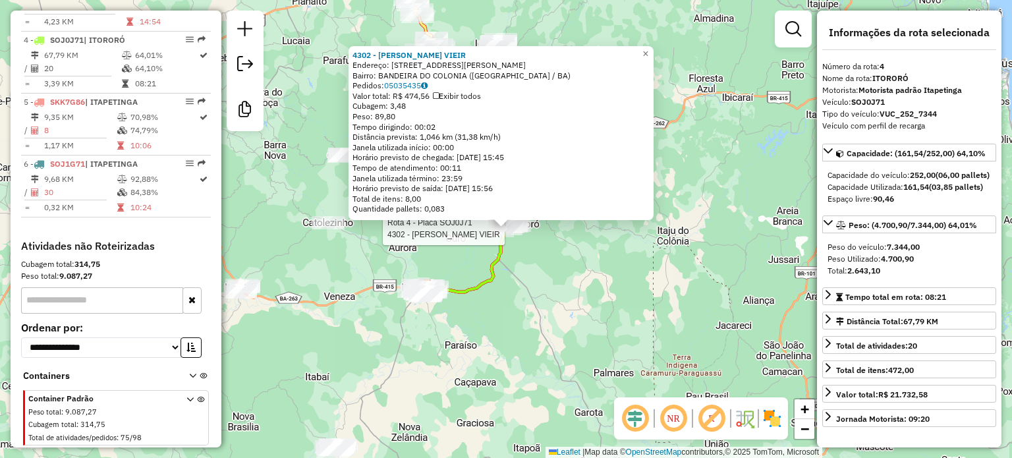
click at [438, 344] on div "Rota 4 - Placa SOJ0J71 4302 - [PERSON_NAME] VIEIR 4302 - [PERSON_NAME] VIEIR En…" at bounding box center [506, 229] width 1012 height 458
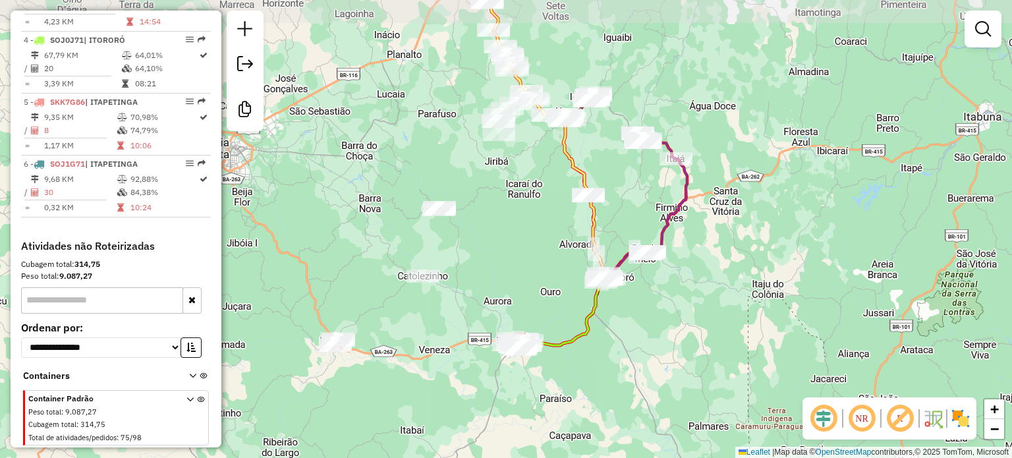
drag, startPoint x: 399, startPoint y: 352, endPoint x: 493, endPoint y: 409, distance: 109.9
click at [493, 409] on div "Janela de atendimento Grade de atendimento Capacidade Transportadoras Veículos …" at bounding box center [506, 229] width 1012 height 458
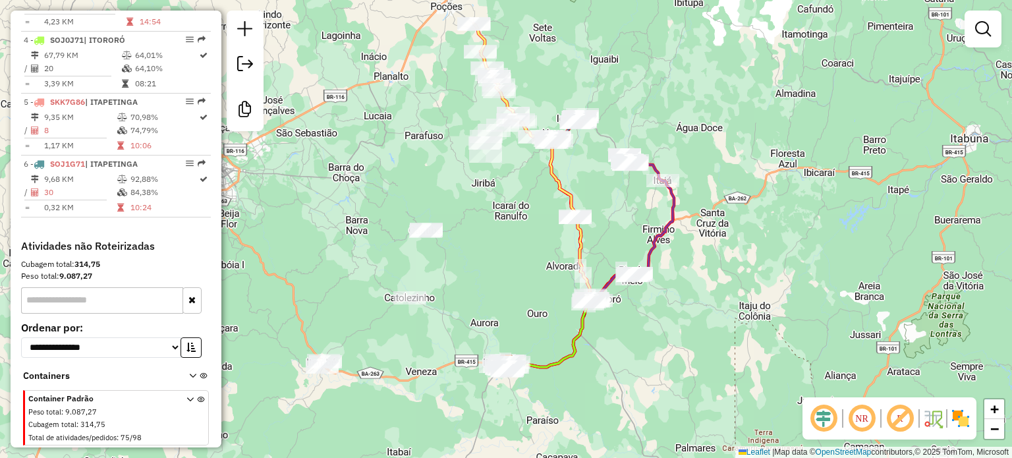
drag, startPoint x: 501, startPoint y: 359, endPoint x: 521, endPoint y: 221, distance: 139.0
click at [521, 221] on div "Janela de atendimento Grade de atendimento Capacidade Transportadoras Veículos …" at bounding box center [506, 229] width 1012 height 458
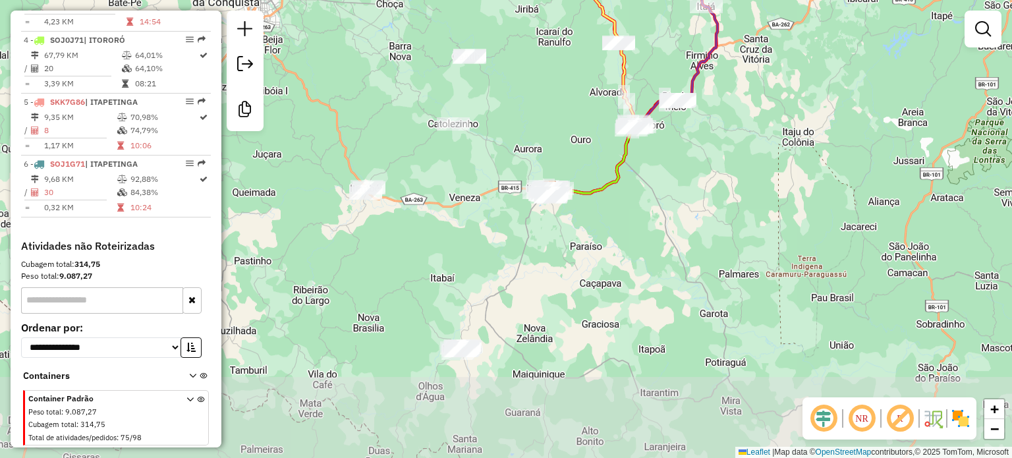
drag, startPoint x: 459, startPoint y: 400, endPoint x: 486, endPoint y: 291, distance: 112.2
click at [486, 291] on div "Janela de atendimento Grade de atendimento Capacidade Transportadoras Veículos …" at bounding box center [506, 229] width 1012 height 458
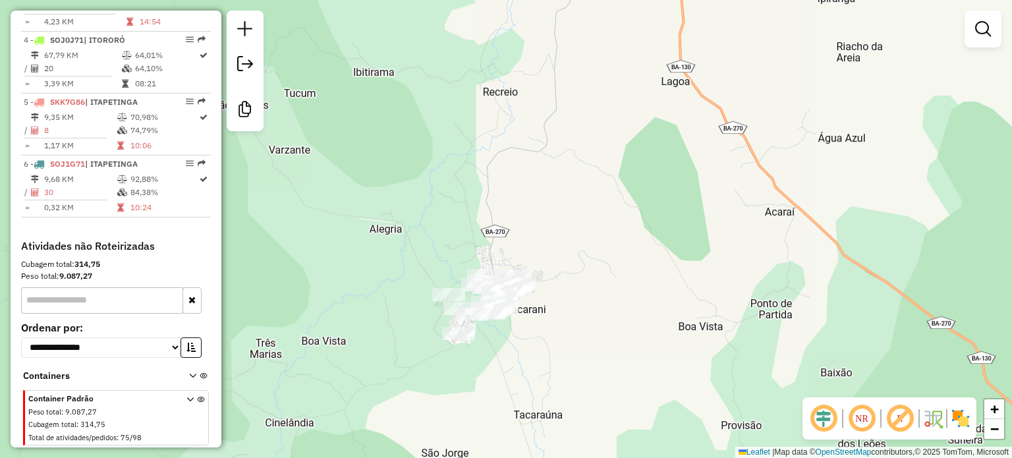
drag, startPoint x: 541, startPoint y: 403, endPoint x: 533, endPoint y: 329, distance: 74.9
click at [534, 331] on div "Janela de atendimento Grade de atendimento Capacidade Transportadoras Veículos …" at bounding box center [506, 229] width 1012 height 458
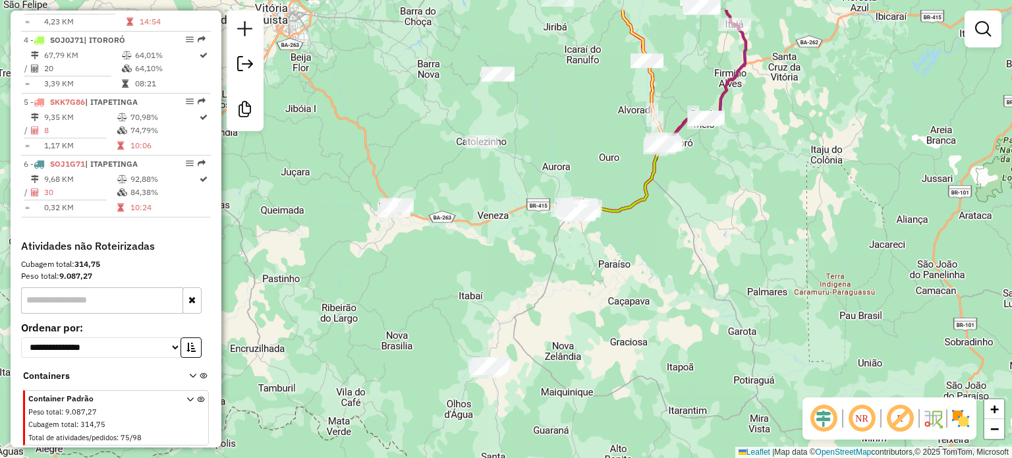
drag, startPoint x: 410, startPoint y: 247, endPoint x: 418, endPoint y: 303, distance: 56.5
click at [418, 303] on div "Janela de atendimento Grade de atendimento Capacidade Transportadoras Veículos …" at bounding box center [506, 229] width 1012 height 458
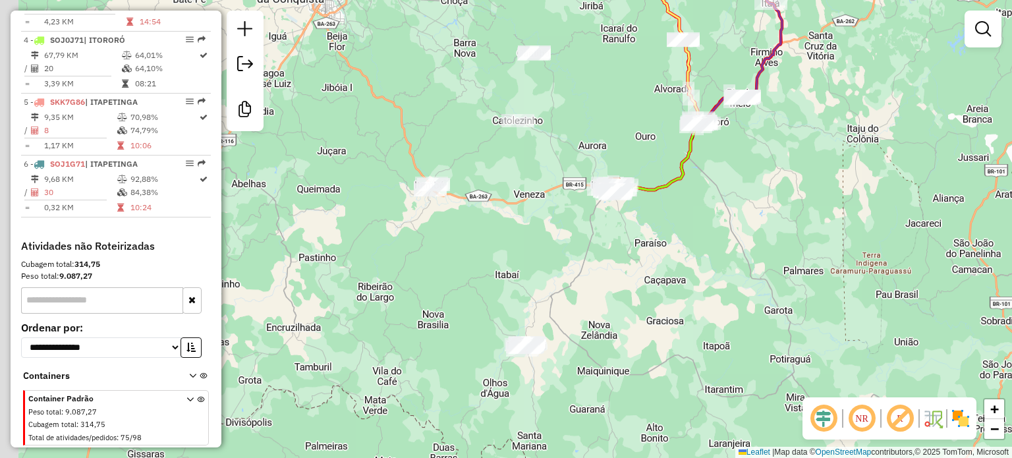
drag, startPoint x: 457, startPoint y: 244, endPoint x: 490, endPoint y: 256, distance: 35.2
click at [498, 220] on div "Janela de atendimento Grade de atendimento Capacidade Transportadoras Veículos …" at bounding box center [506, 229] width 1012 height 458
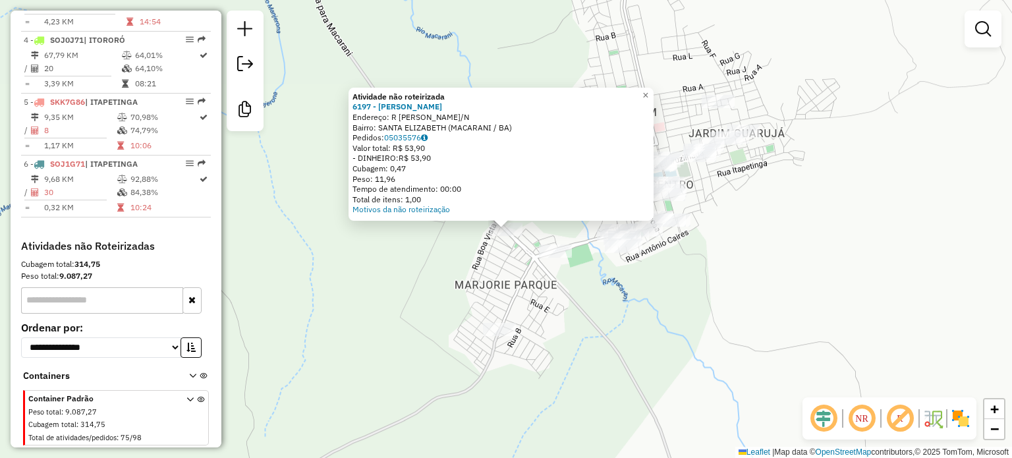
click at [511, 358] on div "Atividade não roteirizada 6197 - KAIO LIMA PINEHEIRO Endereço: R JOSE MARIANO S…" at bounding box center [506, 229] width 1012 height 458
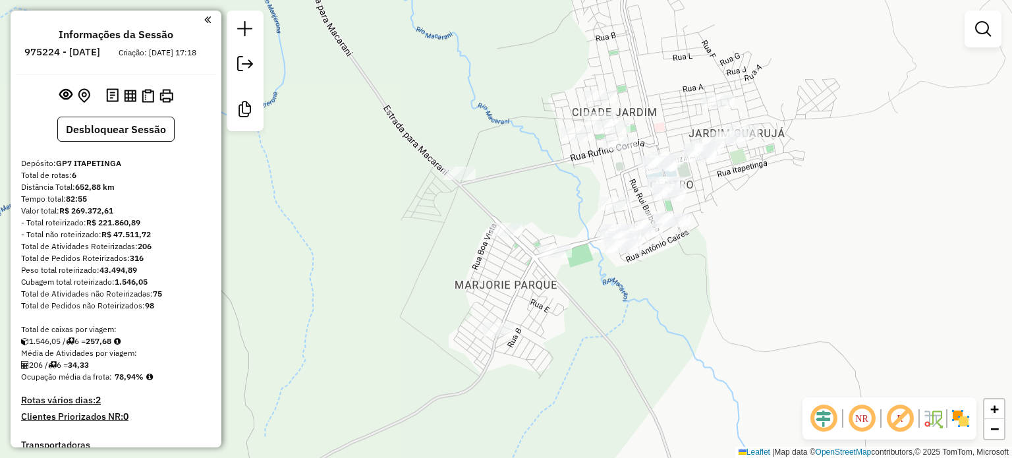
scroll to position [0, 0]
click at [136, 142] on button "Desbloquear Sessão" at bounding box center [115, 129] width 117 height 25
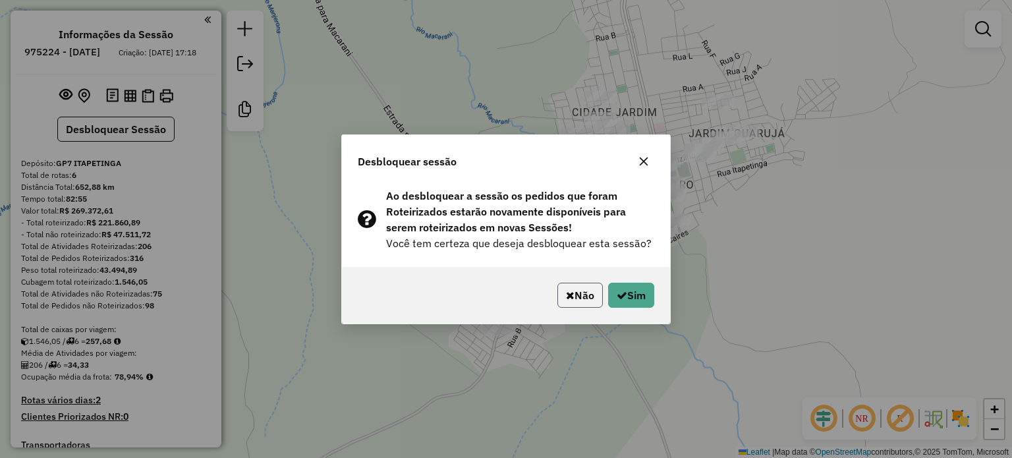
click at [580, 297] on button "Não" at bounding box center [579, 295] width 45 height 25
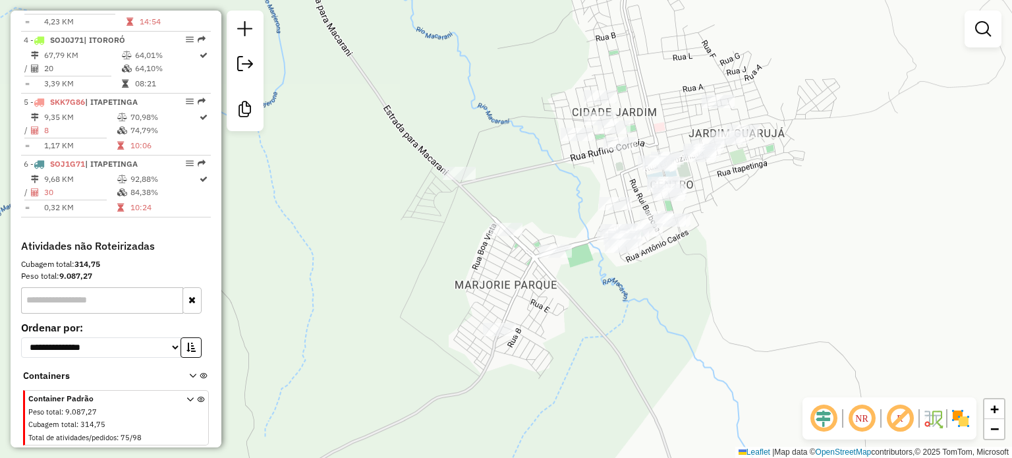
scroll to position [687, 0]
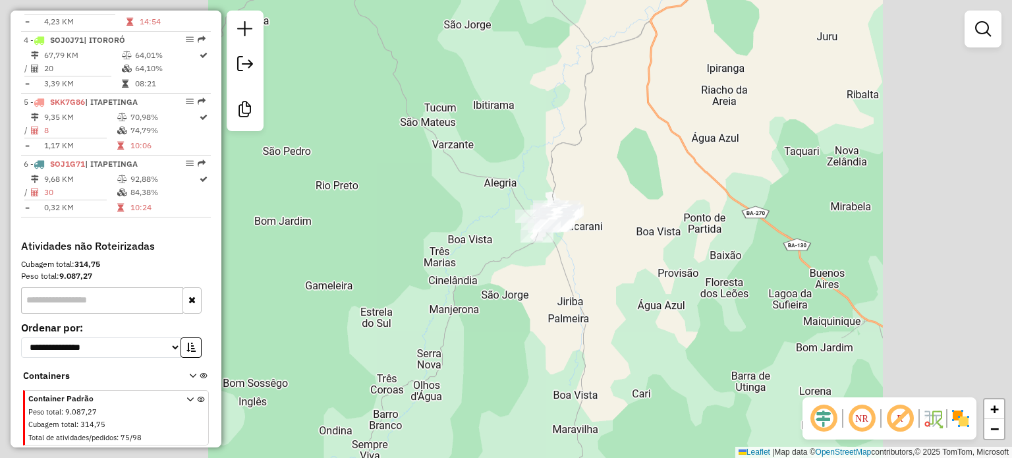
drag, startPoint x: 621, startPoint y: 206, endPoint x: 568, endPoint y: 287, distance: 97.2
click at [573, 287] on div "Janela de atendimento Grade de atendimento Capacidade Transportadoras Veículos …" at bounding box center [506, 229] width 1012 height 458
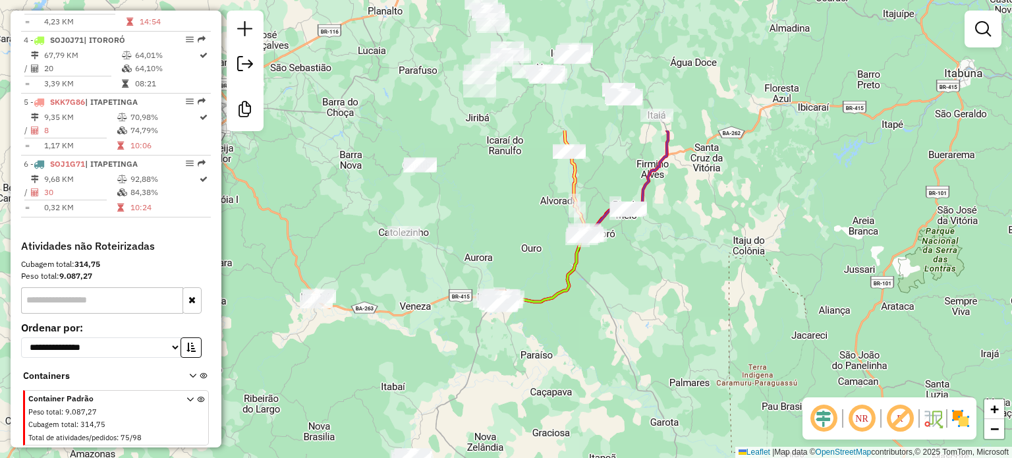
drag, startPoint x: 658, startPoint y: 181, endPoint x: 526, endPoint y: 357, distance: 219.8
click at [526, 357] on div "Janela de atendimento Grade de atendimento Capacidade Transportadoras Veículos …" at bounding box center [506, 229] width 1012 height 458
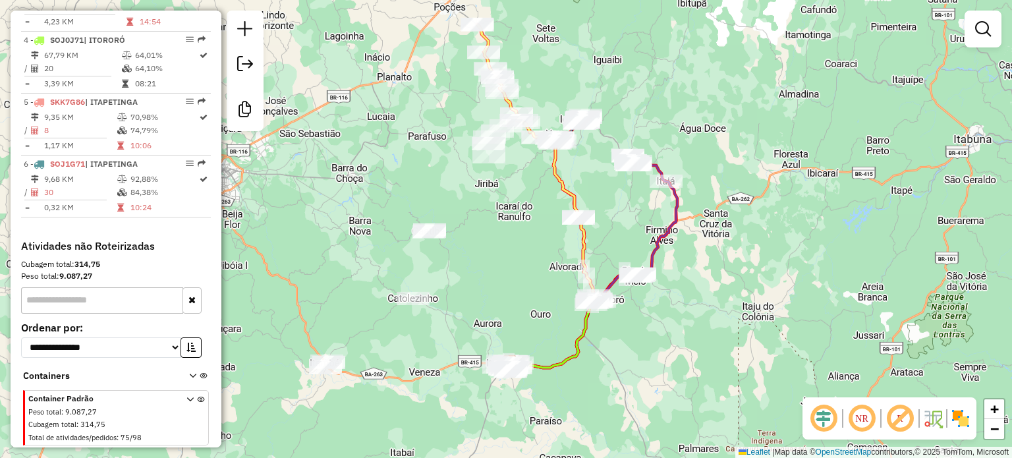
drag, startPoint x: 515, startPoint y: 239, endPoint x: 521, endPoint y: 254, distance: 15.4
click at [521, 254] on div "Janela de atendimento Grade de atendimento Capacidade Transportadoras Veículos …" at bounding box center [506, 229] width 1012 height 458
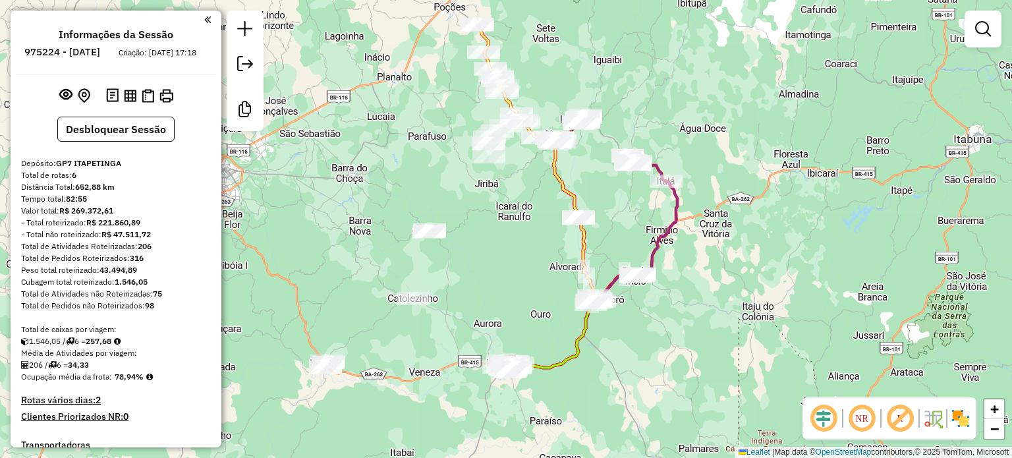
scroll to position [0, 0]
click at [124, 142] on button "Desbloquear Sessão" at bounding box center [115, 129] width 117 height 25
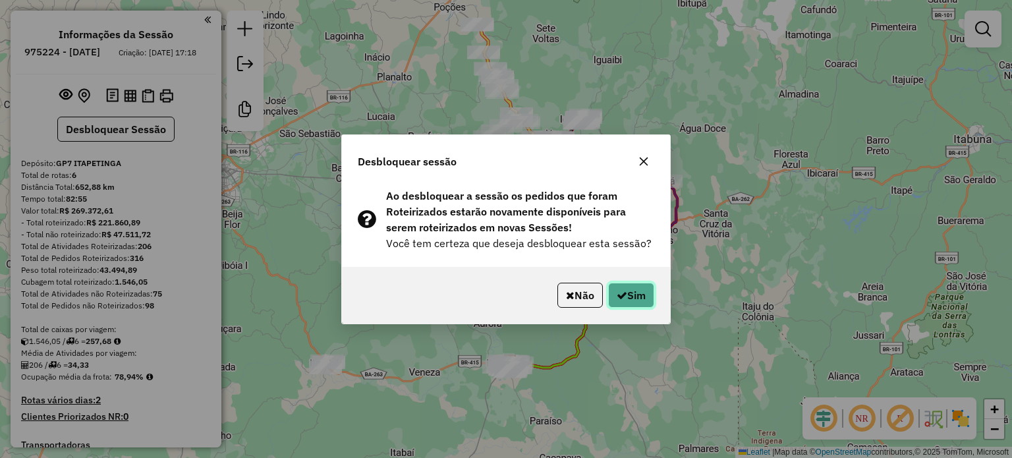
click at [635, 299] on button "Sim" at bounding box center [631, 295] width 46 height 25
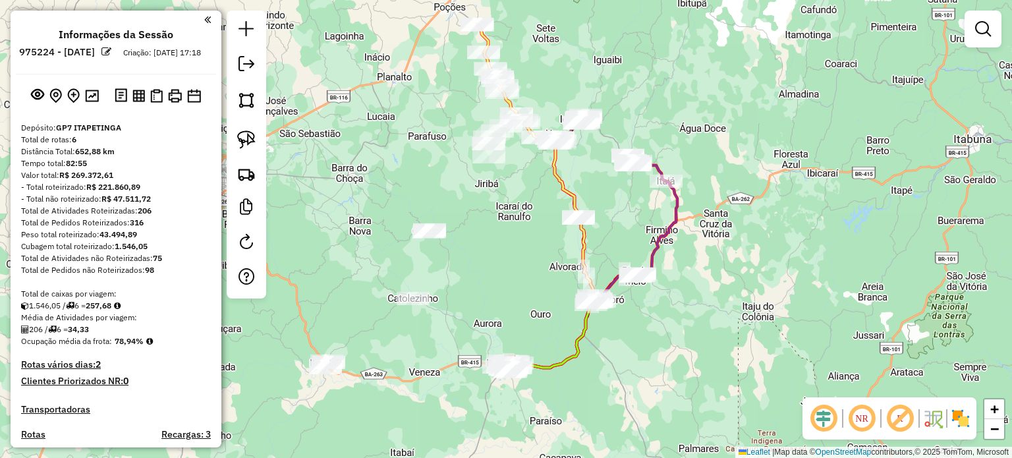
click at [483, 344] on div "Janela de atendimento Grade de atendimento Capacidade Transportadoras Veículos …" at bounding box center [506, 229] width 1012 height 458
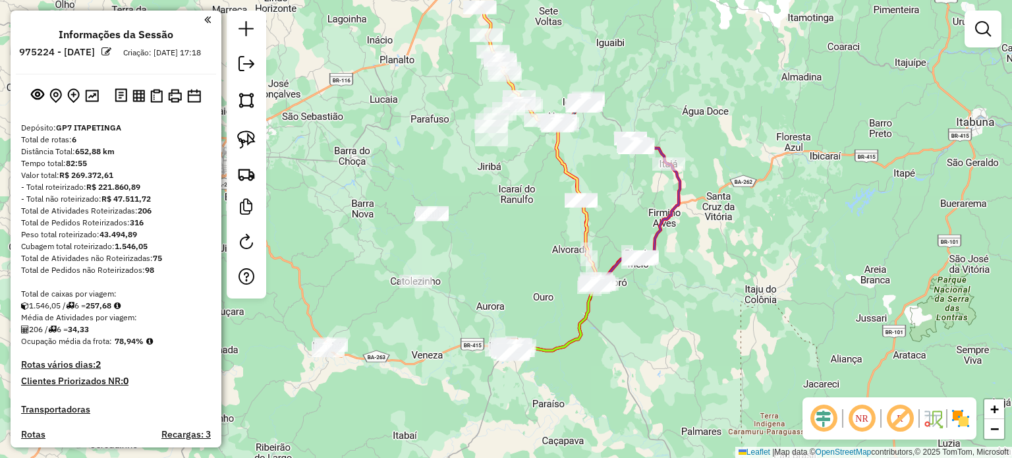
drag, startPoint x: 481, startPoint y: 329, endPoint x: 479, endPoint y: 292, distance: 37.0
click at [480, 293] on div "Janela de atendimento Grade de atendimento Capacidade Transportadoras Veículos …" at bounding box center [506, 229] width 1012 height 458
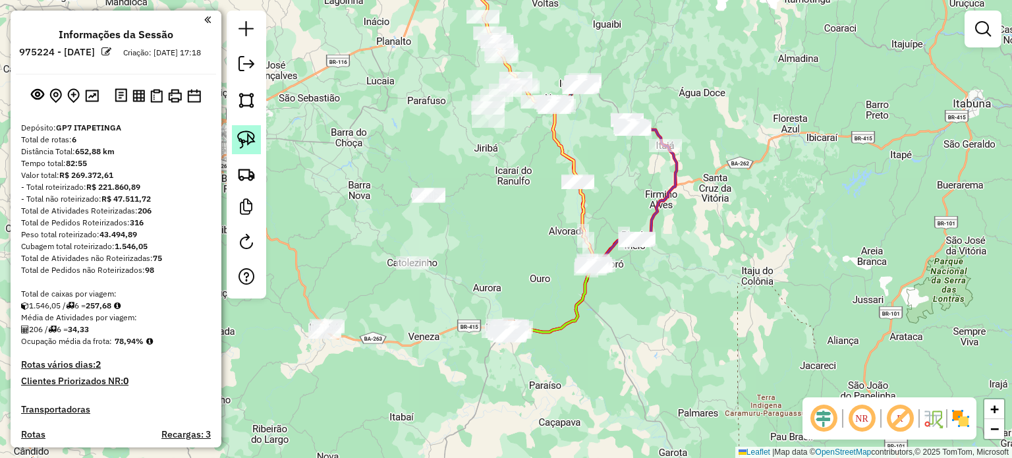
click at [248, 134] on img at bounding box center [246, 139] width 18 height 18
drag, startPoint x: 461, startPoint y: 299, endPoint x: 542, endPoint y: 332, distance: 88.1
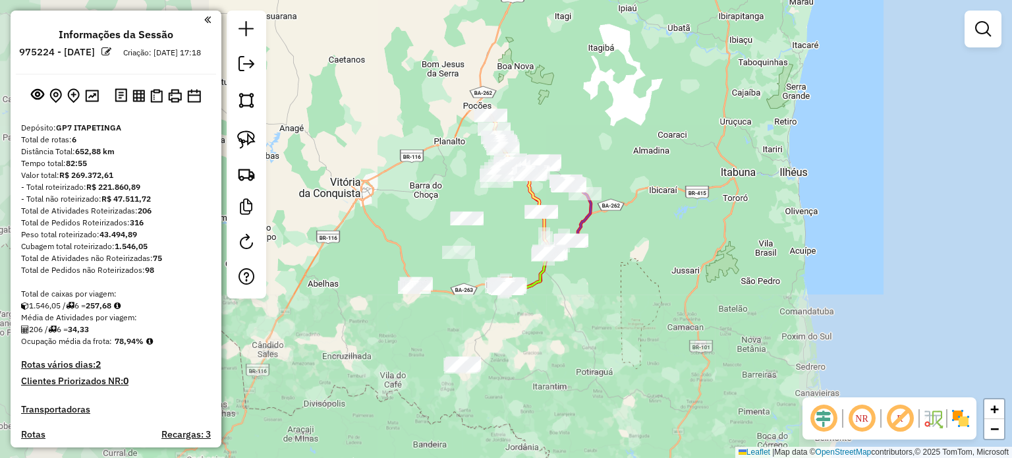
drag, startPoint x: 460, startPoint y: 400, endPoint x: 478, endPoint y: 298, distance: 103.0
click at [478, 300] on div "Janela de atendimento Grade de atendimento Capacidade Transportadoras Veículos …" at bounding box center [506, 229] width 1012 height 458
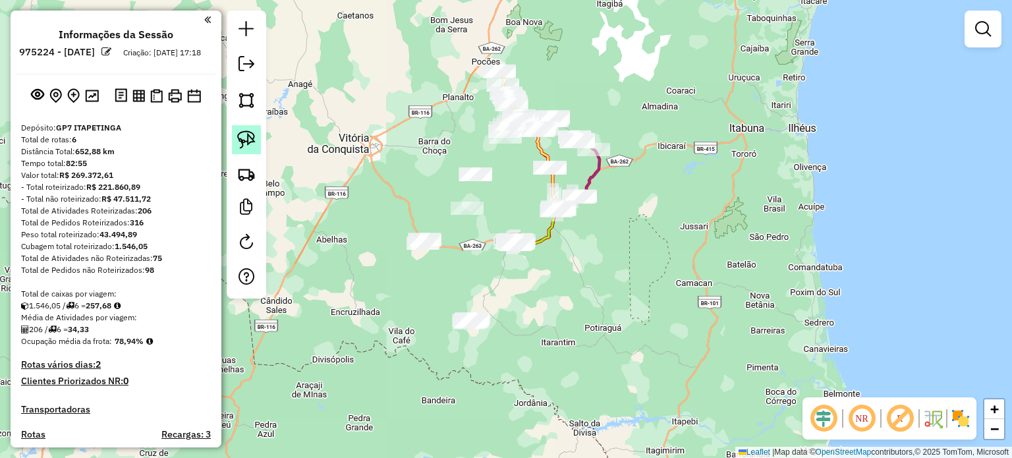
click at [253, 142] on img at bounding box center [246, 139] width 18 height 18
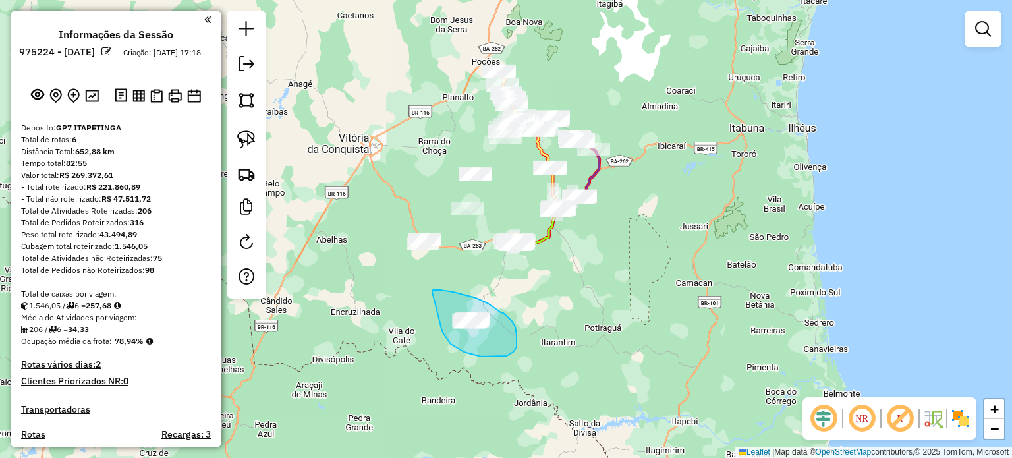
drag, startPoint x: 432, startPoint y: 292, endPoint x: 439, endPoint y: 318, distance: 27.2
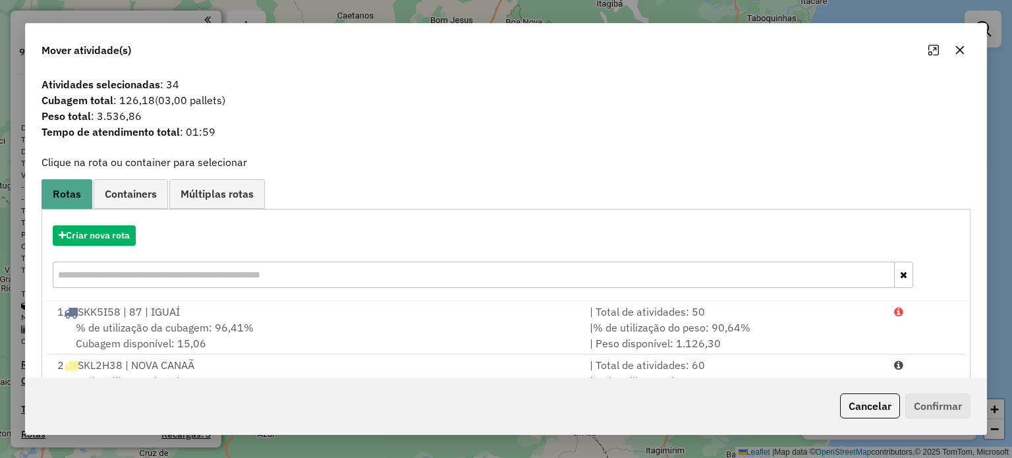
click at [964, 56] on button "button" at bounding box center [959, 50] width 21 height 21
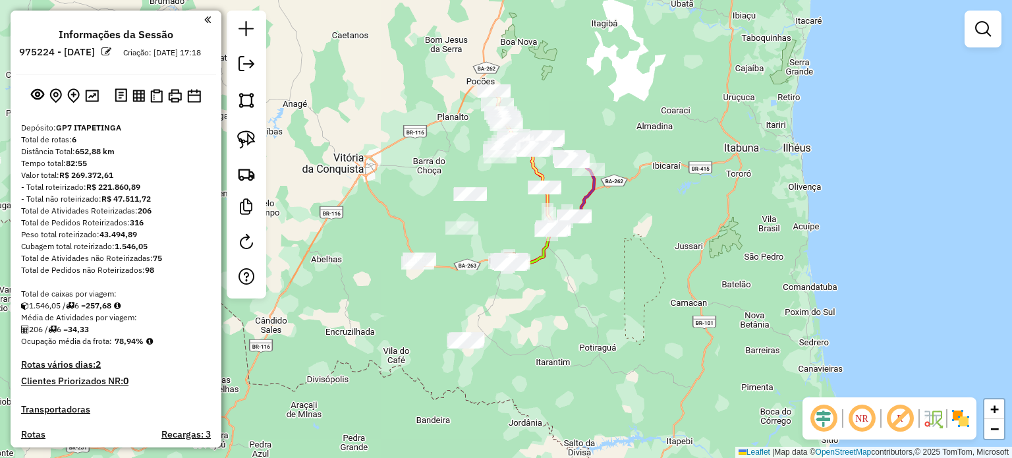
drag, startPoint x: 517, startPoint y: 157, endPoint x: 488, endPoint y: 253, distance: 99.8
click at [490, 256] on div "Janela de atendimento Grade de atendimento Capacidade Transportadoras Veículos …" at bounding box center [506, 229] width 1012 height 458
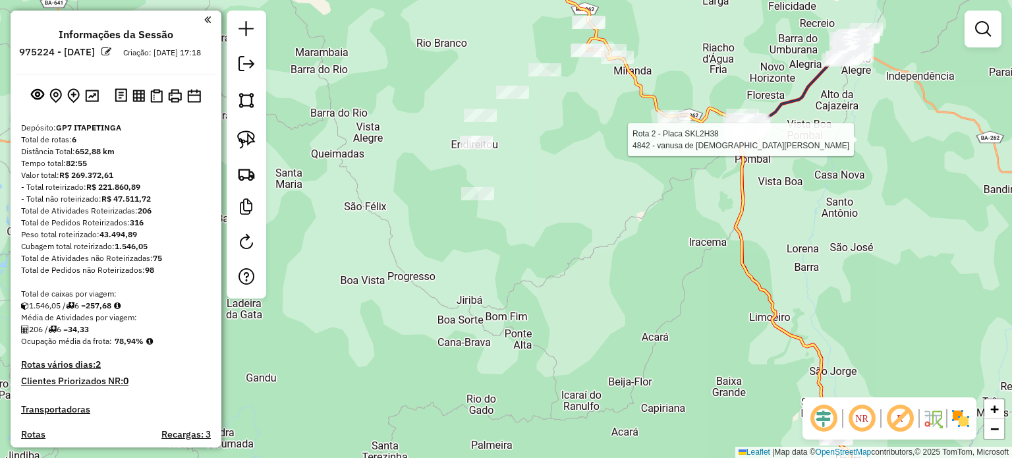
select select "**********"
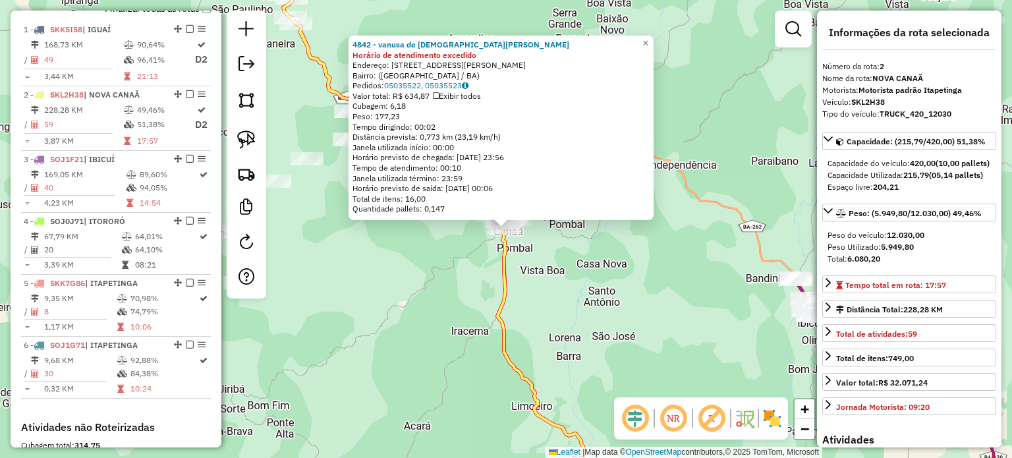
scroll to position [575, 0]
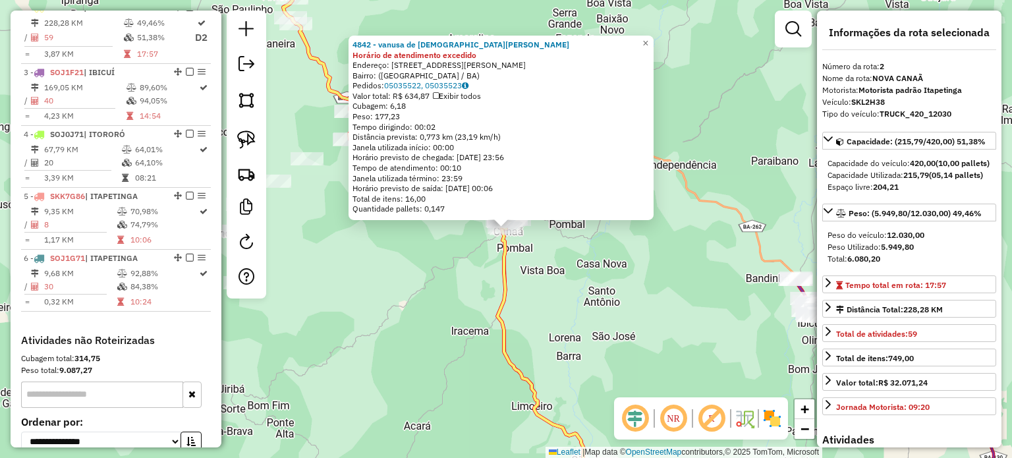
click at [615, 309] on div "Rota 2 - Placa SKL2H38 4842 - vanusa de Jesus chav 4842 - vanusa de Jesus chav …" at bounding box center [506, 229] width 1012 height 458
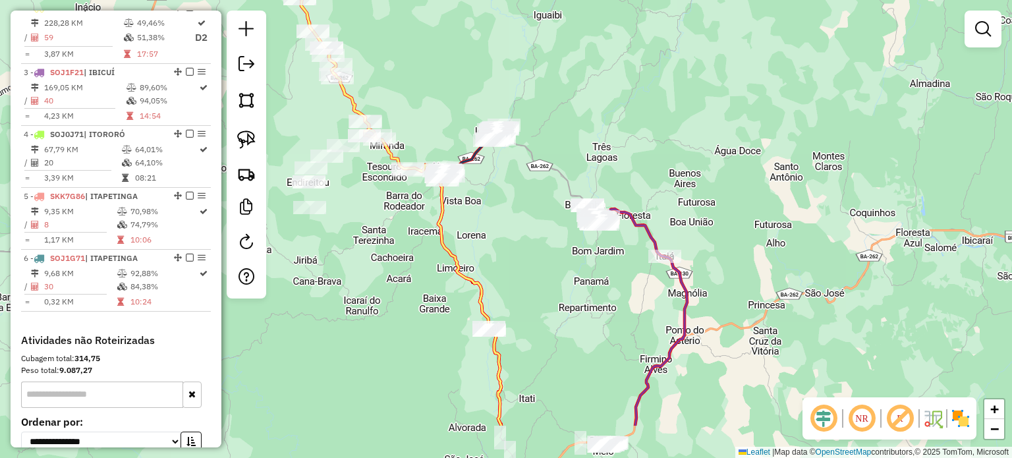
drag, startPoint x: 720, startPoint y: 349, endPoint x: 564, endPoint y: 254, distance: 181.8
click at [564, 254] on div "Janela de atendimento Grade de atendimento Capacidade Transportadoras Veículos …" at bounding box center [506, 229] width 1012 height 458
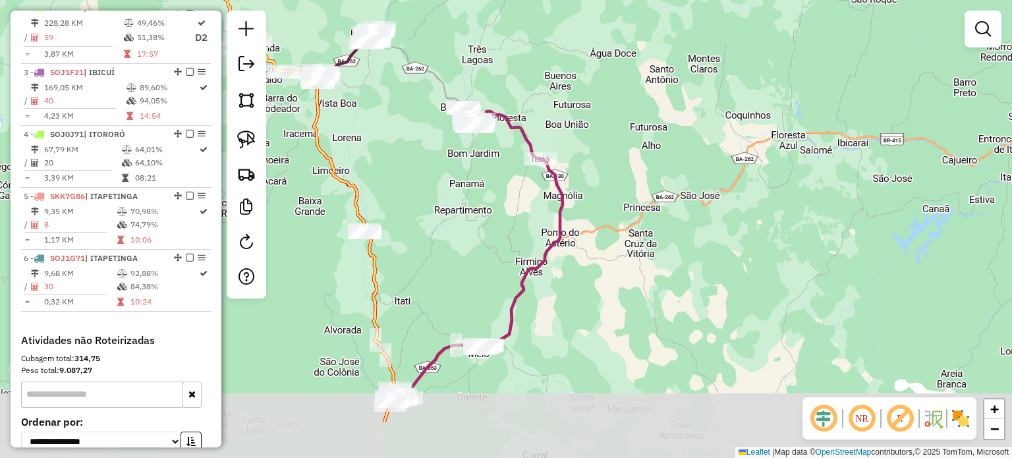
drag, startPoint x: 618, startPoint y: 318, endPoint x: 518, endPoint y: 236, distance: 129.7
click at [518, 236] on div "Janela de atendimento Grade de atendimento Capacidade Transportadoras Veículos …" at bounding box center [506, 229] width 1012 height 458
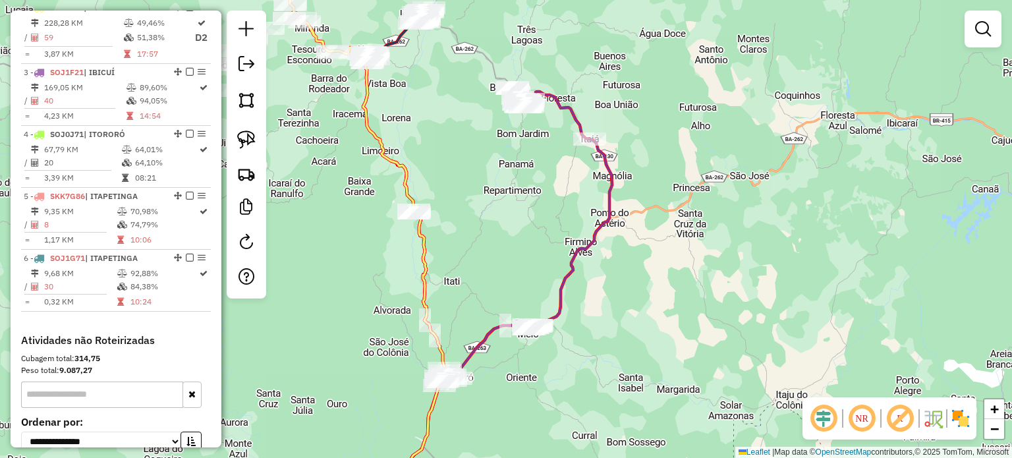
drag, startPoint x: 595, startPoint y: 295, endPoint x: 720, endPoint y: 248, distance: 133.0
click at [680, 258] on div "Janela de atendimento Grade de atendimento Capacidade Transportadoras Veículos …" at bounding box center [506, 229] width 1012 height 458
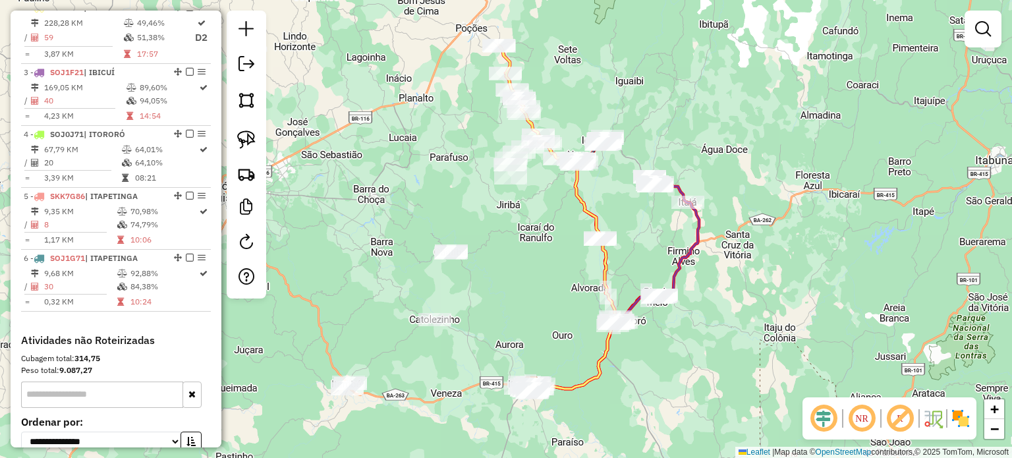
drag, startPoint x: 625, startPoint y: 226, endPoint x: 643, endPoint y: 255, distance: 34.0
click at [643, 255] on div "Janela de atendimento Grade de atendimento Capacidade Transportadoras Veículos …" at bounding box center [506, 229] width 1012 height 458
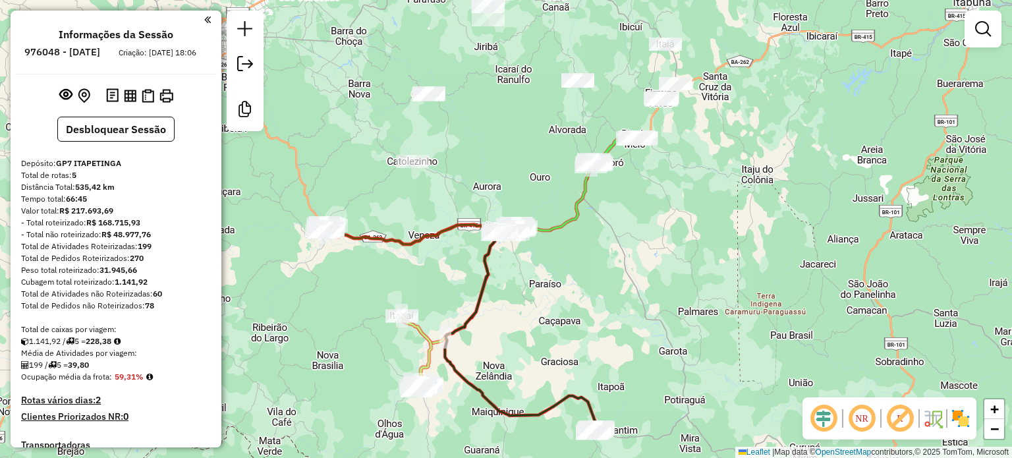
drag, startPoint x: 530, startPoint y: 341, endPoint x: 569, endPoint y: 185, distance: 160.3
click at [569, 189] on div "Janela de atendimento Grade de atendimento Capacidade Transportadoras Veículos …" at bounding box center [506, 229] width 1012 height 458
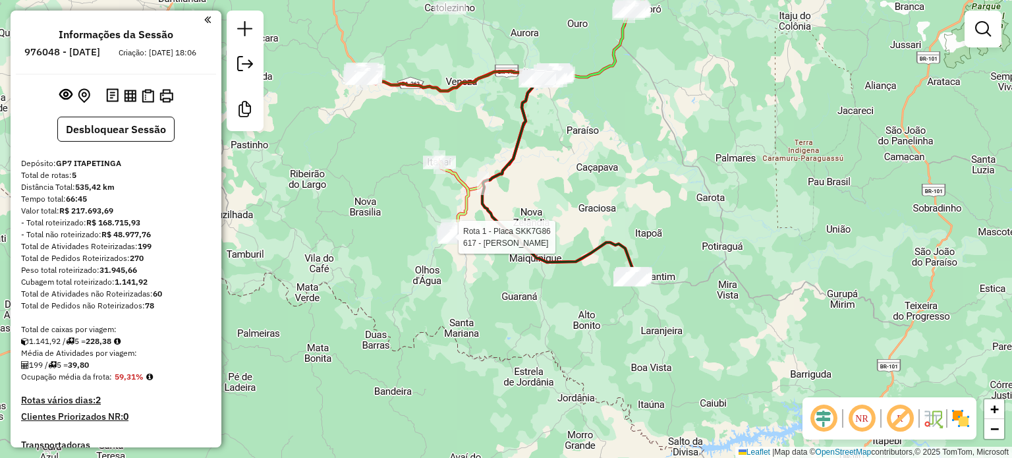
select select "**********"
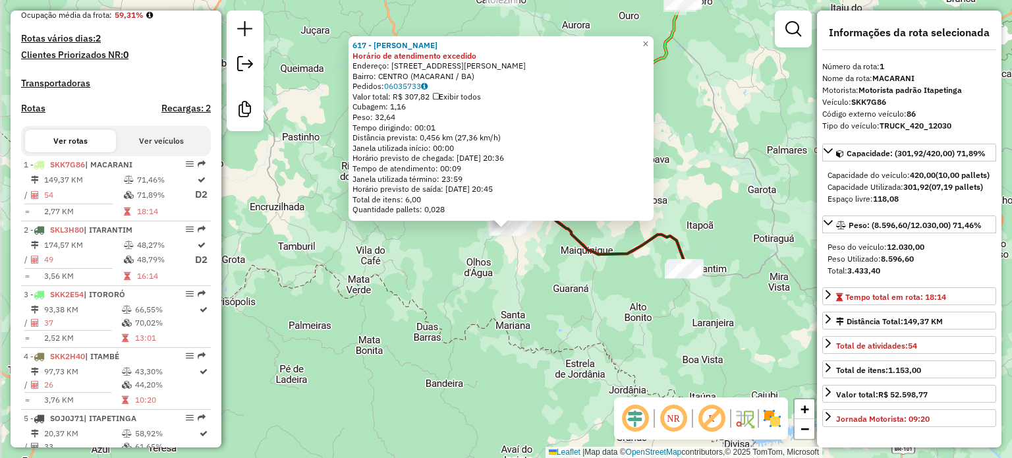
scroll to position [519, 0]
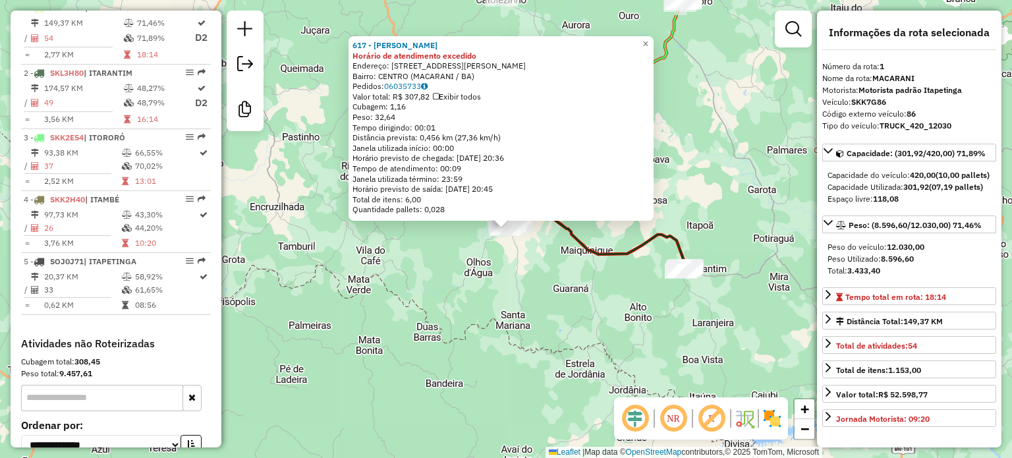
click at [515, 270] on div "617 - [PERSON_NAME] de atendimento excedido Endereço: [STREET_ADDRESS][PERSON_N…" at bounding box center [506, 229] width 1012 height 458
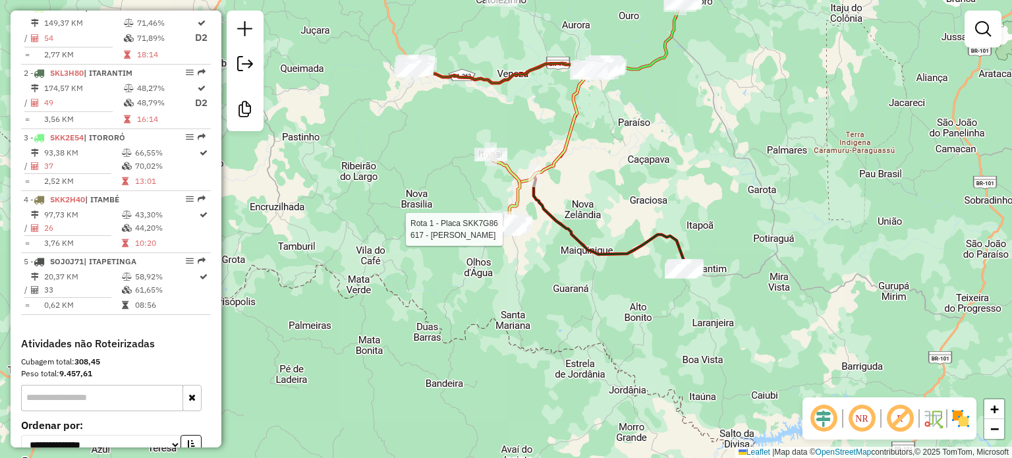
select select "**********"
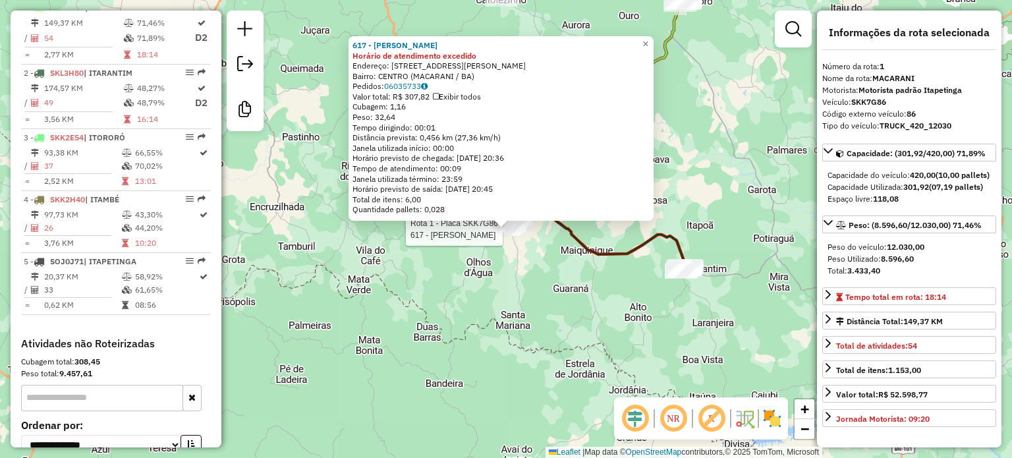
click at [596, 308] on div "Rota 1 - Placa SKK7G86 617 - [PERSON_NAME] 617 - [PERSON_NAME] de atendimento e…" at bounding box center [506, 229] width 1012 height 458
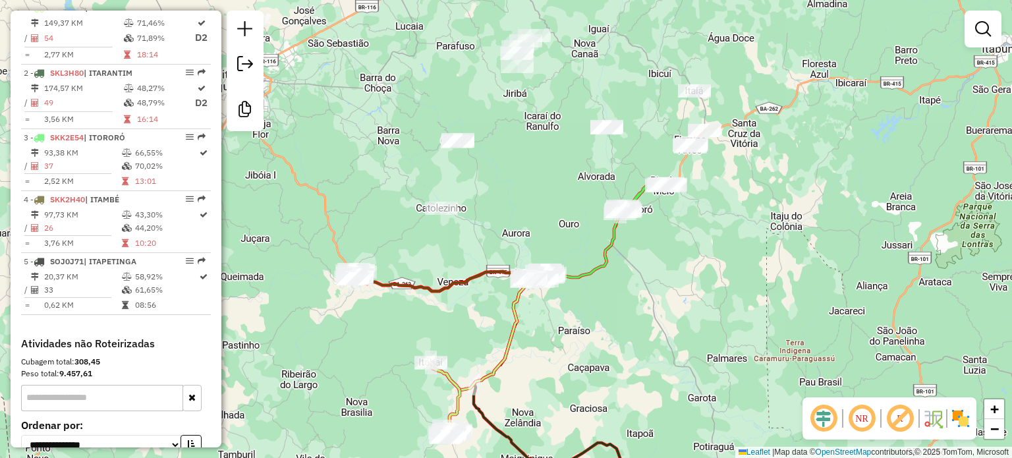
drag, startPoint x: 617, startPoint y: 169, endPoint x: 548, endPoint y: 387, distance: 228.8
click at [550, 387] on div "Janela de atendimento Grade de atendimento Capacidade Transportadoras Veículos …" at bounding box center [506, 229] width 1012 height 458
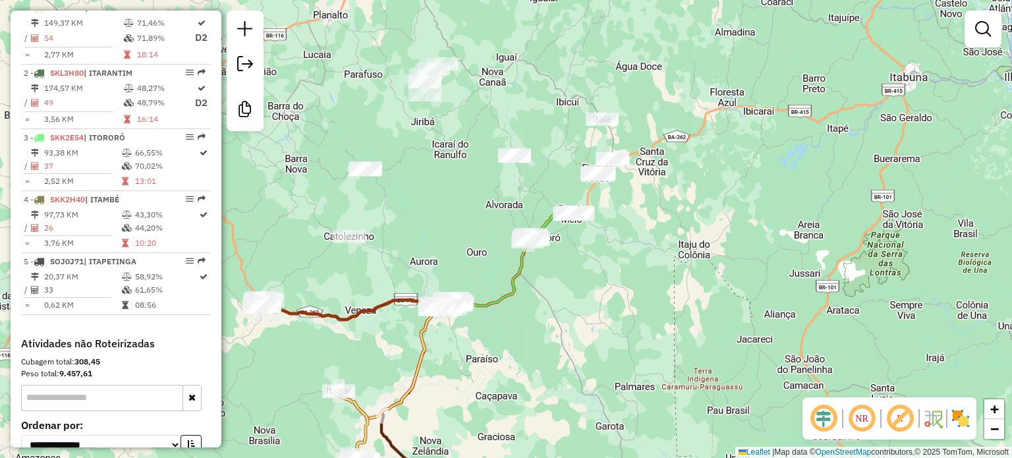
drag, startPoint x: 525, startPoint y: 181, endPoint x: 435, endPoint y: 196, distance: 91.5
click at [435, 196] on div "Janela de atendimento Grade de atendimento Capacidade Transportadoras Veículos …" at bounding box center [506, 229] width 1012 height 458
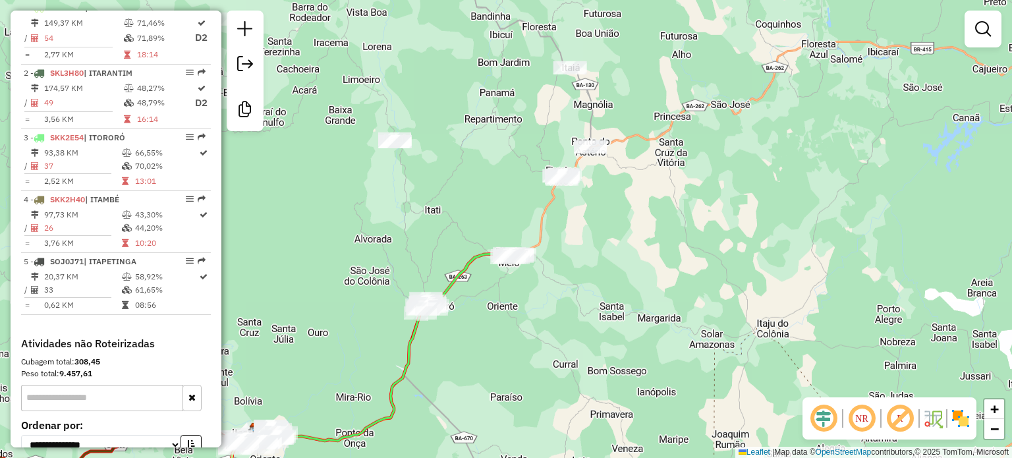
drag, startPoint x: 678, startPoint y: 140, endPoint x: 617, endPoint y: 198, distance: 83.9
click at [622, 197] on div "Janela de atendimento Grade de atendimento Capacidade Transportadoras Veículos …" at bounding box center [506, 229] width 1012 height 458
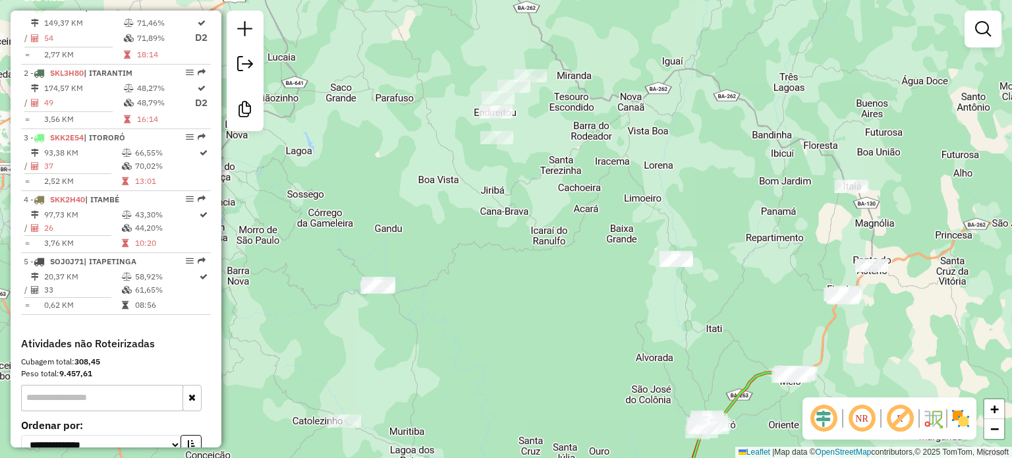
drag, startPoint x: 482, startPoint y: 206, endPoint x: 766, endPoint y: 363, distance: 324.4
click at [766, 361] on div "Janela de atendimento Grade de atendimento Capacidade Transportadoras Veículos …" at bounding box center [506, 229] width 1012 height 458
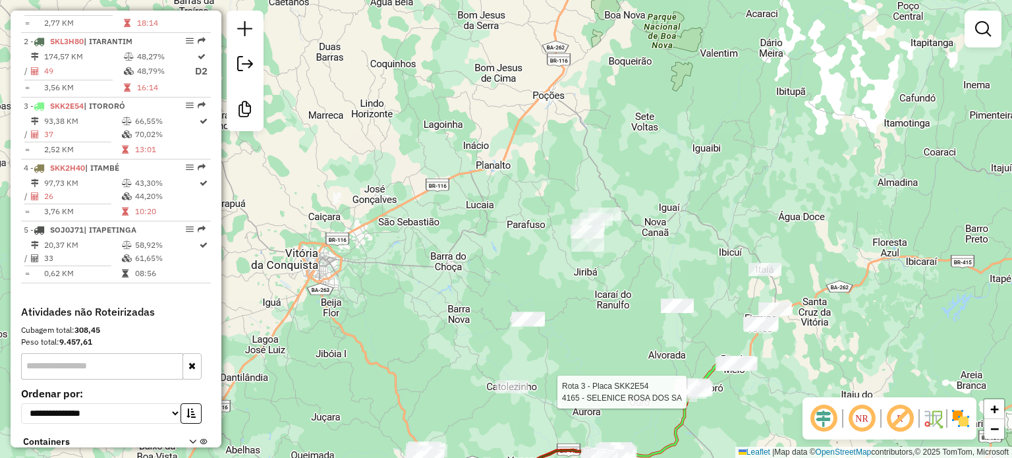
select select "**********"
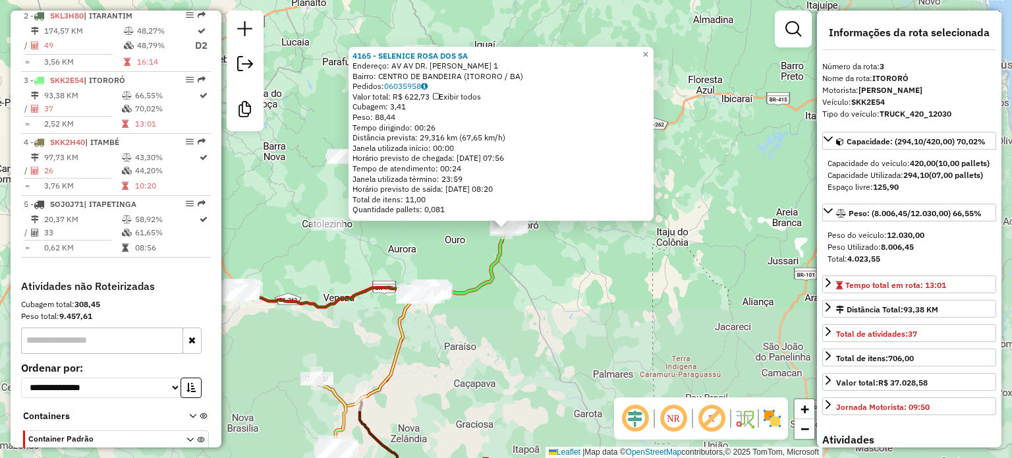
scroll to position [625, 0]
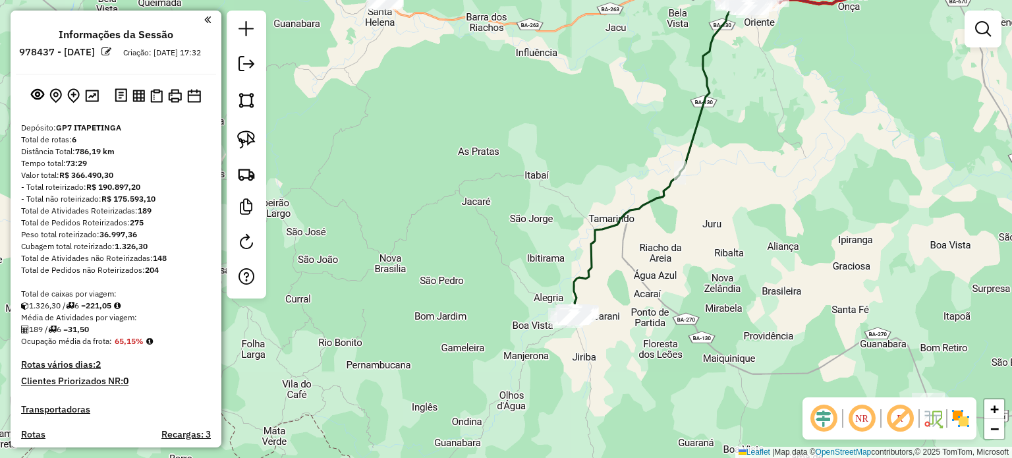
drag, startPoint x: 786, startPoint y: 227, endPoint x: 459, endPoint y: 314, distance: 338.7
click at [460, 315] on div "Janela de atendimento Grade de atendimento Capacidade Transportadoras Veículos …" at bounding box center [506, 229] width 1012 height 458
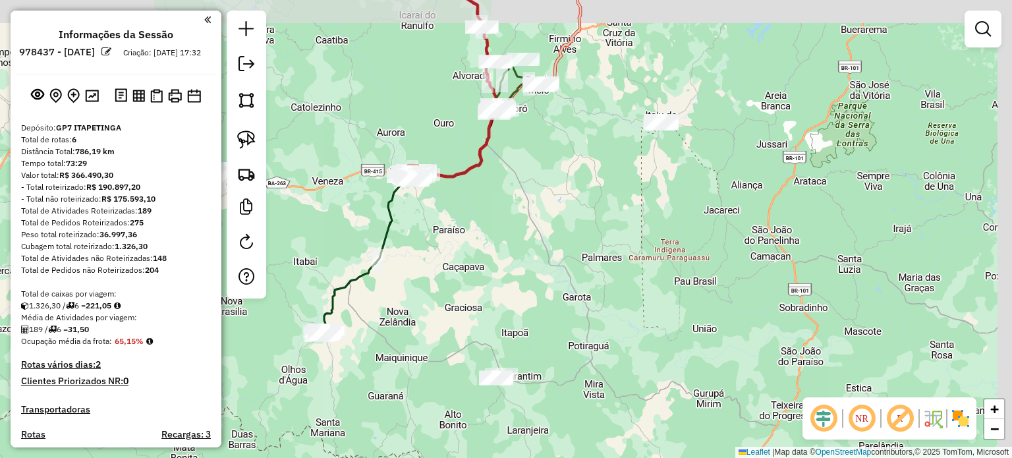
drag, startPoint x: 638, startPoint y: 165, endPoint x: 557, endPoint y: 200, distance: 87.9
click at [557, 200] on div "Janela de atendimento Grade de atendimento Capacidade Transportadoras Veículos …" at bounding box center [506, 229] width 1012 height 458
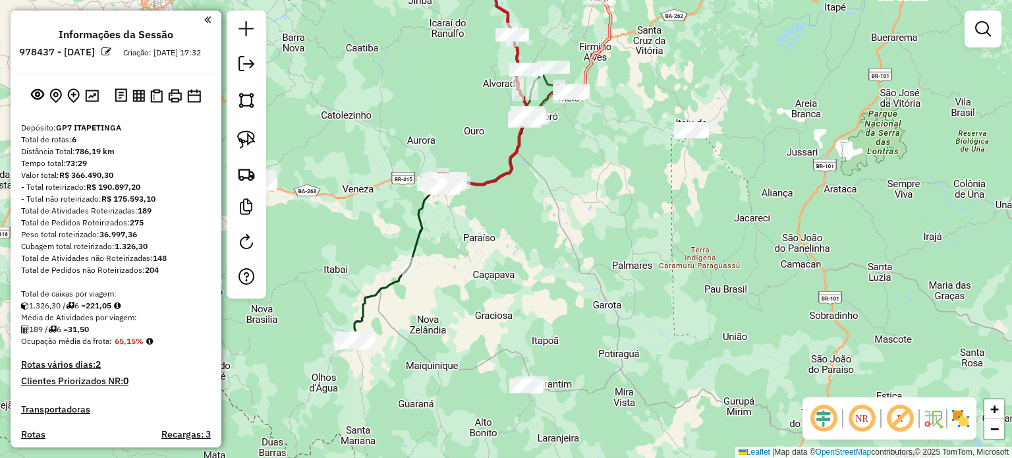
drag, startPoint x: 557, startPoint y: 167, endPoint x: 629, endPoint y: 165, distance: 71.9
click at [629, 165] on div "Janela de atendimento Grade de atendimento Capacidade Transportadoras Veículos …" at bounding box center [506, 229] width 1012 height 458
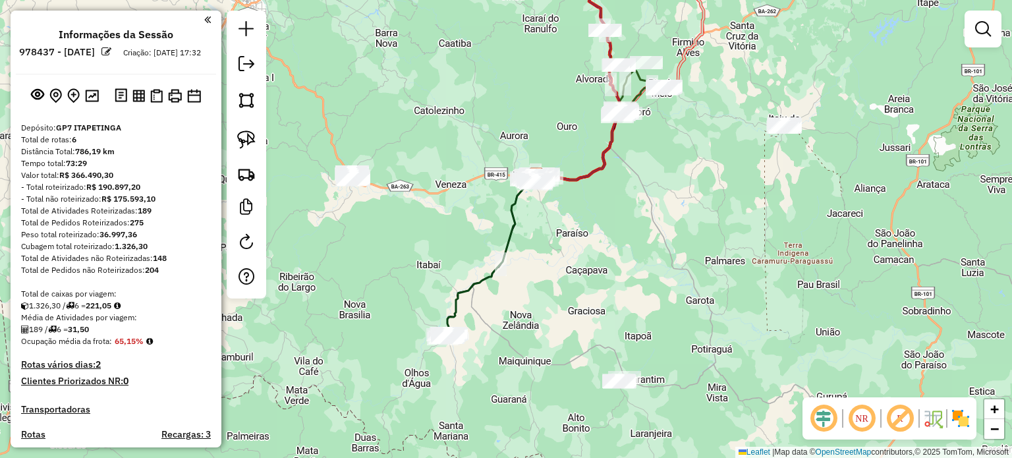
drag, startPoint x: 492, startPoint y: 288, endPoint x: 585, endPoint y: 283, distance: 93.0
click at [585, 283] on div "Janela de atendimento Grade de atendimento Capacidade Transportadoras Veículos …" at bounding box center [506, 229] width 1012 height 458
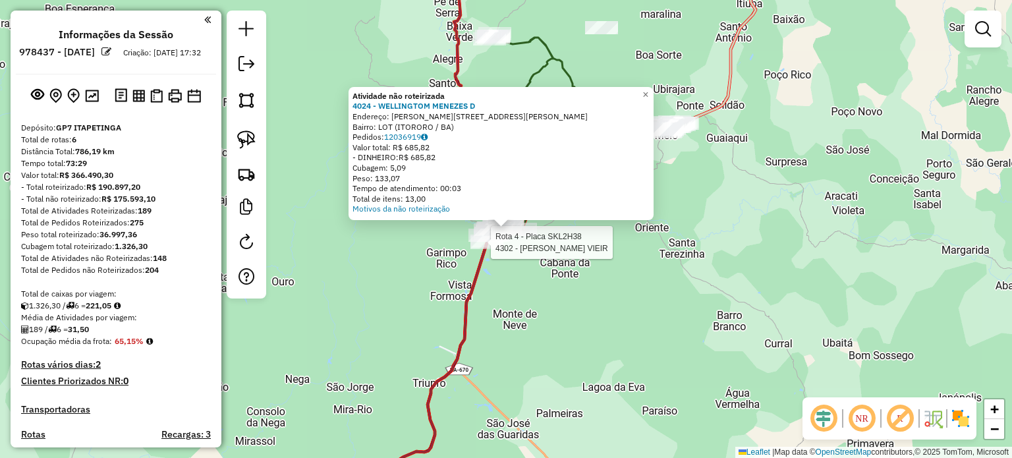
select select "**********"
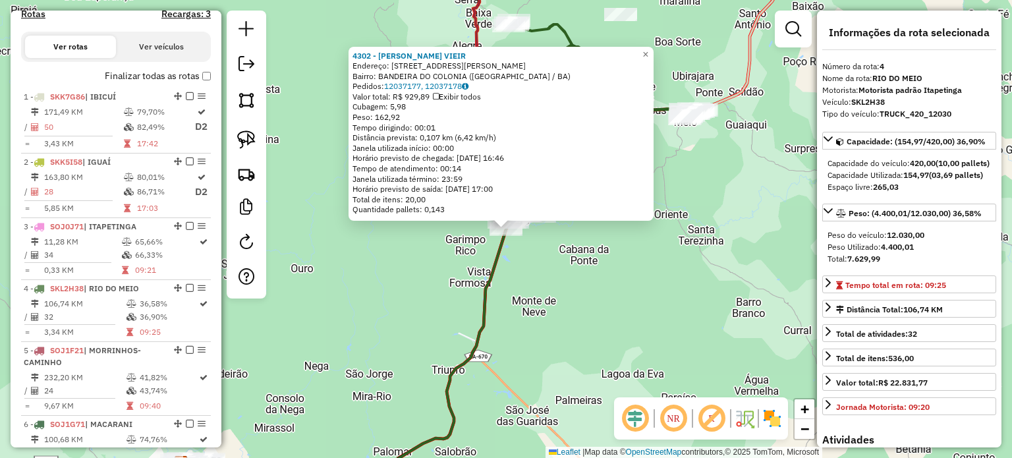
scroll to position [701, 0]
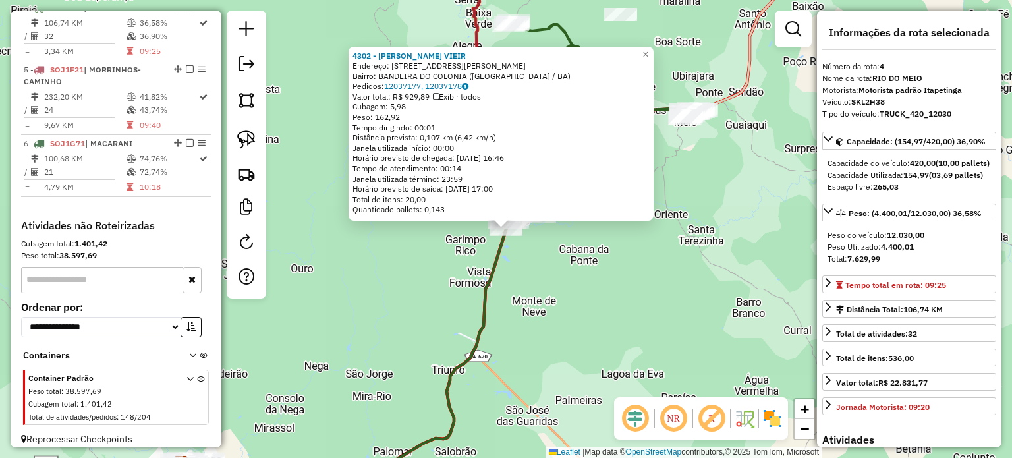
click at [646, 291] on div "4302 - GENILTON SILVA VIEIR Endereço: AV DR ROBERTO SANTOS 100 Bairro: BANDEIRA…" at bounding box center [506, 229] width 1012 height 458
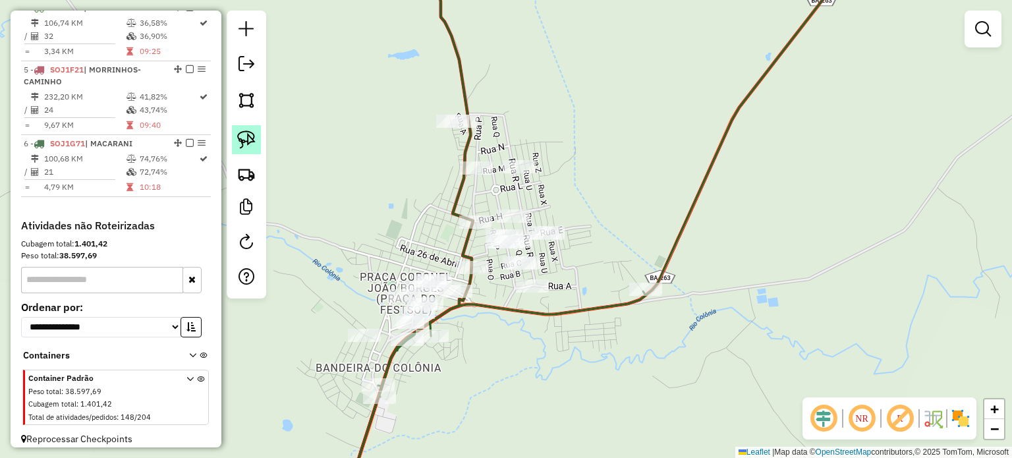
click at [257, 135] on link at bounding box center [246, 139] width 29 height 29
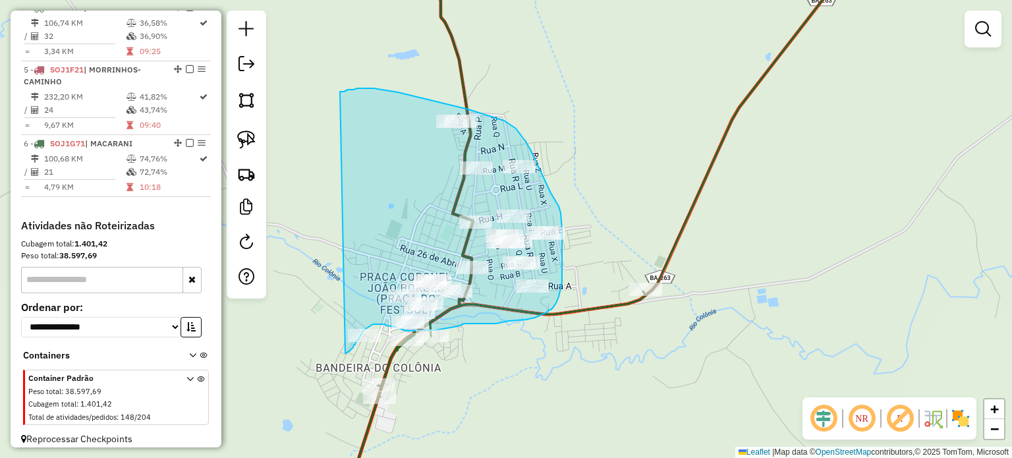
drag, startPoint x: 340, startPoint y: 93, endPoint x: 330, endPoint y: 339, distance: 246.6
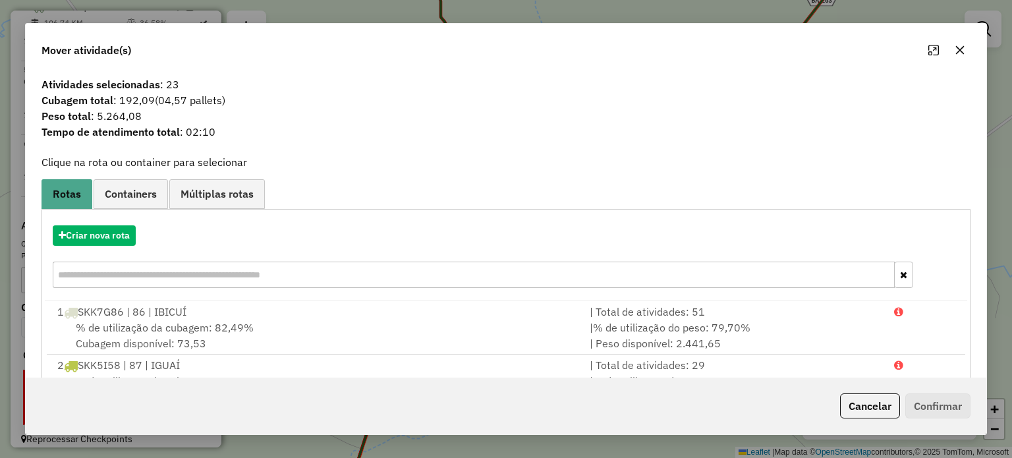
click at [957, 45] on icon "button" at bounding box center [960, 50] width 11 height 11
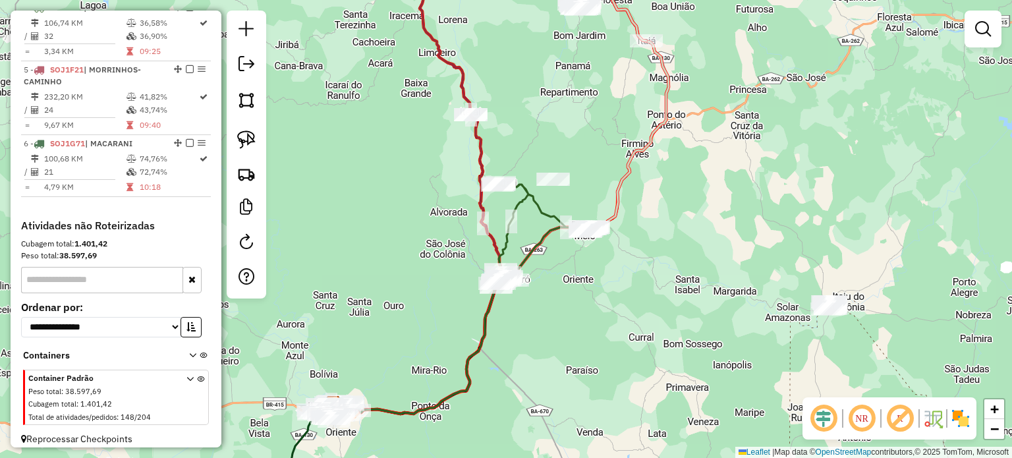
drag, startPoint x: 698, startPoint y: 337, endPoint x: 579, endPoint y: 256, distance: 143.3
click at [596, 268] on div "Janela de atendimento Grade de atendimento Capacidade Transportadoras Veículos …" at bounding box center [506, 229] width 1012 height 458
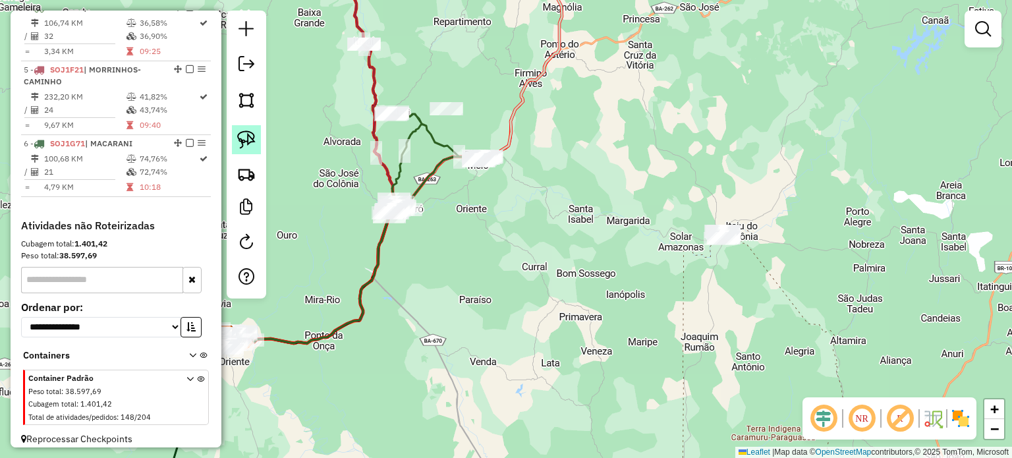
click at [241, 139] on img at bounding box center [246, 139] width 18 height 18
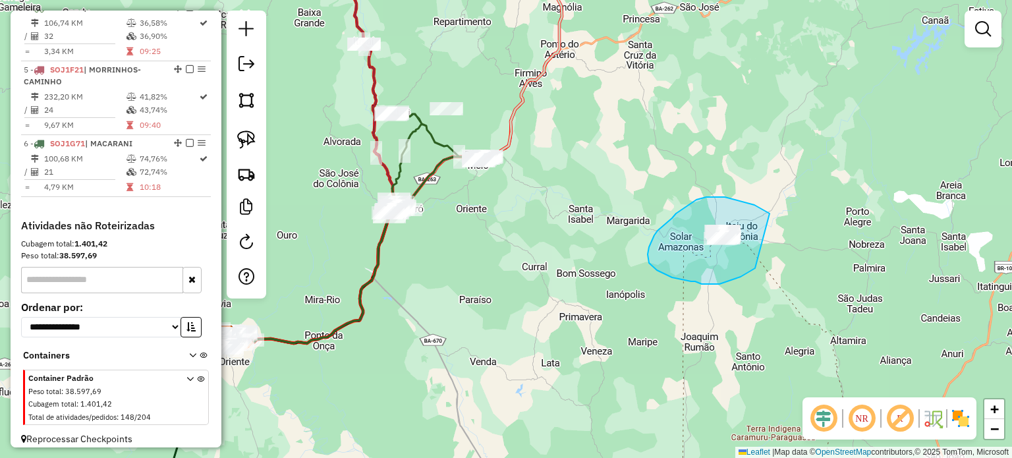
drag, startPoint x: 737, startPoint y: 200, endPoint x: 762, endPoint y: 260, distance: 64.7
click at [762, 260] on div "Janela de atendimento Grade de atendimento Capacidade Transportadoras Veículos …" at bounding box center [506, 229] width 1012 height 458
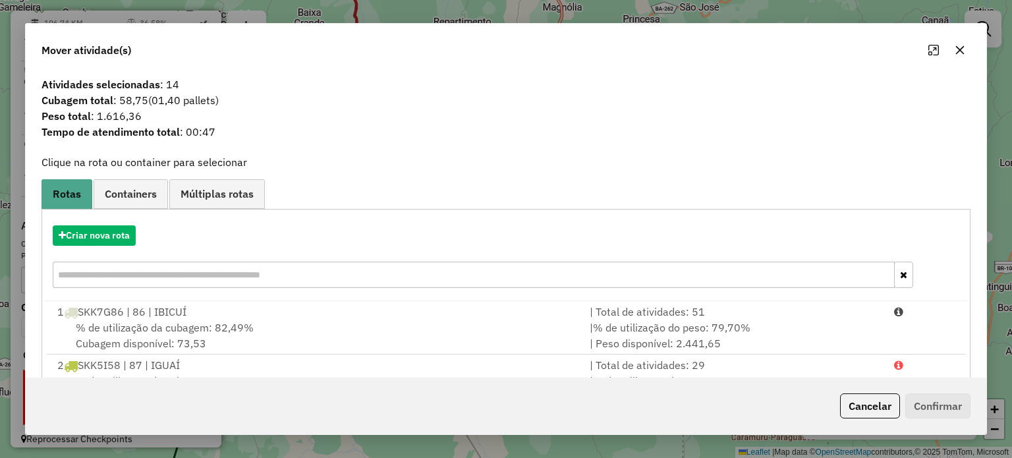
click at [962, 47] on icon "button" at bounding box center [959, 49] width 9 height 9
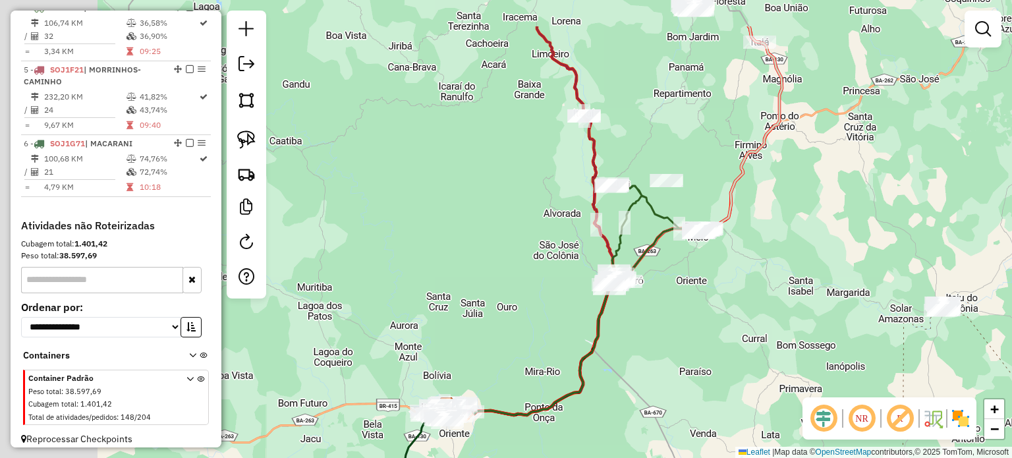
drag, startPoint x: 458, startPoint y: 226, endPoint x: 678, endPoint y: 308, distance: 235.0
click at [679, 308] on div "Janela de atendimento Grade de atendimento Capacidade Transportadoras Veículos …" at bounding box center [506, 229] width 1012 height 458
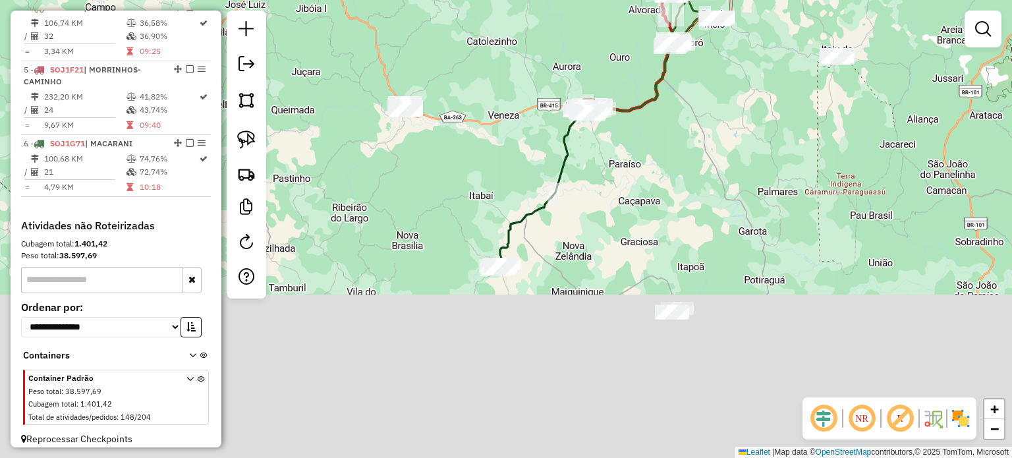
drag, startPoint x: 430, startPoint y: 368, endPoint x: 495, endPoint y: 123, distance: 253.0
click at [493, 134] on div "Janela de atendimento Grade de atendimento Capacidade Transportadoras Veículos …" at bounding box center [506, 229] width 1012 height 458
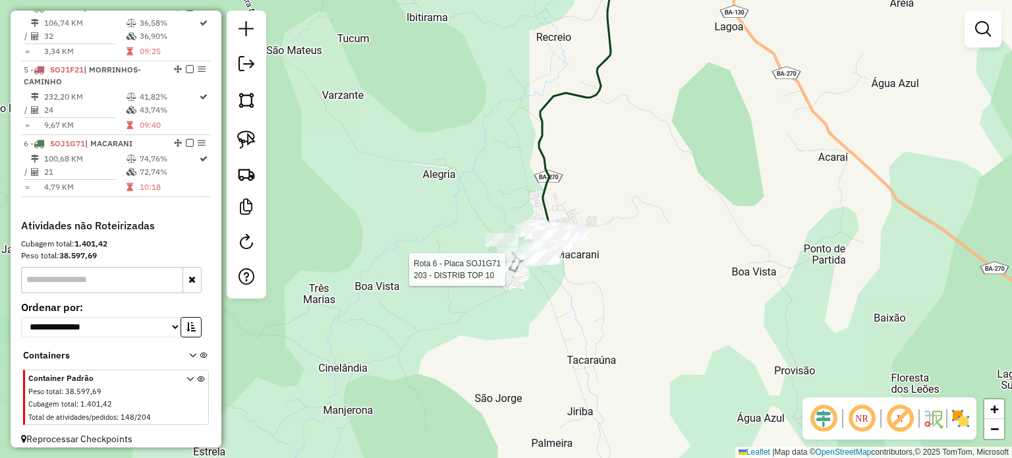
select select "**********"
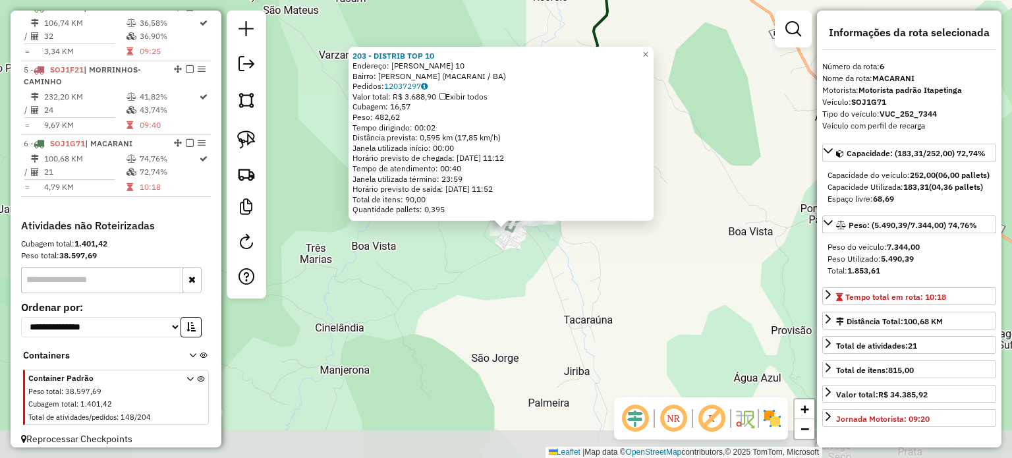
scroll to position [720, 0]
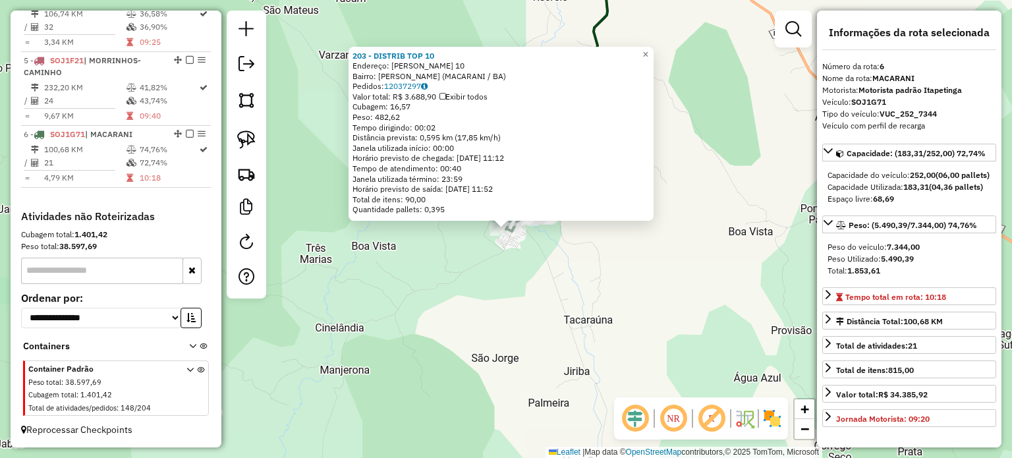
click at [580, 286] on div "203 - DISTRIB TOP 10 Endereço: DIONISIO RIBEIRO 10 Bairro: MARJORIE PARQUE (MAC…" at bounding box center [506, 229] width 1012 height 458
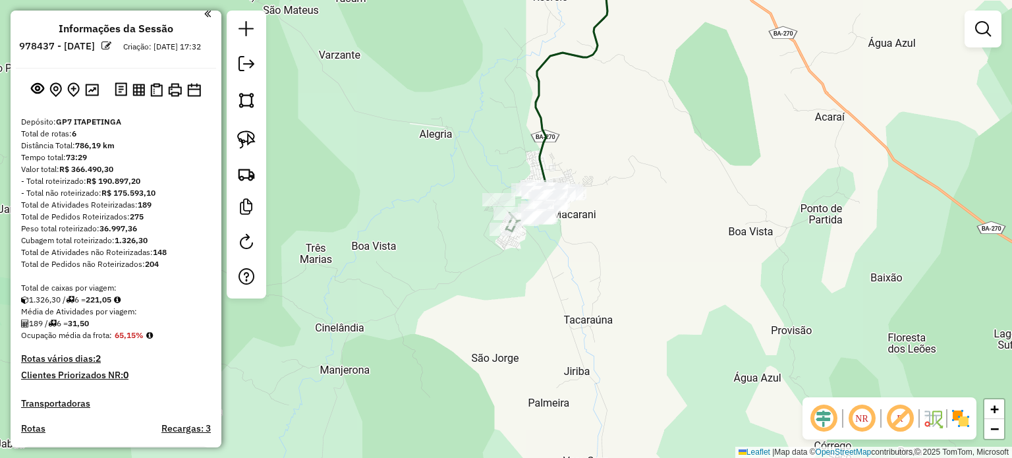
scroll to position [0, 0]
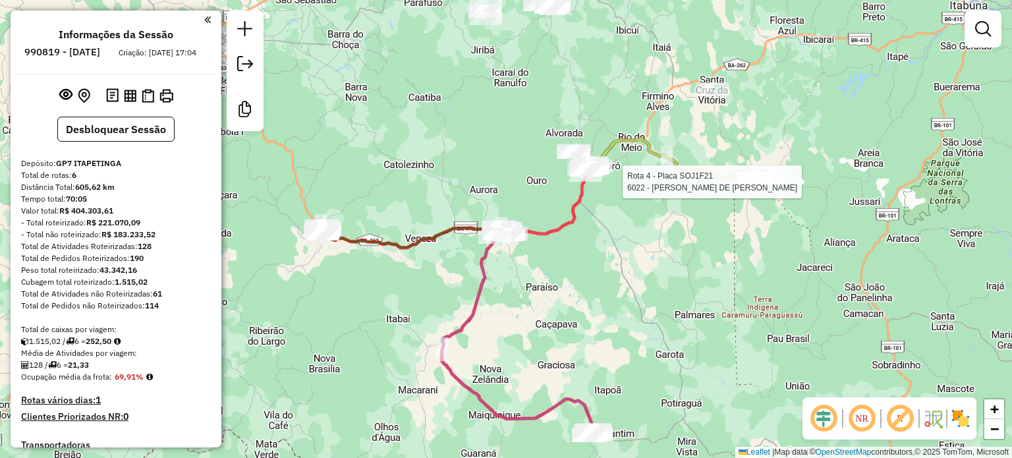
select select "**********"
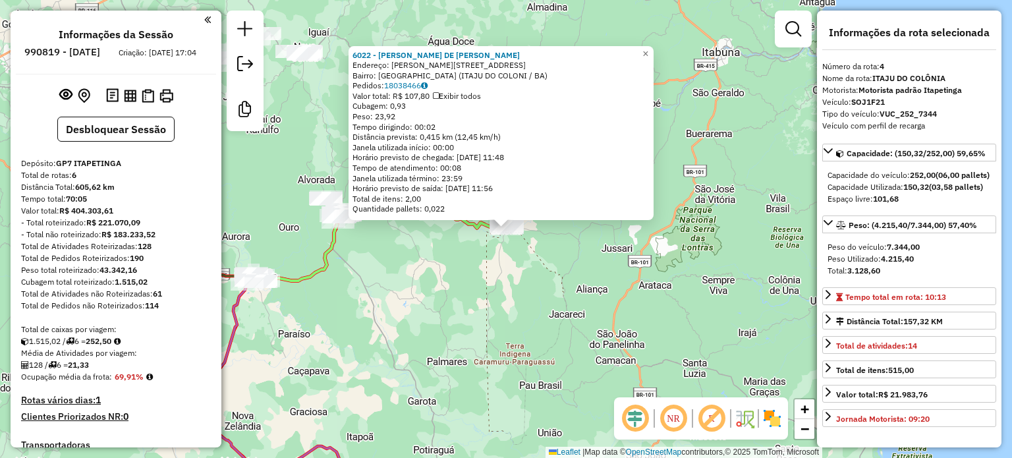
click at [465, 273] on div "Rota 4 - Placa SOJ1F21 6022 - JOSEVALDA DE JESUS F 6022 - [PERSON_NAME] DE JESU…" at bounding box center [506, 229] width 1012 height 458
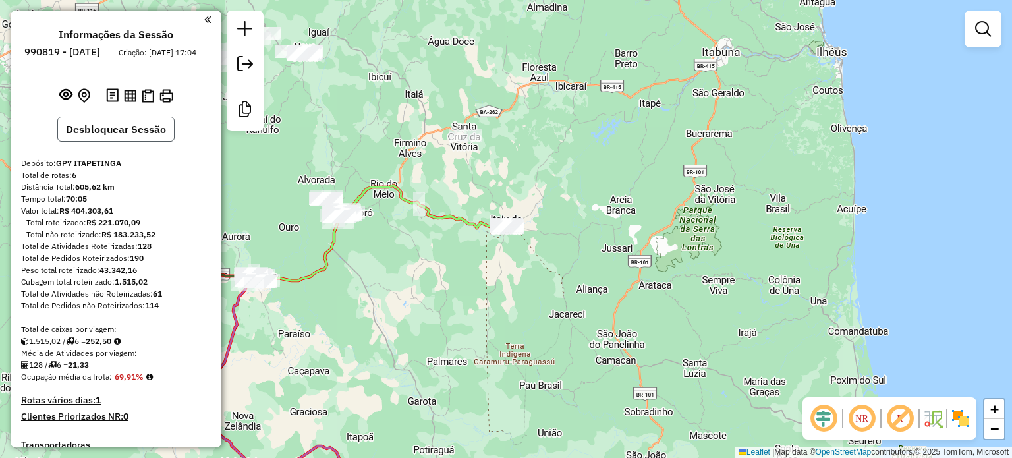
click at [150, 142] on button "Desbloquear Sessão" at bounding box center [115, 129] width 117 height 25
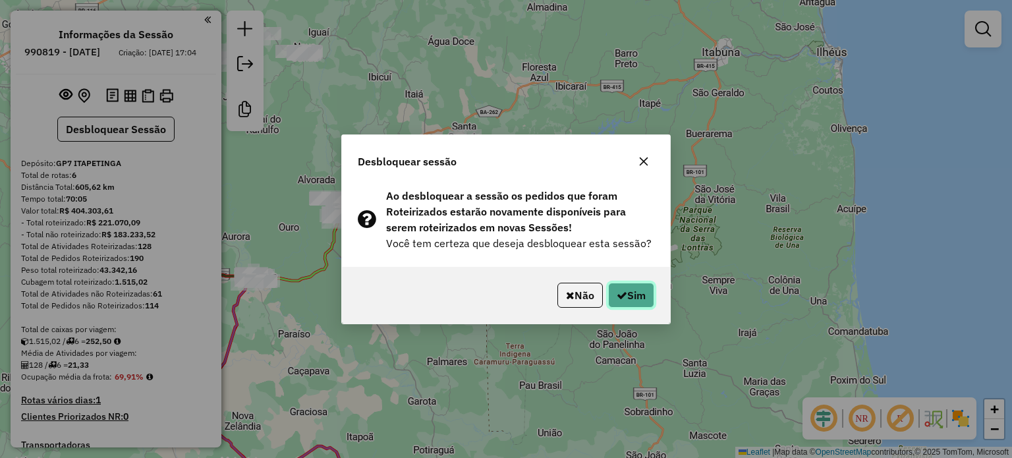
click at [633, 292] on button "Sim" at bounding box center [631, 295] width 46 height 25
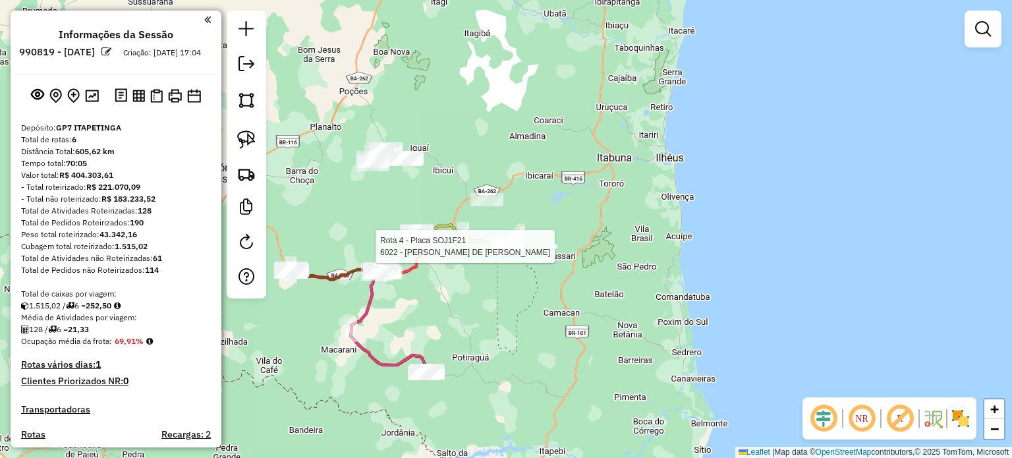
select select "**********"
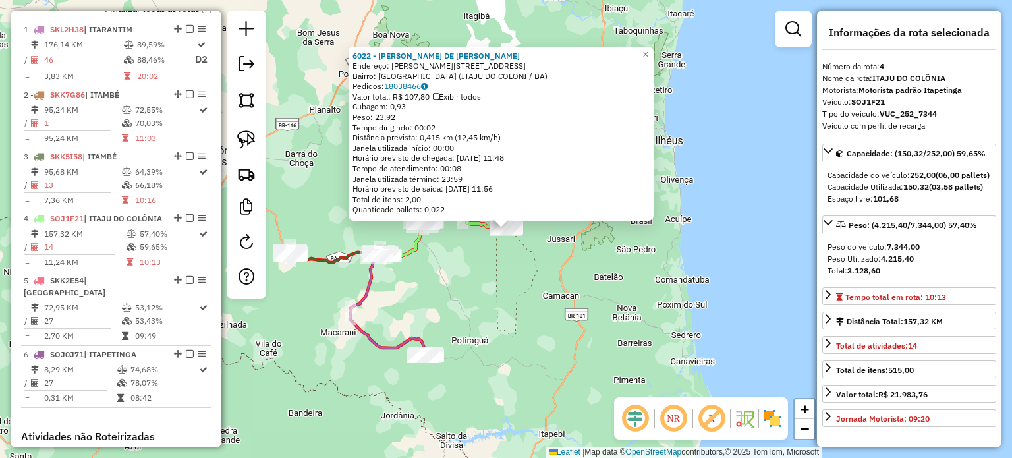
scroll to position [698, 0]
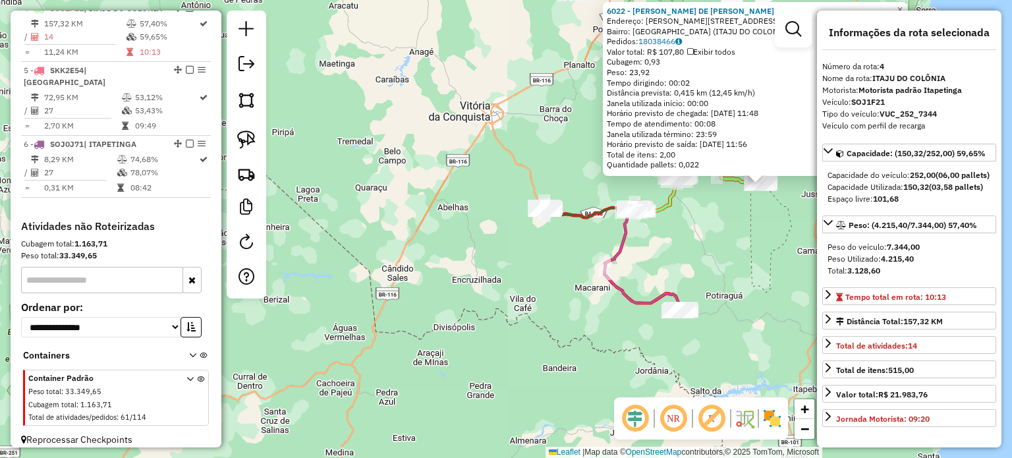
drag, startPoint x: 427, startPoint y: 390, endPoint x: 681, endPoint y: 345, distance: 258.3
click at [681, 345] on div "6022 - JOSEVALDA DE JESUS F Endereço: R RIO SAO JOAO 29 Bairro: PARQUE DOS RIOS…" at bounding box center [506, 229] width 1012 height 458
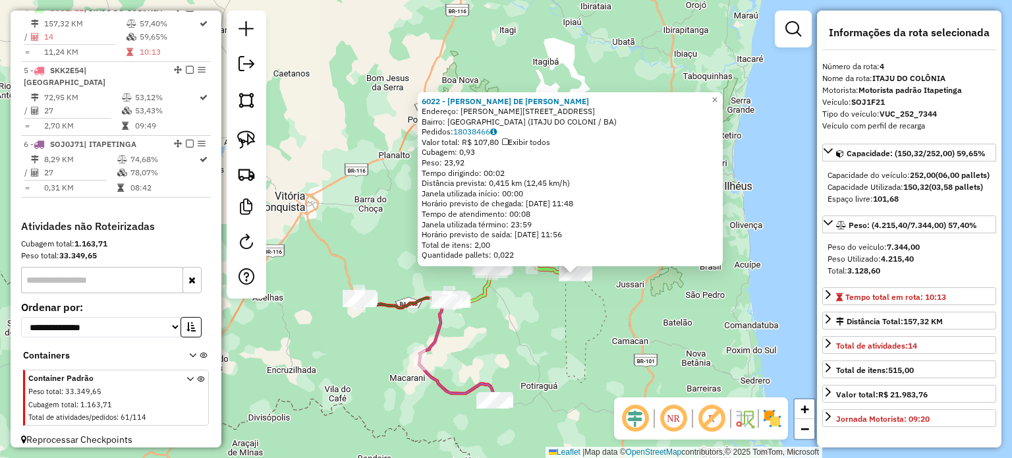
drag, startPoint x: 710, startPoint y: 242, endPoint x: 351, endPoint y: 378, distance: 383.9
click at [353, 380] on div "6022 - JOSEVALDA DE JESUS F Endereço: R RIO SAO JOAO 29 Bairro: PARQUE DOS RIOS…" at bounding box center [506, 229] width 1012 height 458
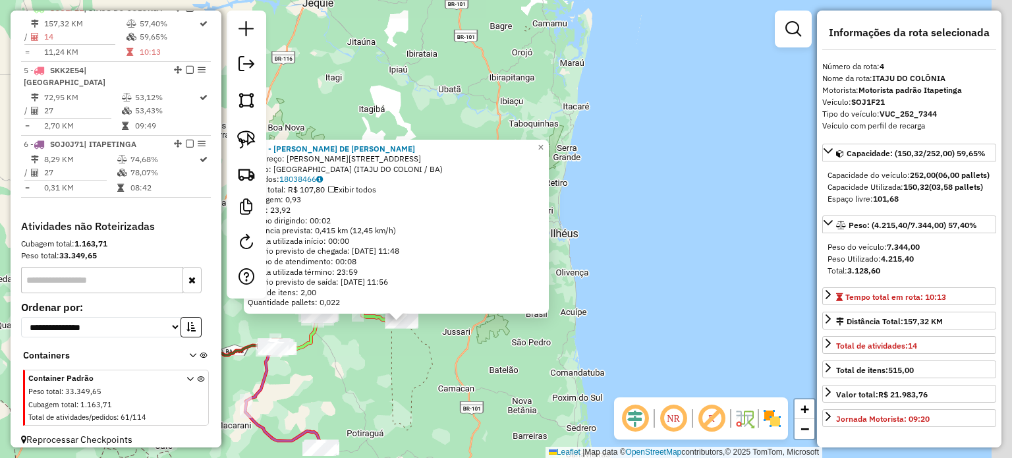
click at [379, 365] on div "6022 - JOSEVALDA DE JESUS F Endereço: R RIO SAO JOAO 29 Bairro: PARQUE DOS RIOS…" at bounding box center [506, 229] width 1012 height 458
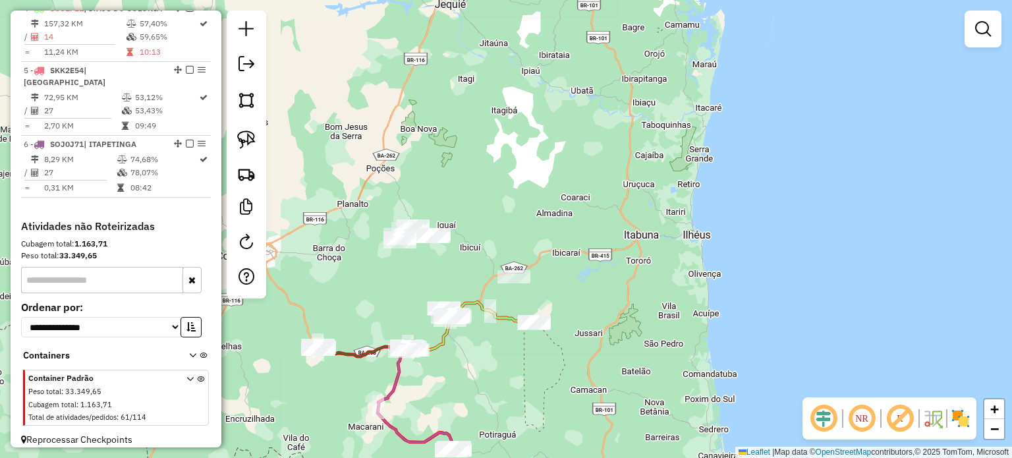
drag, startPoint x: 346, startPoint y: 350, endPoint x: 484, endPoint y: 351, distance: 138.4
click at [484, 351] on div "Janela de atendimento Grade de atendimento Capacidade Transportadoras Veículos …" at bounding box center [506, 229] width 1012 height 458
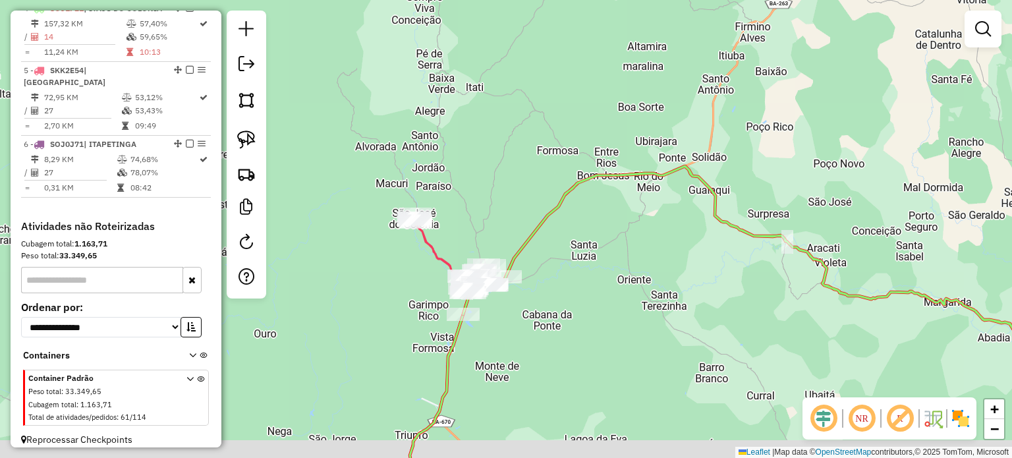
drag, startPoint x: 499, startPoint y: 383, endPoint x: 564, endPoint y: 298, distance: 107.1
click at [563, 300] on div "Janela de atendimento Grade de atendimento Capacidade Transportadoras Veículos …" at bounding box center [506, 229] width 1012 height 458
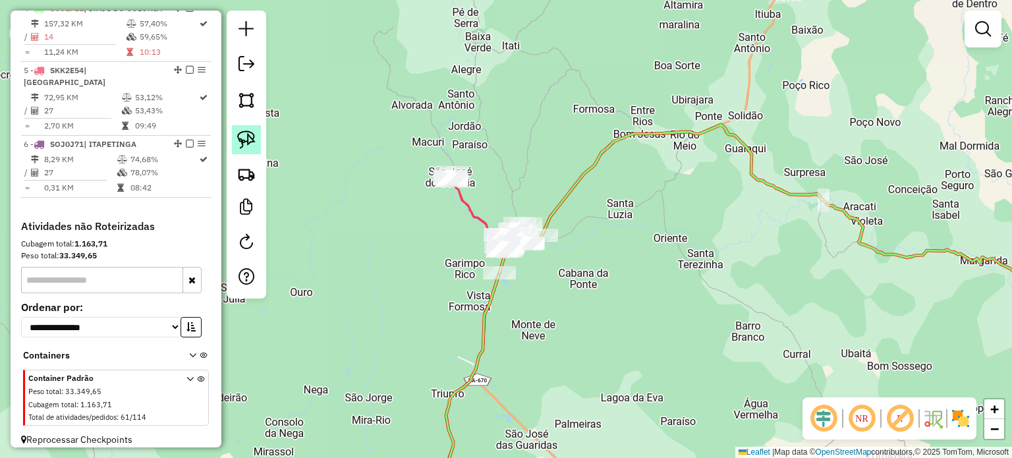
click at [250, 142] on img at bounding box center [246, 139] width 18 height 18
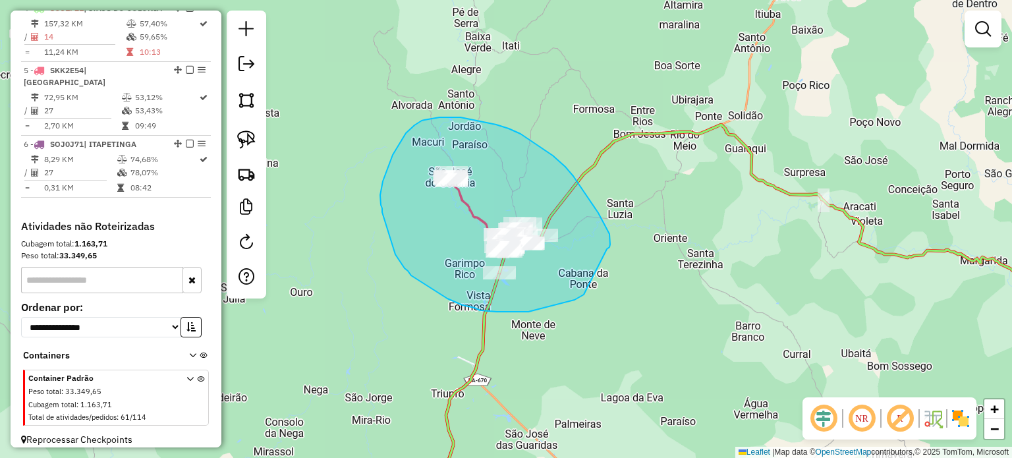
drag, startPoint x: 607, startPoint y: 249, endPoint x: 586, endPoint y: 292, distance: 47.5
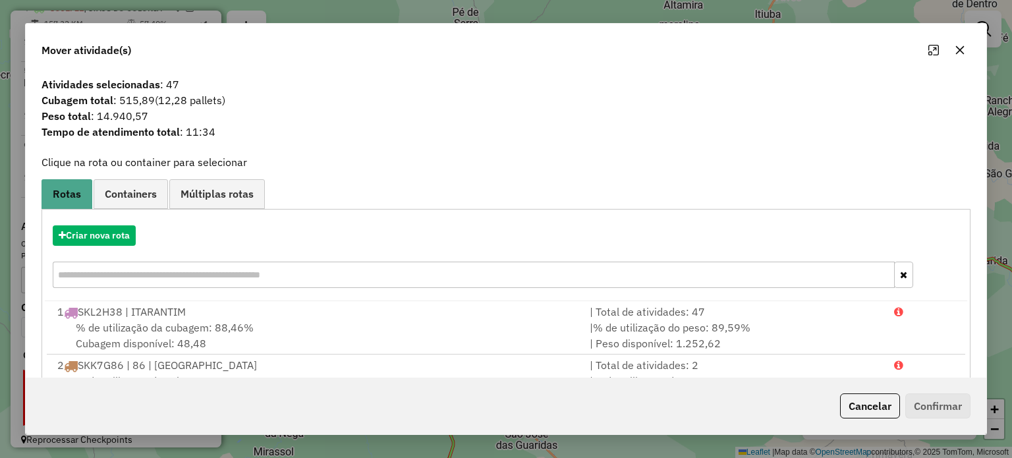
click at [959, 51] on icon "button" at bounding box center [959, 49] width 9 height 9
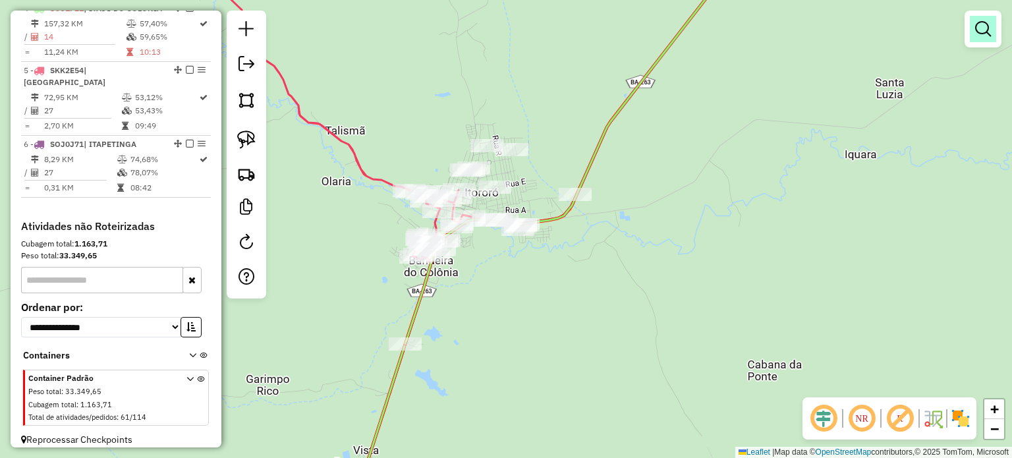
click at [986, 29] on em at bounding box center [983, 29] width 16 height 16
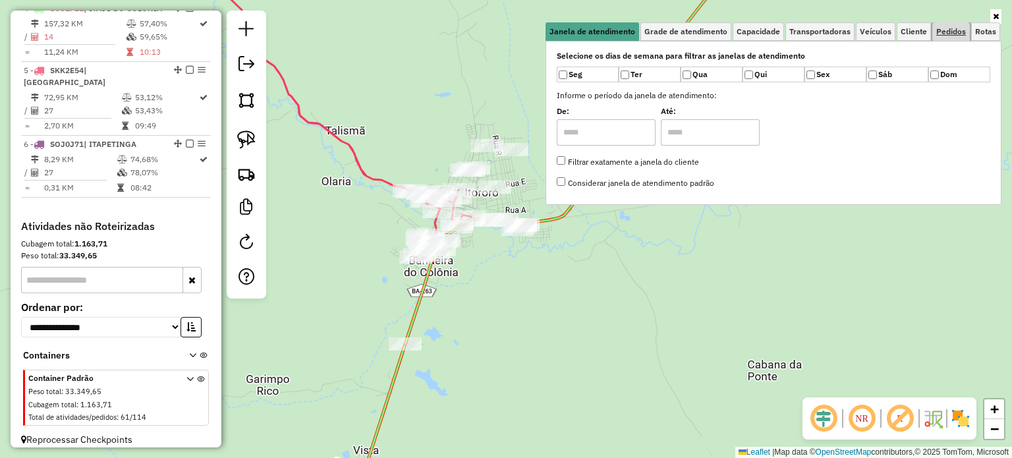
click at [953, 32] on span "Pedidos" at bounding box center [951, 32] width 30 height 8
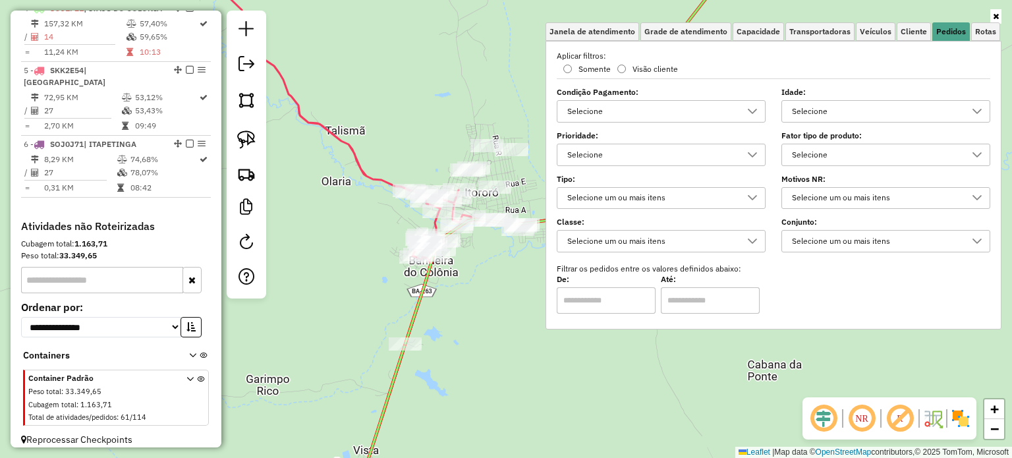
click at [625, 117] on div "Selecione" at bounding box center [651, 111] width 177 height 21
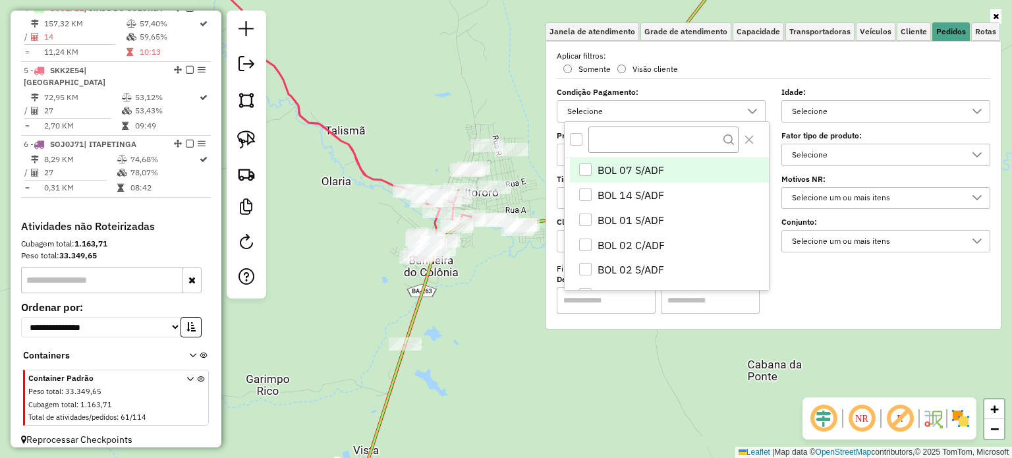
click at [731, 80] on div "Aplicar filtros: Somente Visão cliente Condição Pagamento: Selecione Idade: Sel…" at bounding box center [774, 182] width 434 height 264
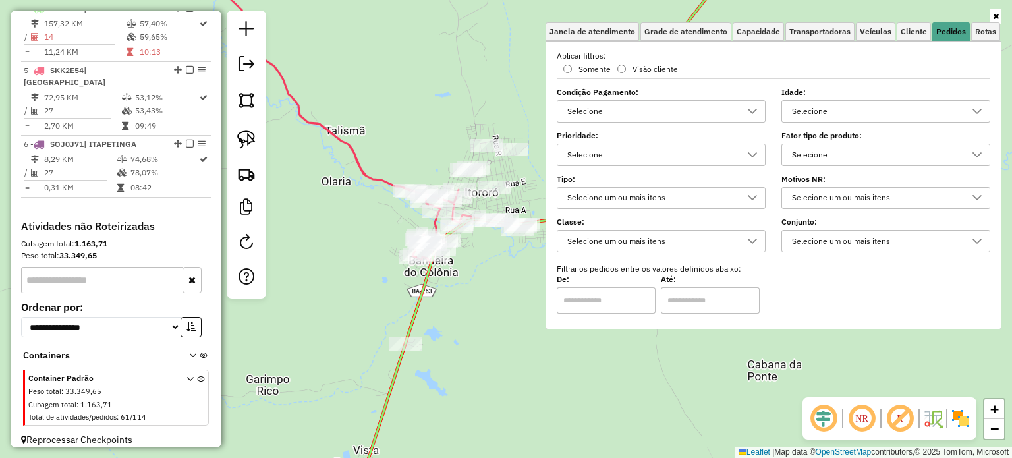
click at [841, 107] on div "Selecione" at bounding box center [875, 111] width 177 height 21
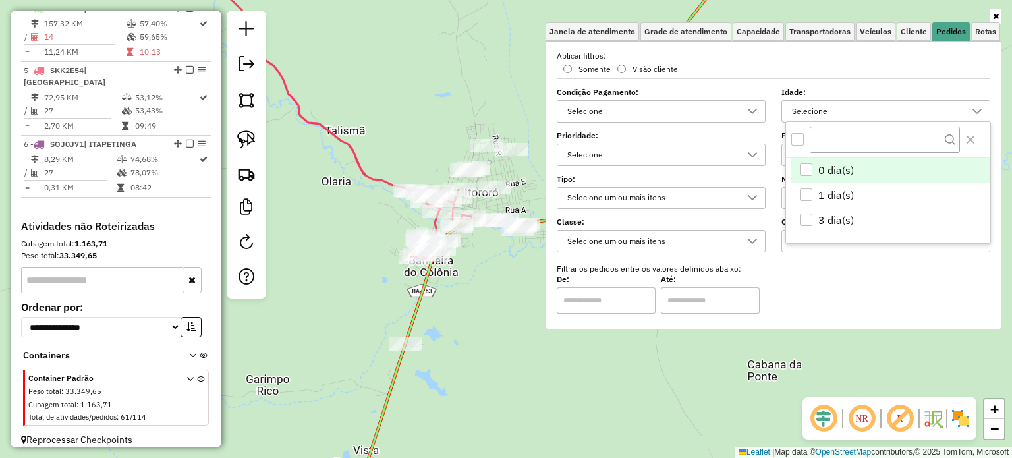
click at [855, 92] on label "Idade:" at bounding box center [885, 92] width 209 height 12
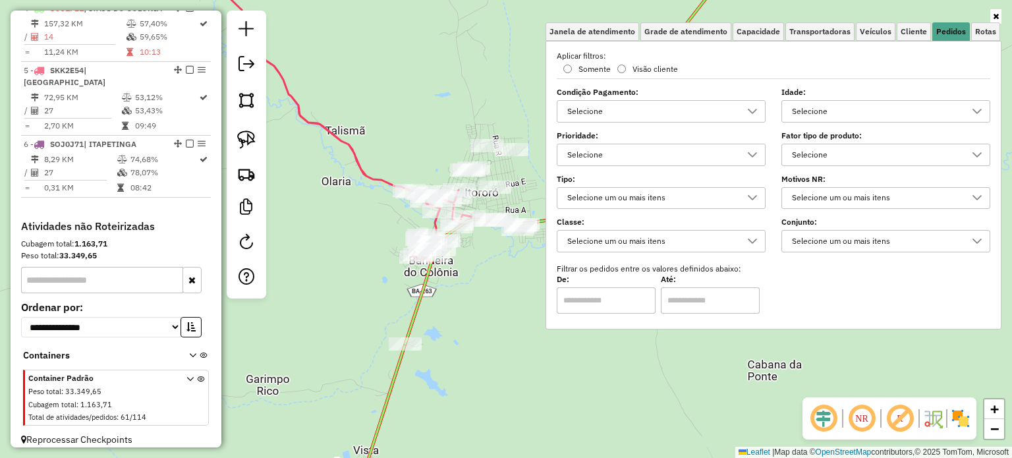
click at [627, 150] on div "Selecione" at bounding box center [651, 154] width 177 height 21
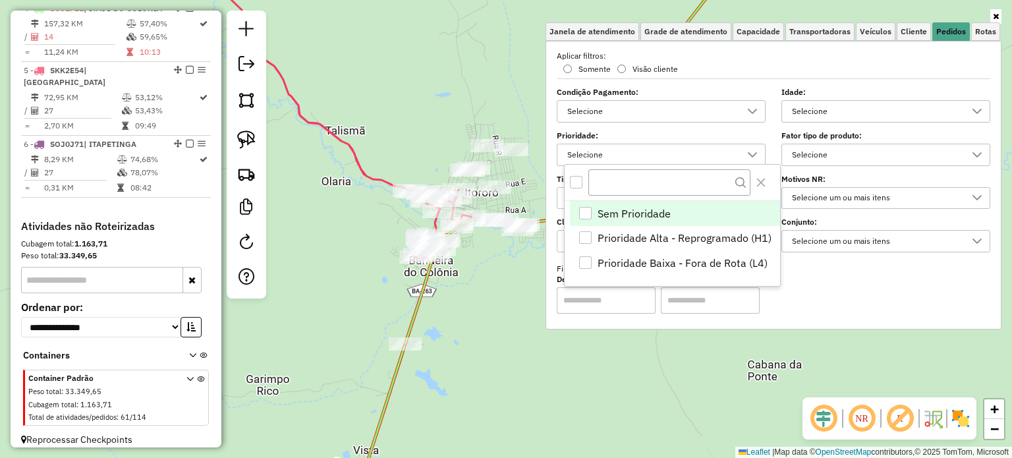
click at [627, 150] on div "Selecione" at bounding box center [651, 154] width 177 height 21
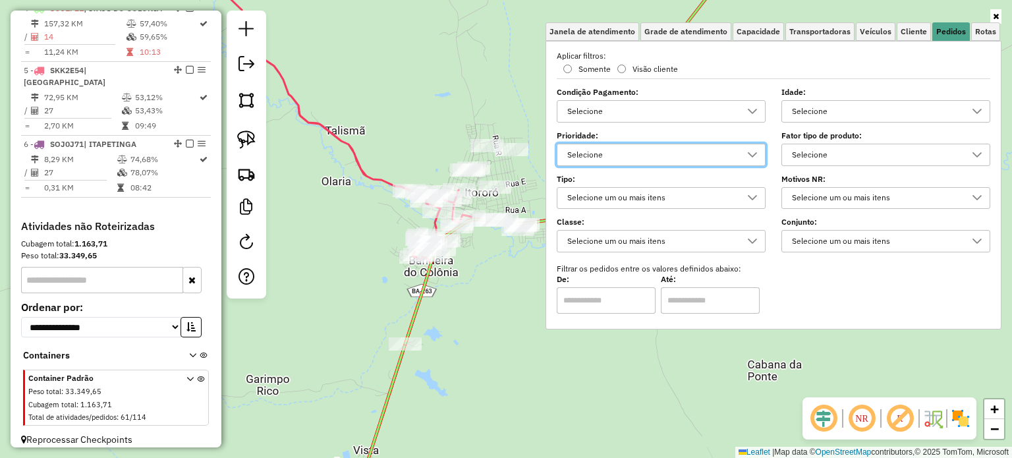
click at [604, 192] on div "Selecione um ou mais itens" at bounding box center [651, 198] width 177 height 21
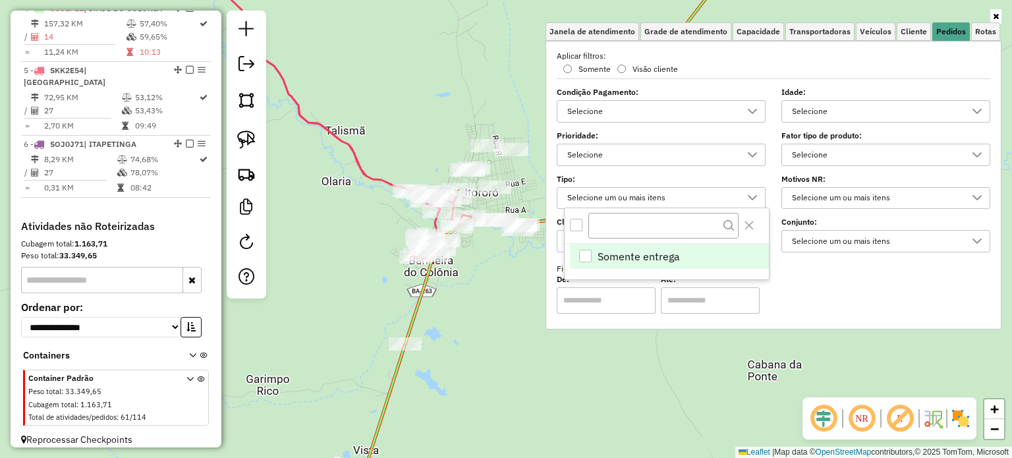
click at [604, 192] on div "Selecione um ou mais itens" at bounding box center [651, 198] width 177 height 21
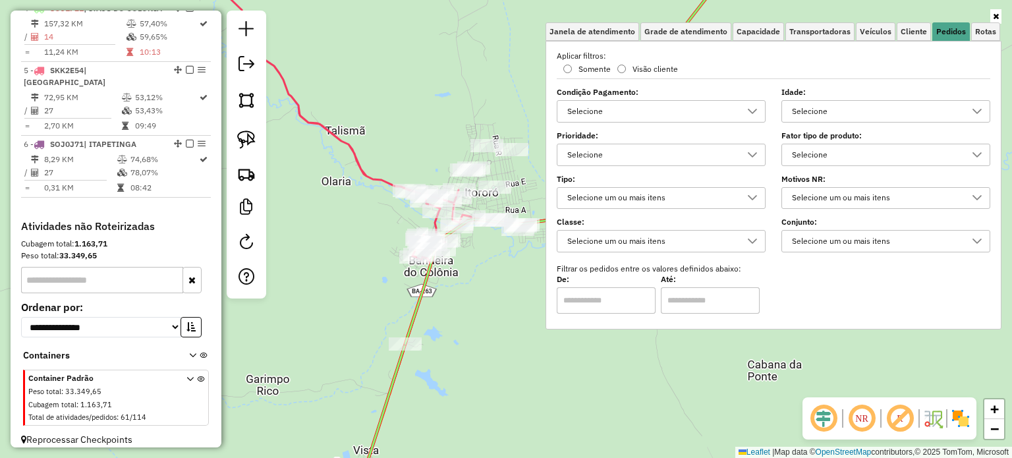
click at [643, 242] on div "Selecione um ou mais itens" at bounding box center [651, 241] width 177 height 21
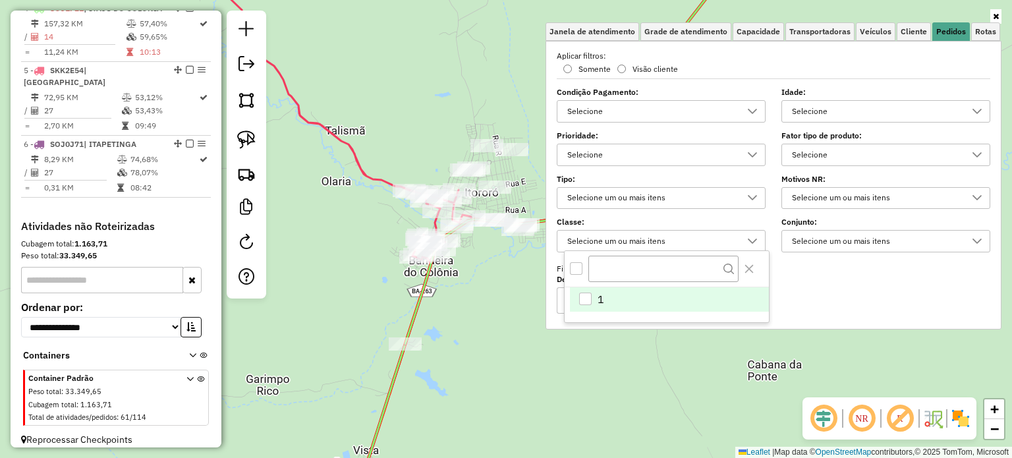
click at [643, 242] on div "Selecione um ou mais itens" at bounding box center [651, 241] width 177 height 21
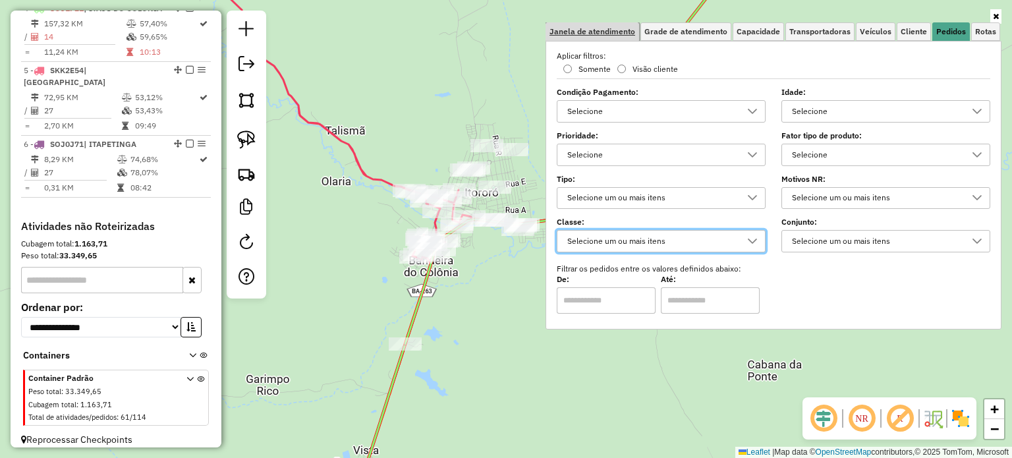
click at [609, 30] on span "Janela de atendimento" at bounding box center [593, 32] width 86 height 8
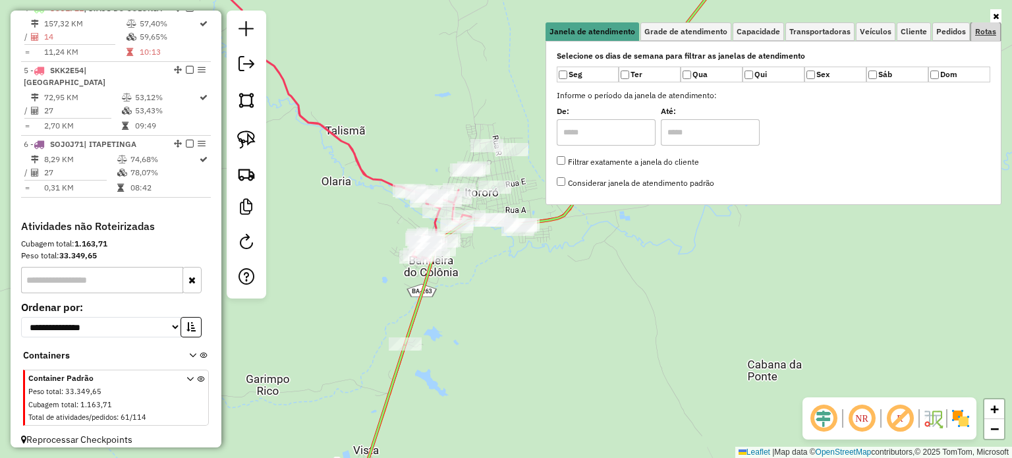
click at [979, 30] on span "Rotas" at bounding box center [985, 32] width 21 height 8
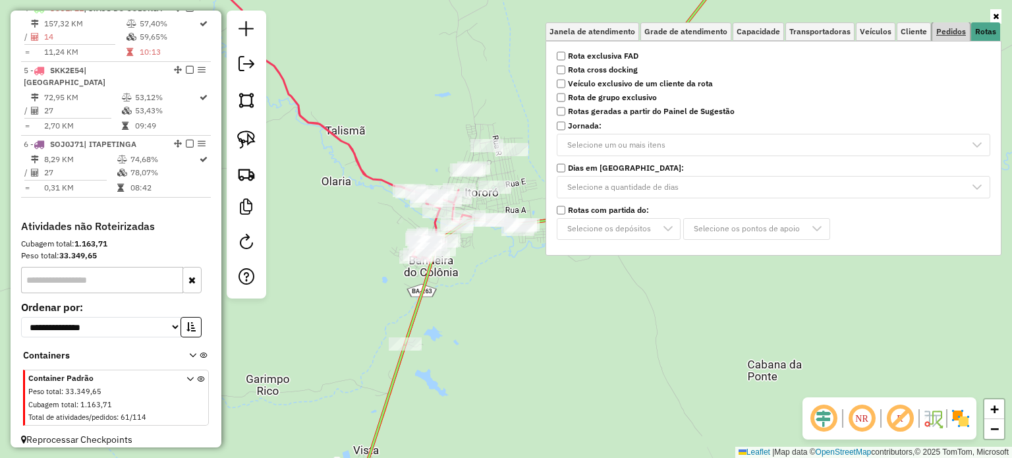
click at [952, 28] on span "Pedidos" at bounding box center [951, 32] width 30 height 8
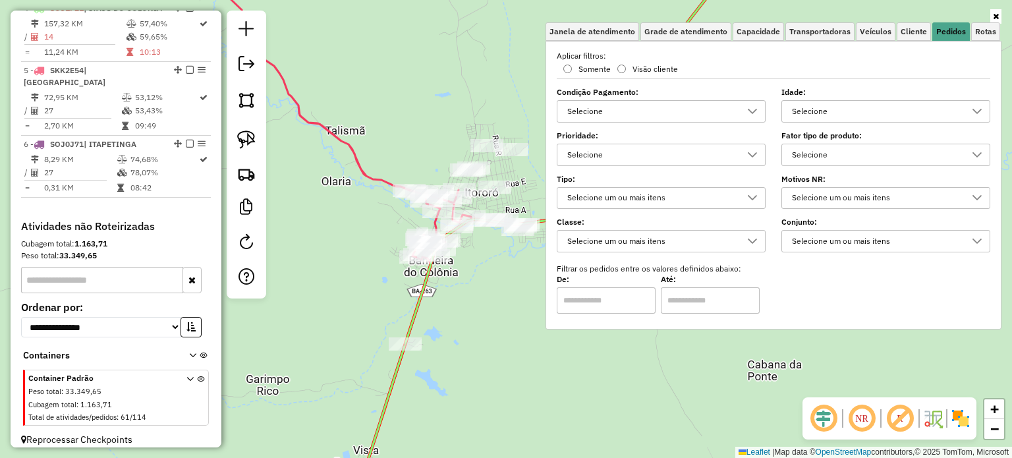
click at [833, 242] on div "Selecione um ou mais itens" at bounding box center [875, 241] width 177 height 21
click at [829, 237] on div "Selecione um ou mais itens" at bounding box center [875, 241] width 177 height 21
click at [807, 107] on div "Selecione" at bounding box center [875, 111] width 177 height 21
click at [910, 36] on span "Cliente" at bounding box center [914, 32] width 26 height 8
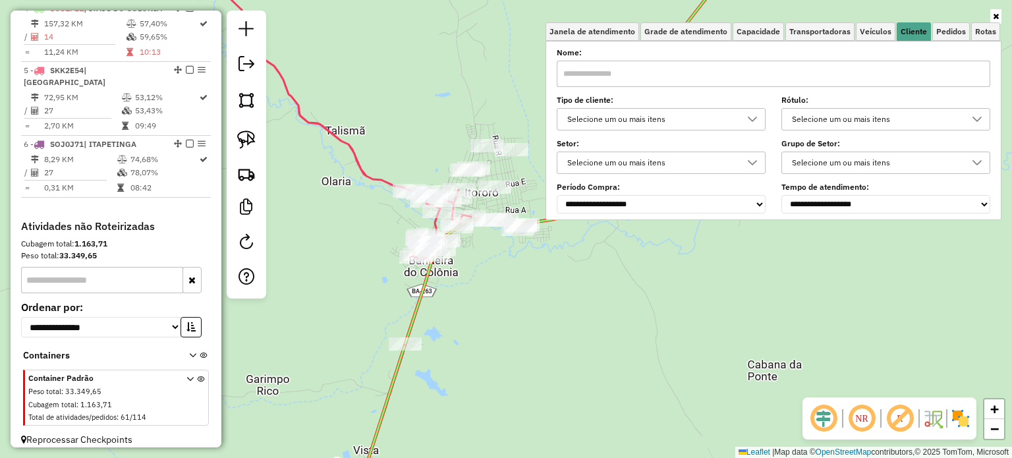
click at [643, 115] on div "Selecione um ou mais itens" at bounding box center [651, 119] width 177 height 21
click at [813, 120] on div "Selecione um ou mais itens" at bounding box center [875, 119] width 177 height 21
click at [801, 86] on input "text" at bounding box center [774, 74] width 434 height 26
click at [810, 154] on div "Selecione um ou mais itens" at bounding box center [875, 162] width 177 height 21
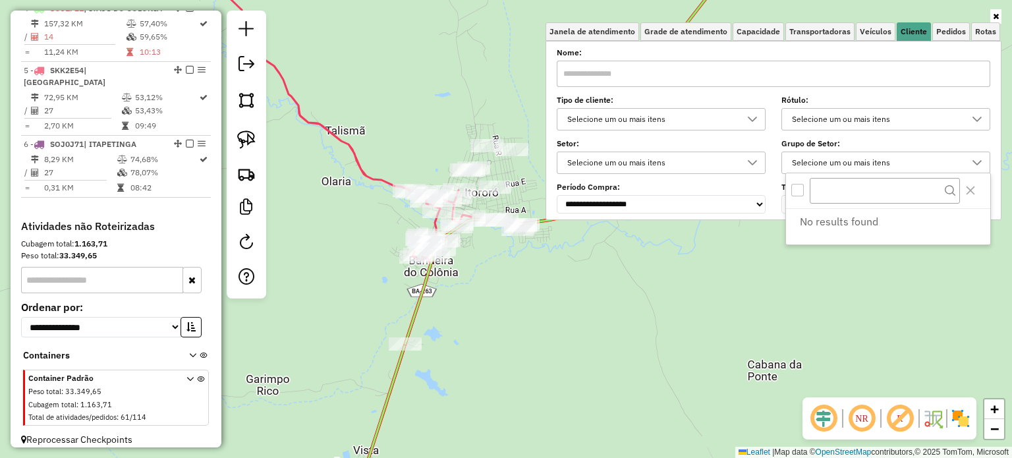
click at [810, 154] on div "Selecione um ou mais itens" at bounding box center [875, 162] width 177 height 21
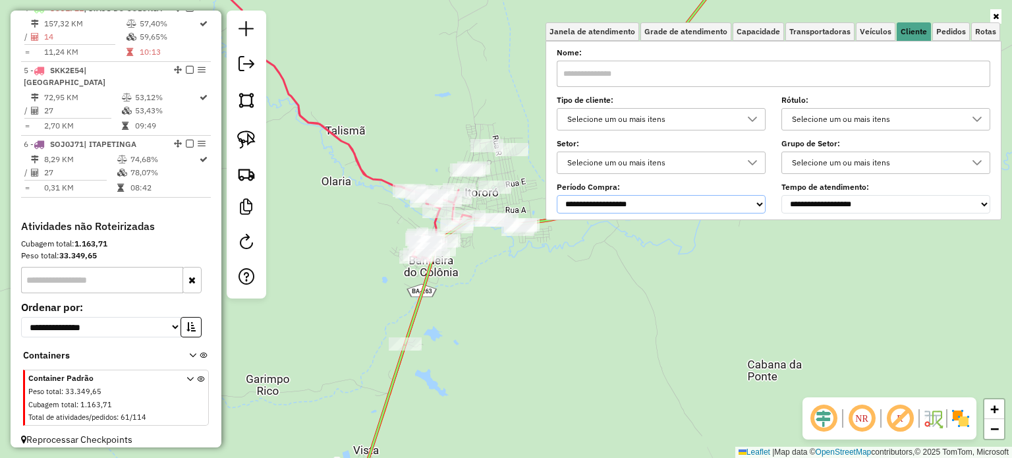
click at [613, 201] on select "**********" at bounding box center [661, 204] width 209 height 18
drag, startPoint x: 698, startPoint y: 179, endPoint x: 711, endPoint y: 175, distance: 12.9
click at [698, 179] on div "**********" at bounding box center [774, 131] width 434 height 163
click at [843, 201] on select "**********" at bounding box center [885, 204] width 209 height 18
click at [764, 181] on label "Período Compra:" at bounding box center [661, 187] width 209 height 12
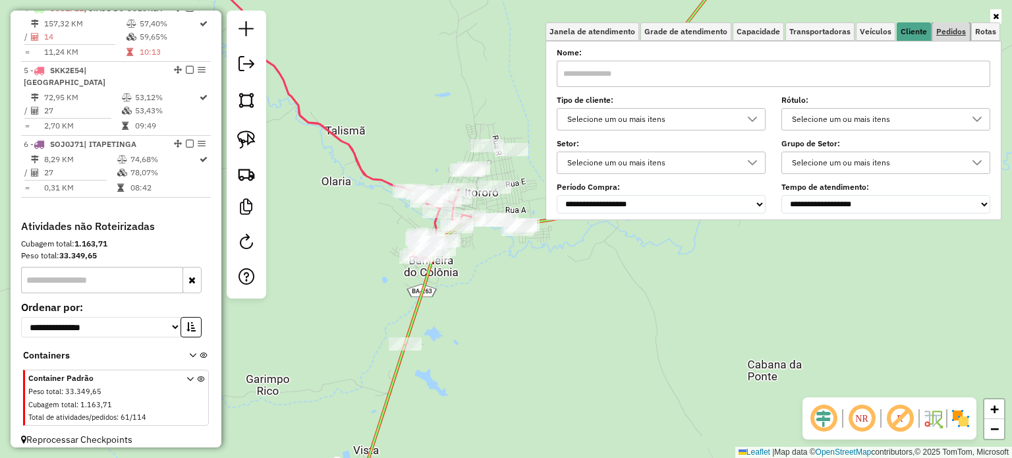
click at [953, 36] on span "Pedidos" at bounding box center [951, 32] width 30 height 8
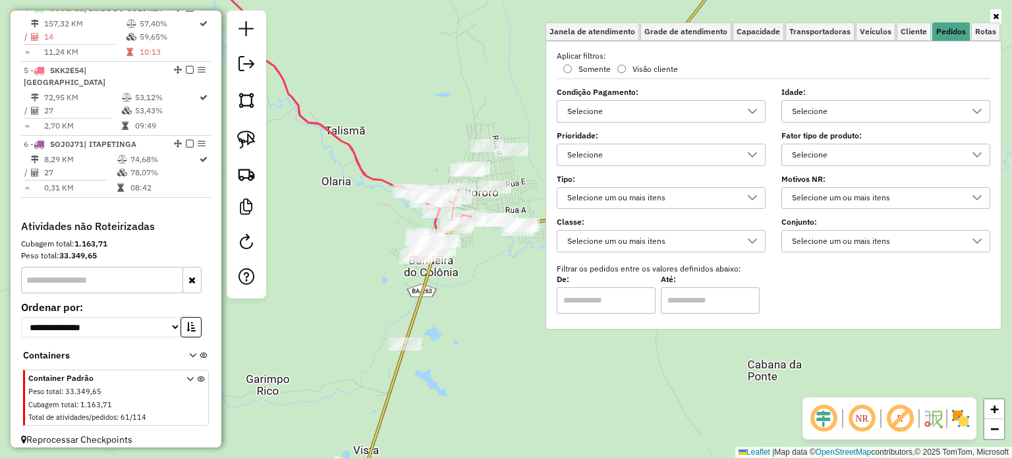
click at [809, 155] on div "Selecione" at bounding box center [875, 154] width 177 height 21
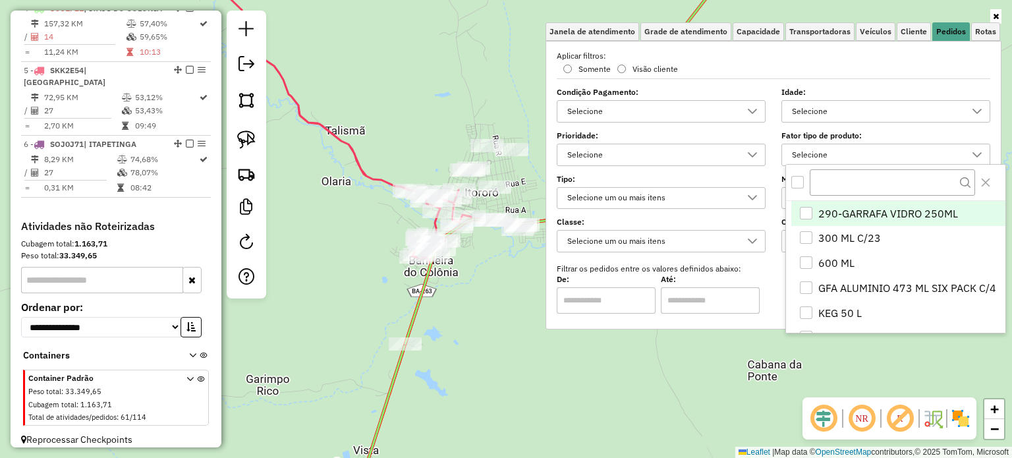
click at [820, 152] on div "Selecione" at bounding box center [875, 154] width 177 height 21
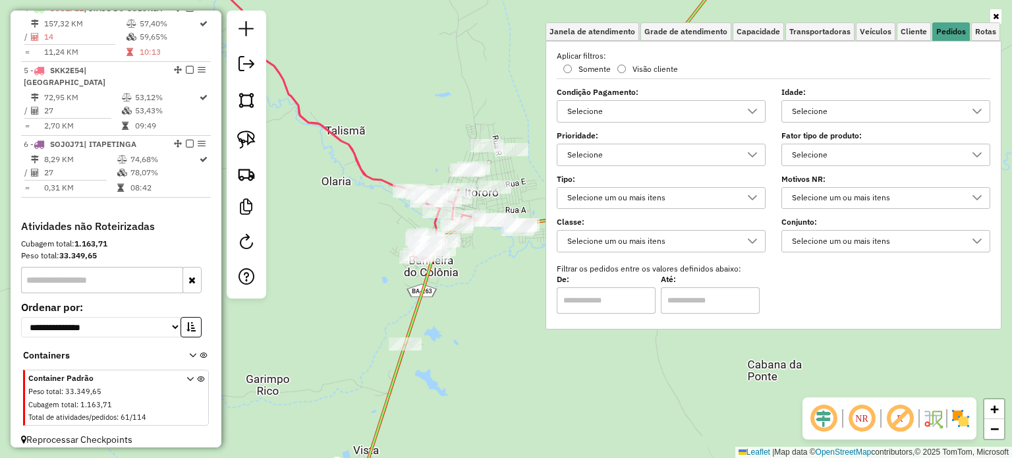
click at [651, 242] on div "Selecione um ou mais itens" at bounding box center [651, 241] width 177 height 21
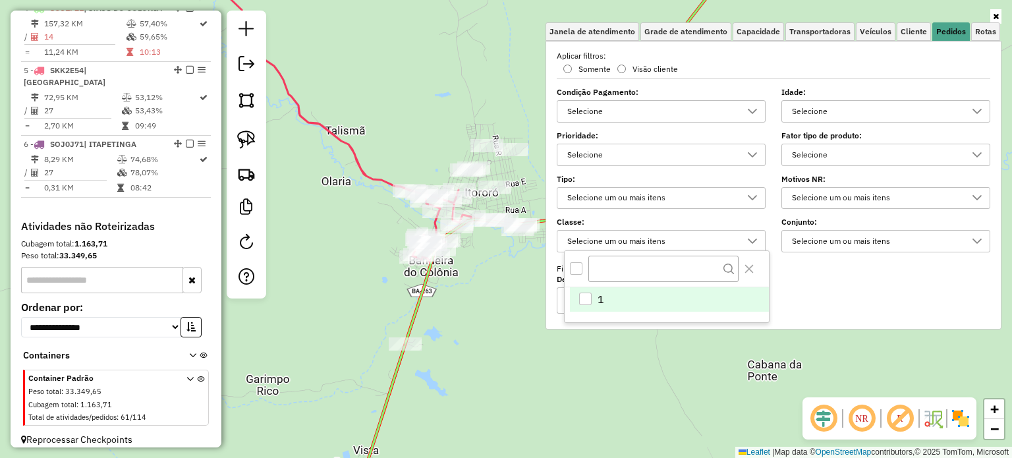
click at [652, 244] on div "Selecione um ou mais itens" at bounding box center [651, 241] width 177 height 21
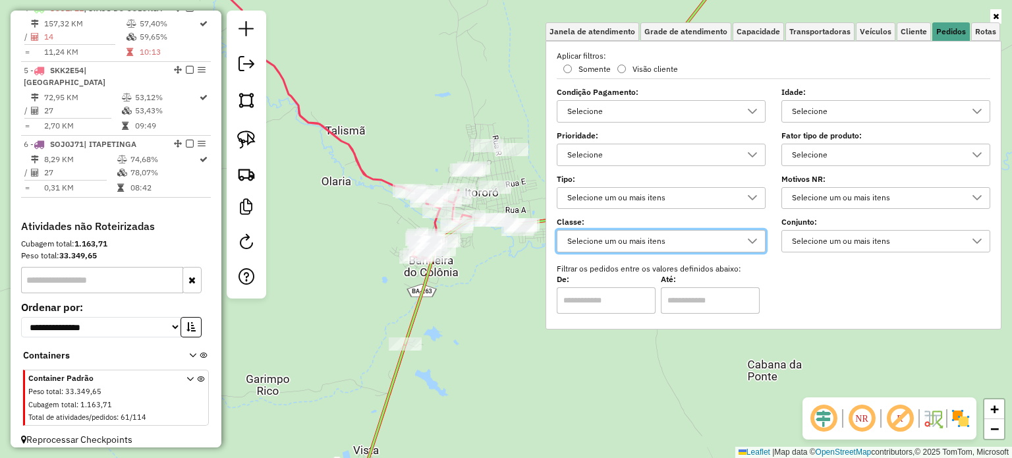
click at [646, 196] on div "Selecione um ou mais itens" at bounding box center [651, 198] width 177 height 21
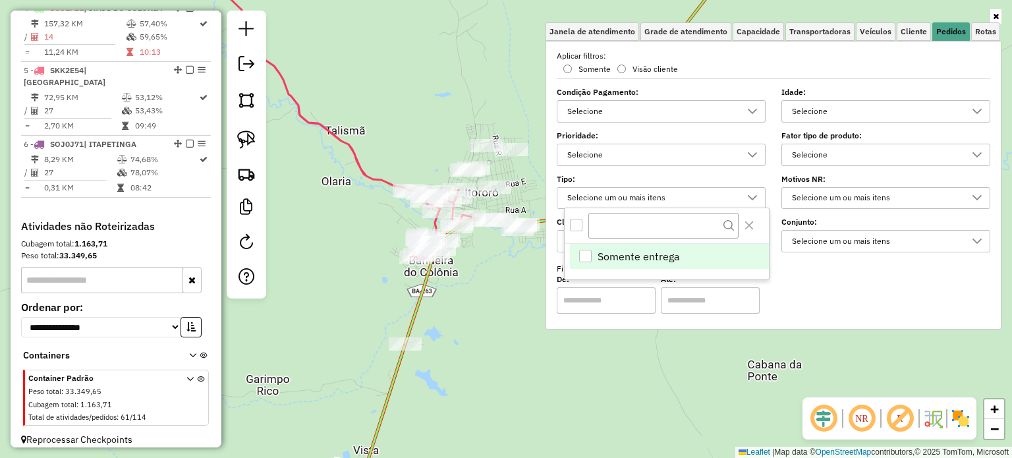
click at [646, 196] on div "Selecione um ou mais itens" at bounding box center [651, 198] width 177 height 21
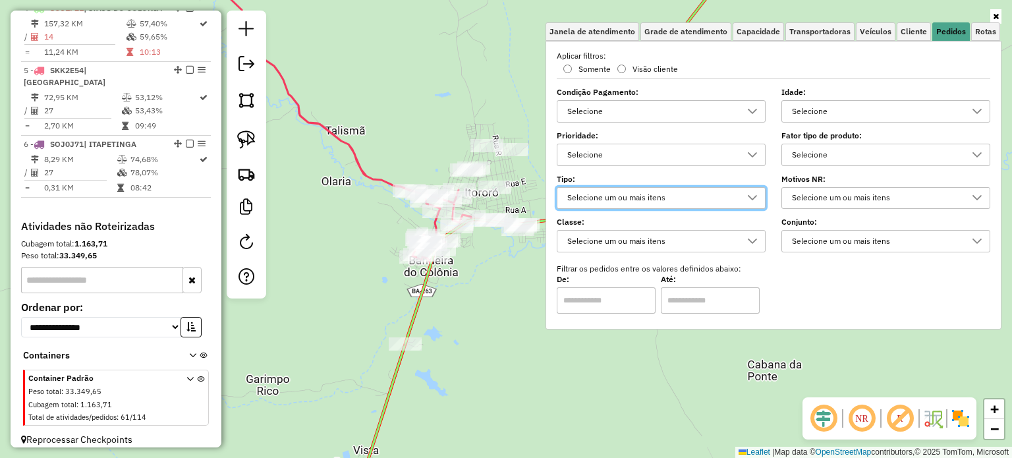
click at [624, 147] on div "Selecione" at bounding box center [651, 154] width 177 height 21
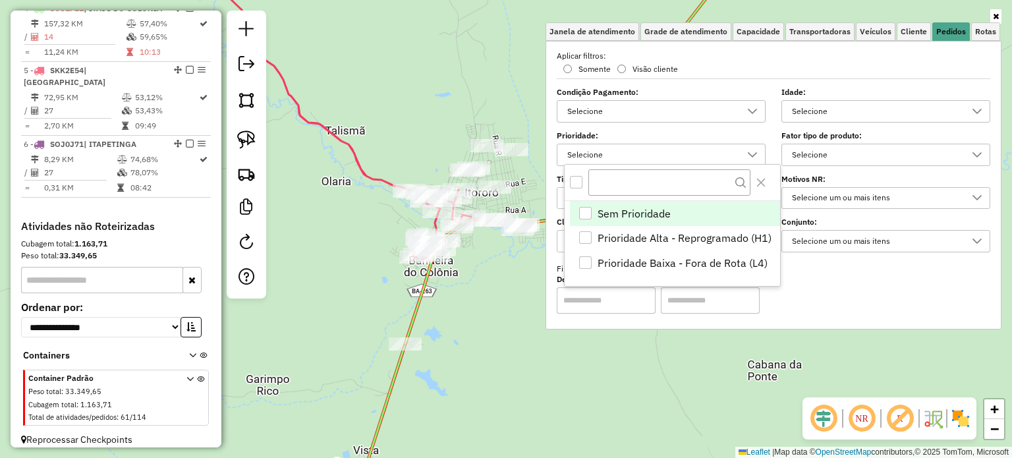
click at [624, 147] on div "Selecione" at bounding box center [651, 154] width 177 height 21
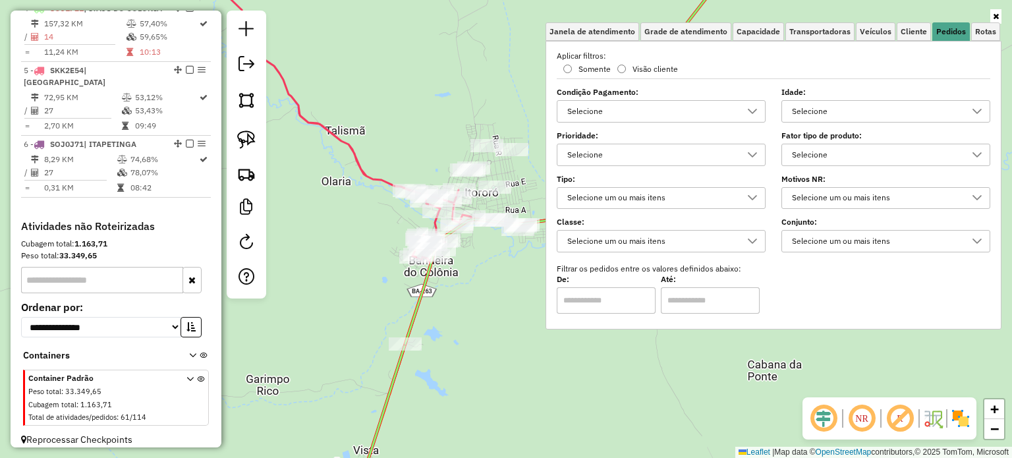
click at [629, 113] on div "Selecione" at bounding box center [651, 111] width 177 height 21
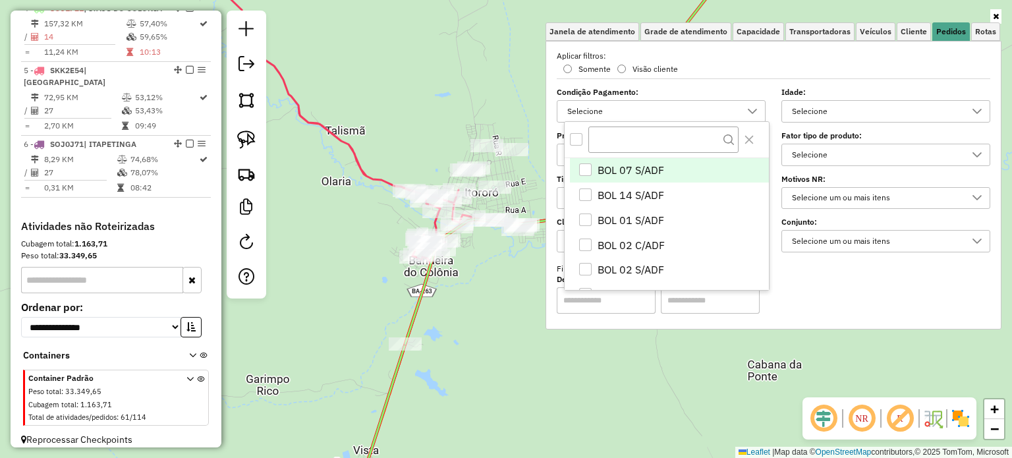
click at [629, 113] on div "Selecione" at bounding box center [651, 111] width 177 height 21
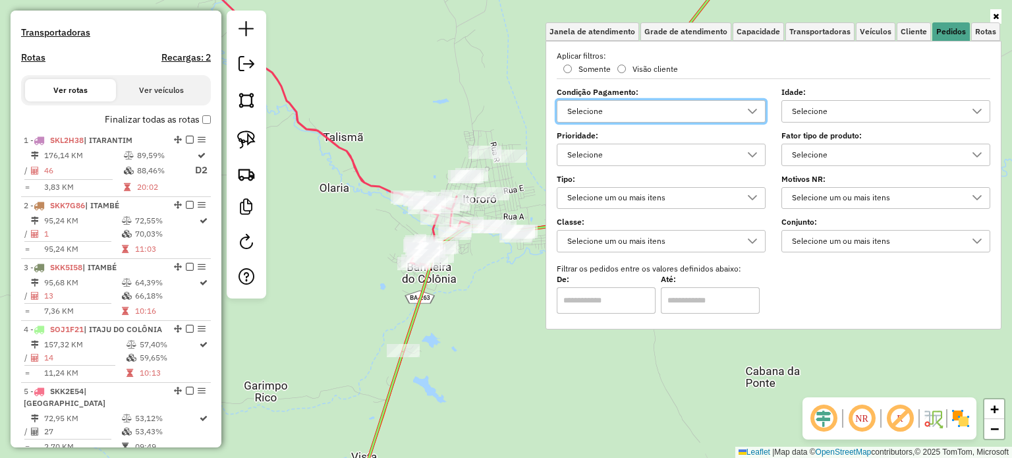
scroll to position [368, 0]
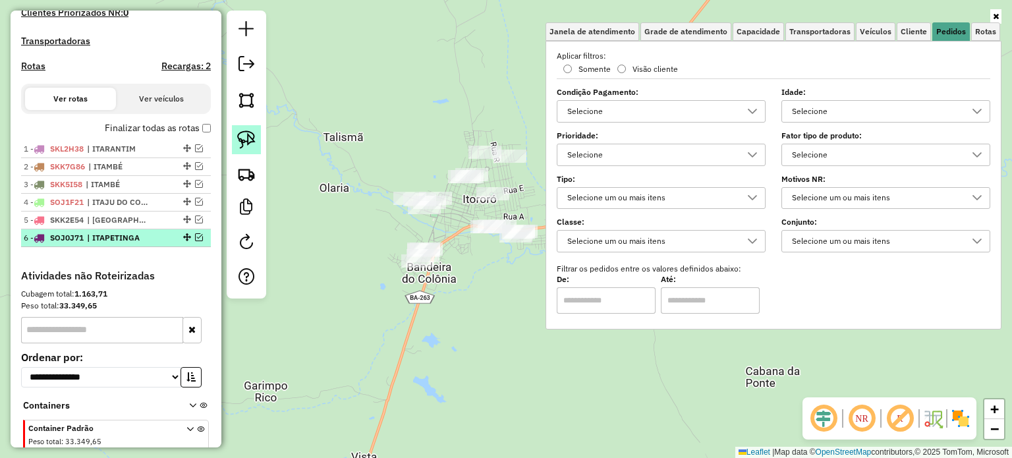
click at [245, 139] on img at bounding box center [246, 139] width 18 height 18
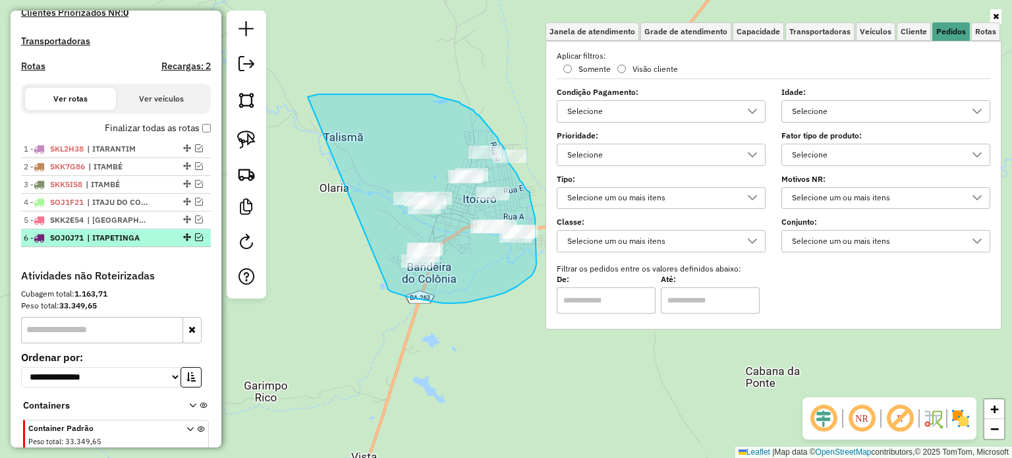
drag, startPoint x: 308, startPoint y: 97, endPoint x: 385, endPoint y: 283, distance: 201.8
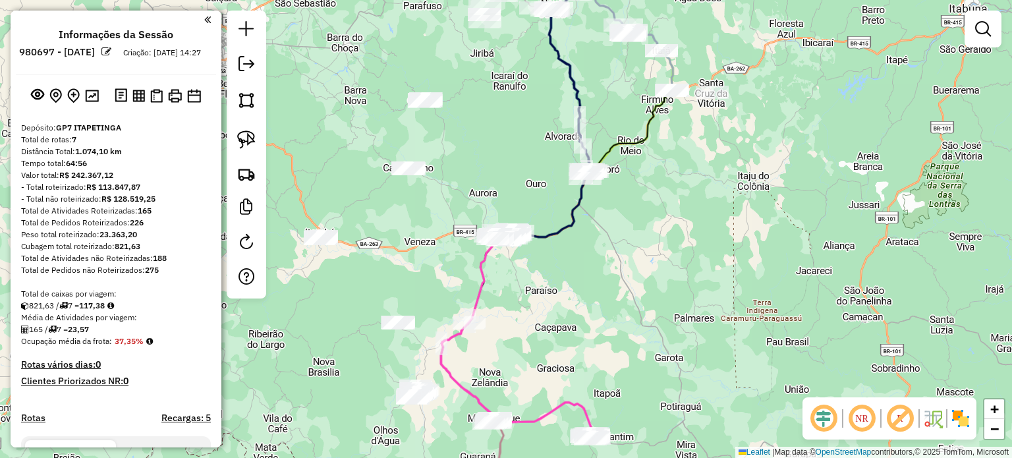
drag, startPoint x: 713, startPoint y: 127, endPoint x: 613, endPoint y: 228, distance: 142.6
click at [615, 235] on div "Janela de atendimento Grade de atendimento Capacidade Transportadoras Veículos …" at bounding box center [506, 229] width 1012 height 458
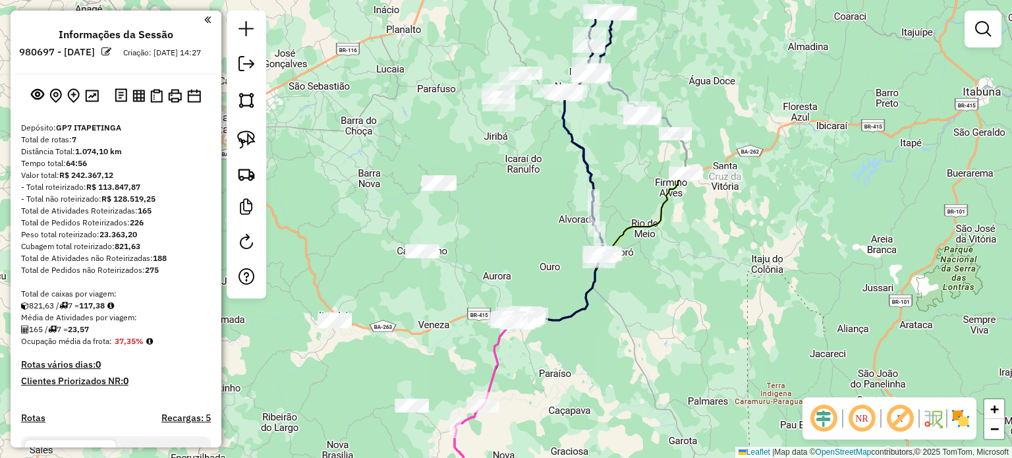
drag, startPoint x: 434, startPoint y: 231, endPoint x: 566, endPoint y: 206, distance: 134.9
click at [563, 206] on div "Janela de atendimento Grade de atendimento Capacidade Transportadoras Veículos …" at bounding box center [506, 229] width 1012 height 458
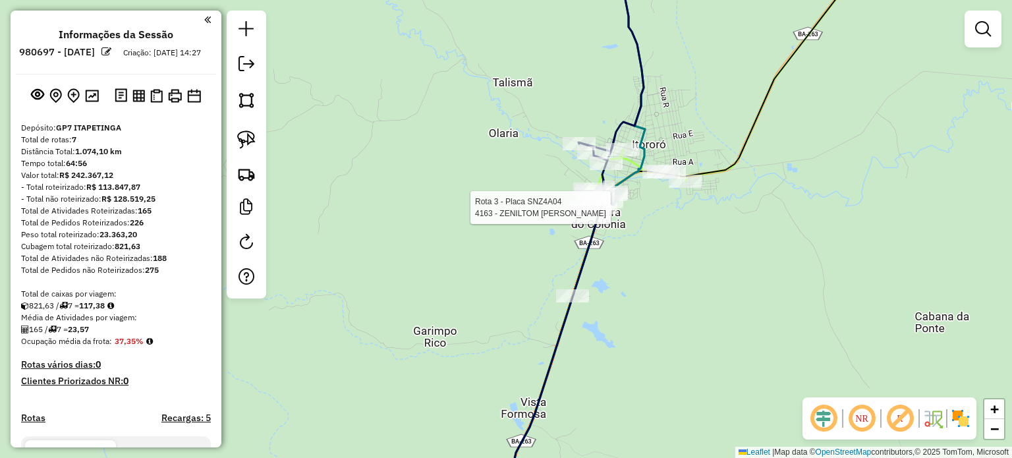
select select "**********"
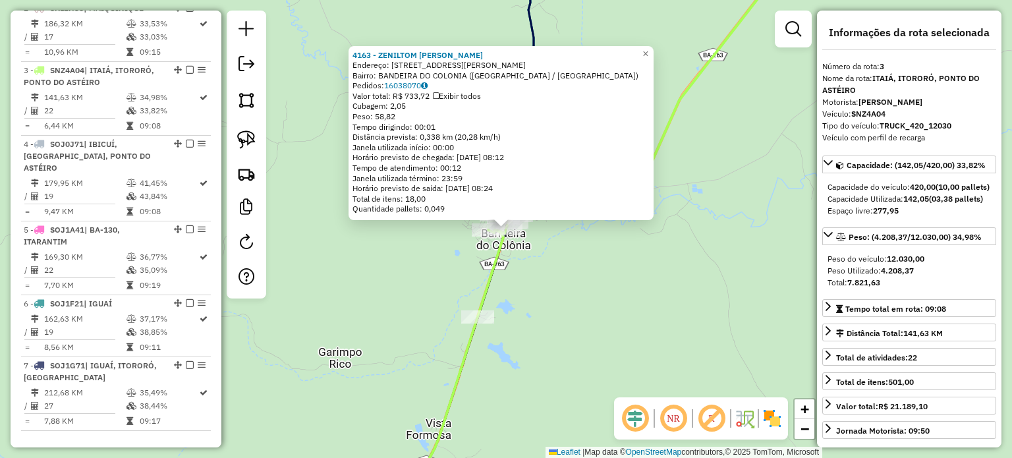
scroll to position [617, 0]
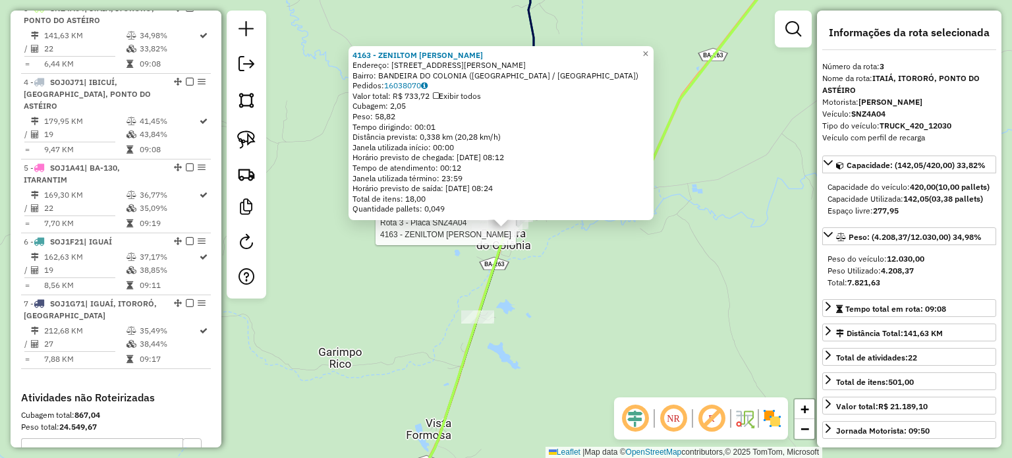
click at [607, 322] on div "Rota 3 - Placa SNZ4A04 4163 - ZENILTOM BRITO AMORI 4163 - ZENILTOM BRITO AMORI …" at bounding box center [506, 229] width 1012 height 458
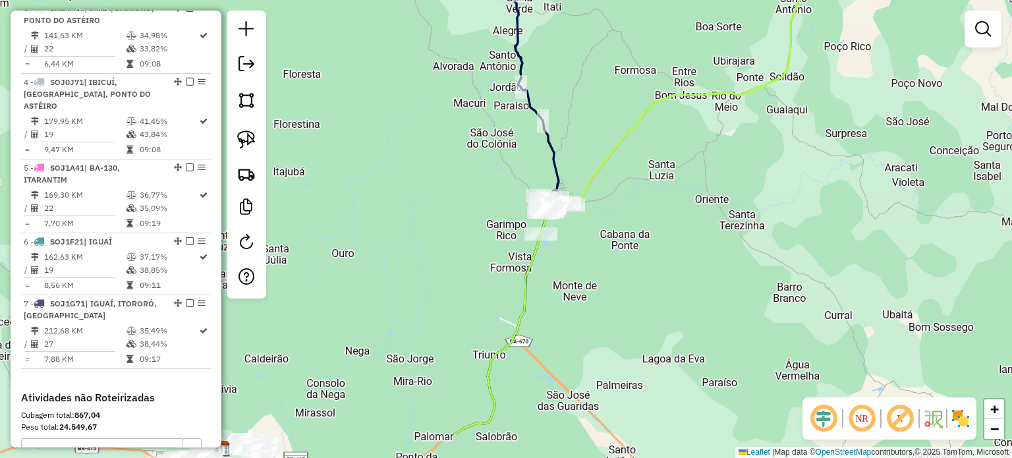
drag, startPoint x: 569, startPoint y: 376, endPoint x: 582, endPoint y: 118, distance: 258.6
click at [582, 125] on div "Janela de atendimento Grade de atendimento Capacidade Transportadoras Veículos …" at bounding box center [506, 229] width 1012 height 458
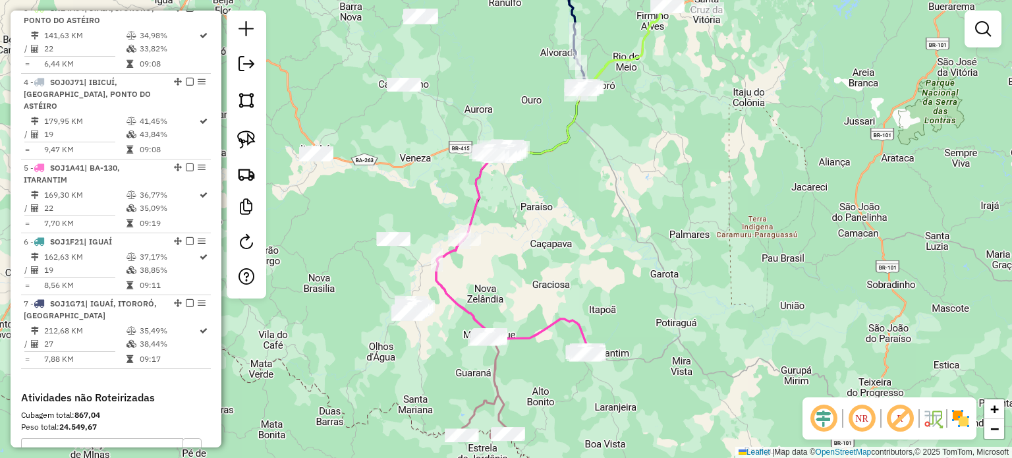
drag, startPoint x: 432, startPoint y: 296, endPoint x: 525, endPoint y: 192, distance: 140.0
click at [523, 189] on div "Janela de atendimento Grade de atendimento Capacidade Transportadoras Veículos …" at bounding box center [506, 229] width 1012 height 458
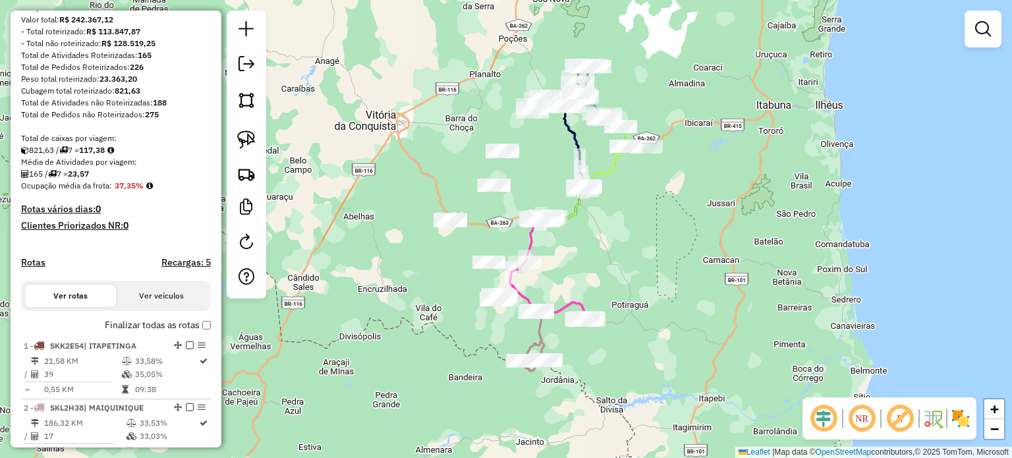
scroll to position [198, 0]
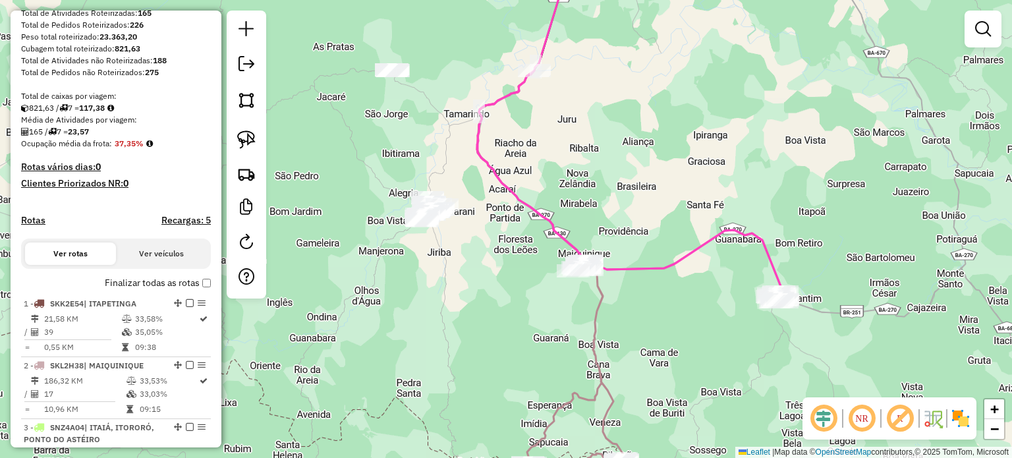
drag, startPoint x: 640, startPoint y: 358, endPoint x: 619, endPoint y: 211, distance: 148.4
click at [620, 212] on div "Janela de atendimento Grade de atendimento Capacidade Transportadoras Veículos …" at bounding box center [506, 229] width 1012 height 458
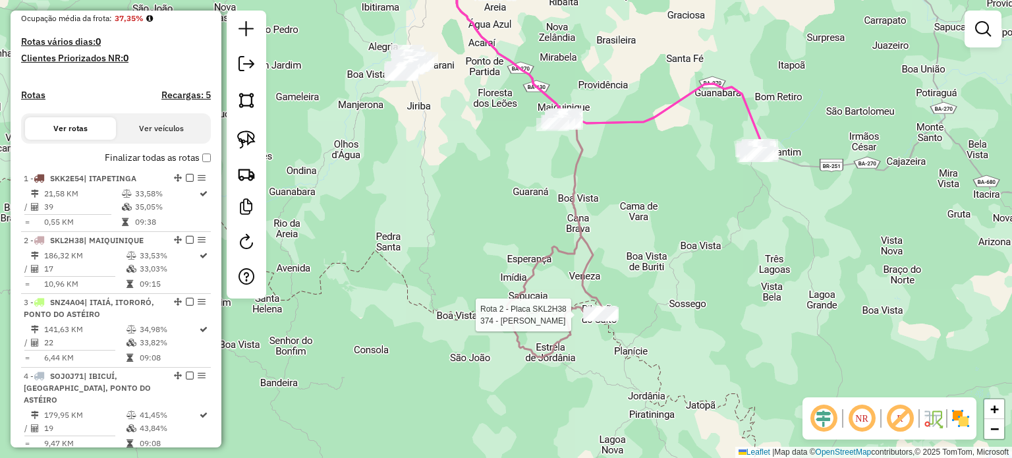
select select "**********"
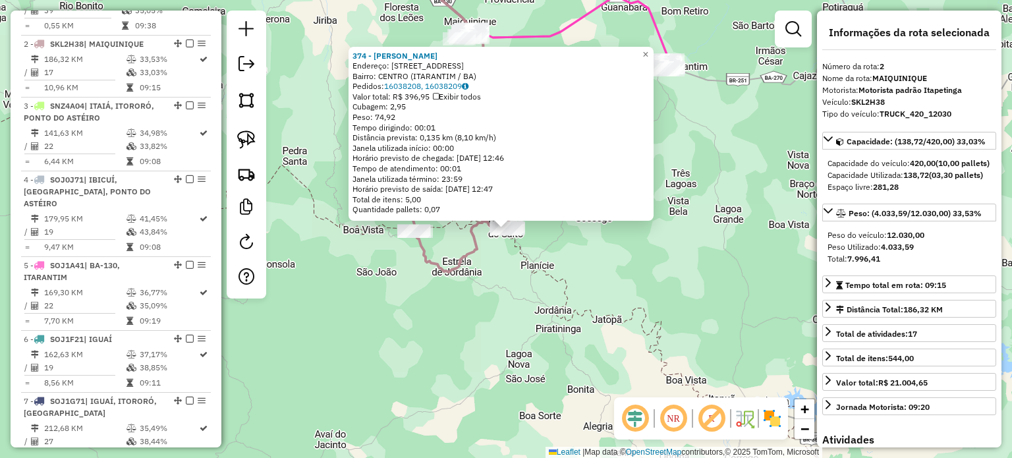
scroll to position [555, 0]
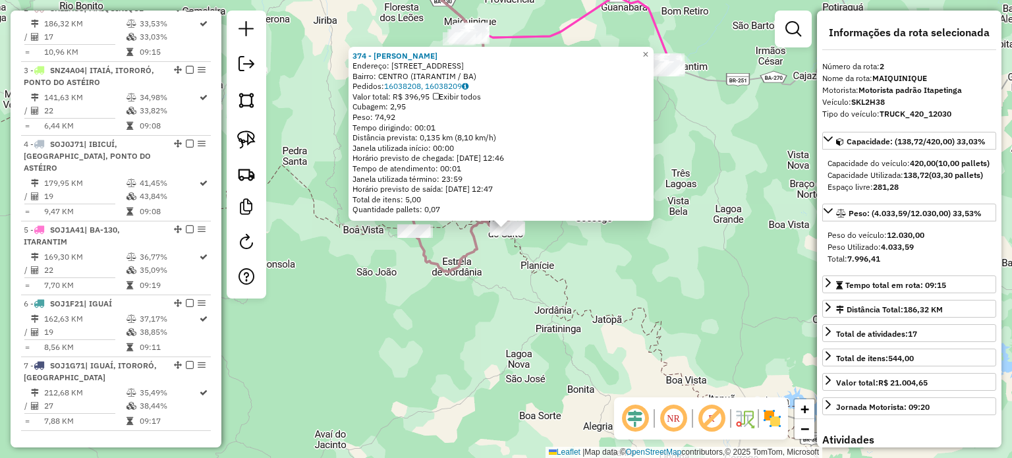
click at [509, 281] on div "374 - MARIA APARECIDA ARIF Endereço: R Av da bandeira 112 Bairro: CENTRO (ITARA…" at bounding box center [506, 229] width 1012 height 458
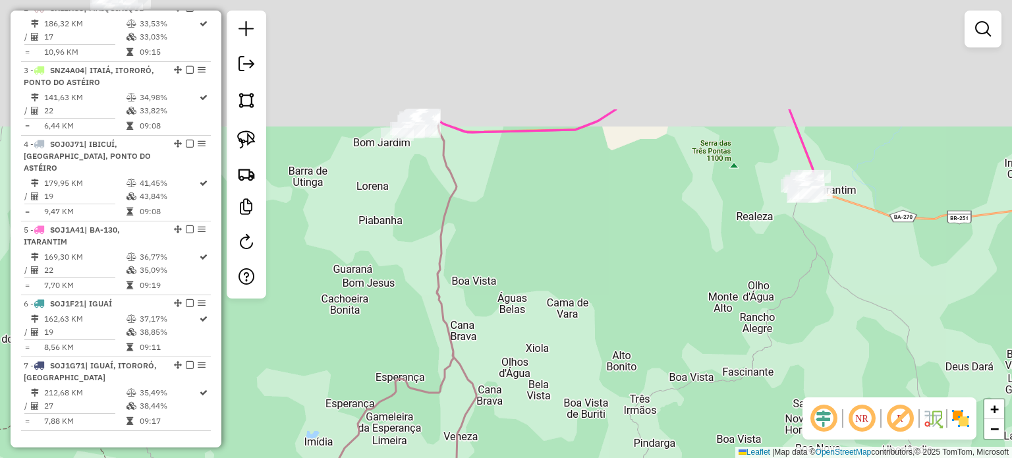
drag, startPoint x: 457, startPoint y: 24, endPoint x: 414, endPoint y: 202, distance: 183.6
click at [413, 202] on div "Janela de atendimento Grade de atendimento Capacidade Transportadoras Veículos …" at bounding box center [506, 229] width 1012 height 458
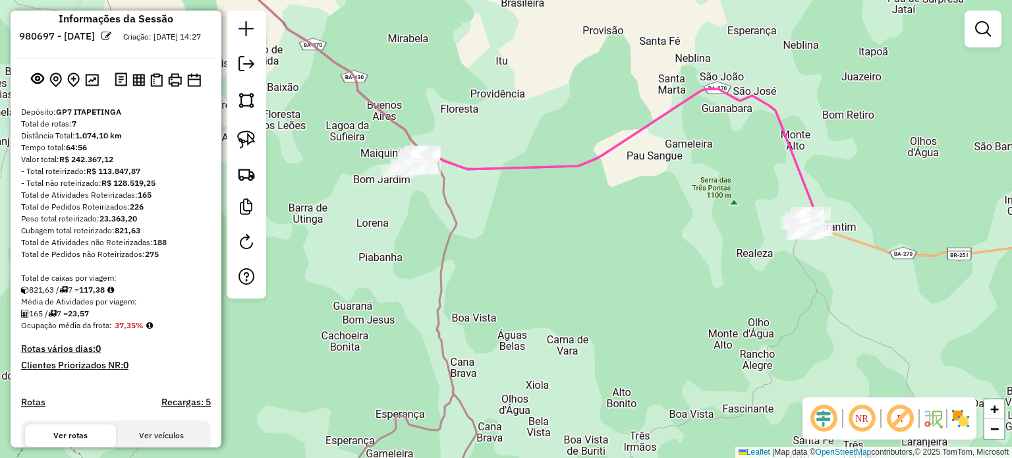
scroll to position [0, 0]
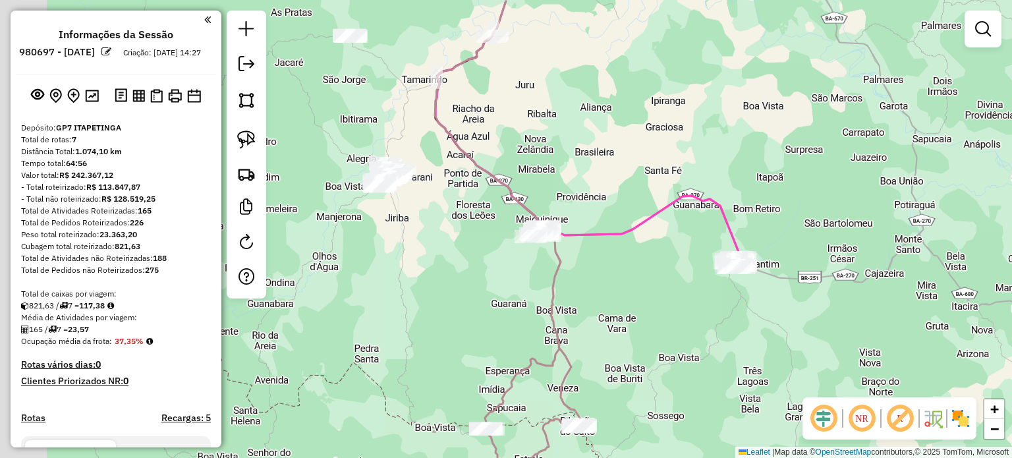
drag, startPoint x: 356, startPoint y: 227, endPoint x: 567, endPoint y: 295, distance: 221.3
click at [567, 295] on div "Janela de atendimento Grade de atendimento Capacidade Transportadoras Veículos …" at bounding box center [506, 229] width 1012 height 458
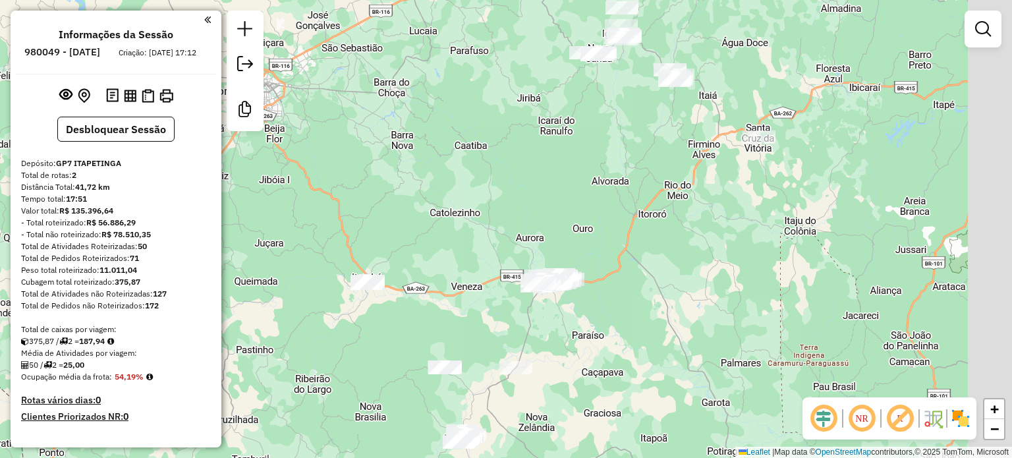
drag, startPoint x: 764, startPoint y: 165, endPoint x: 557, endPoint y: 329, distance: 263.1
click at [558, 329] on div "Janela de atendimento Grade de atendimento Capacidade Transportadoras Veículos …" at bounding box center [506, 229] width 1012 height 458
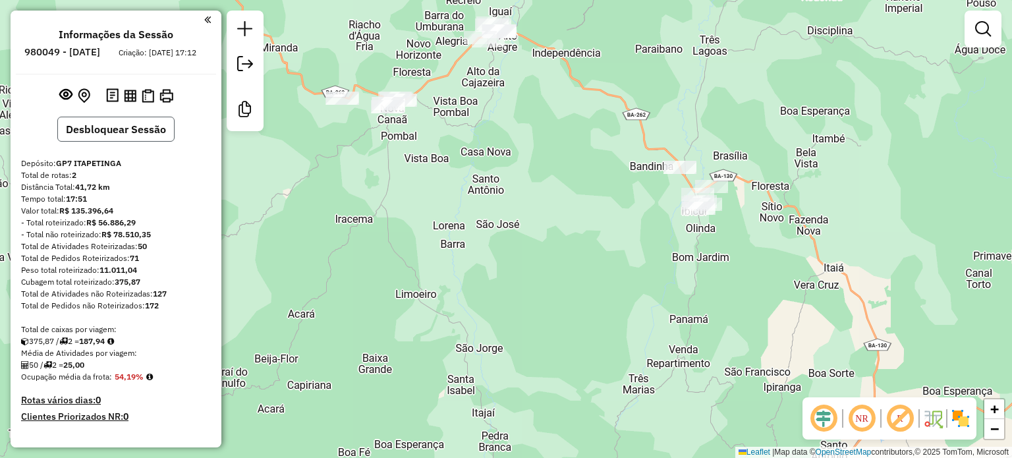
click at [133, 140] on button "Desbloquear Sessão" at bounding box center [115, 129] width 117 height 25
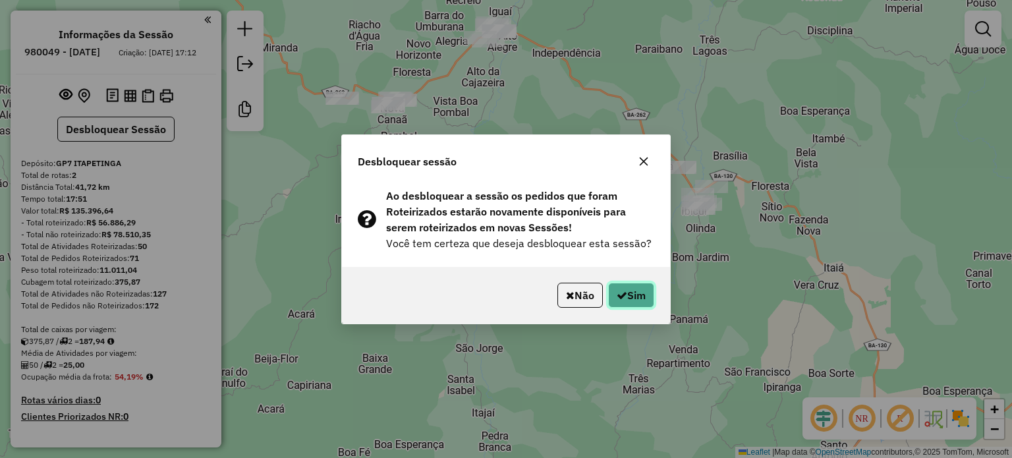
click at [635, 289] on button "Sim" at bounding box center [631, 295] width 46 height 25
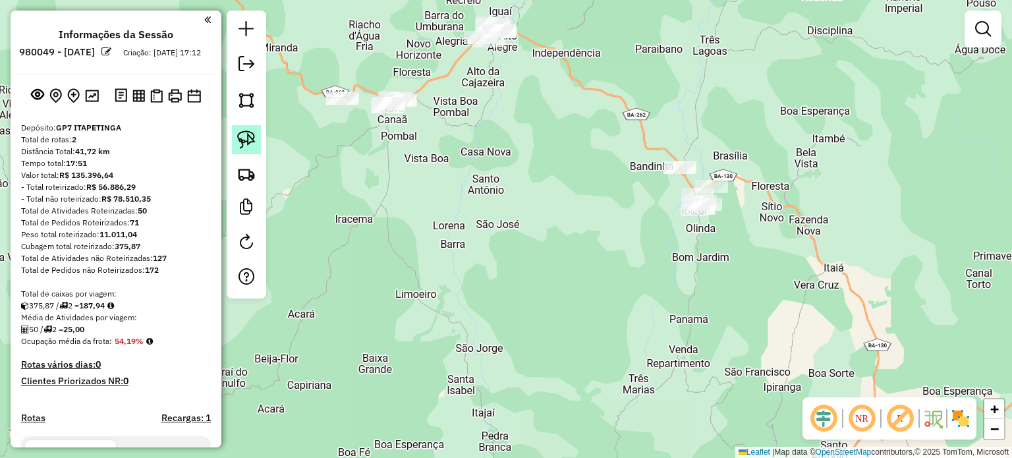
click at [241, 130] on img at bounding box center [246, 139] width 18 height 18
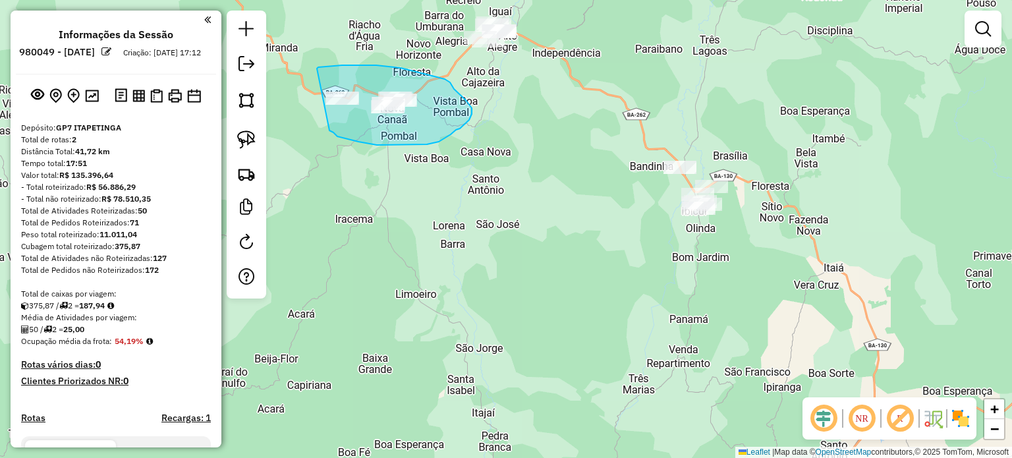
drag, startPoint x: 317, startPoint y: 69, endPoint x: 327, endPoint y: 127, distance: 58.8
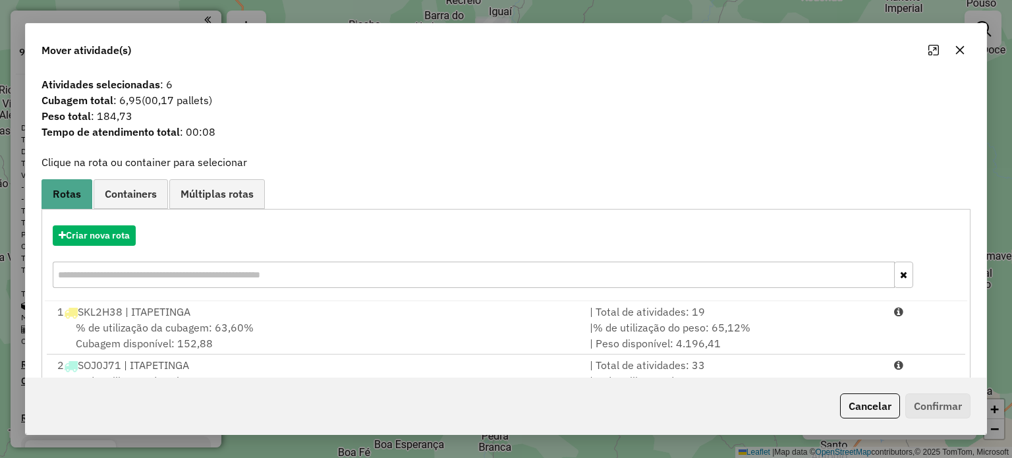
click at [964, 46] on icon "button" at bounding box center [960, 50] width 11 height 11
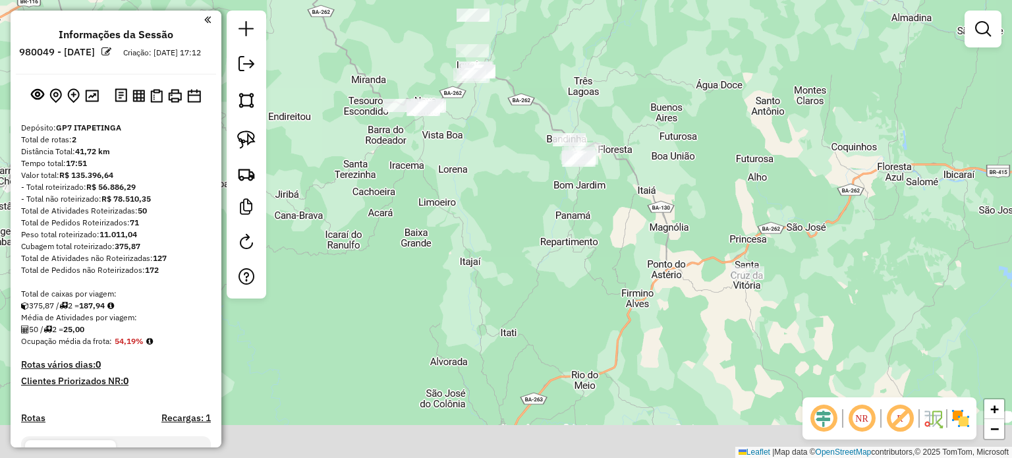
drag, startPoint x: 468, startPoint y: 251, endPoint x: 564, endPoint y: 81, distance: 195.3
click at [554, 99] on div "Janela de atendimento Grade de atendimento Capacidade Transportadoras Veículos …" at bounding box center [506, 229] width 1012 height 458
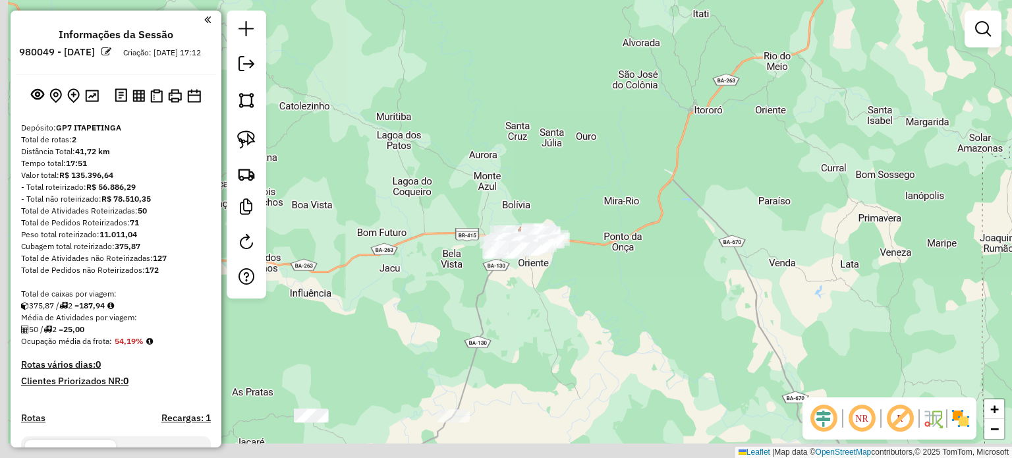
drag, startPoint x: 446, startPoint y: 324, endPoint x: 599, endPoint y: 119, distance: 255.7
click at [555, 160] on div "Janela de atendimento Grade de atendimento Capacidade Transportadoras Veículos …" at bounding box center [506, 229] width 1012 height 458
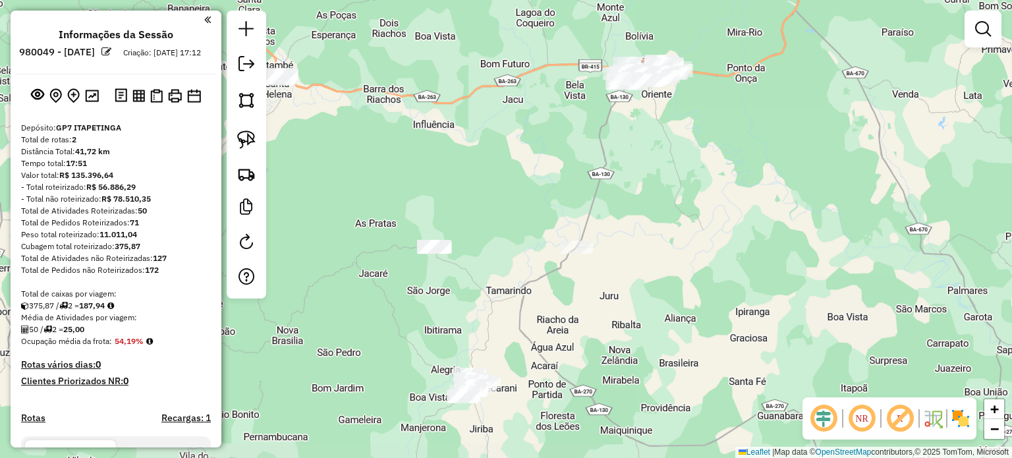
drag, startPoint x: 452, startPoint y: 360, endPoint x: 494, endPoint y: 252, distance: 115.8
click at [494, 255] on div "Janela de atendimento Grade de atendimento Capacidade Transportadoras Veículos …" at bounding box center [506, 229] width 1012 height 458
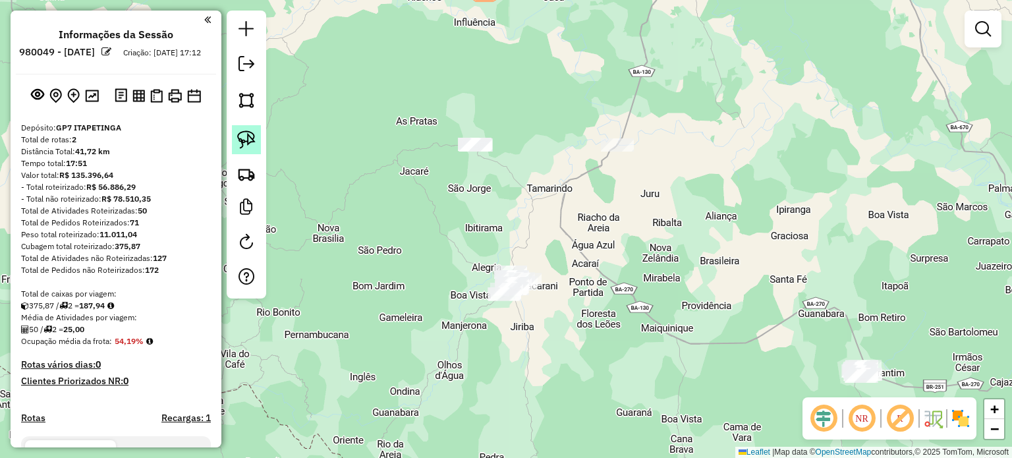
click at [254, 139] on img at bounding box center [246, 139] width 18 height 18
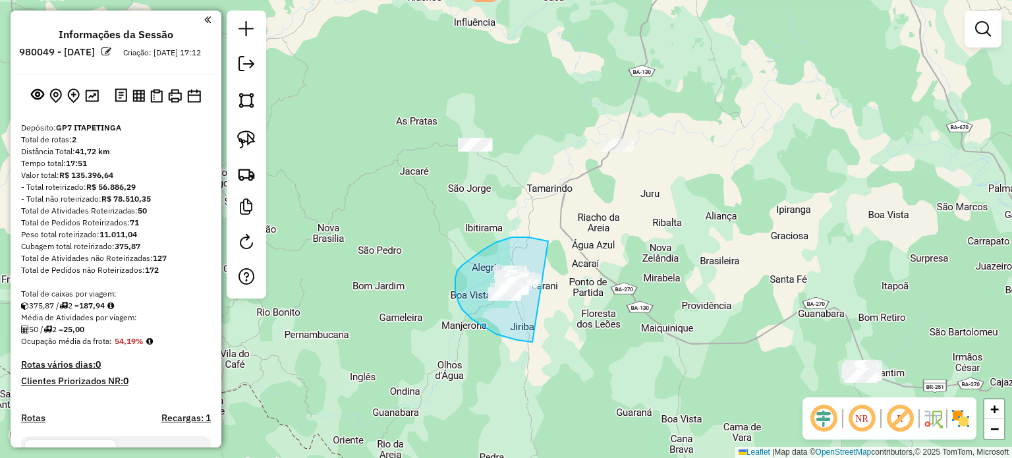
drag, startPoint x: 505, startPoint y: 239, endPoint x: 579, endPoint y: 287, distance: 88.6
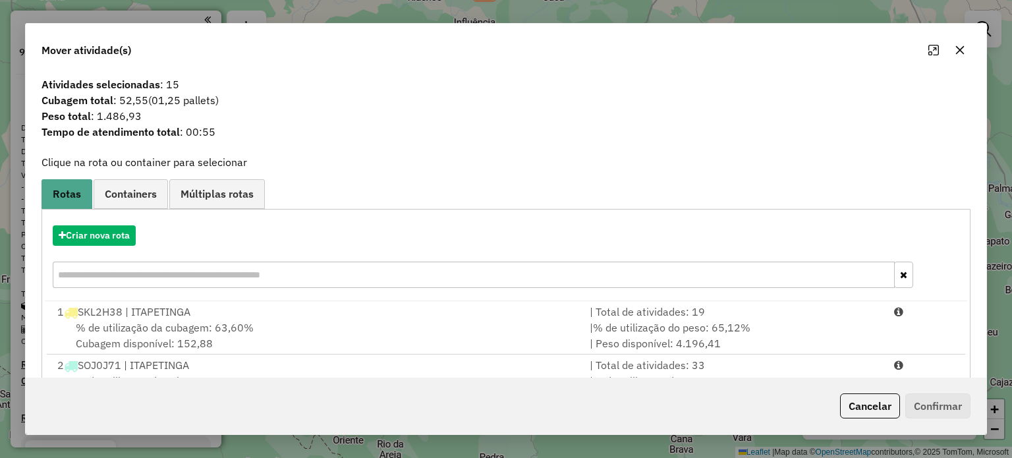
click at [964, 45] on icon "button" at bounding box center [960, 50] width 11 height 11
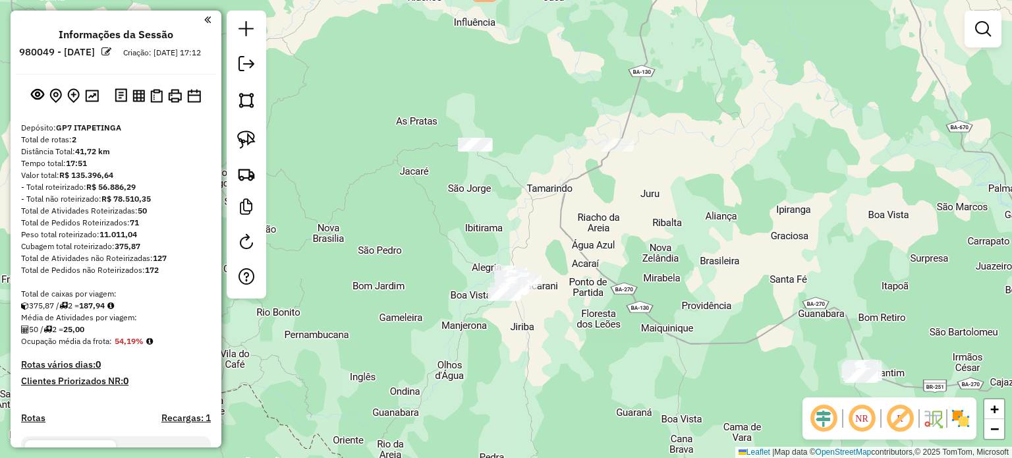
drag, startPoint x: 725, startPoint y: 168, endPoint x: 592, endPoint y: 279, distance: 173.1
click at [602, 275] on div "Janela de atendimento Grade de atendimento Capacidade Transportadoras Veículos …" at bounding box center [506, 229] width 1012 height 458
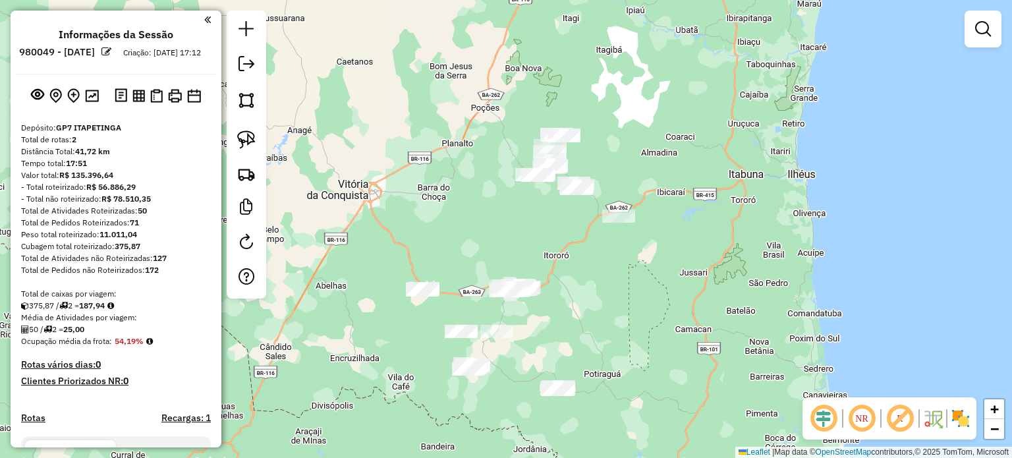
drag, startPoint x: 571, startPoint y: 189, endPoint x: 501, endPoint y: 240, distance: 87.2
click at [501, 240] on div "Janela de atendimento Grade de atendimento Capacidade Transportadoras Veículos …" at bounding box center [506, 229] width 1012 height 458
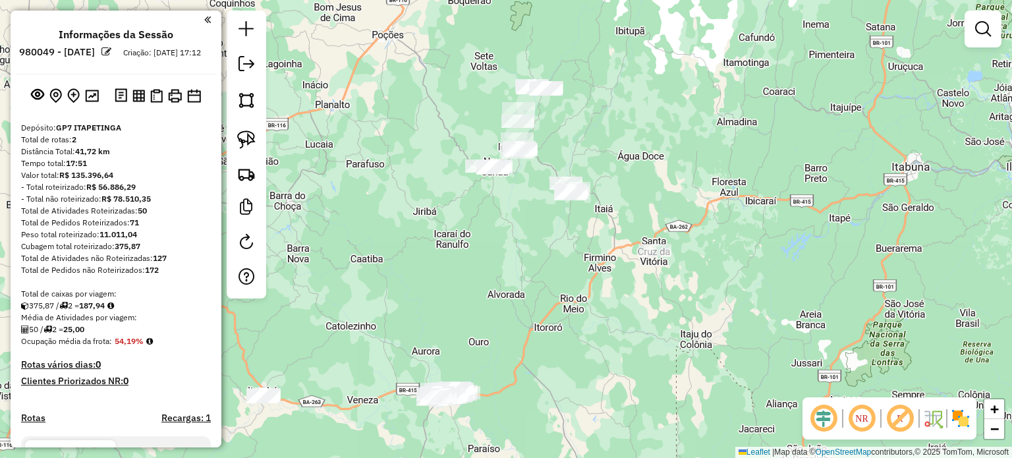
drag, startPoint x: 548, startPoint y: 251, endPoint x: 467, endPoint y: 226, distance: 84.8
click at [470, 228] on div "Janela de atendimento Grade de atendimento Capacidade Transportadoras Veículos …" at bounding box center [506, 229] width 1012 height 458
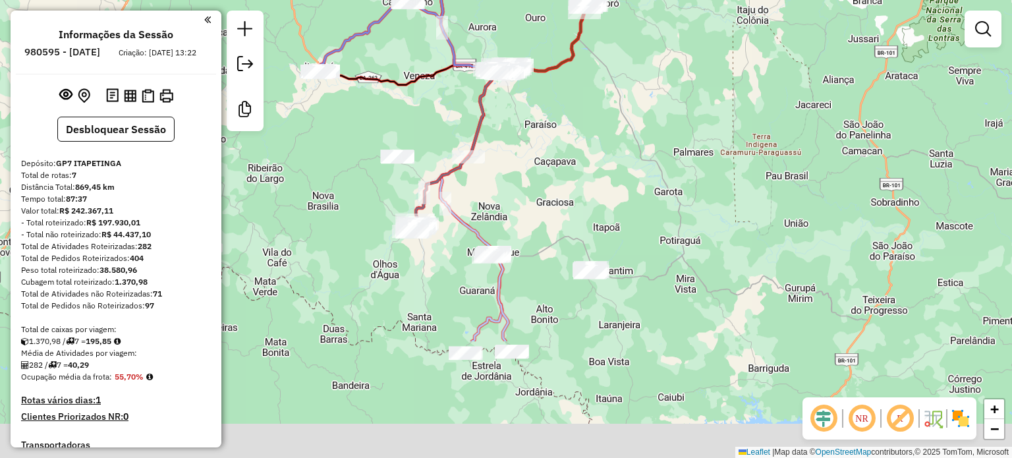
drag, startPoint x: 542, startPoint y: 284, endPoint x: 544, endPoint y: 164, distance: 119.9
click at [544, 164] on div "Janela de atendimento Grade de atendimento Capacidade Transportadoras Veículos …" at bounding box center [506, 229] width 1012 height 458
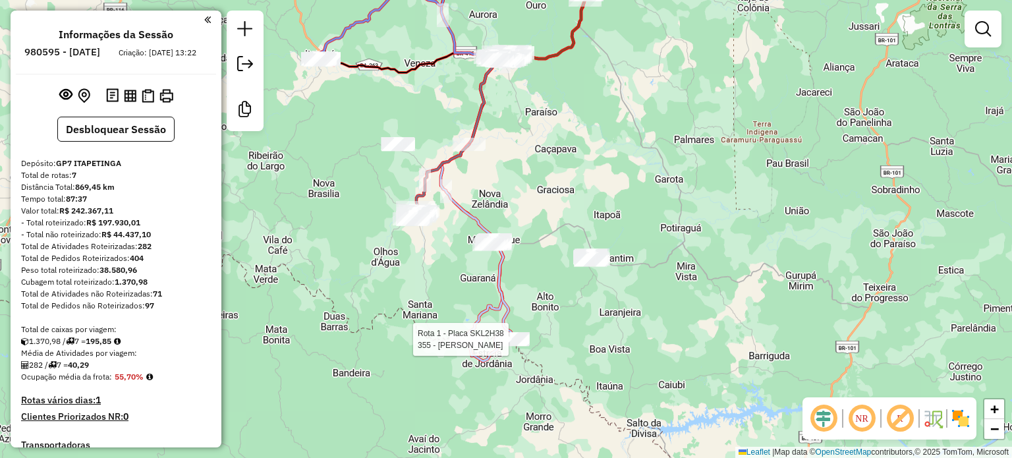
select select "**********"
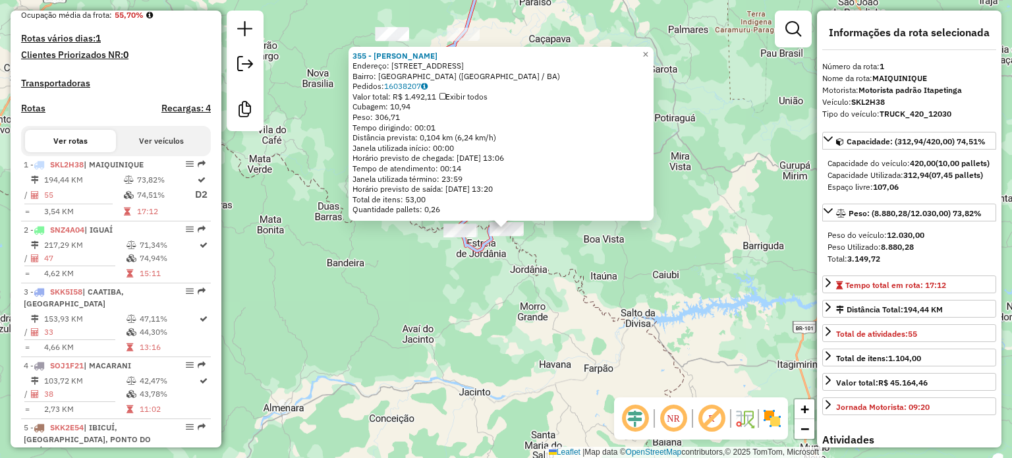
scroll to position [519, 0]
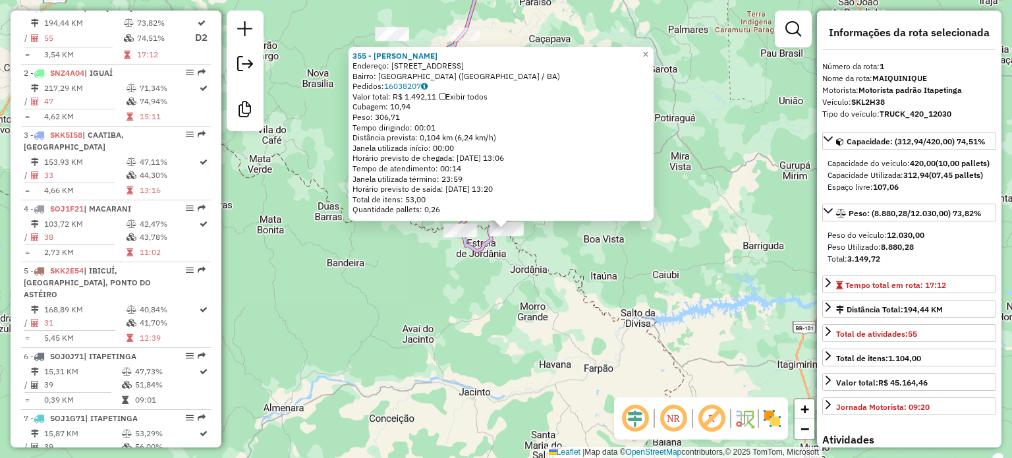
click at [480, 283] on div "355 - [PERSON_NAME]: [STREET_ADDRESS]) [GEOGRAPHIC_DATA]: 16038207 Valor total:…" at bounding box center [506, 229] width 1012 height 458
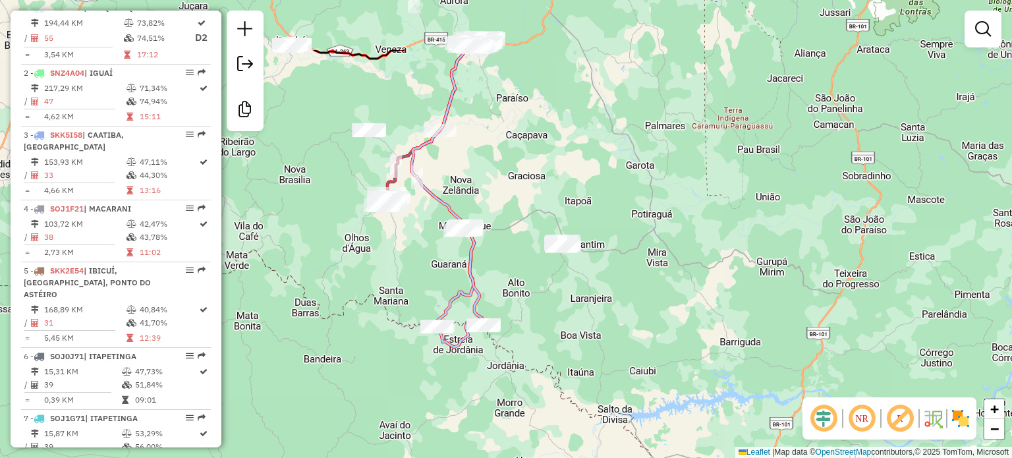
drag, startPoint x: 424, startPoint y: 173, endPoint x: 401, endPoint y: 266, distance: 95.1
click at [401, 266] on div "Janela de atendimento Grade de atendimento Capacidade Transportadoras Veículos …" at bounding box center [506, 229] width 1012 height 458
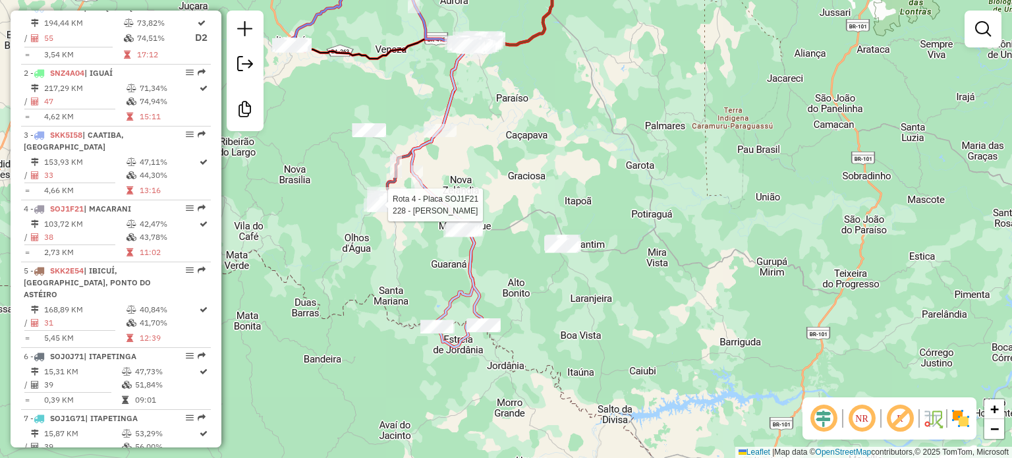
click at [384, 212] on div at bounding box center [384, 204] width 33 height 13
select select "**********"
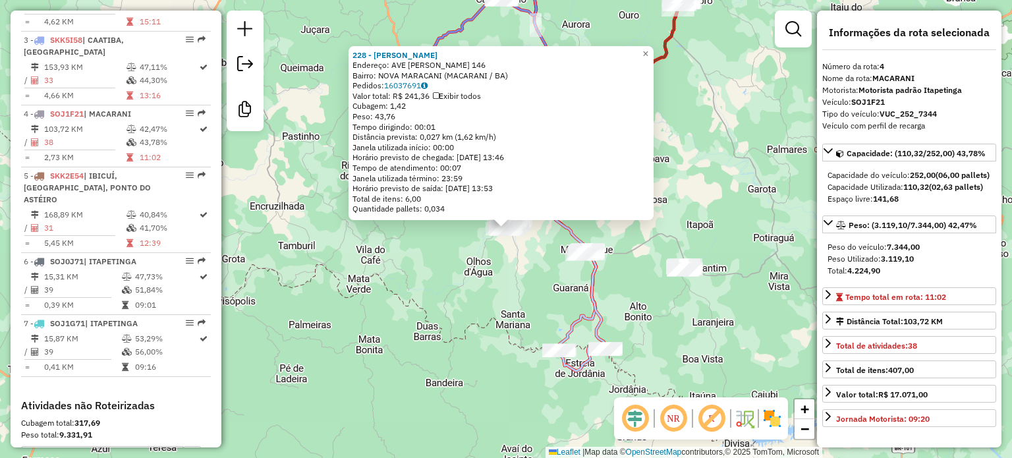
scroll to position [706, 0]
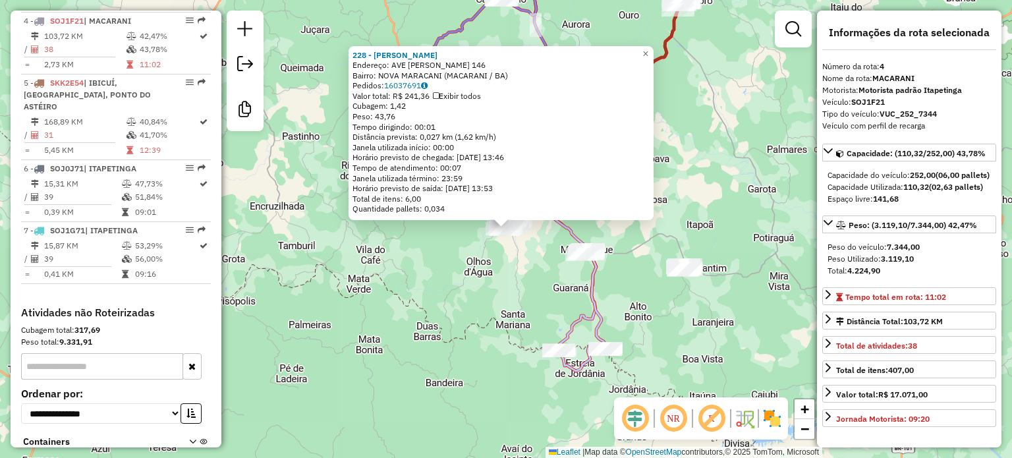
click at [382, 266] on div "228 - [PERSON_NAME] S Endereço: AVE [PERSON_NAME] 146 Bairro: [GEOGRAPHIC_DATA]…" at bounding box center [506, 229] width 1012 height 458
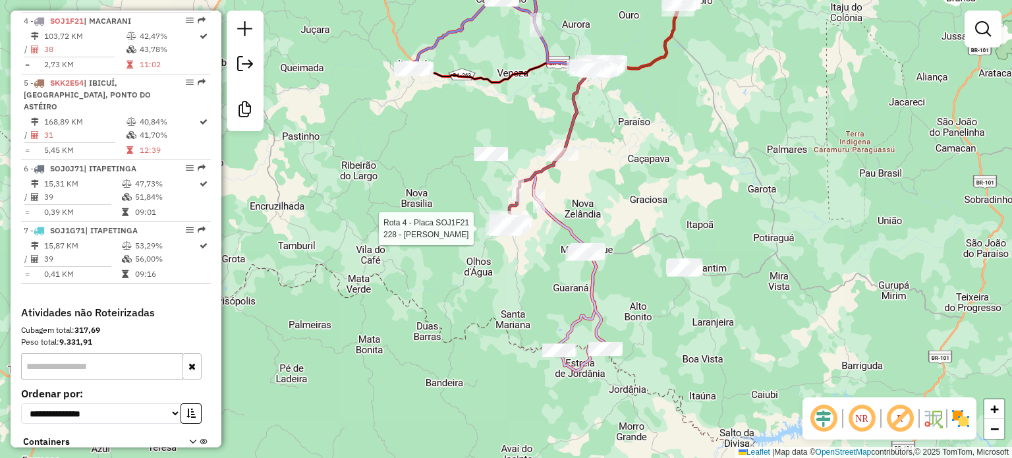
select select "**********"
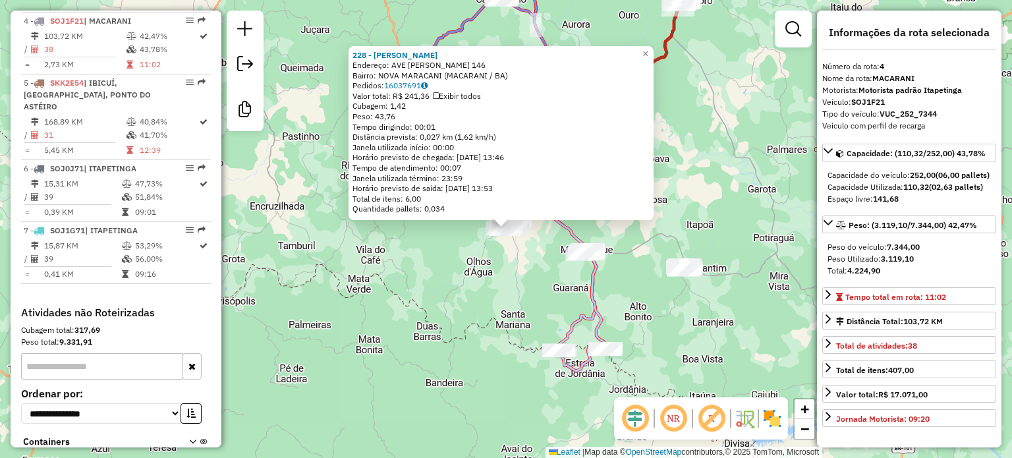
click at [503, 287] on div "Rota 4 - Placa SOJ1F21 228 - [PERSON_NAME] S 228 - [PERSON_NAME] S Endereço: AV…" at bounding box center [506, 229] width 1012 height 458
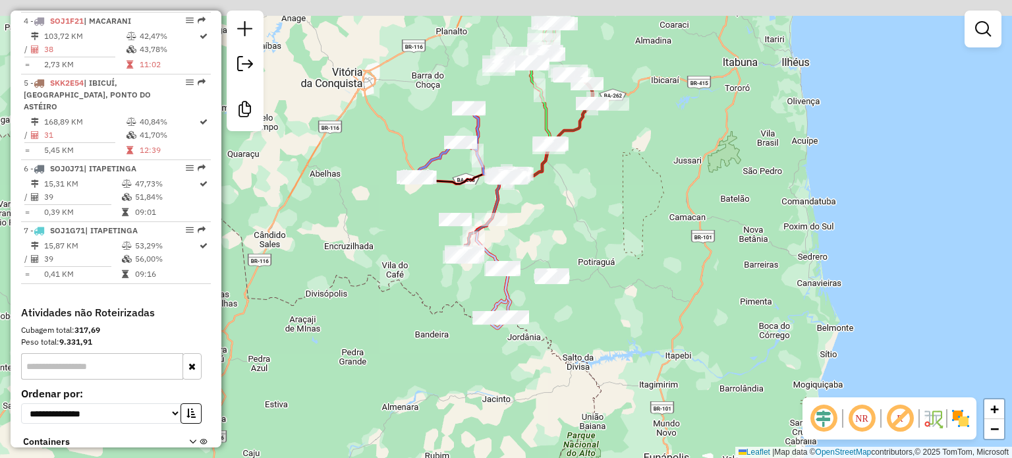
drag, startPoint x: 480, startPoint y: 147, endPoint x: 395, endPoint y: 266, distance: 146.3
click at [395, 266] on div "Janela de atendimento Grade de atendimento Capacidade Transportadoras Veículos …" at bounding box center [506, 229] width 1012 height 458
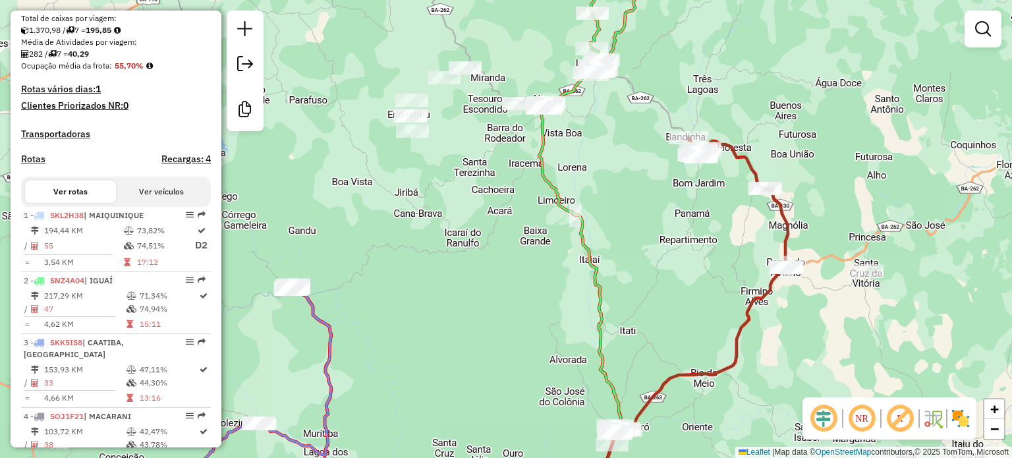
scroll to position [0, 0]
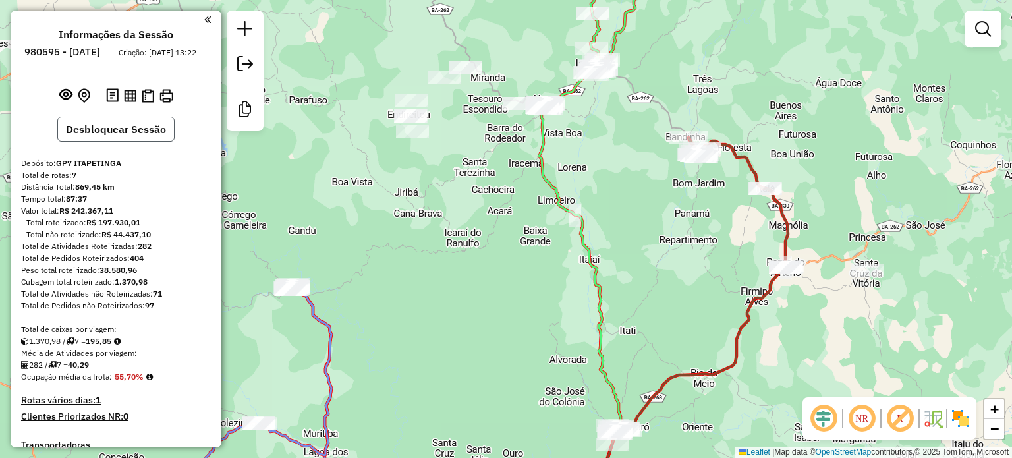
click at [136, 142] on button "Desbloquear Sessão" at bounding box center [115, 129] width 117 height 25
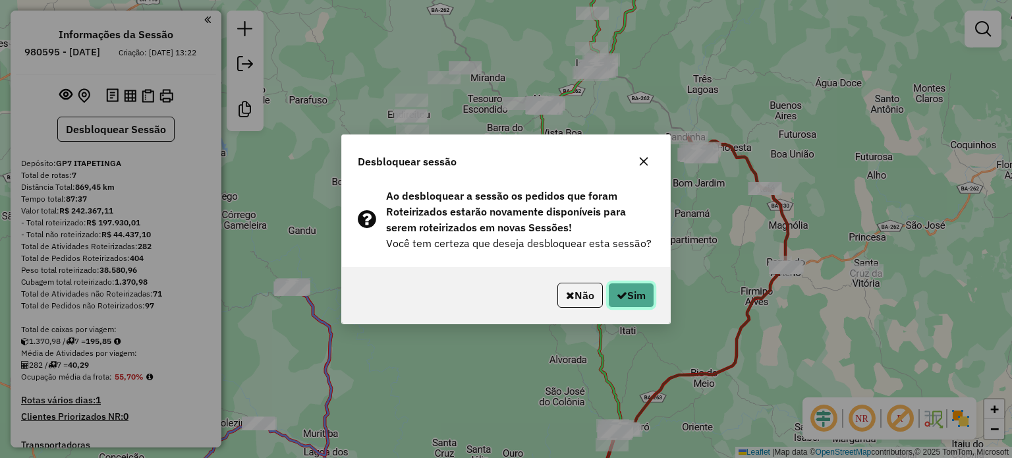
click at [638, 295] on button "Sim" at bounding box center [631, 295] width 46 height 25
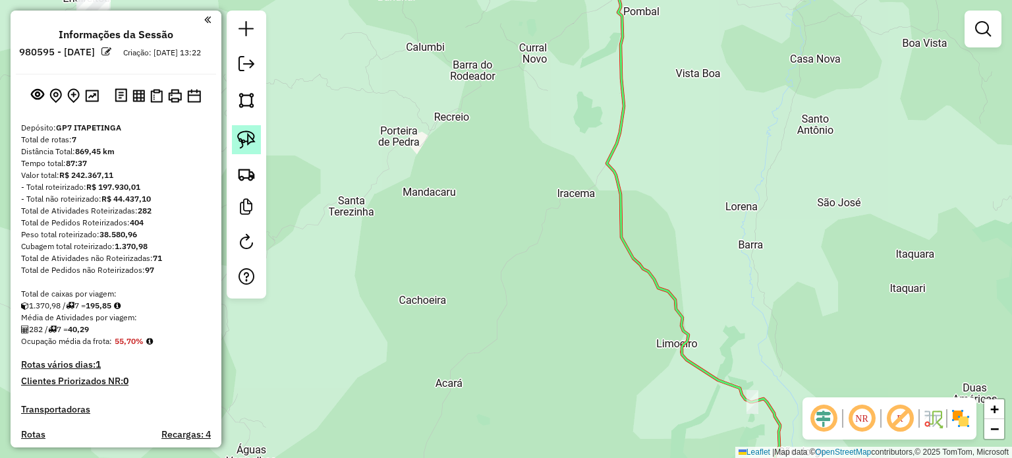
click at [254, 140] on img at bounding box center [246, 139] width 18 height 18
drag, startPoint x: 505, startPoint y: 186, endPoint x: 526, endPoint y: 327, distance: 142.7
drag, startPoint x: 461, startPoint y: 126, endPoint x: 540, endPoint y: 336, distance: 224.6
click at [528, 331] on div "Janela de atendimento Grade de atendimento Capacidade Transportadoras Veículos …" at bounding box center [506, 229] width 1012 height 458
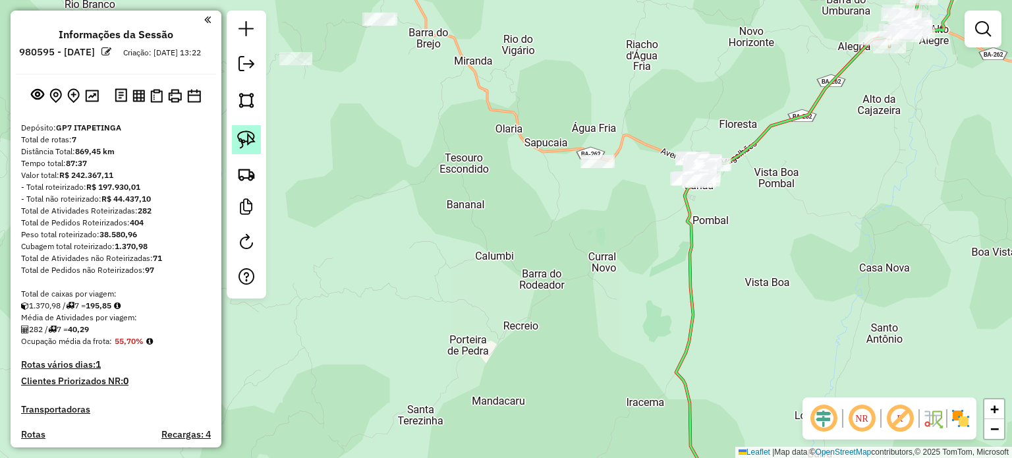
click at [248, 136] on img at bounding box center [246, 139] width 18 height 18
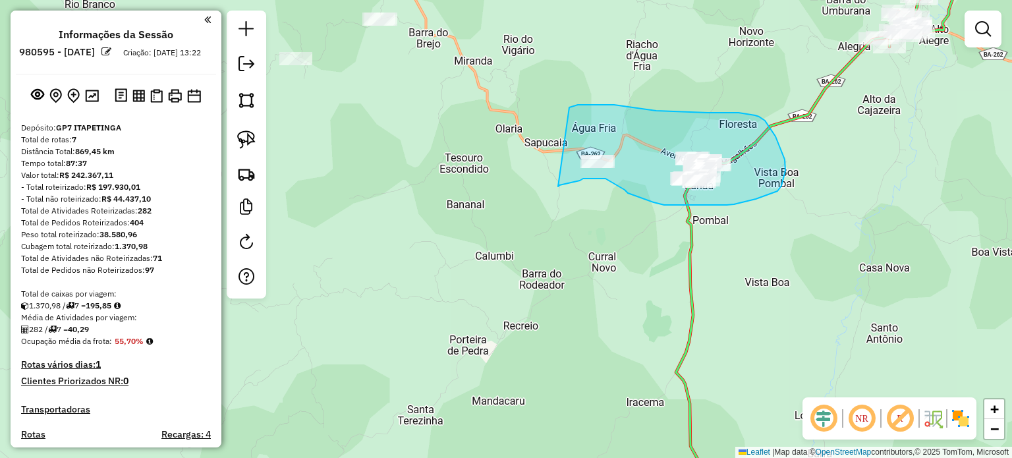
drag, startPoint x: 569, startPoint y: 107, endPoint x: 558, endPoint y: 186, distance: 79.9
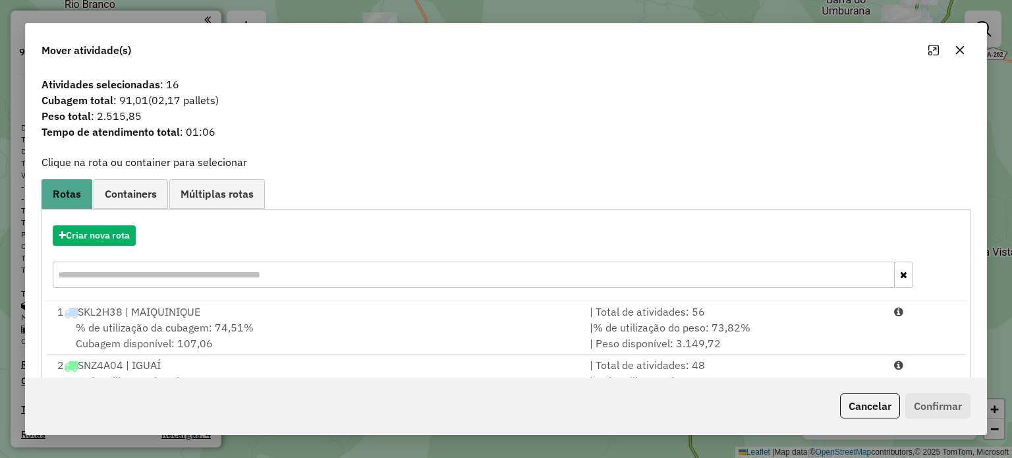
click at [961, 56] on button "button" at bounding box center [959, 50] width 21 height 21
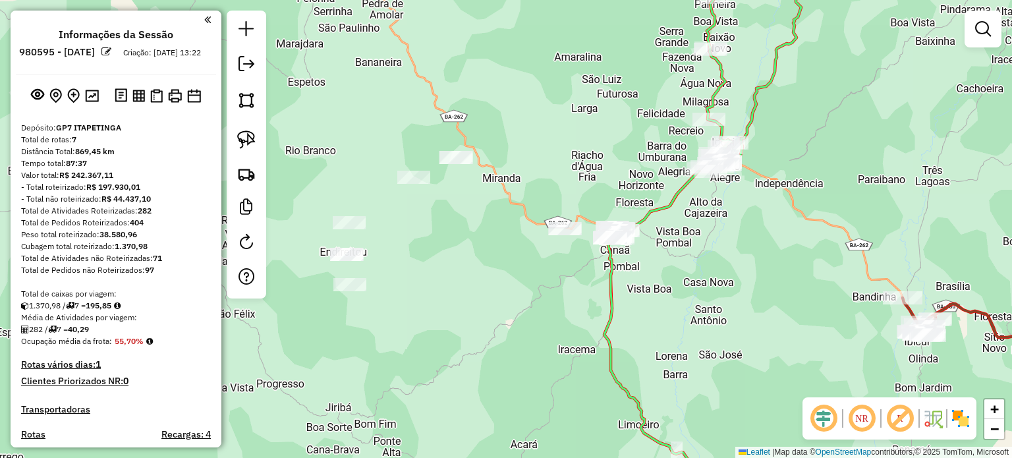
drag, startPoint x: 495, startPoint y: 238, endPoint x: 530, endPoint y: 276, distance: 51.8
click at [530, 276] on div "Janela de atendimento Grade de atendimento Capacidade Transportadoras Veículos …" at bounding box center [506, 229] width 1012 height 458
click at [244, 130] on img at bounding box center [246, 139] width 18 height 18
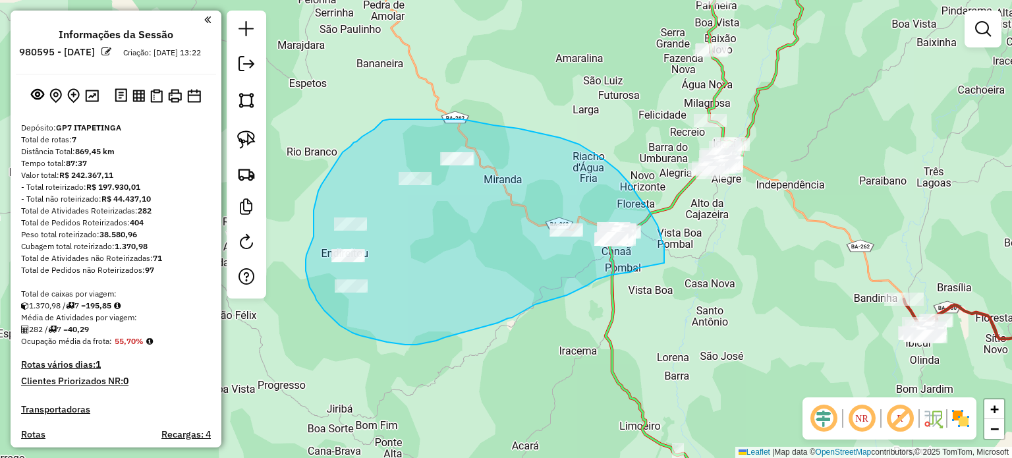
drag, startPoint x: 664, startPoint y: 263, endPoint x: 637, endPoint y: 268, distance: 27.5
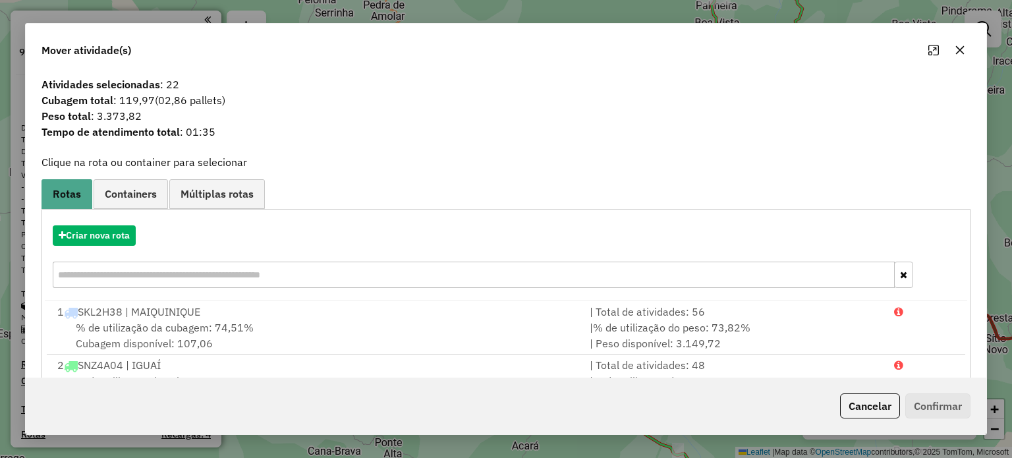
click at [959, 47] on icon "button" at bounding box center [960, 50] width 11 height 11
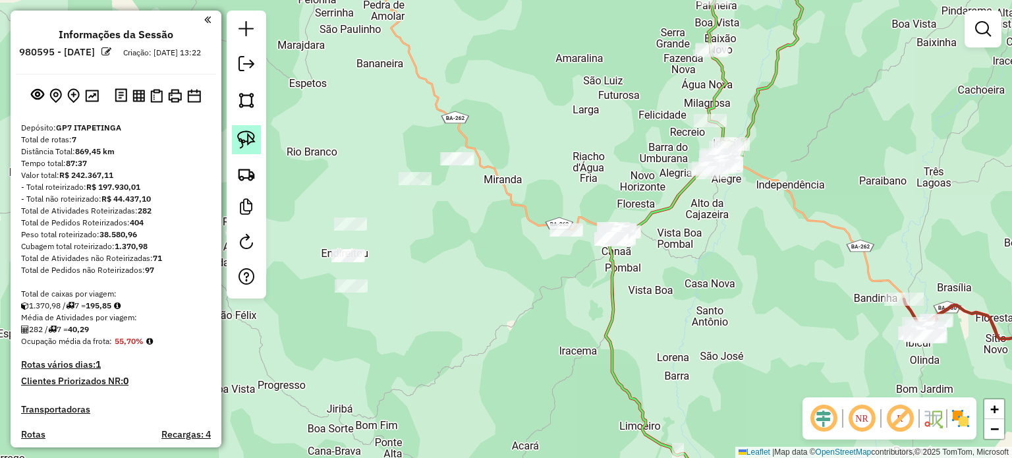
click at [254, 132] on img at bounding box center [246, 139] width 18 height 18
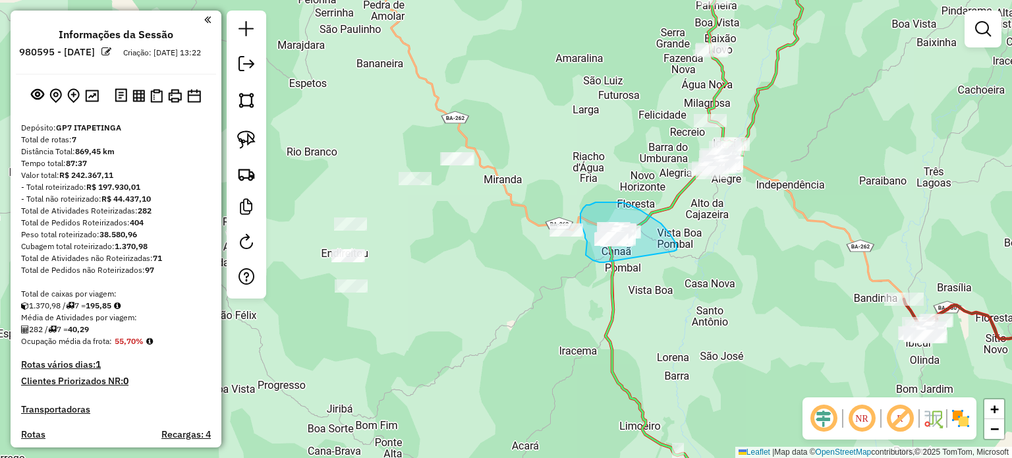
drag, startPoint x: 674, startPoint y: 251, endPoint x: 619, endPoint y: 262, distance: 56.5
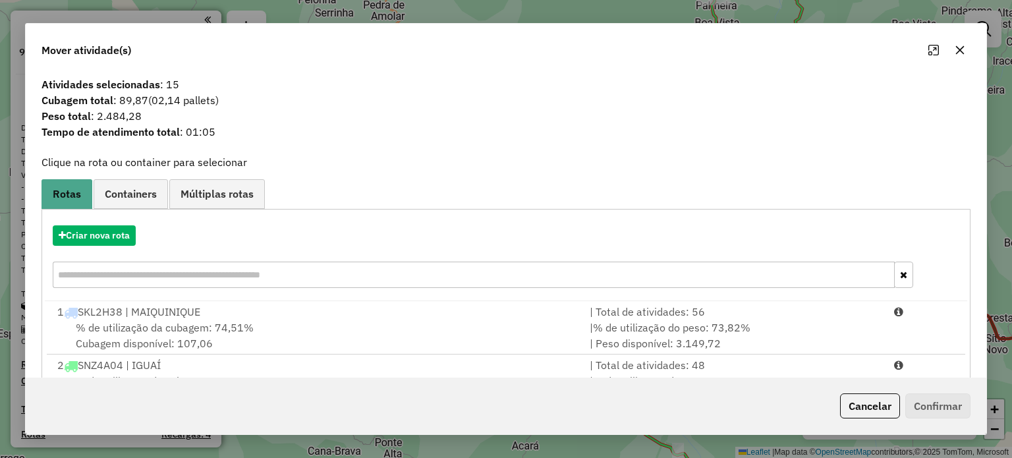
click at [961, 51] on icon "button" at bounding box center [960, 50] width 11 height 11
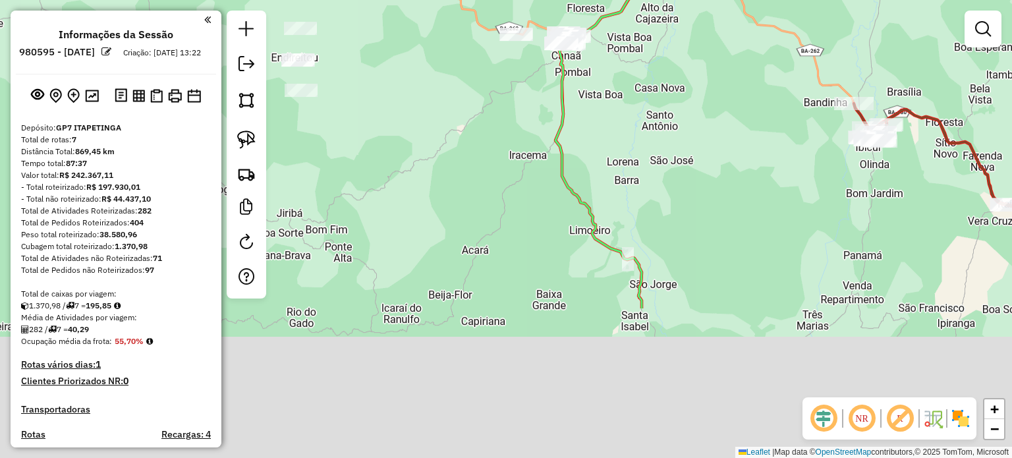
drag, startPoint x: 701, startPoint y: 389, endPoint x: 644, endPoint y: 155, distance: 241.3
click at [644, 156] on div "Janela de atendimento Grade de atendimento Capacidade Transportadoras Veículos …" at bounding box center [506, 229] width 1012 height 458
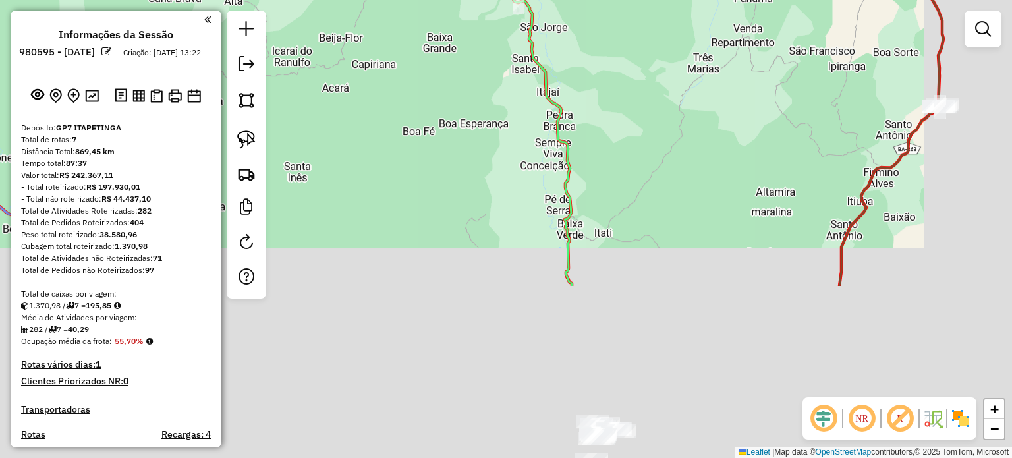
drag, startPoint x: 604, startPoint y: 381, endPoint x: 478, endPoint y: 123, distance: 287.3
click at [481, 127] on div "Janela de atendimento Grade de atendimento Capacidade Transportadoras Veículos …" at bounding box center [506, 229] width 1012 height 458
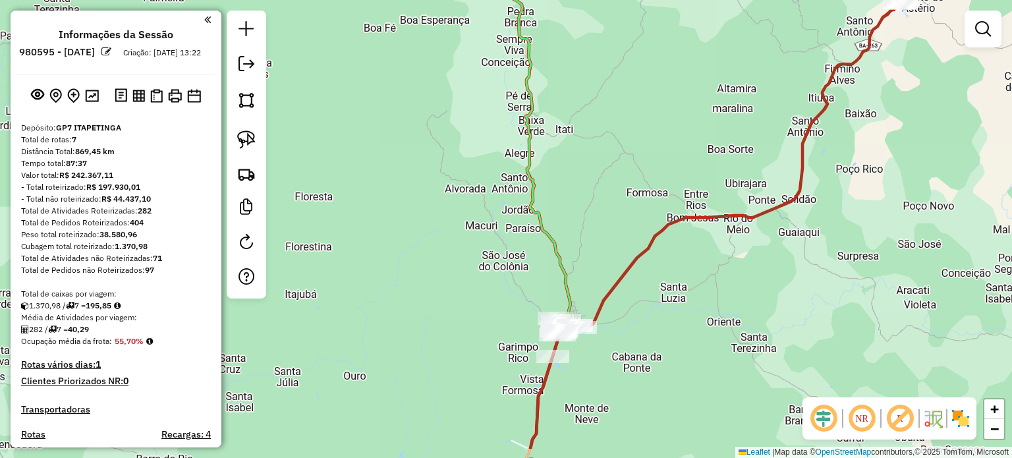
drag, startPoint x: 467, startPoint y: 273, endPoint x: 436, endPoint y: 49, distance: 226.7
click at [436, 72] on div "Janela de atendimento Grade de atendimento Capacidade Transportadoras Veículos …" at bounding box center [506, 229] width 1012 height 458
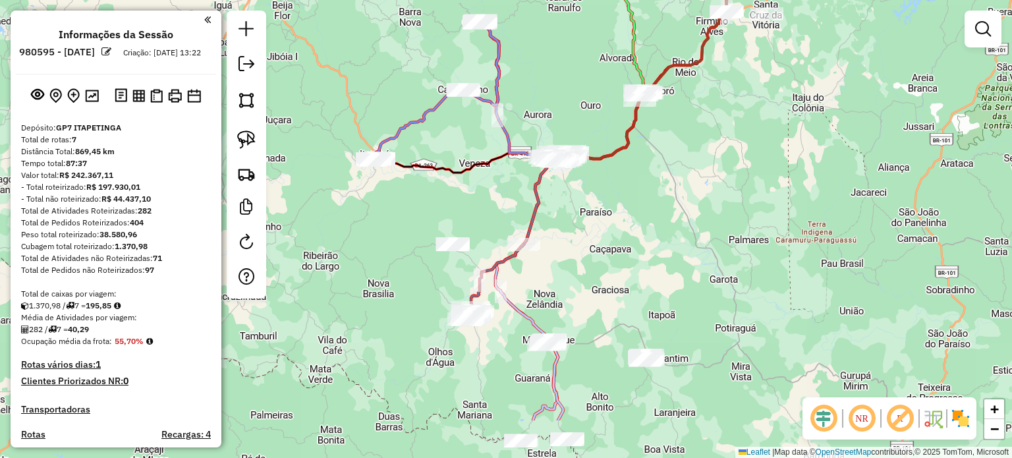
drag, startPoint x: 428, startPoint y: 342, endPoint x: 559, endPoint y: 159, distance: 224.7
click at [524, 244] on icon at bounding box center [495, 281] width 57 height 75
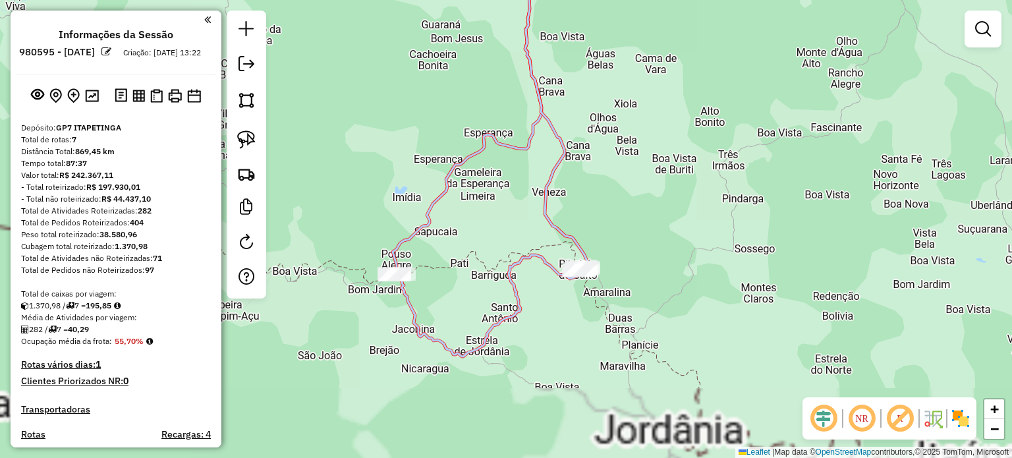
drag, startPoint x: 594, startPoint y: 324, endPoint x: 616, endPoint y: 262, distance: 65.6
click at [616, 262] on div "Rota 4 - Placa SOJ1F21 3 - [PERSON_NAME] de atendimento Grade de atendimento Ca…" at bounding box center [506, 229] width 1012 height 458
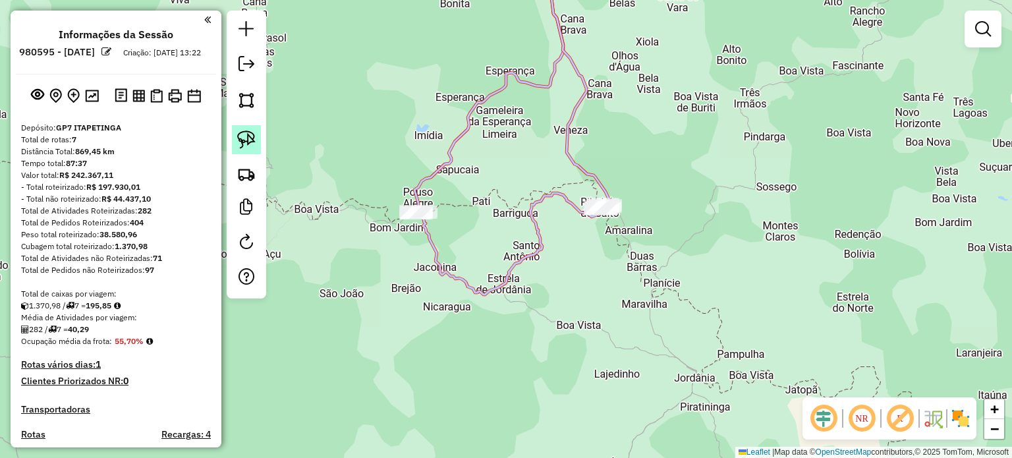
click at [246, 139] on img at bounding box center [246, 139] width 18 height 18
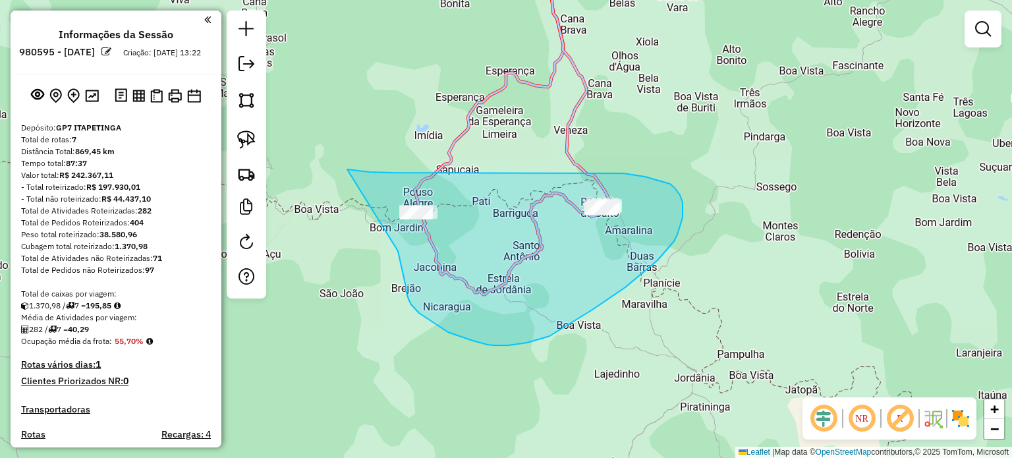
drag, startPoint x: 347, startPoint y: 169, endPoint x: 394, endPoint y: 242, distance: 86.3
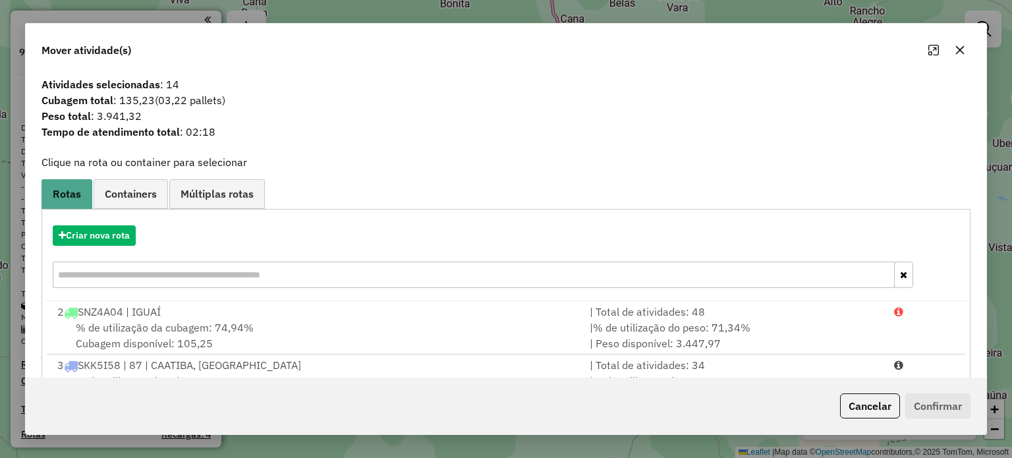
click at [962, 52] on icon "button" at bounding box center [960, 50] width 11 height 11
